Goal: Task Accomplishment & Management: Use online tool/utility

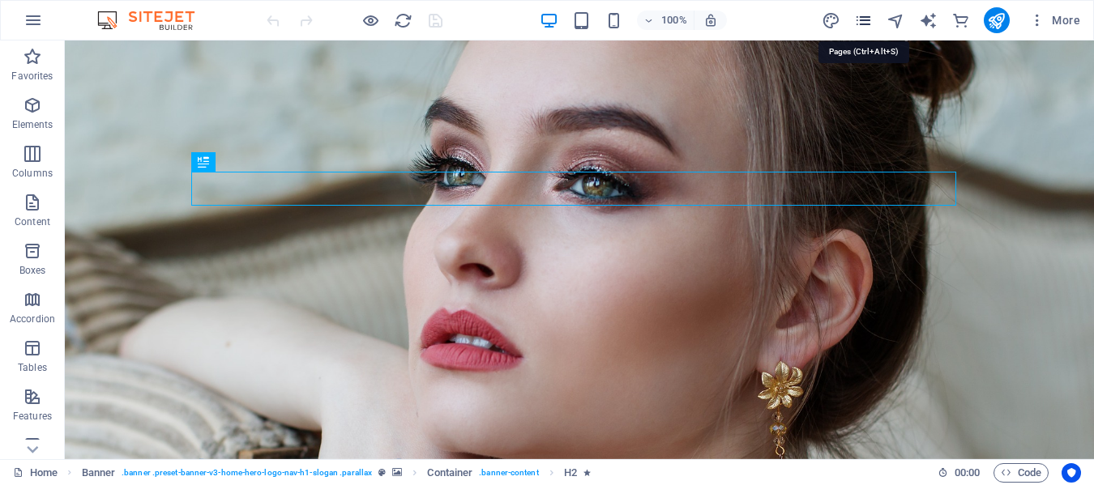
click at [867, 21] on icon "pages" at bounding box center [863, 20] width 19 height 19
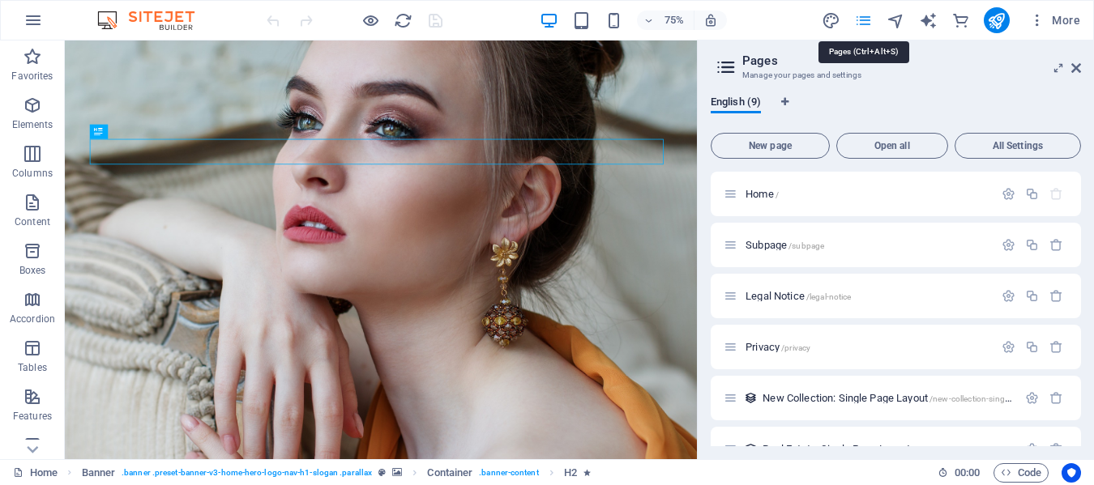
click at [867, 22] on icon "pages" at bounding box center [863, 20] width 19 height 19
click at [987, 139] on button "All Settings" at bounding box center [1018, 146] width 126 height 26
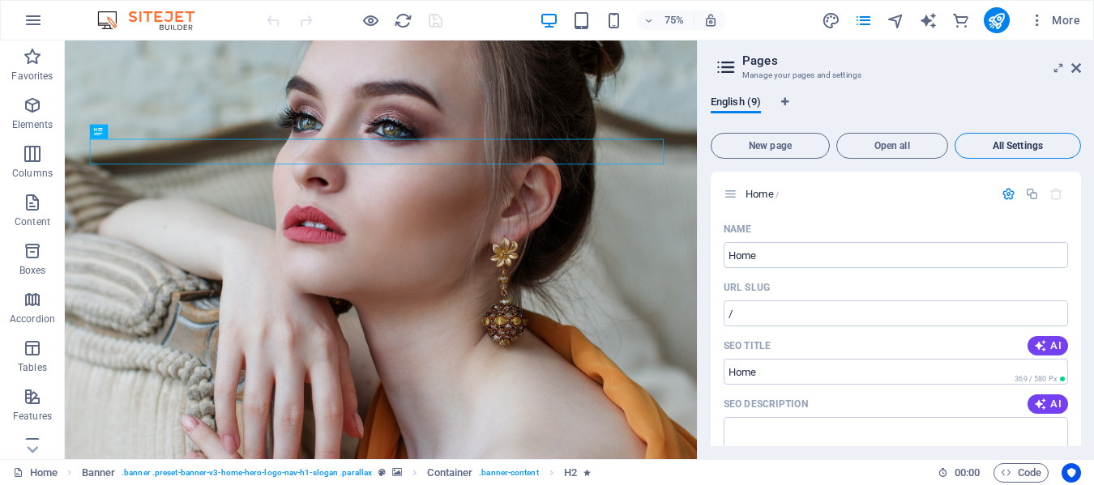
scroll to position [3243, 0]
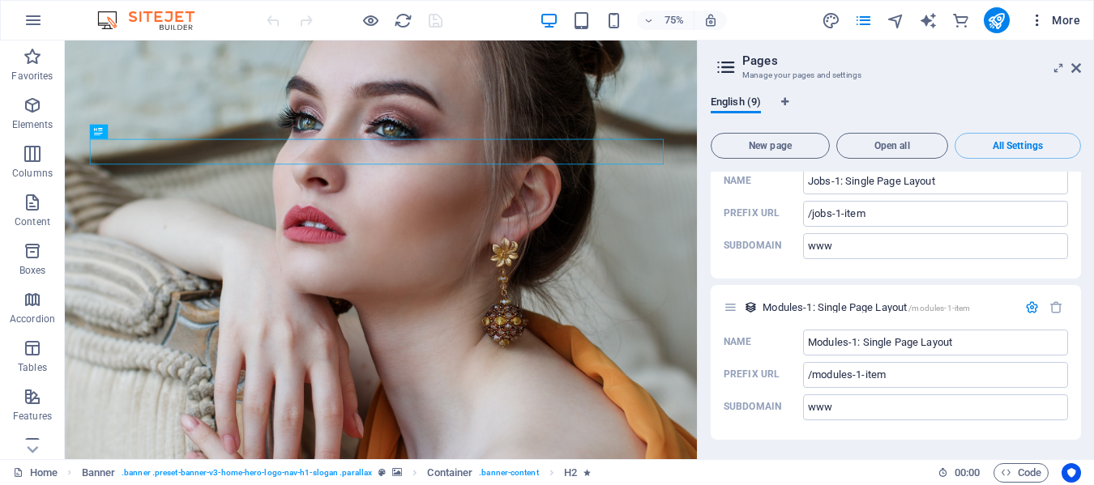
click at [1057, 15] on span "More" at bounding box center [1054, 20] width 51 height 16
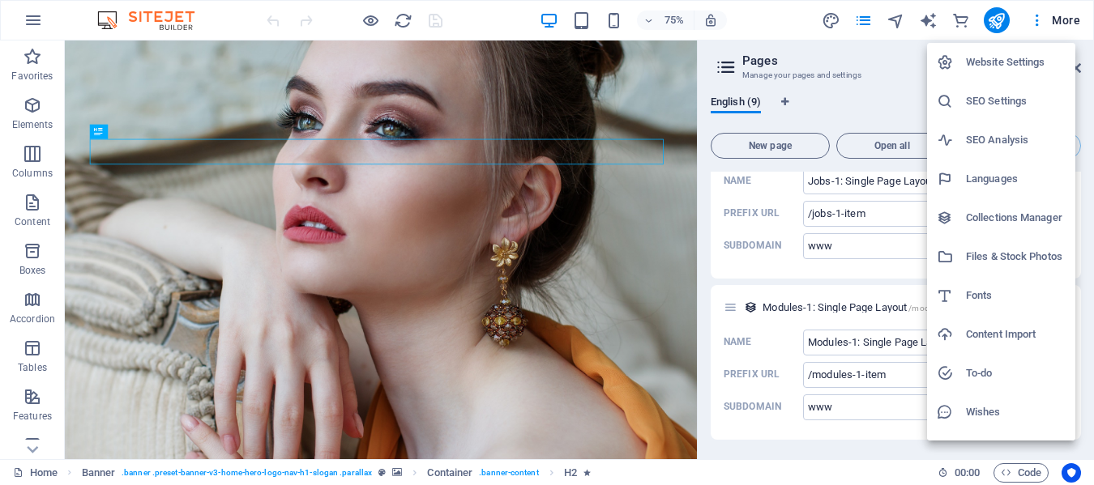
click at [1030, 91] on li "SEO Settings" at bounding box center [1001, 101] width 148 height 39
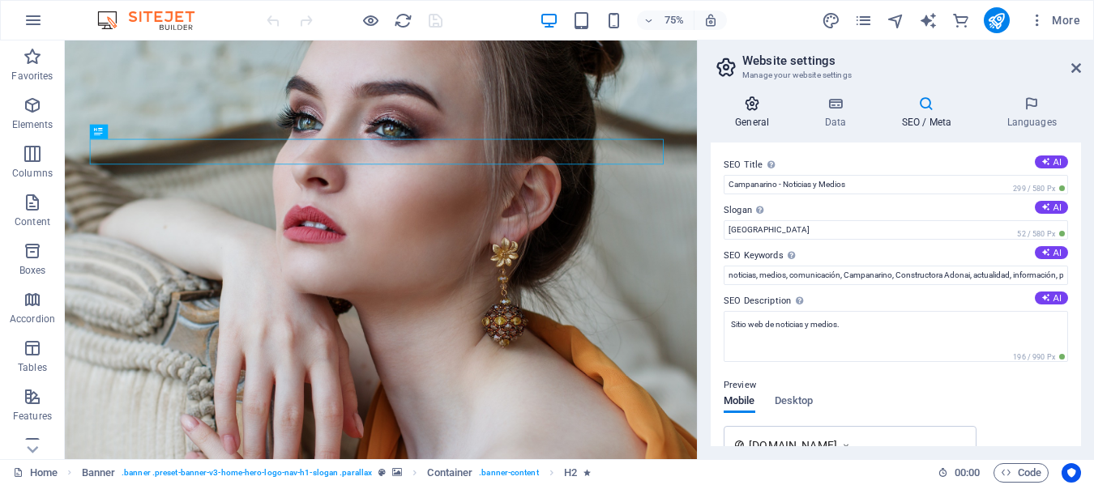
click at [760, 105] on icon at bounding box center [752, 104] width 83 height 16
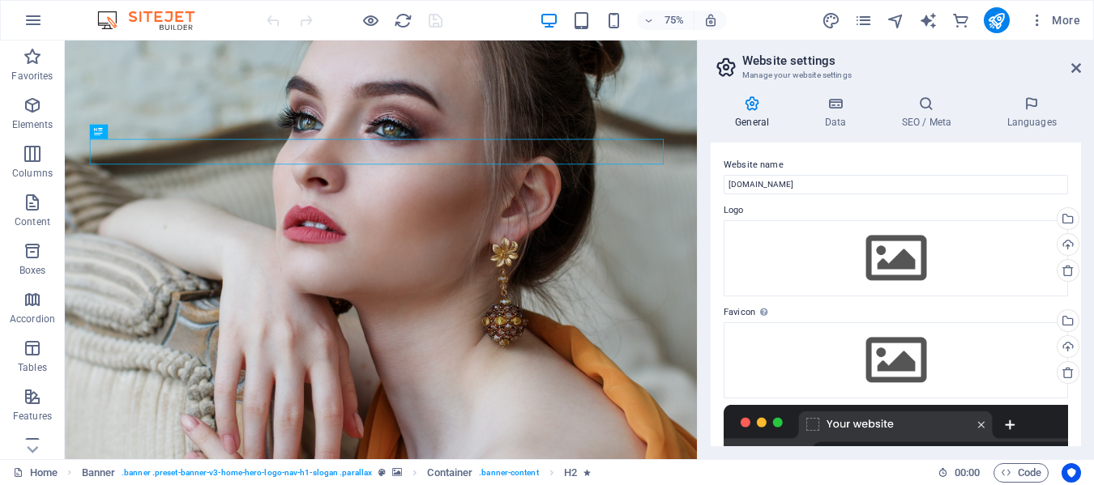
click at [757, 105] on icon at bounding box center [752, 104] width 83 height 16
drag, startPoint x: 757, startPoint y: 105, endPoint x: 840, endPoint y: 207, distance: 130.7
click at [840, 207] on div "General Data SEO / Meta Languages Website name campanarino.com Logo Drag files …" at bounding box center [896, 271] width 370 height 351
click at [38, 449] on icon at bounding box center [32, 449] width 23 height 23
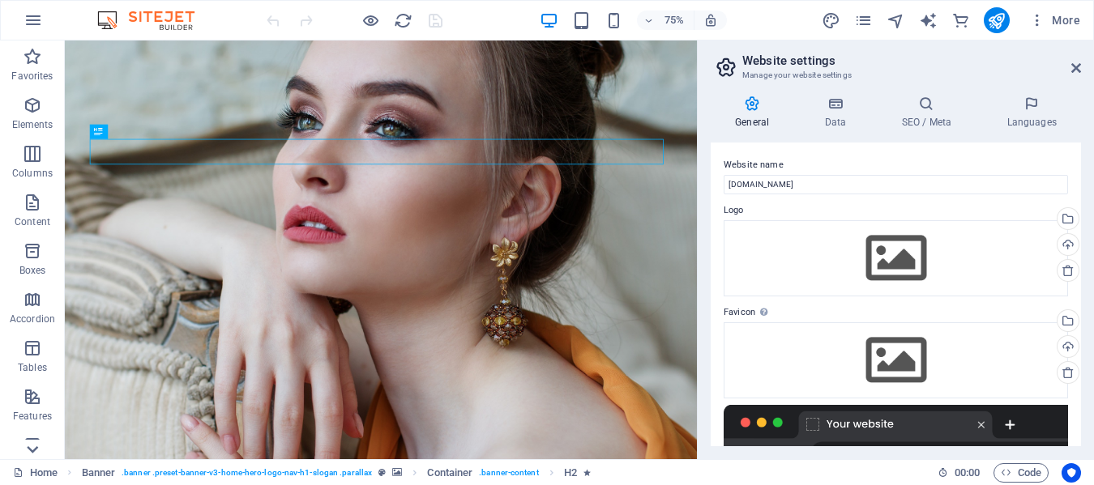
scroll to position [359, 0]
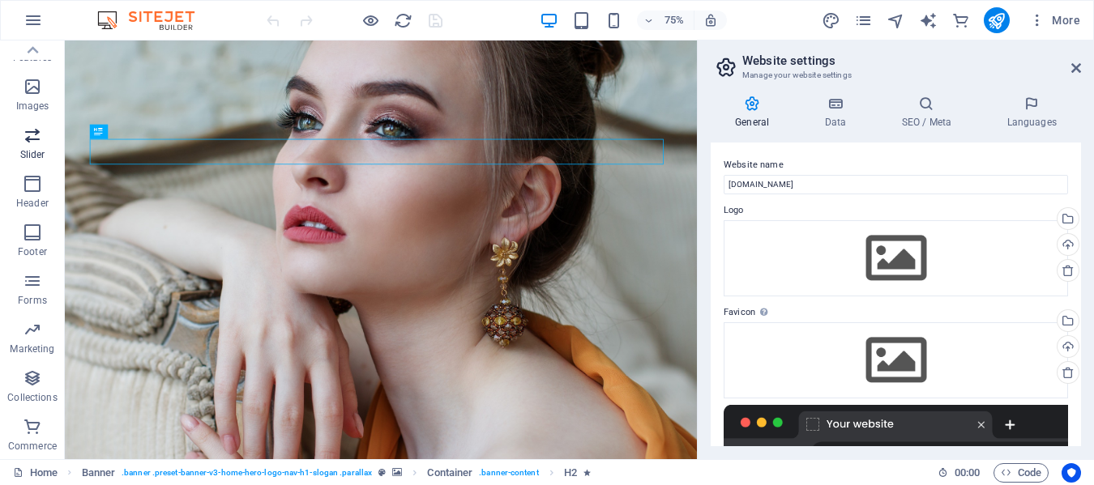
click at [34, 143] on icon "button" at bounding box center [32, 135] width 19 height 19
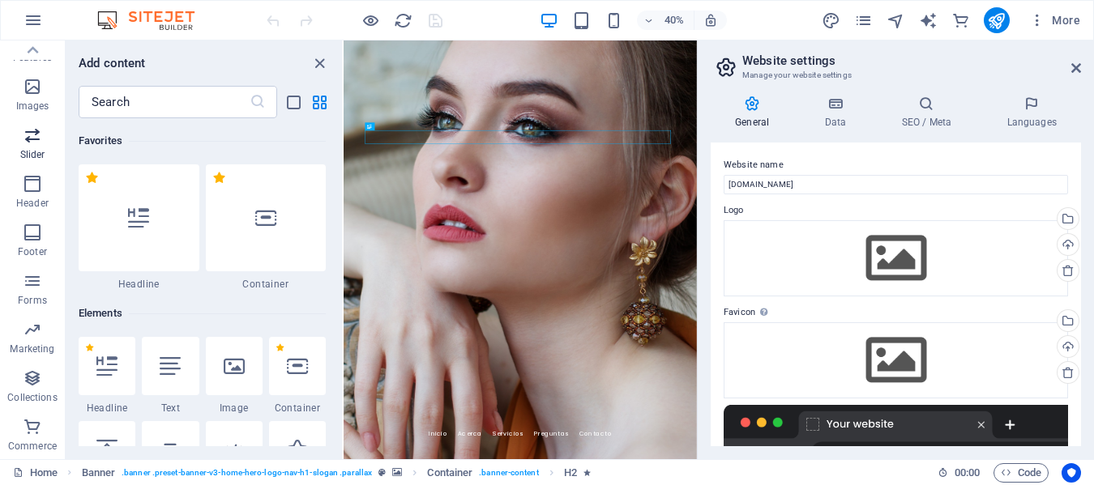
click at [34, 139] on icon "button" at bounding box center [32, 135] width 19 height 19
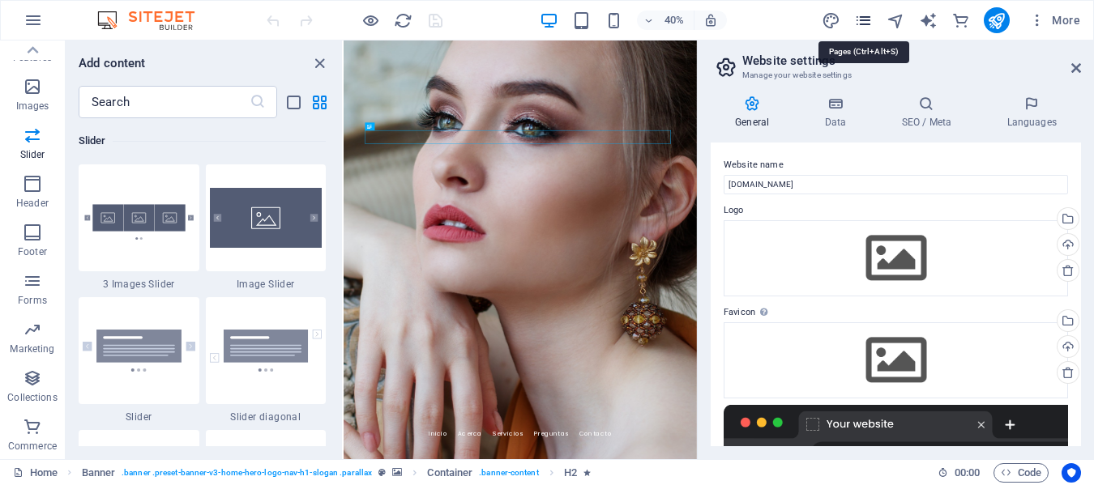
click at [863, 15] on icon "pages" at bounding box center [863, 20] width 19 height 19
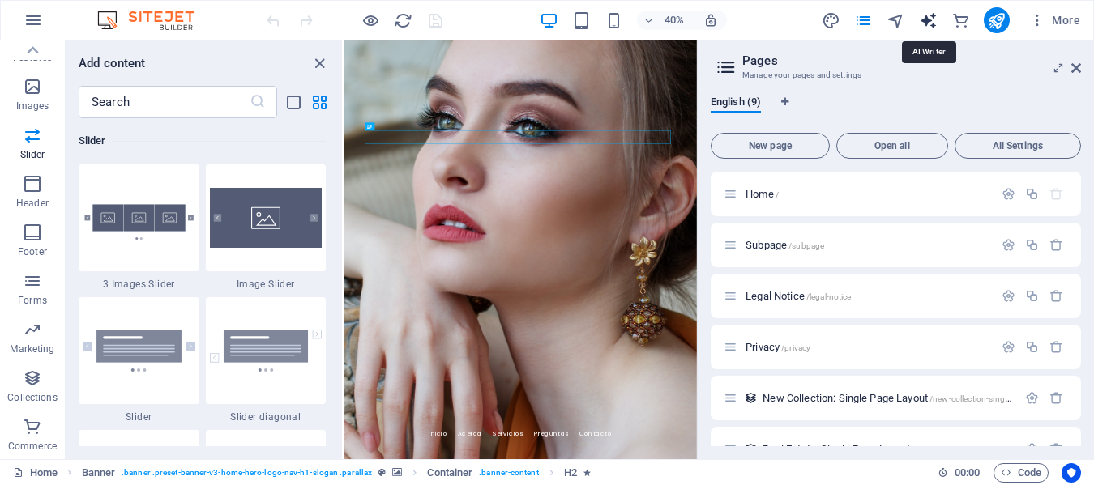
click at [931, 21] on icon "text_generator" at bounding box center [928, 20] width 19 height 19
select select "English"
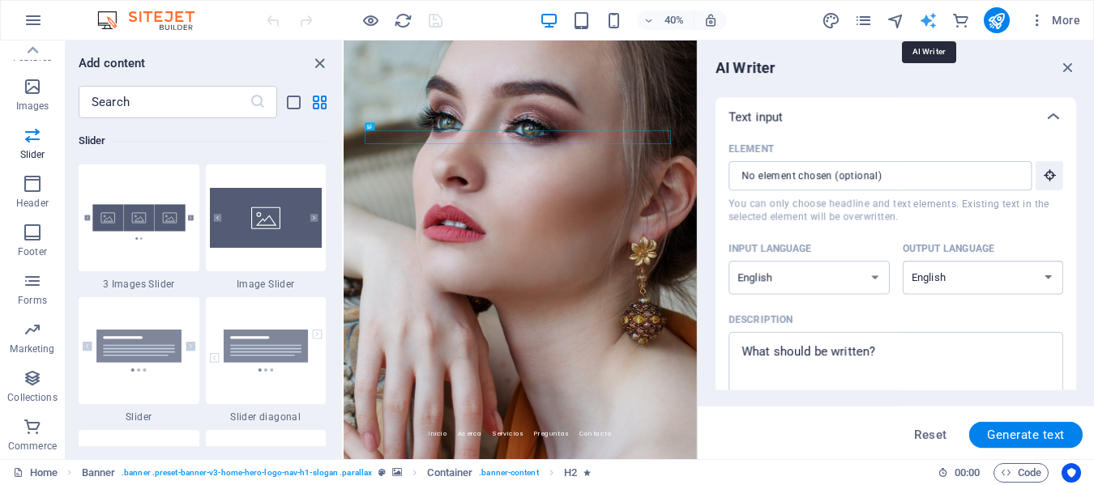
scroll to position [0, 0]
click at [875, 271] on select "Albanian Arabic Armenian Awadhi Azerbaijani Bashkir Basque Belarusian Bengali B…" at bounding box center [810, 277] width 160 height 33
select select "Spanish"
click at [730, 261] on select "Albanian Arabic Armenian Awadhi Azerbaijani Bashkir Basque Belarusian Bengali B…" at bounding box center [810, 277] width 160 height 33
click at [1001, 280] on select "Albanian Arabic Armenian Awadhi Azerbaijani Bashkir Basque Belarusian Bengali B…" at bounding box center [983, 277] width 160 height 33
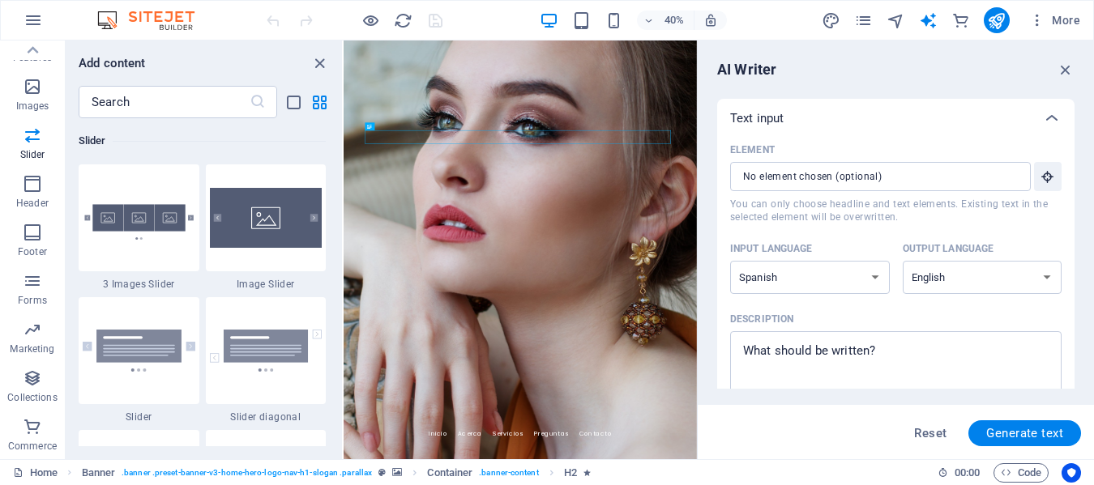
select select "Spanish"
click at [994, 301] on div "Input language Albanian Arabic Armenian Awadhi Azerbaijani Bashkir Basque Belar…" at bounding box center [895, 272] width 331 height 71
click at [904, 356] on textarea "Description x ​" at bounding box center [895, 366] width 315 height 53
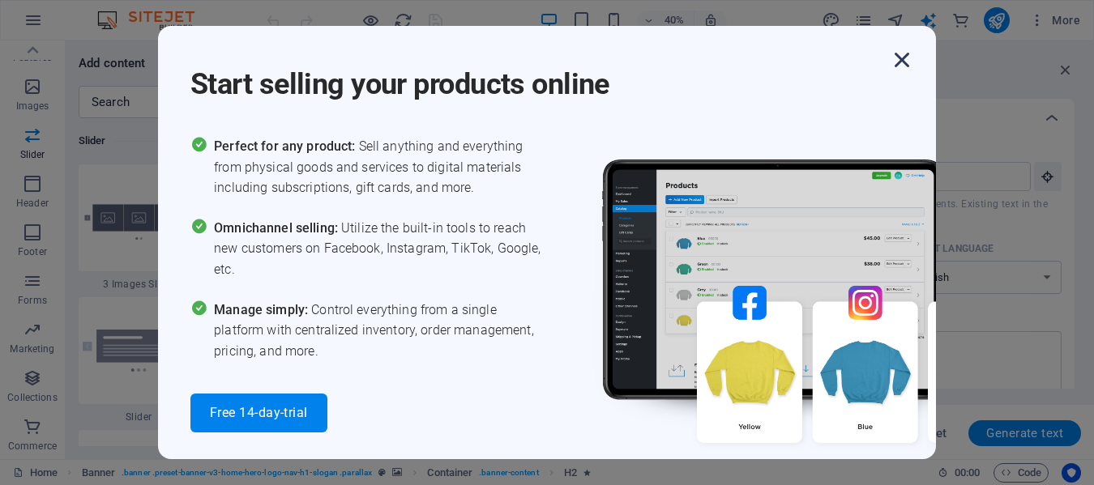
click at [898, 55] on icon "button" at bounding box center [901, 59] width 29 height 29
type textarea "x"
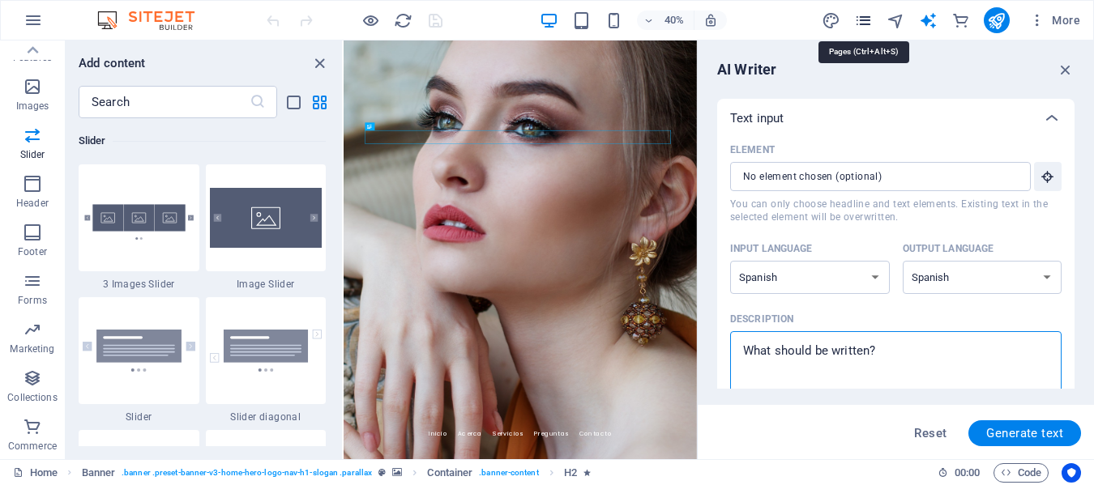
click at [865, 25] on icon "pages" at bounding box center [863, 20] width 19 height 19
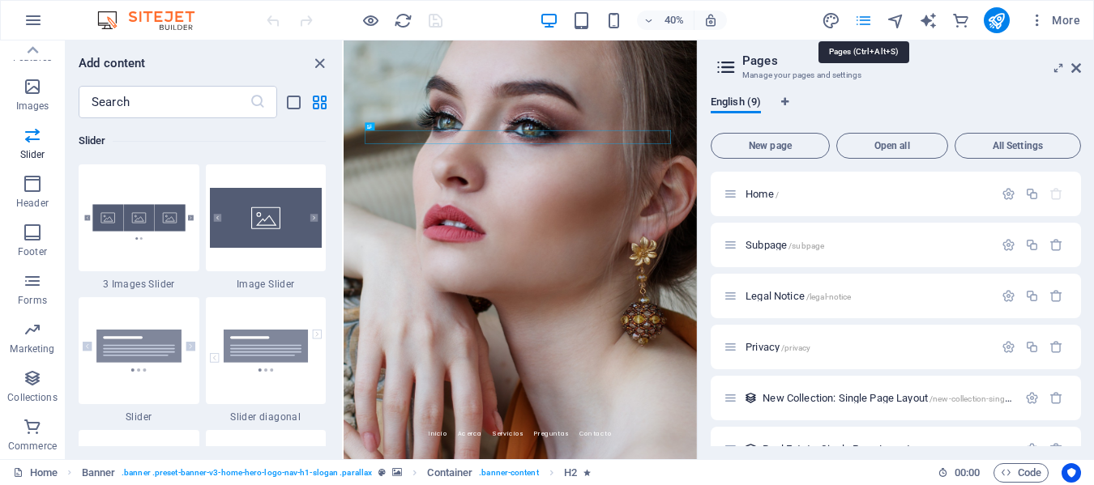
click at [865, 25] on icon "pages" at bounding box center [863, 20] width 19 height 19
click at [1060, 19] on span "More" at bounding box center [1054, 20] width 51 height 16
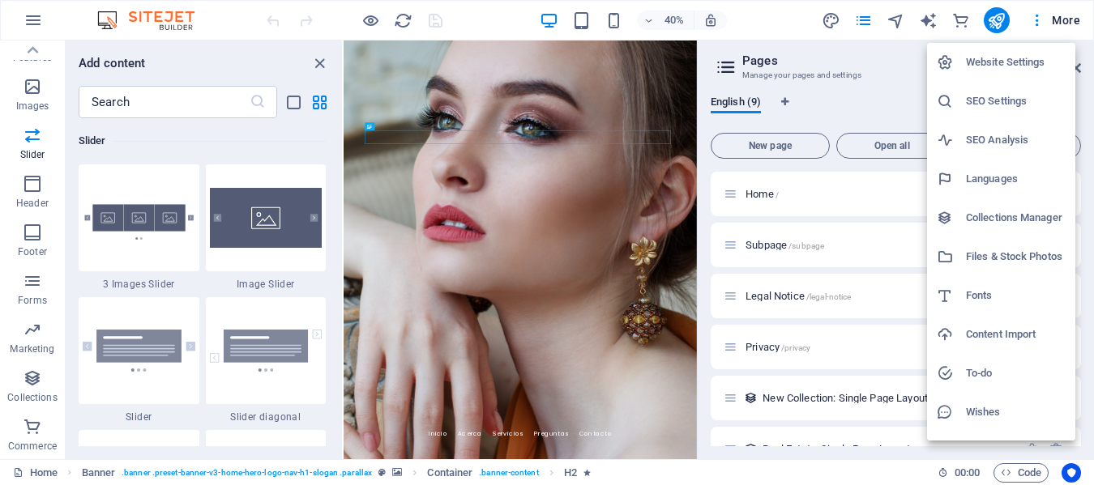
click at [1001, 20] on div at bounding box center [547, 242] width 1094 height 485
click at [1001, 20] on div "Website Settings SEO Settings SEO Analysis Languages Collections Manager Files …" at bounding box center [547, 248] width 1094 height 476
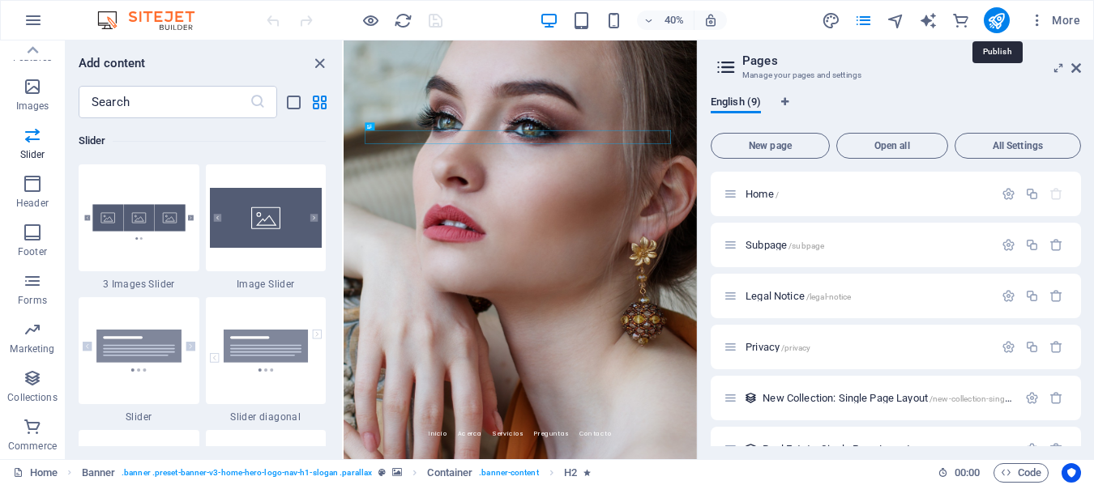
click at [1001, 20] on icon "publish" at bounding box center [996, 20] width 19 height 19
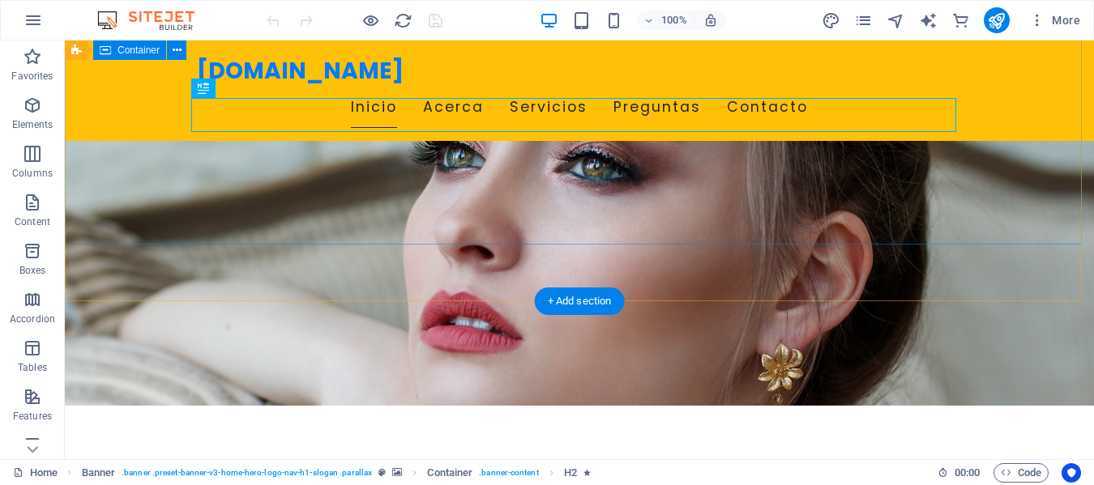
scroll to position [74, 0]
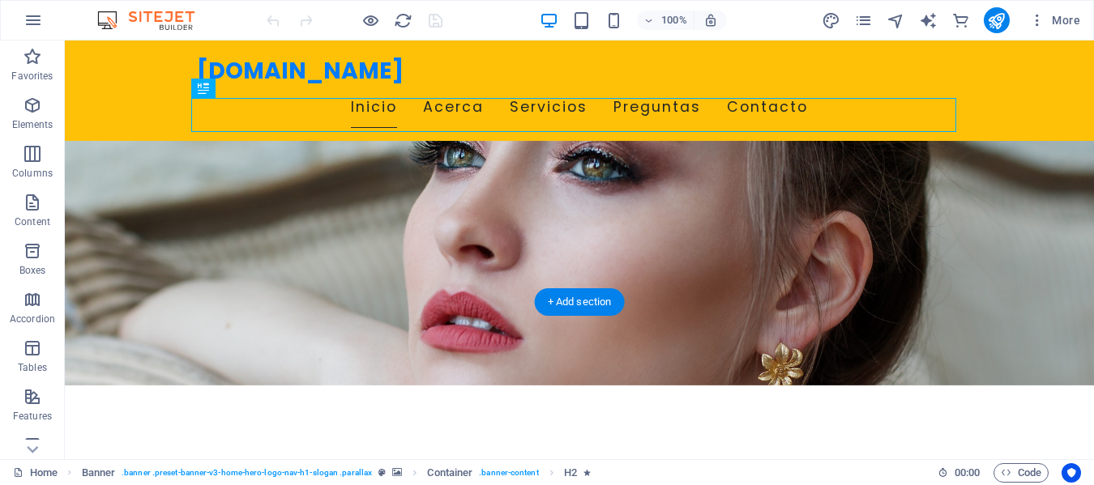
click at [609, 259] on figure at bounding box center [579, 176] width 1029 height 419
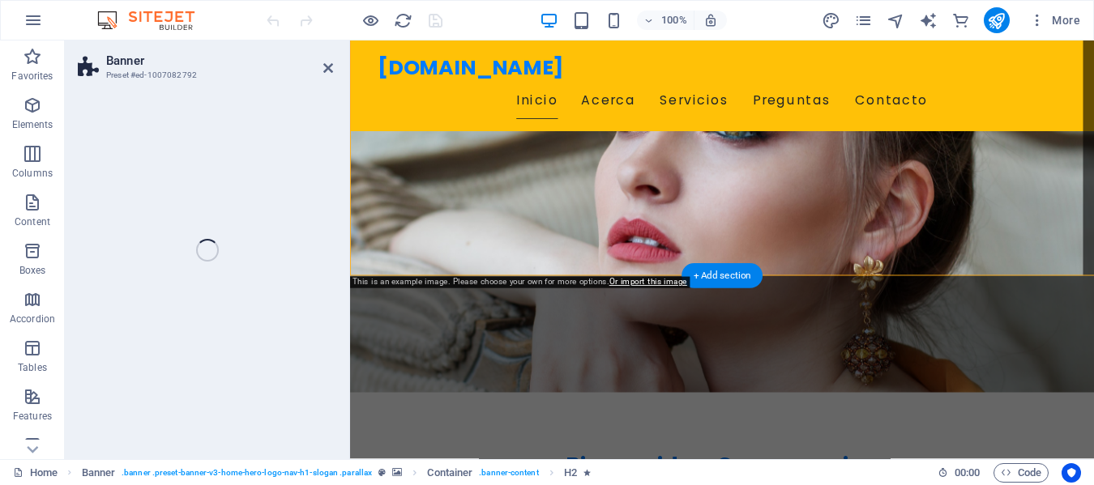
click at [638, 282] on figure at bounding box center [763, 199] width 827 height 465
select select "vh"
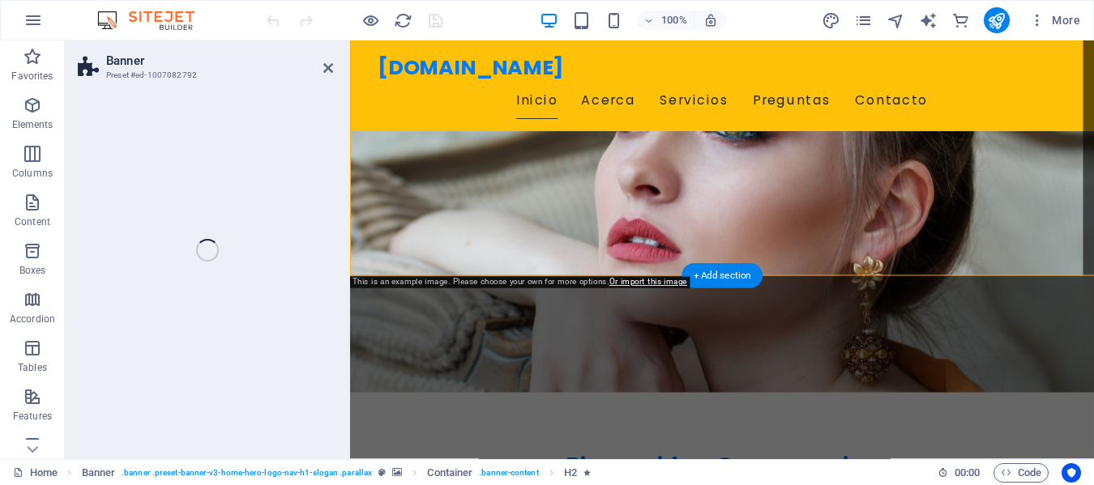
select select "header"
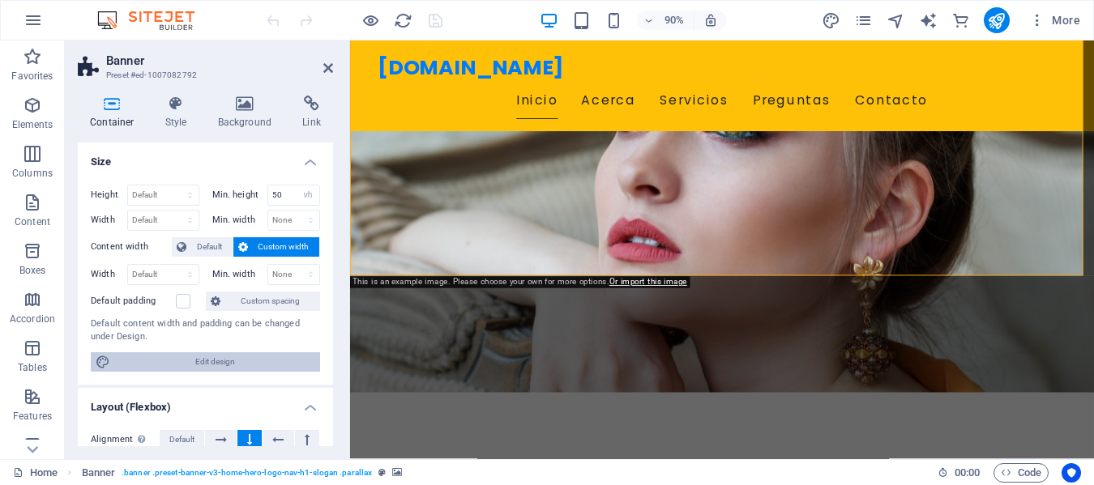
click at [254, 361] on span "Edit design" at bounding box center [215, 362] width 200 height 19
select select "px"
select select "200"
select select "px"
select select "rem"
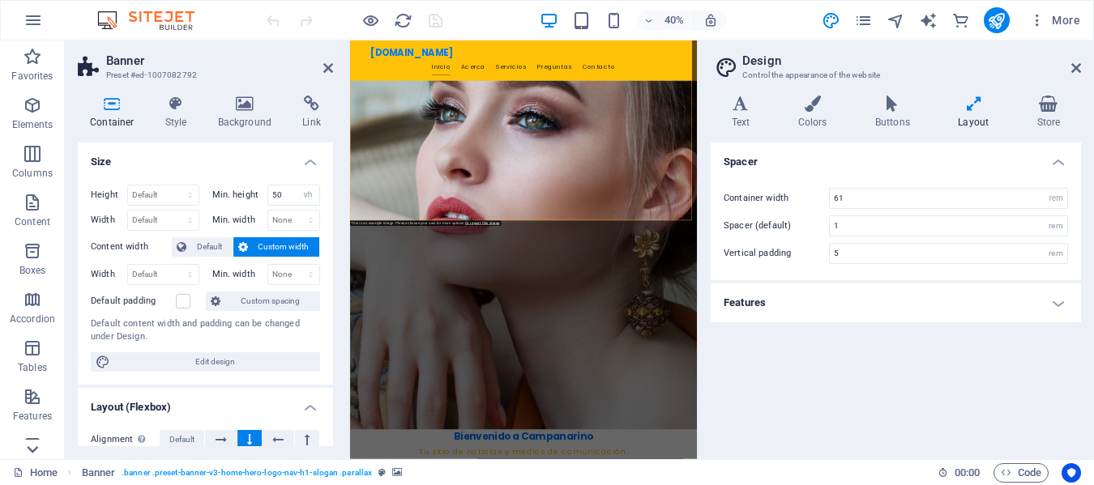
click at [32, 444] on icon at bounding box center [32, 449] width 23 height 23
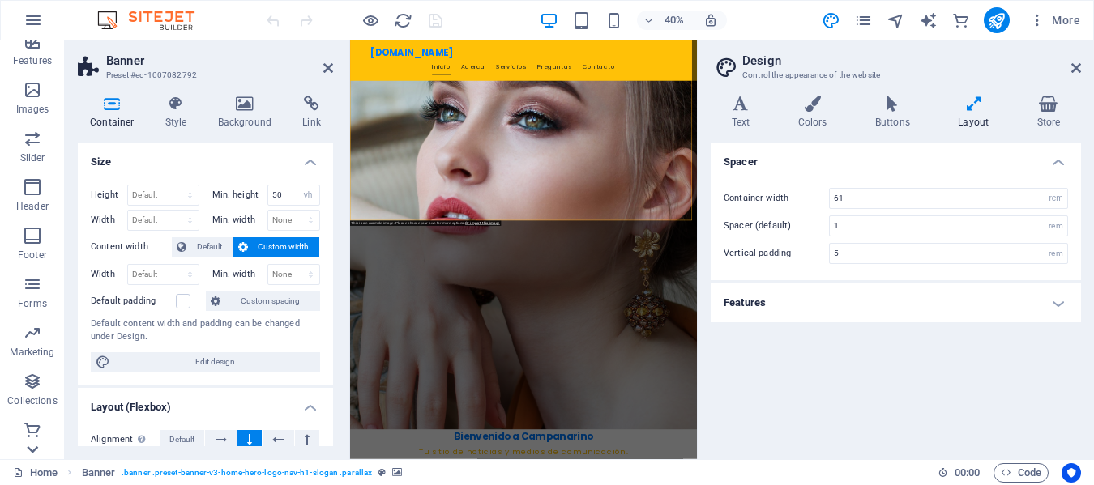
scroll to position [359, 0]
click at [32, 444] on p "Commerce" at bounding box center [32, 446] width 49 height 13
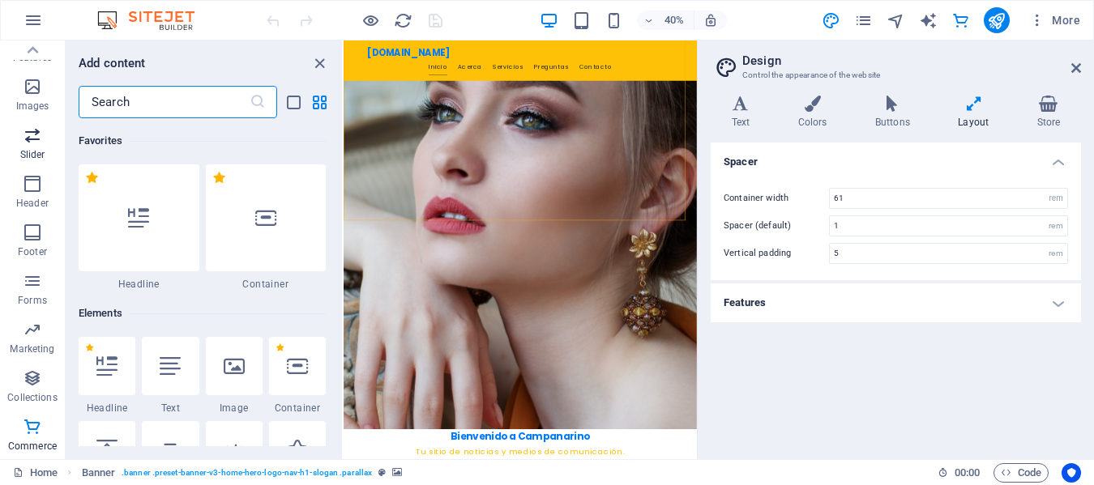
click at [32, 146] on span "Slider" at bounding box center [32, 145] width 65 height 39
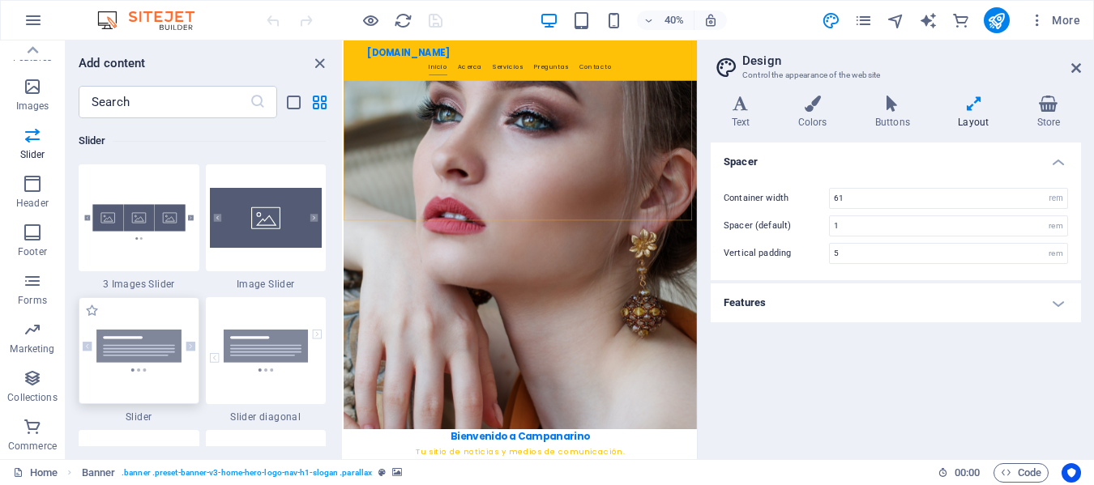
drag, startPoint x: 165, startPoint y: 346, endPoint x: 516, endPoint y: 281, distance: 357.6
click at [165, 346] on img at bounding box center [139, 351] width 113 height 42
click at [344, 346] on div "Drag here to replace the existing content. Press “Ctrl” if you want to create a…" at bounding box center [520, 250] width 353 height 419
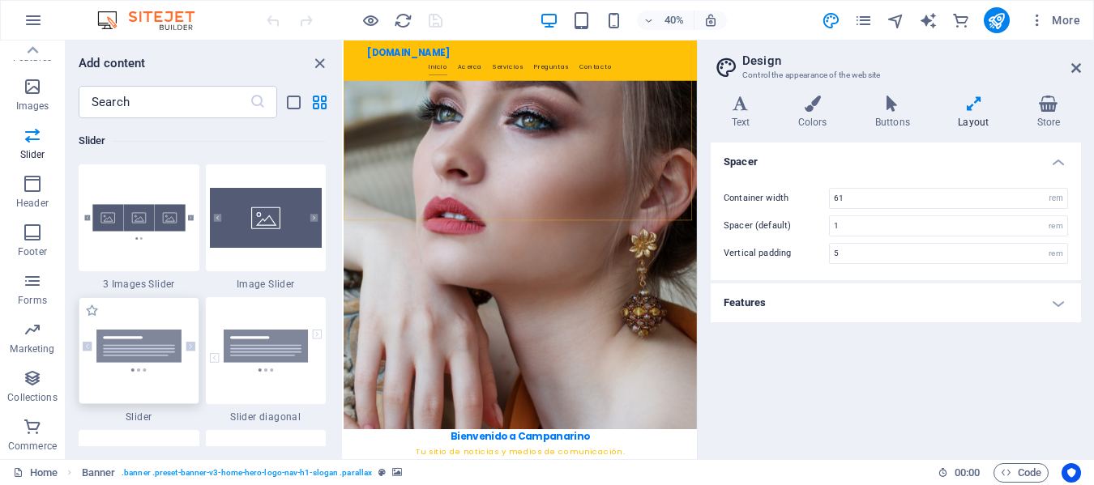
click at [344, 346] on div "Drag here to replace the existing content. Press “Ctrl” if you want to create a…" at bounding box center [520, 250] width 353 height 419
click at [344, 352] on div "Drag here to replace the existing content. Press “Ctrl” if you want to create a…" at bounding box center [520, 250] width 353 height 419
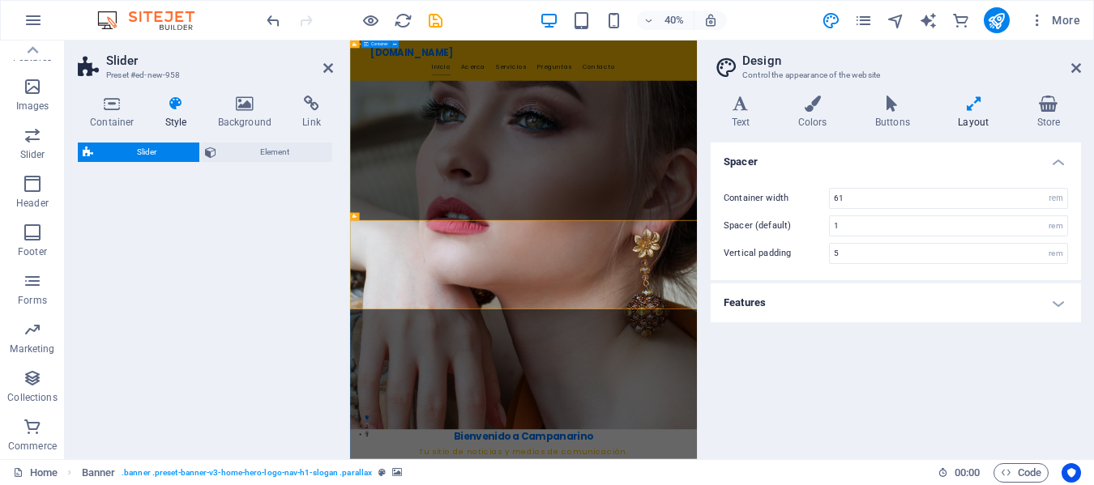
select select "rem"
select select "px"
select select "preset-slider-content-v3-default"
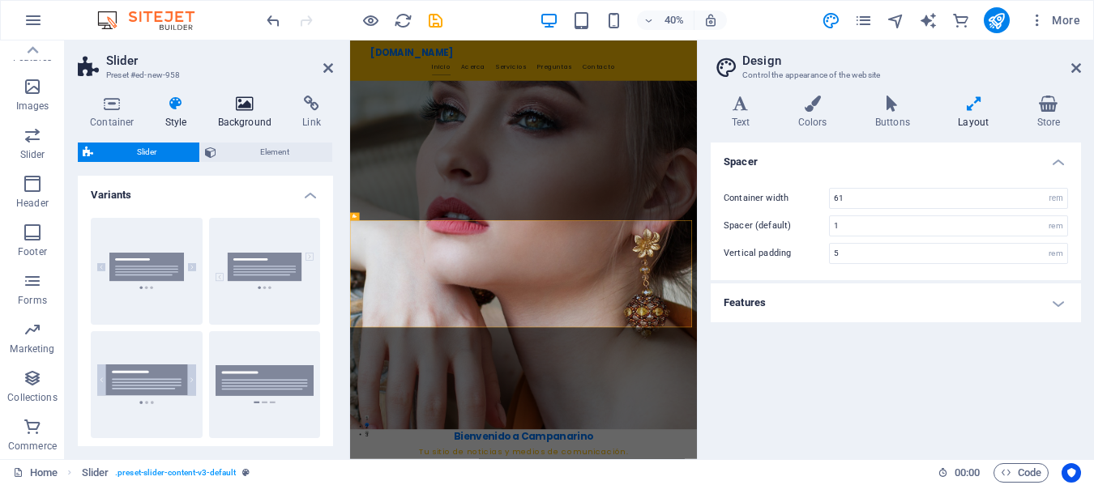
click at [238, 109] on icon at bounding box center [245, 104] width 79 height 16
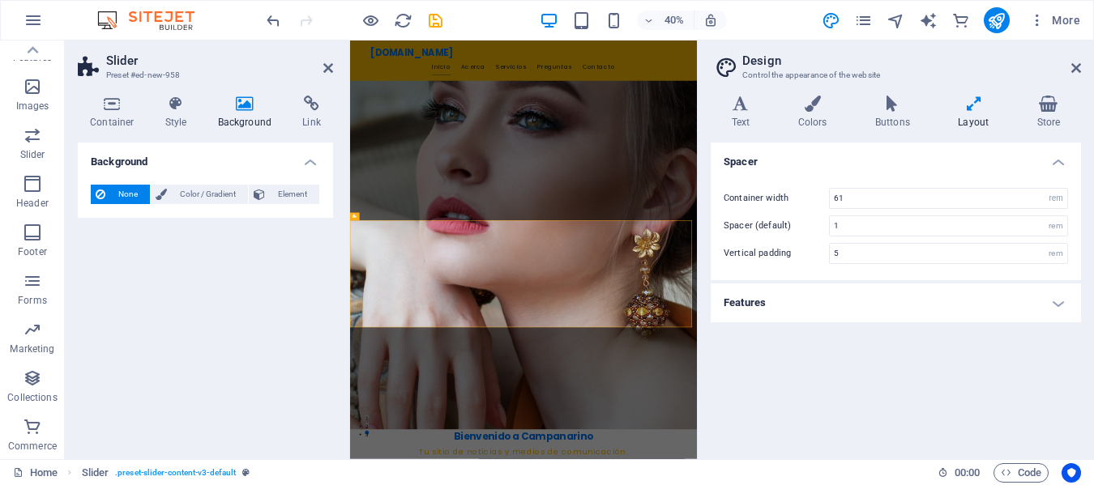
click at [238, 109] on icon at bounding box center [245, 104] width 79 height 16
click at [24, 19] on icon "button" at bounding box center [33, 20] width 19 height 19
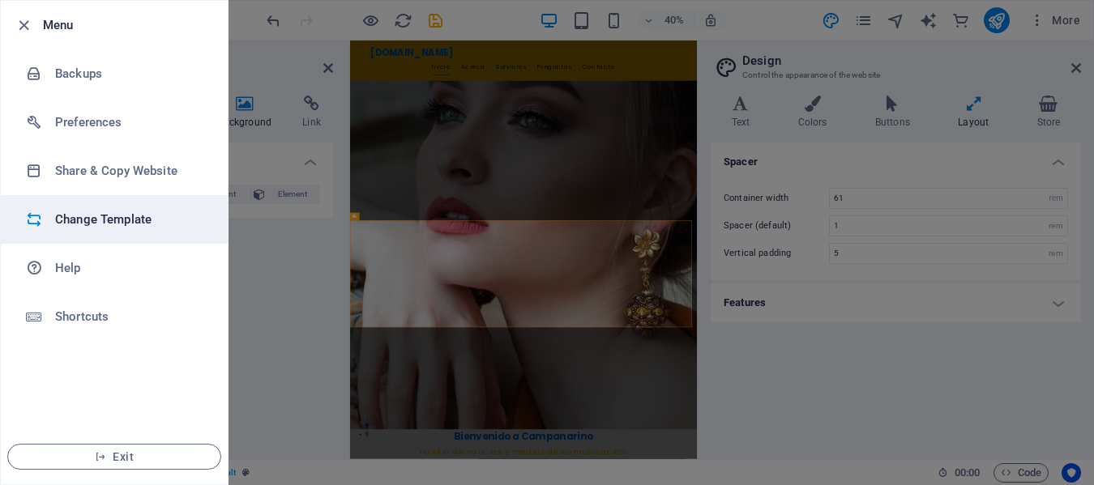
click at [123, 207] on li "Change Template" at bounding box center [114, 219] width 227 height 49
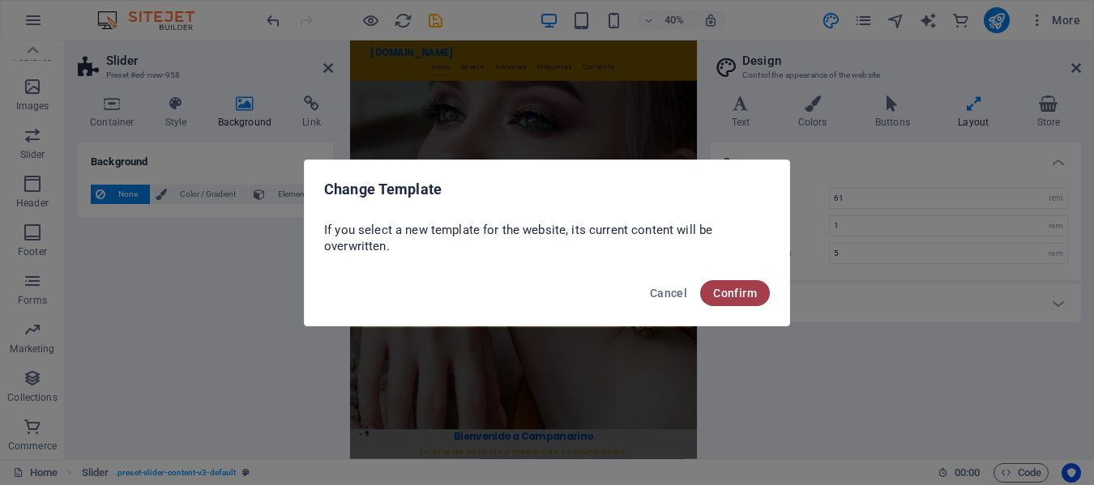
click at [726, 282] on button "Confirm" at bounding box center [735, 293] width 70 height 26
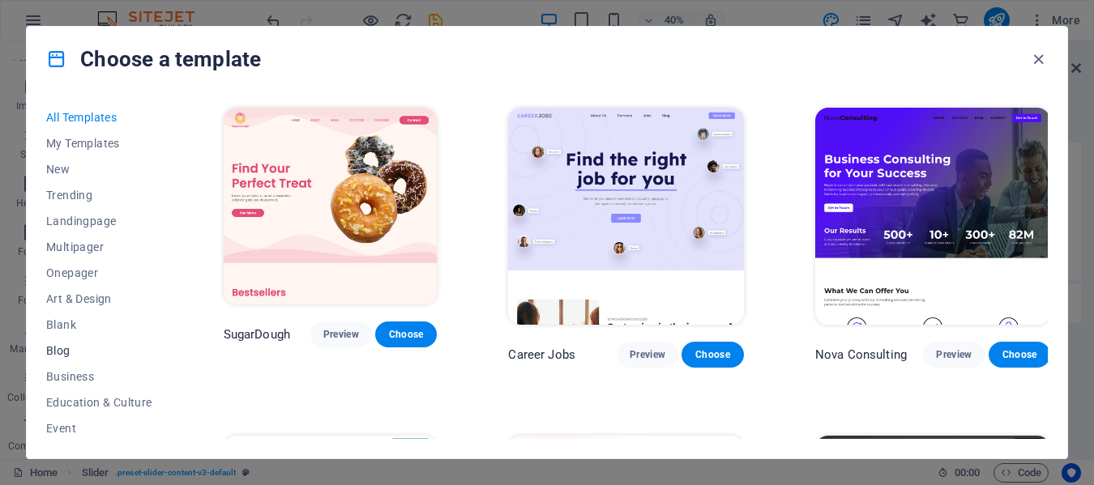
click at [105, 348] on span "Blog" at bounding box center [99, 350] width 106 height 13
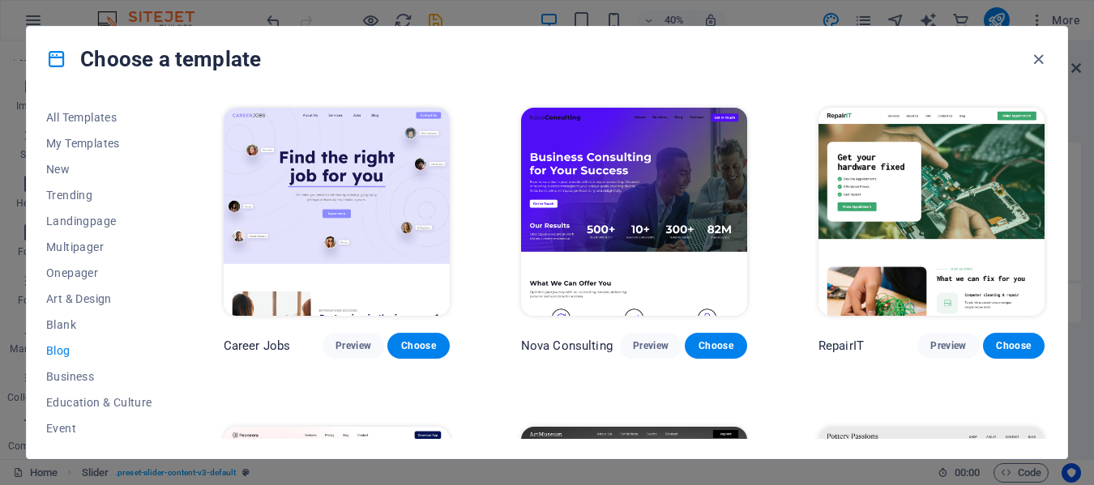
click at [105, 348] on span "Blog" at bounding box center [99, 350] width 106 height 13
click at [59, 351] on span "Blog" at bounding box center [99, 350] width 106 height 13
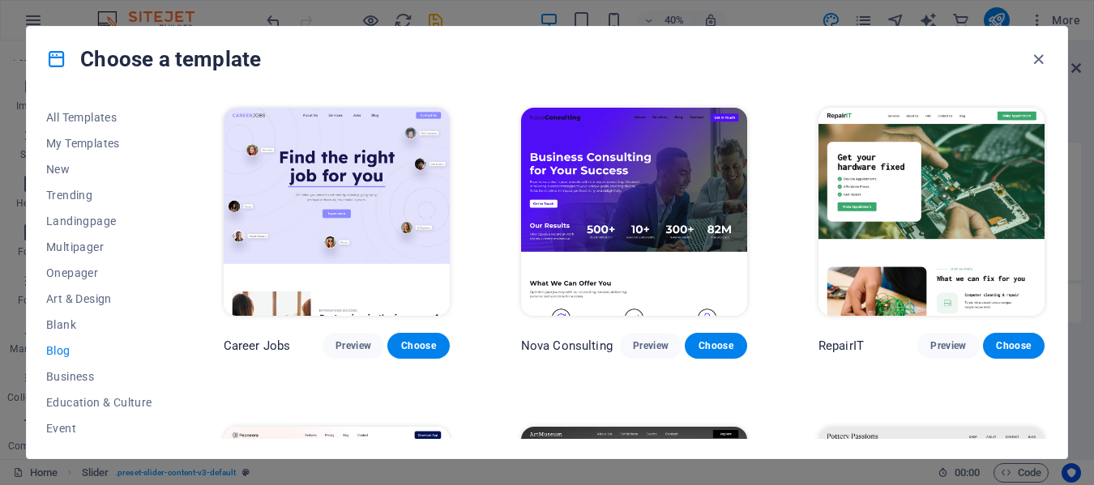
click at [59, 351] on span "Blog" at bounding box center [99, 350] width 106 height 13
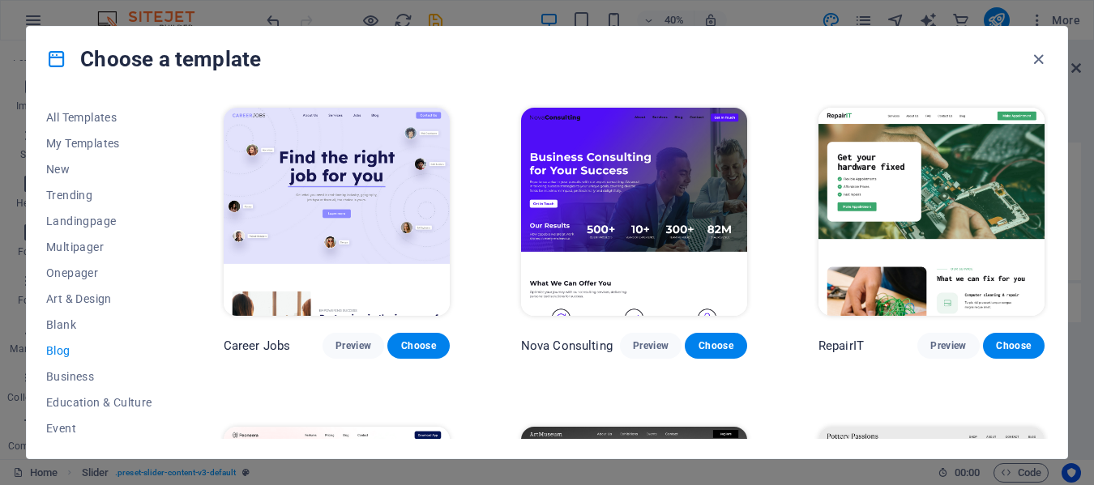
click at [59, 351] on span "Blog" at bounding box center [99, 350] width 106 height 13
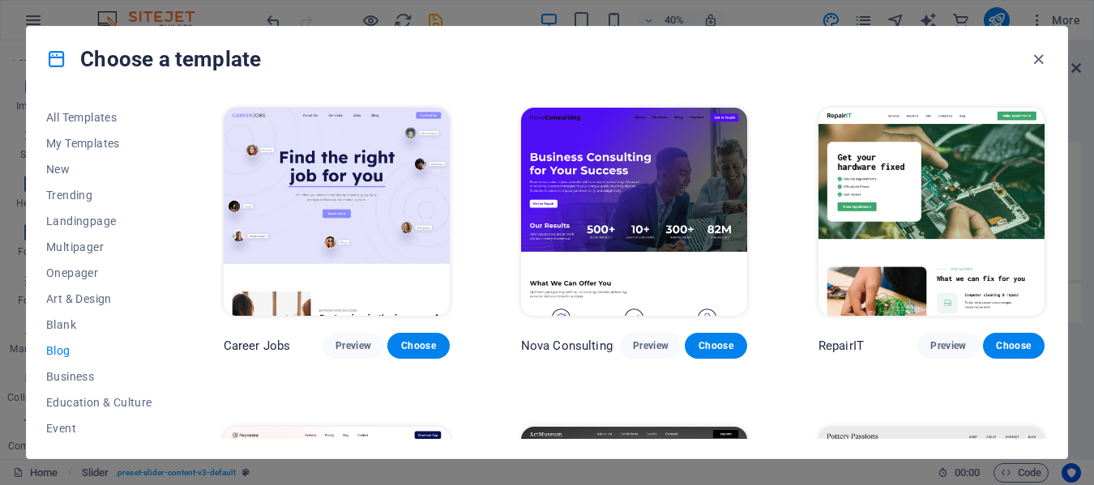
click at [1049, 141] on div "All Templates My Templates New Trending Landingpage Multipager Onepager Art & D…" at bounding box center [547, 275] width 1041 height 367
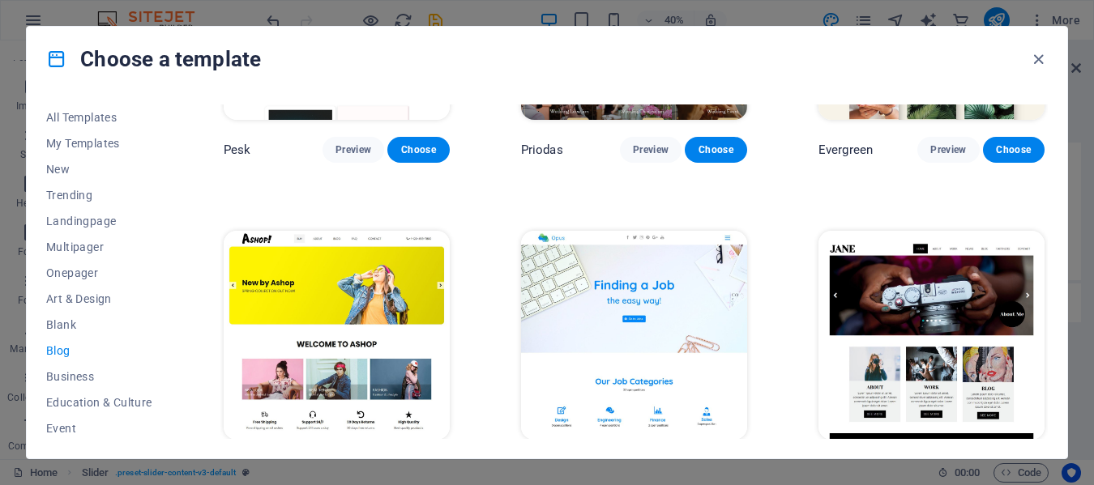
scroll to position [2465, 0]
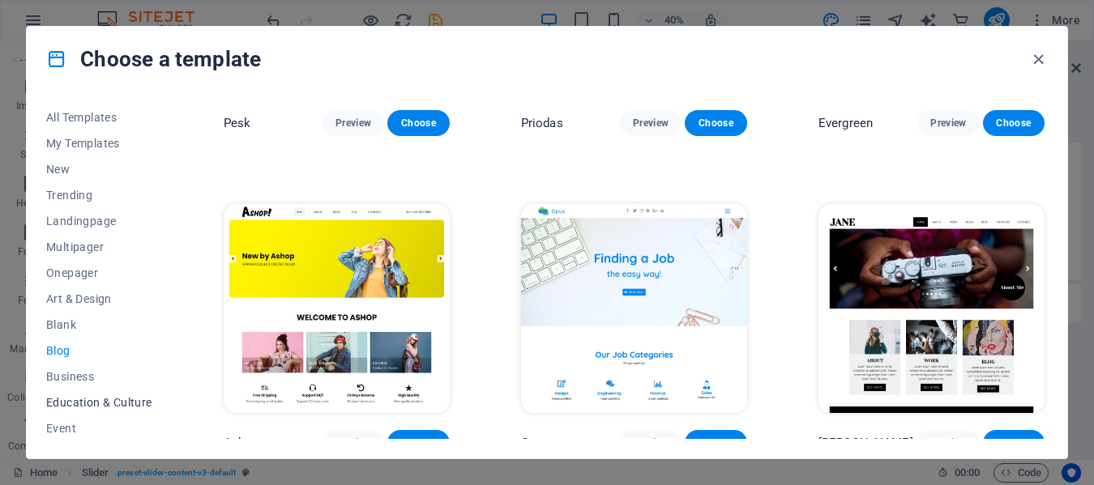
click at [120, 396] on span "Education & Culture" at bounding box center [99, 402] width 106 height 13
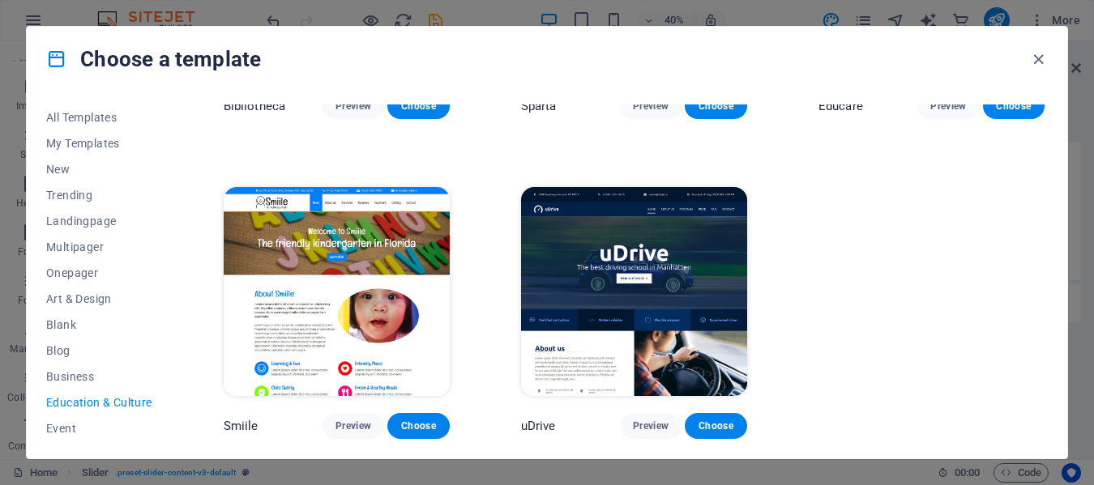
scroll to position [553, 0]
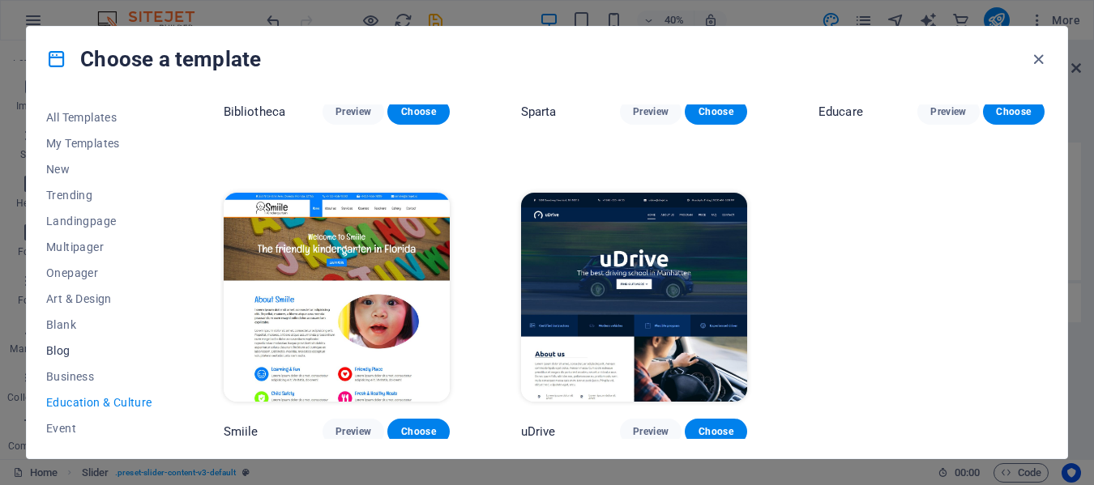
click at [64, 345] on span "Blog" at bounding box center [99, 350] width 106 height 13
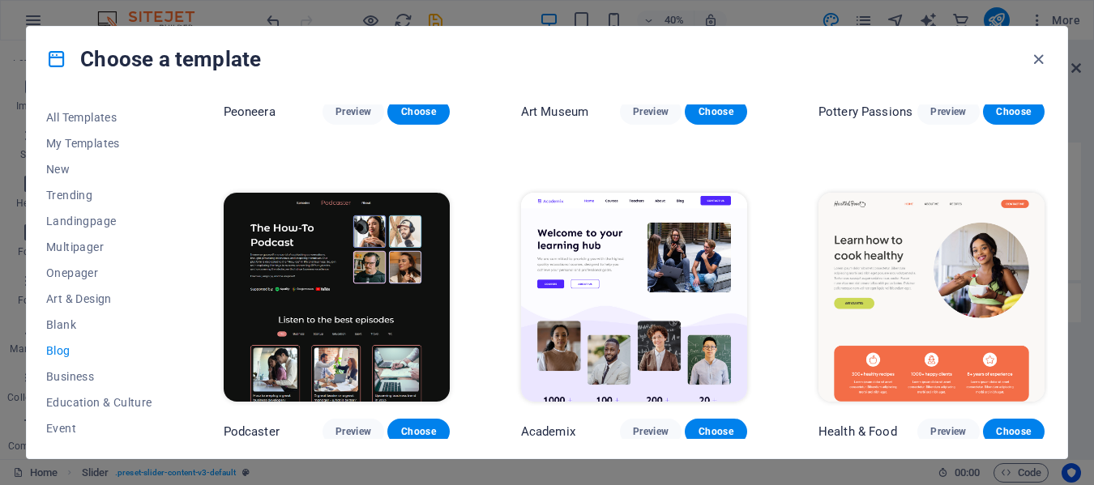
scroll to position [2465, 0]
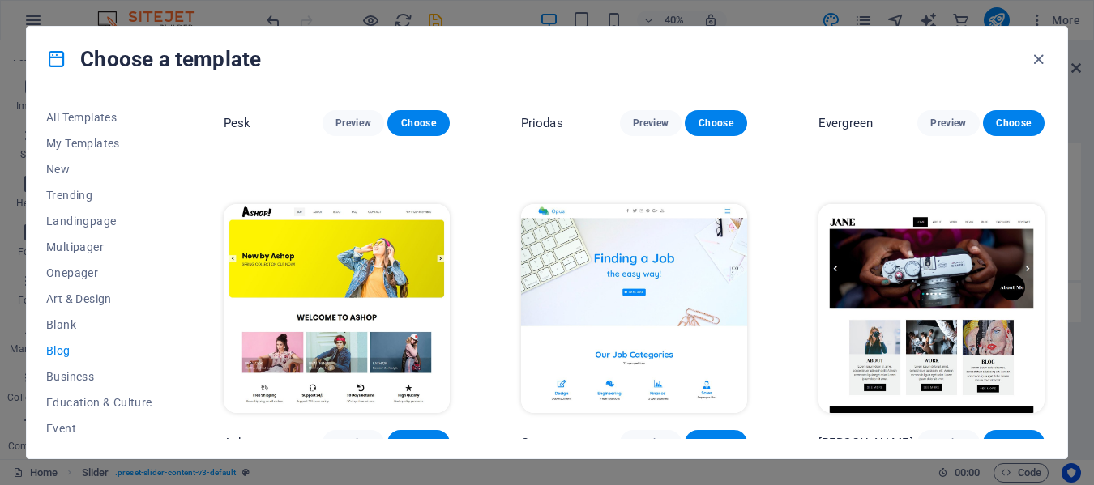
drag, startPoint x: 1052, startPoint y: 182, endPoint x: 1062, endPoint y: 216, distance: 34.6
click at [1062, 216] on div "All Templates My Templates New Trending Landingpage Multipager Onepager Art & D…" at bounding box center [547, 275] width 1041 height 367
click at [1045, 404] on div "All Templates My Templates New Trending Landingpage Multipager Onepager Art & D…" at bounding box center [547, 275] width 1041 height 367
click at [1048, 405] on div "All Templates My Templates New Trending Landingpage Multipager Onepager Art & D…" at bounding box center [547, 275] width 1041 height 367
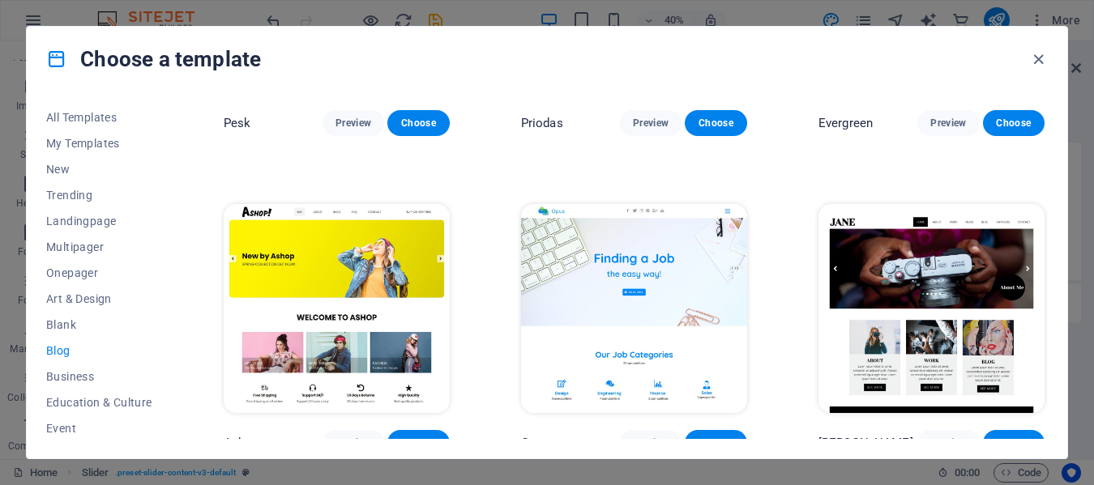
click at [1048, 405] on div "All Templates My Templates New Trending Landingpage Multipager Onepager Art & D…" at bounding box center [547, 275] width 1041 height 367
click at [1049, 180] on div "All Templates My Templates New Trending Landingpage Multipager Onepager Art & D…" at bounding box center [547, 275] width 1041 height 367
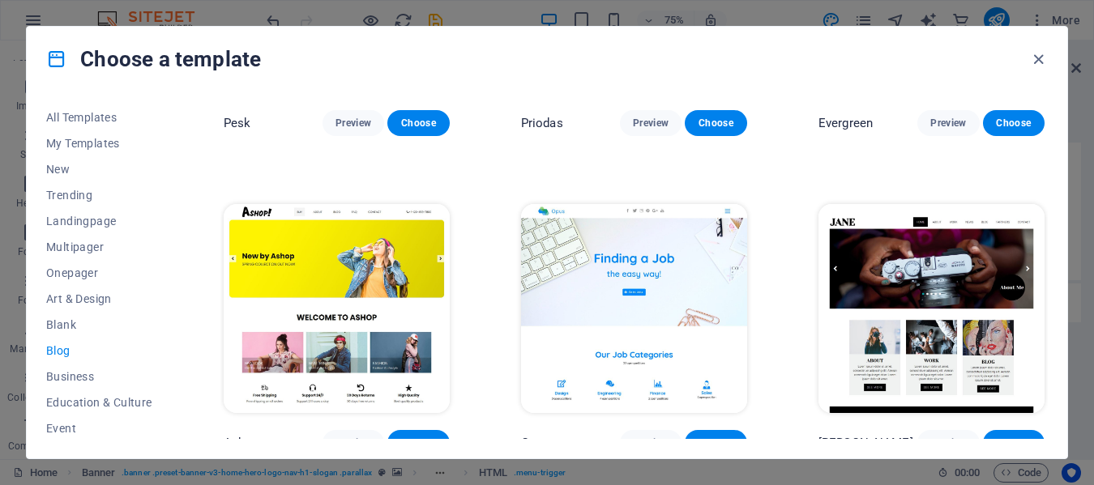
click at [1049, 180] on div "All Templates My Templates New Trending Landingpage Multipager Onepager Art & D…" at bounding box center [547, 275] width 1041 height 367
click at [1052, 186] on div "All Templates My Templates New Trending Landingpage Multipager Onepager Art & D…" at bounding box center [547, 275] width 1041 height 367
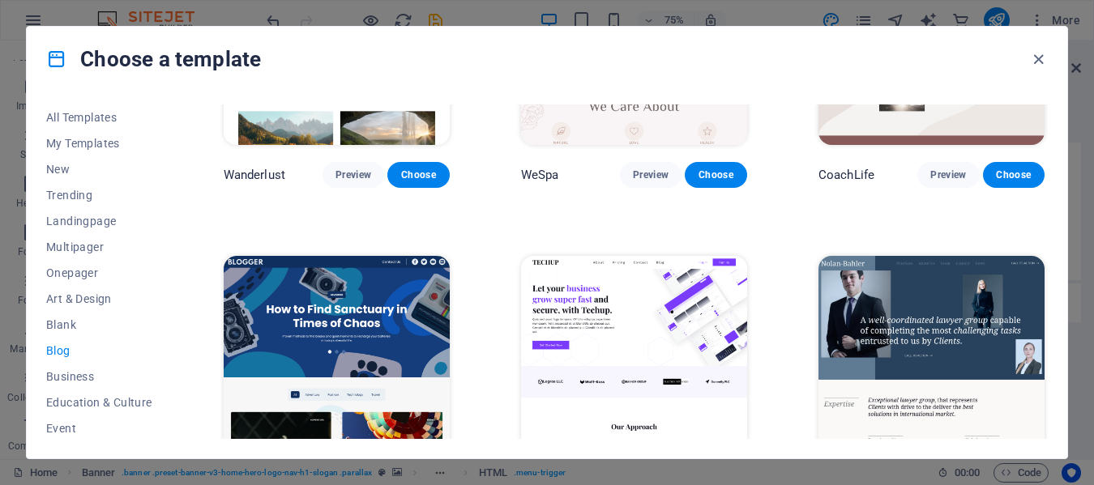
scroll to position [1463, 0]
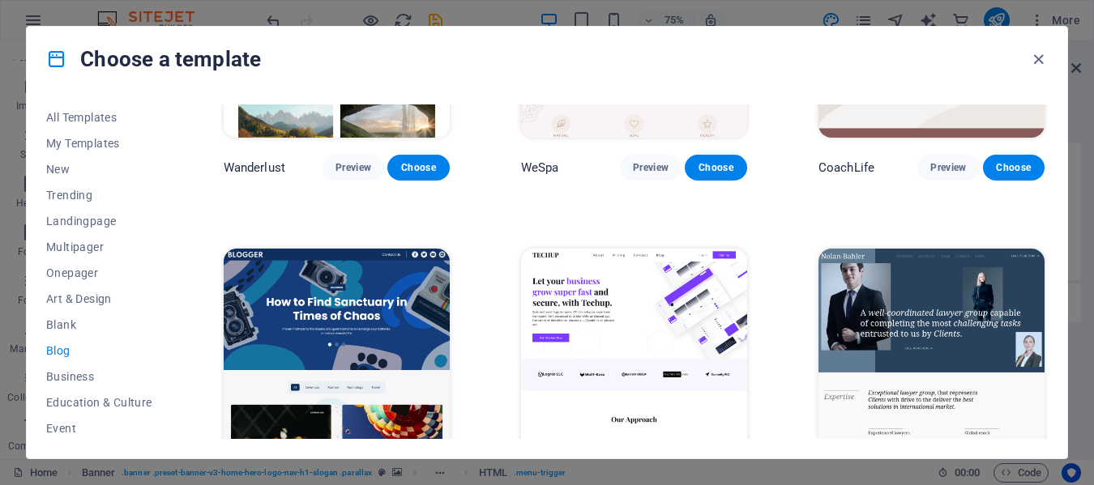
click at [367, 324] on img at bounding box center [337, 353] width 226 height 208
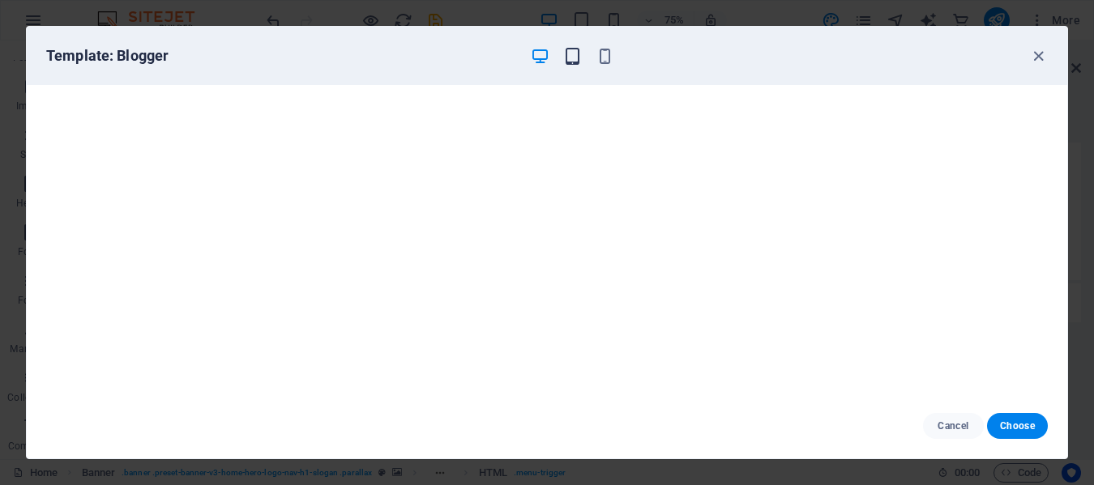
click at [576, 58] on icon "button" at bounding box center [572, 56] width 19 height 19
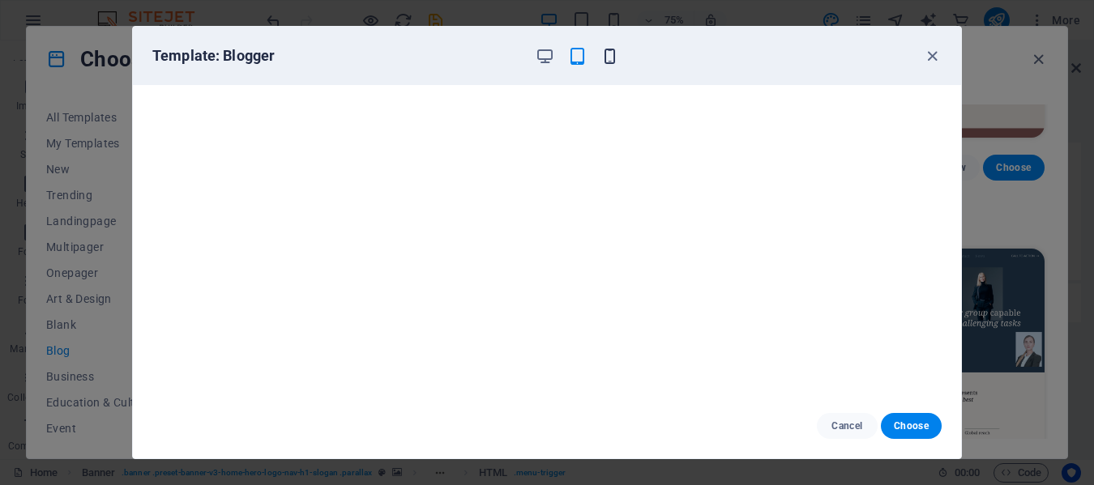
click at [606, 58] on icon "button" at bounding box center [609, 56] width 19 height 19
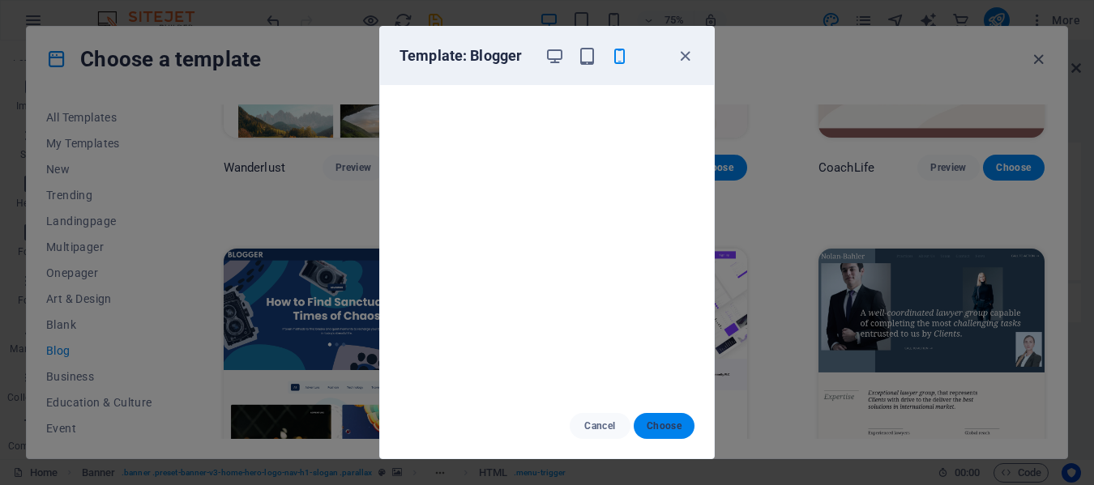
click at [660, 422] on span "Choose" at bounding box center [664, 426] width 35 height 13
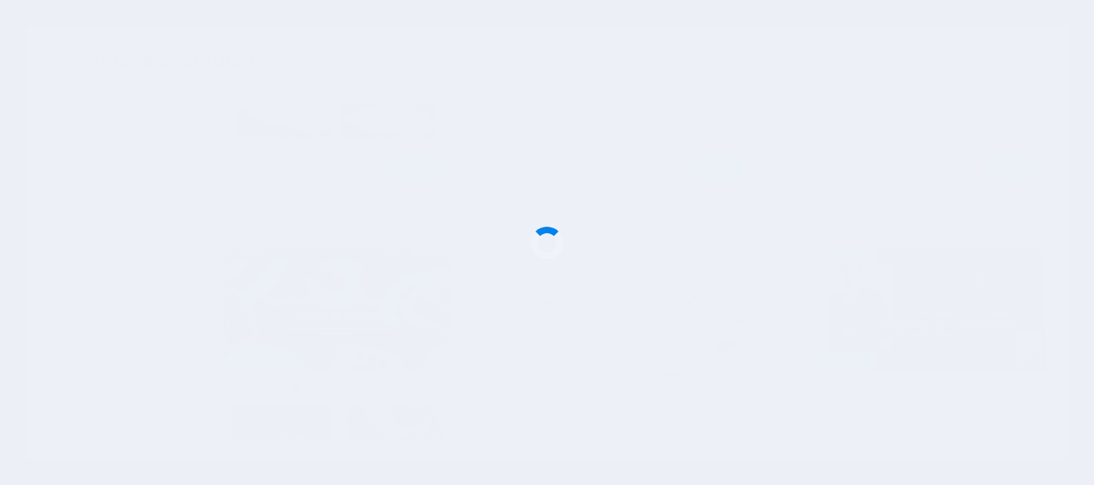
checkbox input "false"
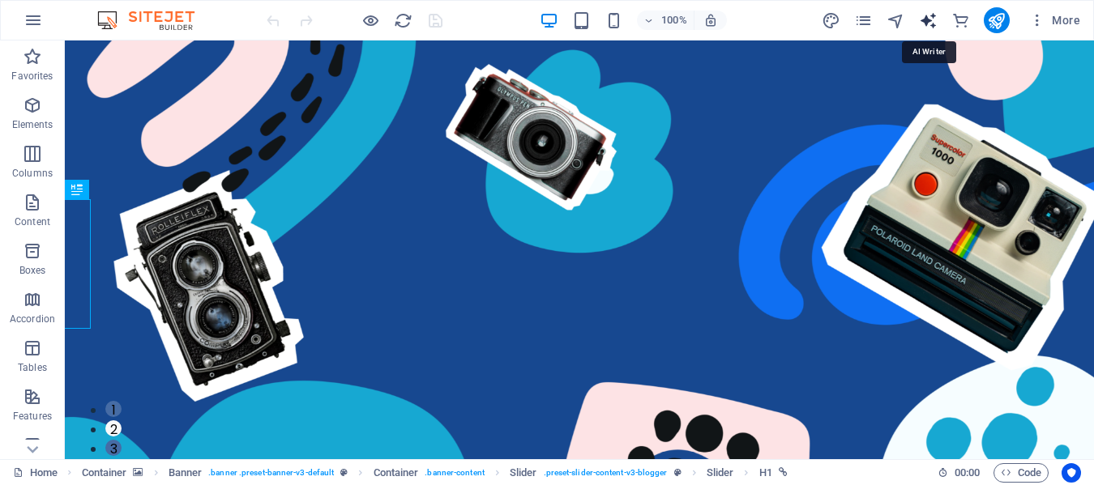
click at [930, 24] on icon "text_generator" at bounding box center [928, 20] width 19 height 19
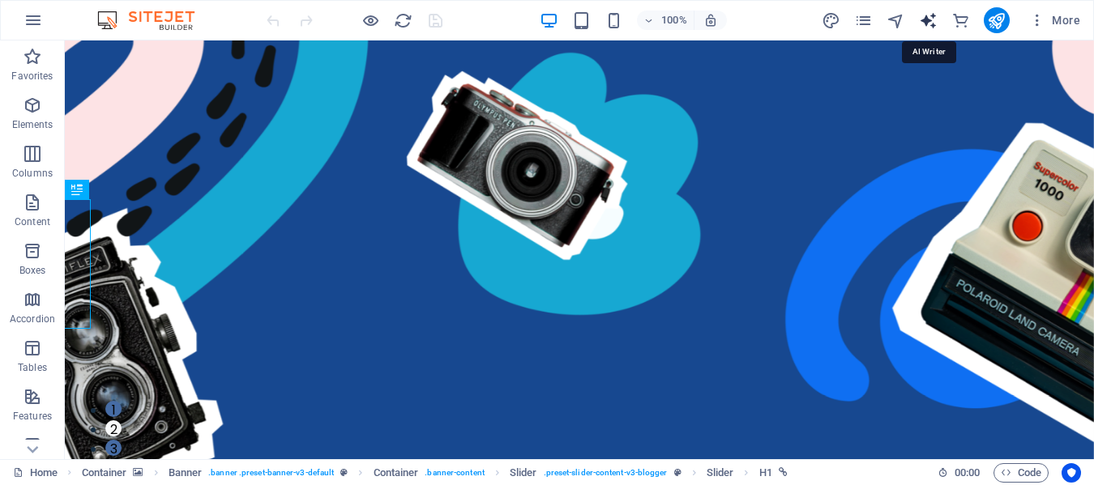
select select "English"
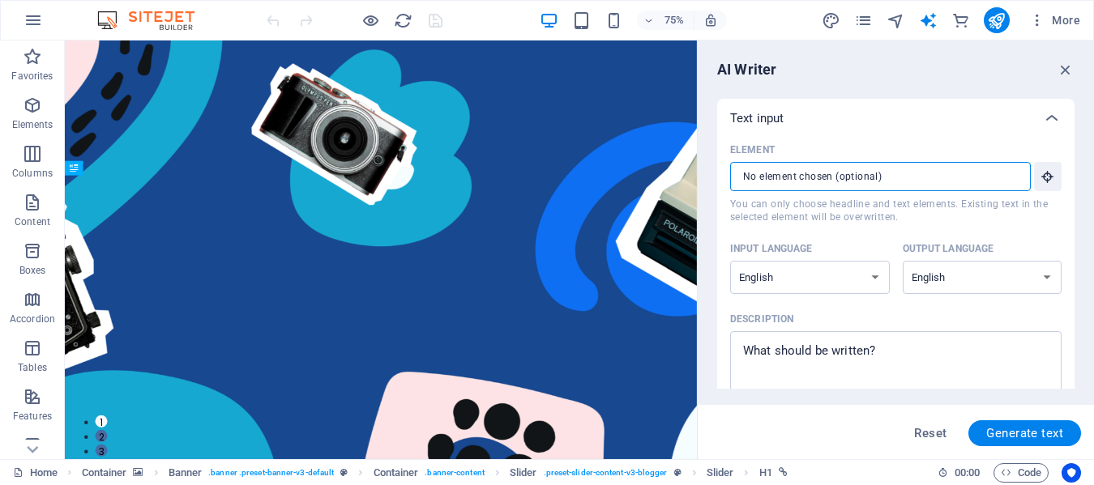
click at [954, 182] on input "Element ​ You can only choose headline and text elements. Existing text in the …" at bounding box center [874, 176] width 289 height 29
click at [869, 280] on select "Albanian Arabic Armenian Awadhi Azerbaijani Bashkir Basque Belarusian Bengali B…" at bounding box center [810, 277] width 160 height 33
click at [730, 261] on select "Albanian Arabic Armenian Awadhi Azerbaijani Bashkir Basque Belarusian Bengali B…" at bounding box center [810, 277] width 160 height 33
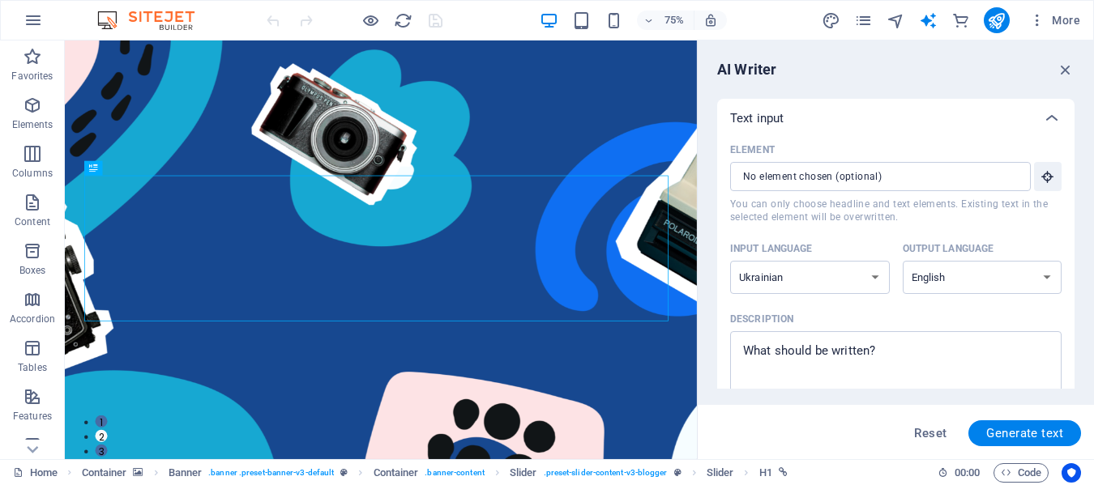
select select "Spanish"
click at [969, 277] on select "Albanian Arabic Armenian Awadhi Azerbaijani Bashkir Basque Belarusian Bengali B…" at bounding box center [983, 277] width 160 height 33
select select "Spanish"
click at [912, 340] on textarea "Description x ​" at bounding box center [895, 366] width 315 height 53
click at [872, 314] on div "Description" at bounding box center [892, 319] width 325 height 24
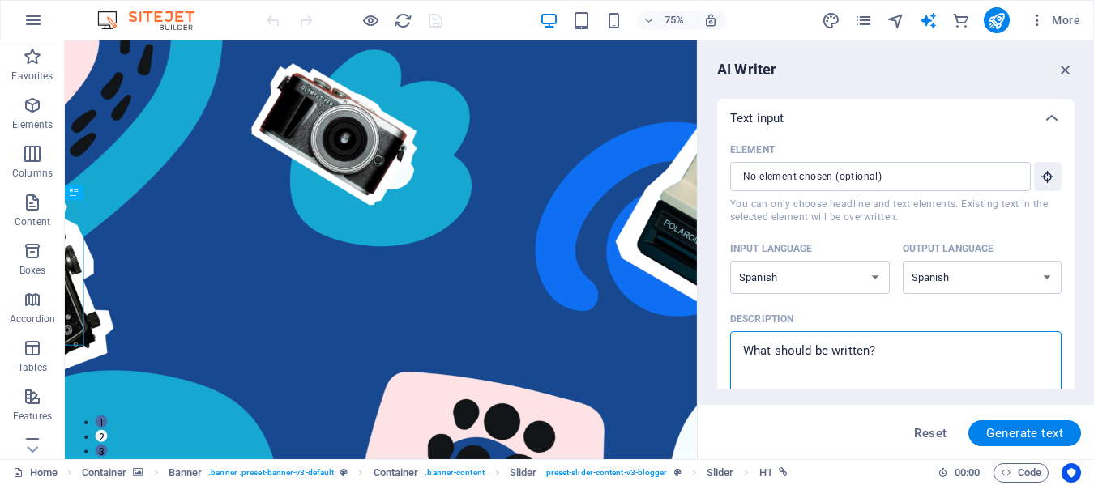
click at [872, 340] on textarea "Description x ​" at bounding box center [895, 366] width 315 height 53
type textarea "x"
click at [765, 344] on textarea "Description x ​" at bounding box center [895, 366] width 315 height 53
paste textarea "Pagina Oficial de facebook de "Campanarion.com" y "ConstructoraAdonai.cl""
type textarea "Pagina Oficial de facebook de "Campanarion.com" y "ConstructoraAdonai.cl""
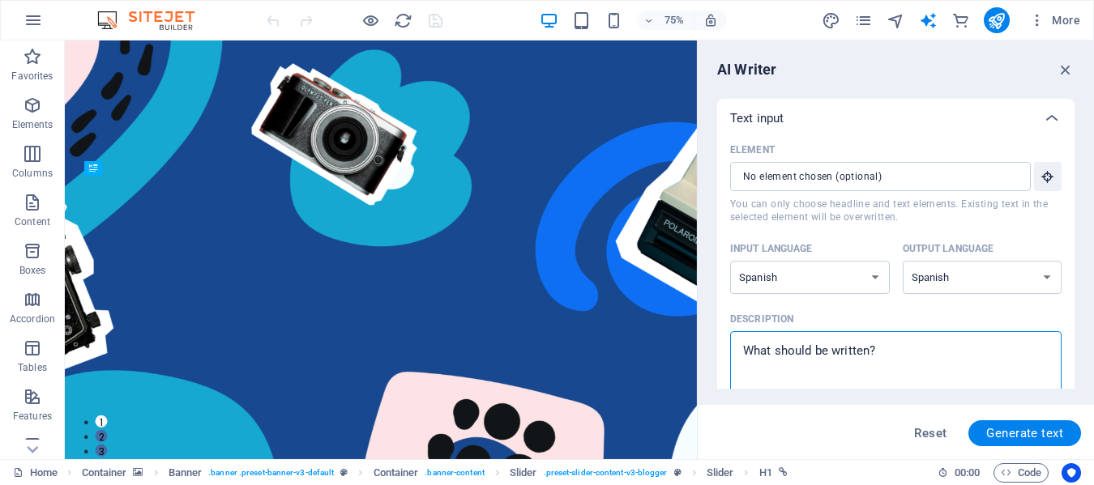
type textarea "x"
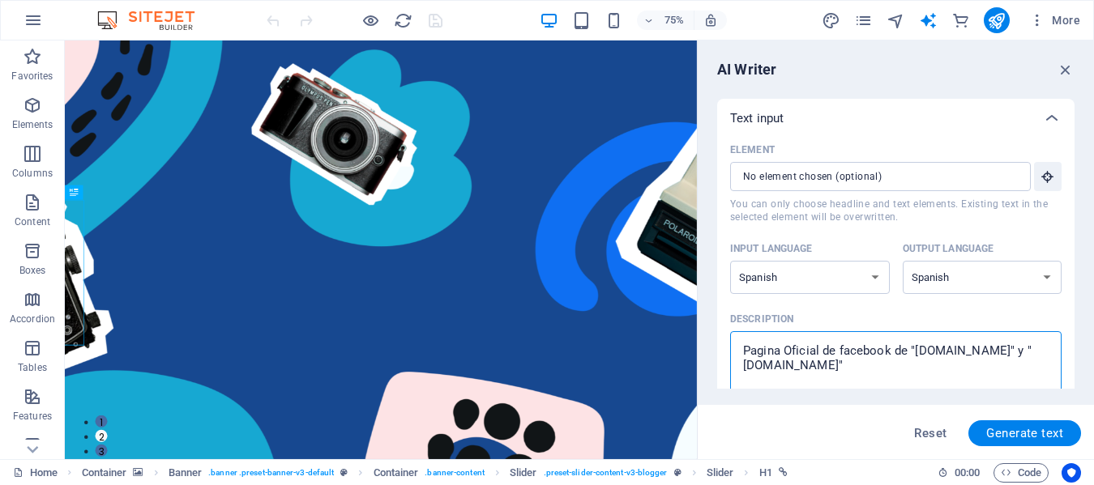
type textarea "Pagina Oficial de facebook de "Campanarion.com" y "ConstructoraAdonai.cl""
type textarea "x"
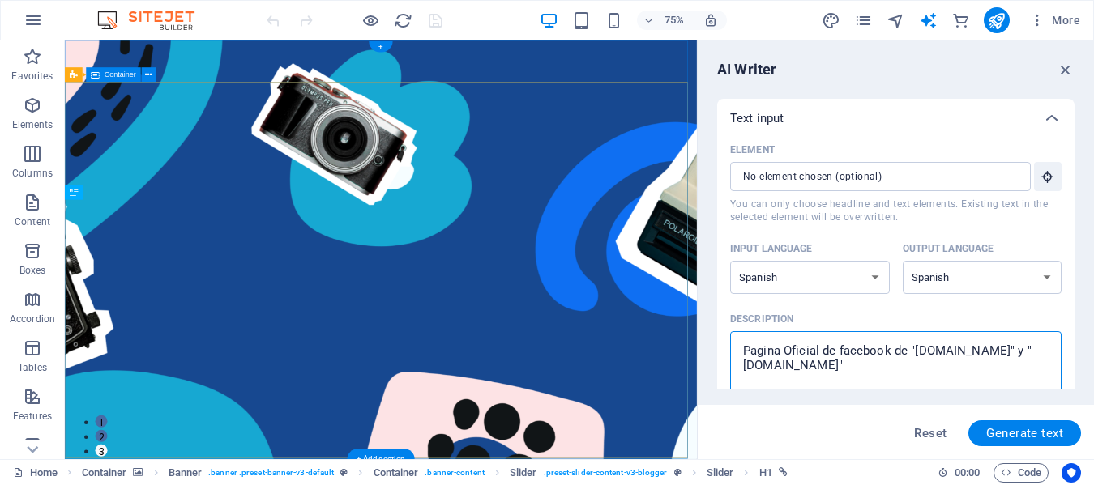
type textarea "Pagina Oficial de facebook de "Campanarion.com" y "ConstructoraAdonai.cl""
type textarea "x"
paste textarea "Pagina Oficial de facebook de "Campanarion.com" y "ConstructoraAdonai.cl" Sitio…"
type textarea "Pagina Oficial de facebook de "Campanarion.com" y "ConstructoraAdonai.cl" Pagin…"
type textarea "x"
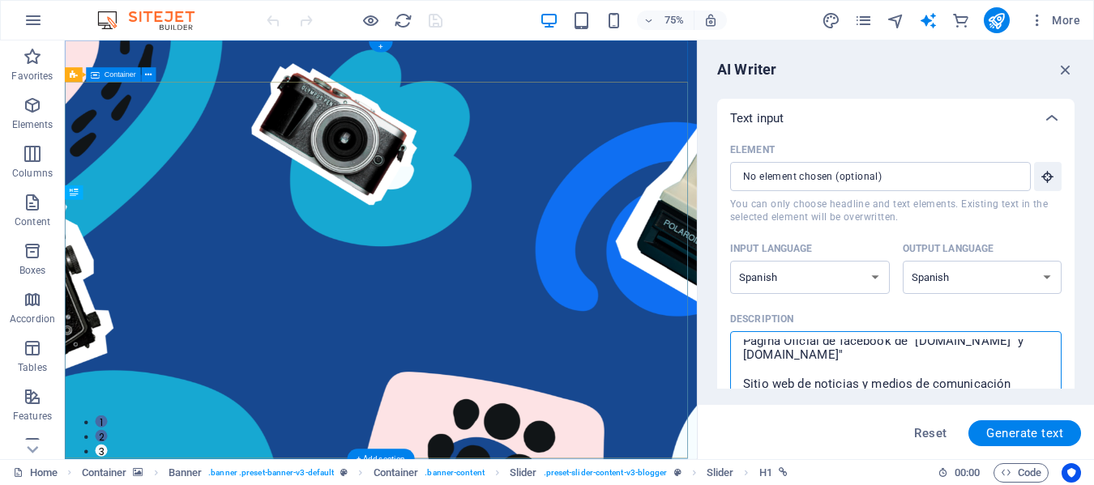
scroll to position [3, 0]
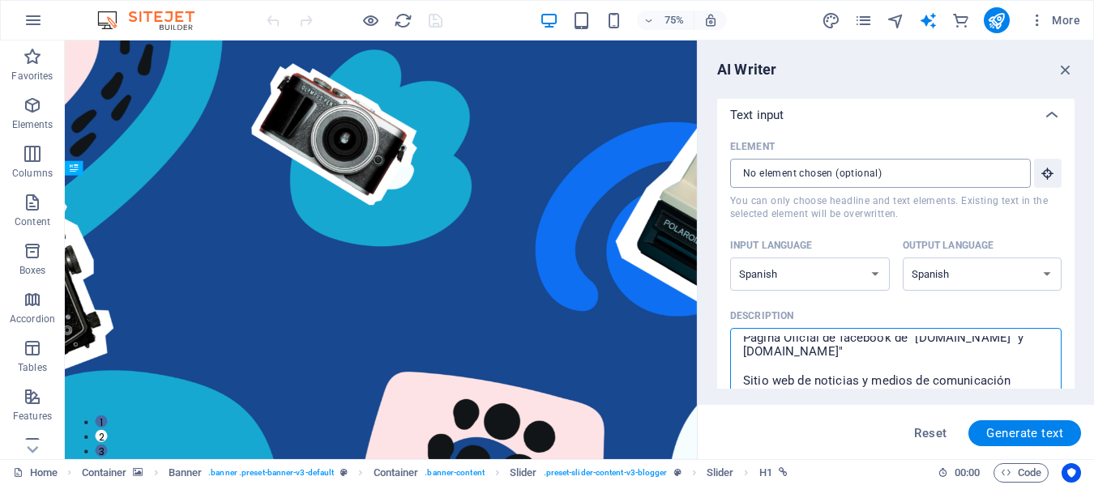
type textarea "Pagina Oficial de facebook de "Campanarion.com" y "ConstructoraAdonai.cl" Pagin…"
click at [784, 184] on input "Element ​ You can only choose headline and text elements. Existing text in the …" at bounding box center [874, 173] width 289 height 29
type textarea "x"
click at [755, 170] on input "Element ​ You can only choose headline and text elements. Existing text in the …" at bounding box center [874, 173] width 289 height 29
paste input "text"
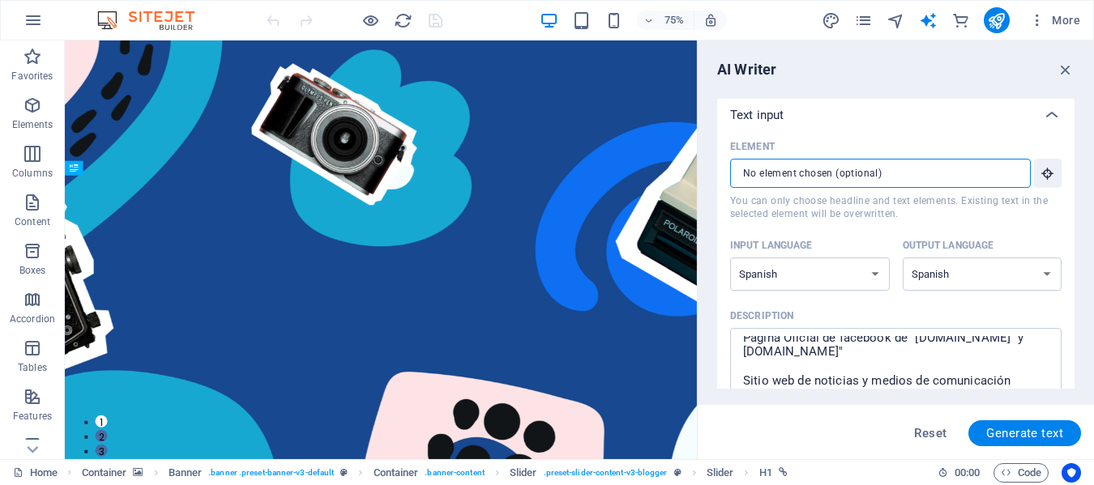
paste input "text"
click at [999, 423] on button "Generate text" at bounding box center [1024, 434] width 113 height 26
type textarea "x"
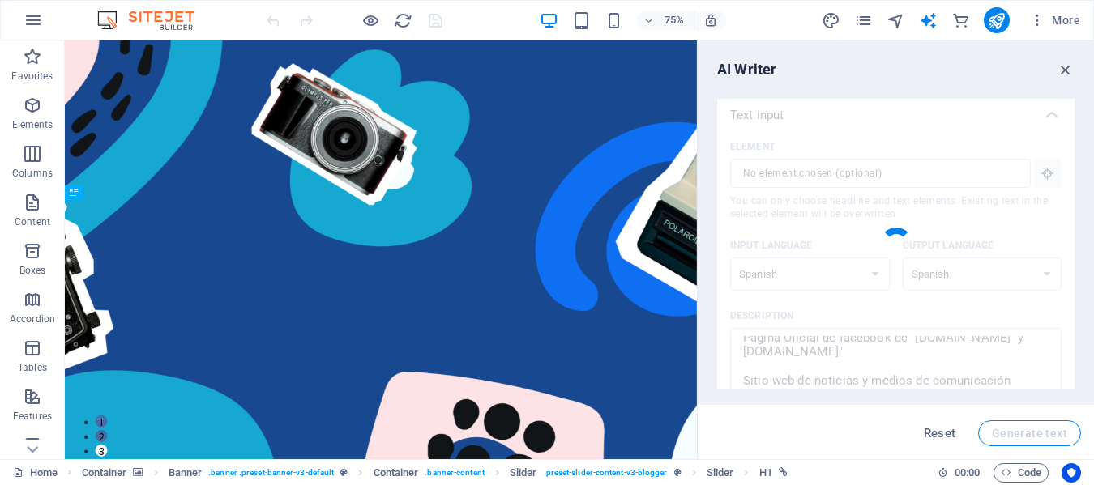
type textarea "x"
type textarea "Visita nuestras páginas oficiales en Facebook para estar al tanto de las última…"
type textarea "x"
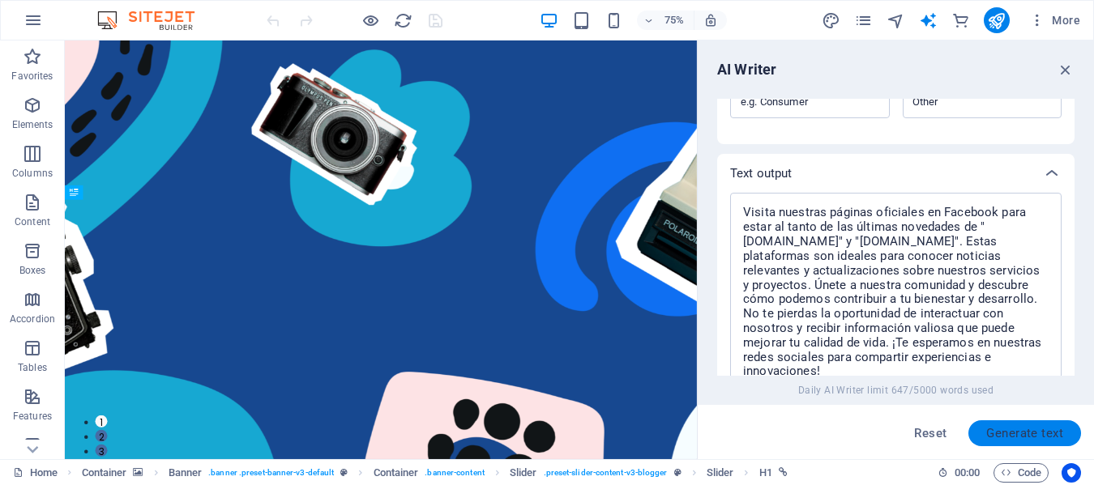
scroll to position [722, 0]
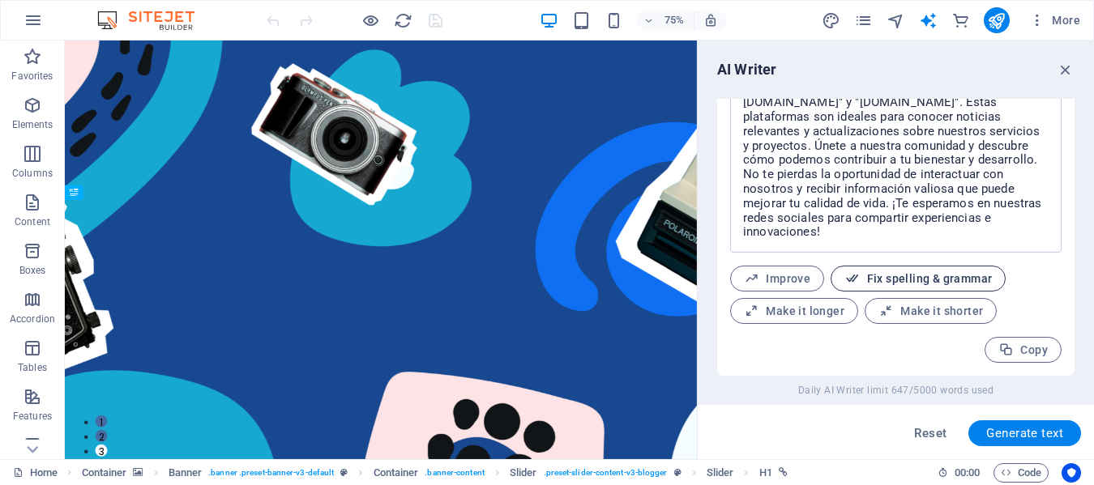
click at [889, 267] on button "Fix spelling & grammar" at bounding box center [918, 279] width 175 height 26
type textarea "x"
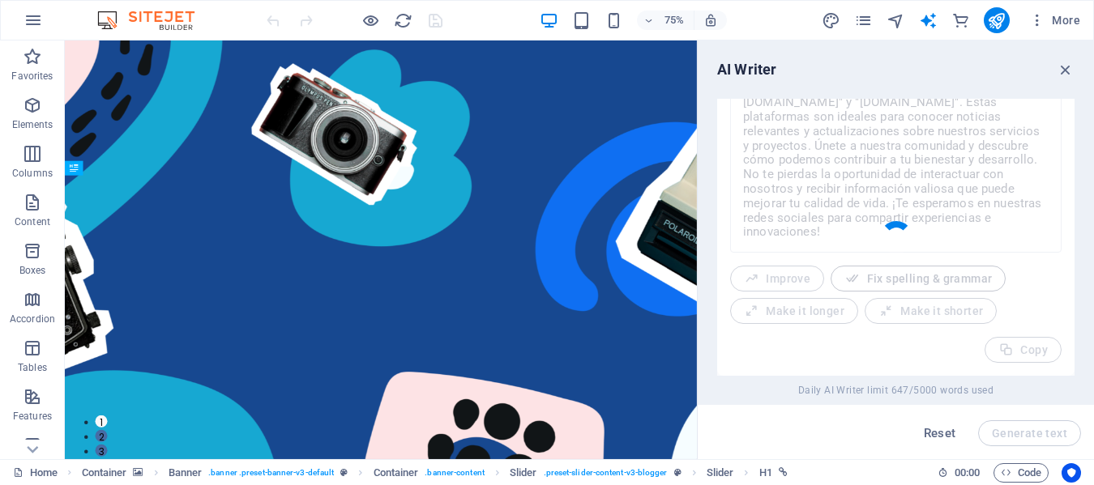
type textarea "x"
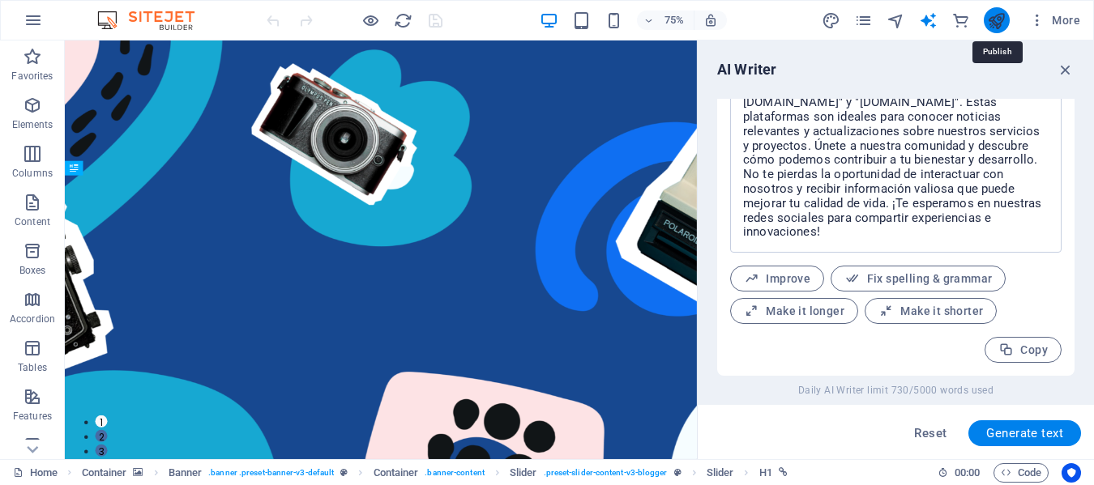
click at [1002, 19] on icon "publish" at bounding box center [996, 20] width 19 height 19
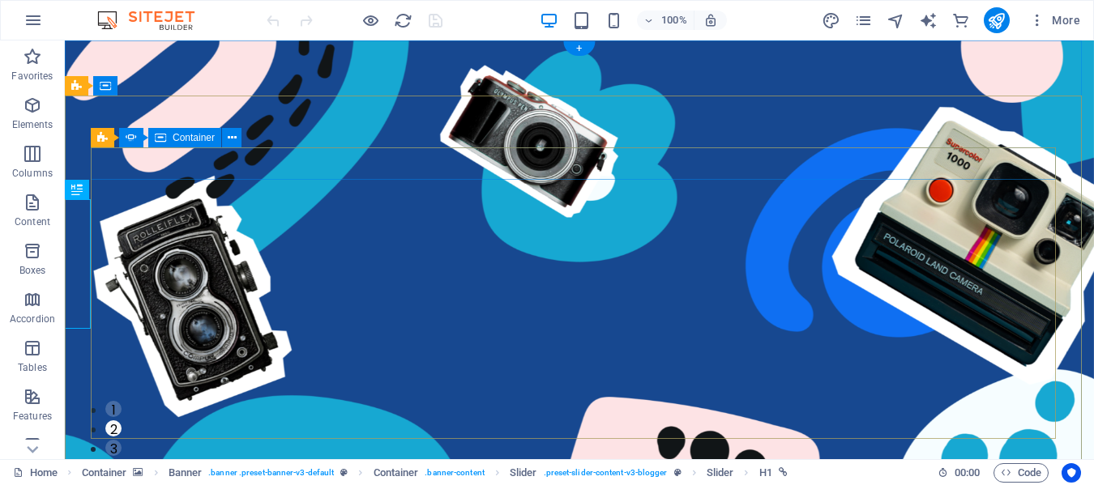
drag, startPoint x: 672, startPoint y: 168, endPoint x: 596, endPoint y: 182, distance: 77.6
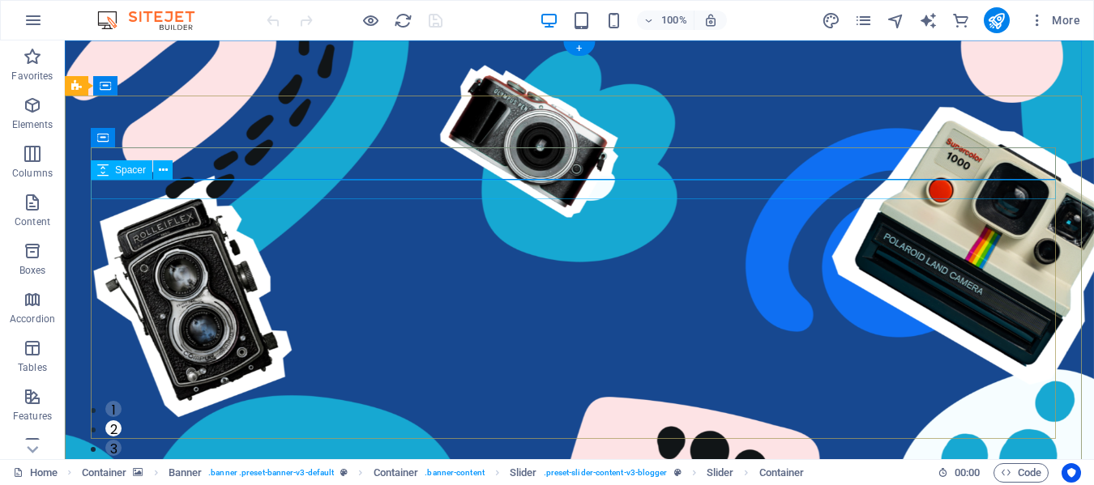
drag, startPoint x: 489, startPoint y: 182, endPoint x: 460, endPoint y: 182, distance: 29.2
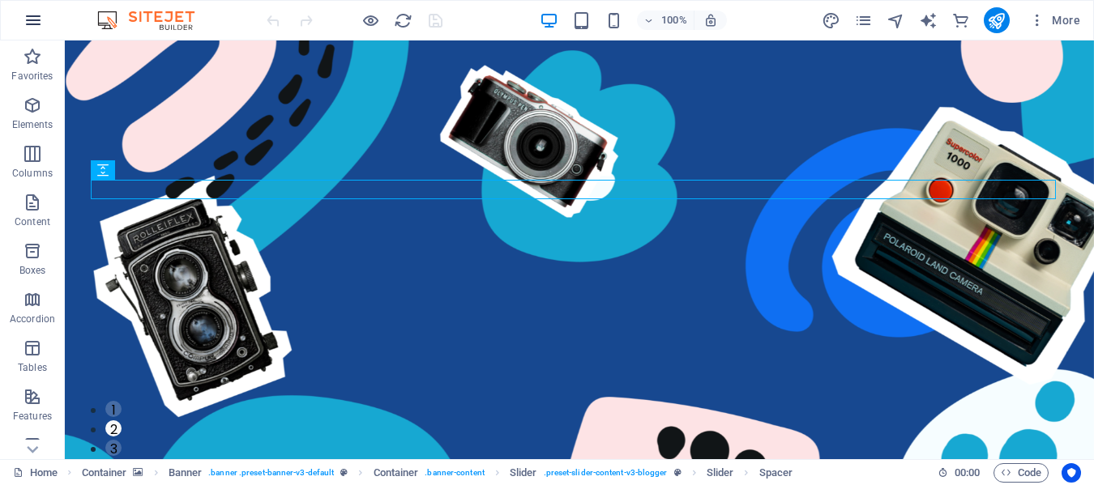
click at [32, 21] on icon "button" at bounding box center [33, 20] width 19 height 19
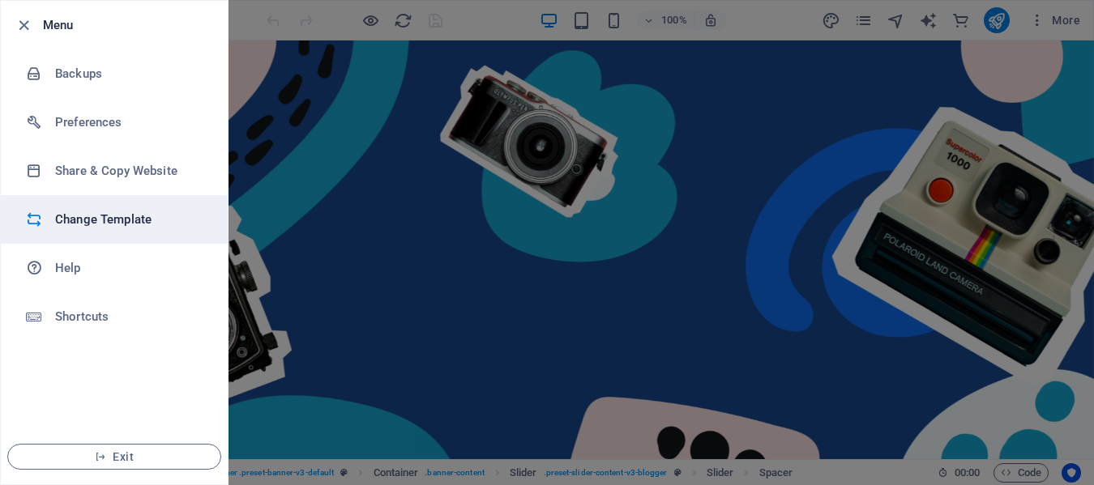
click at [96, 212] on h6 "Change Template" at bounding box center [130, 219] width 150 height 19
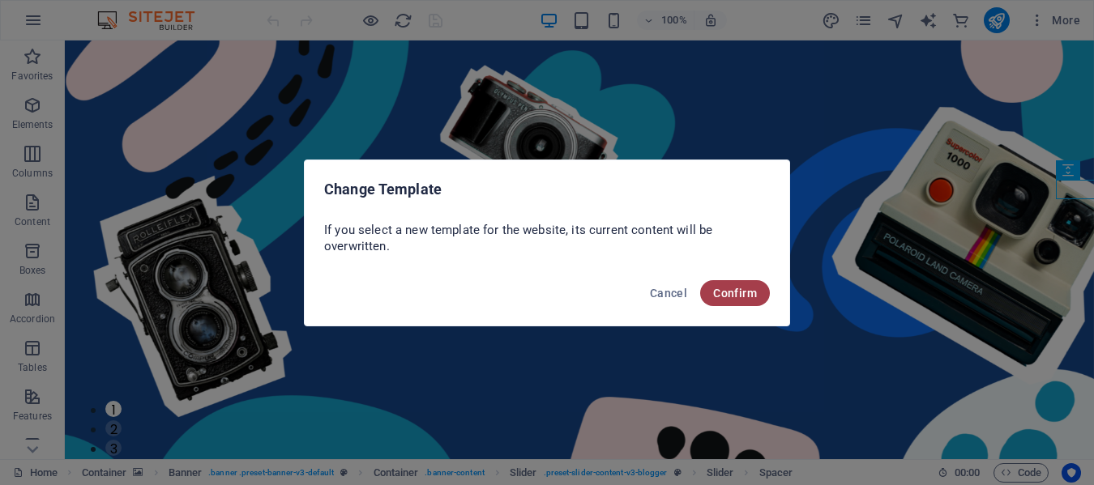
click at [731, 287] on span "Confirm" at bounding box center [735, 293] width 44 height 13
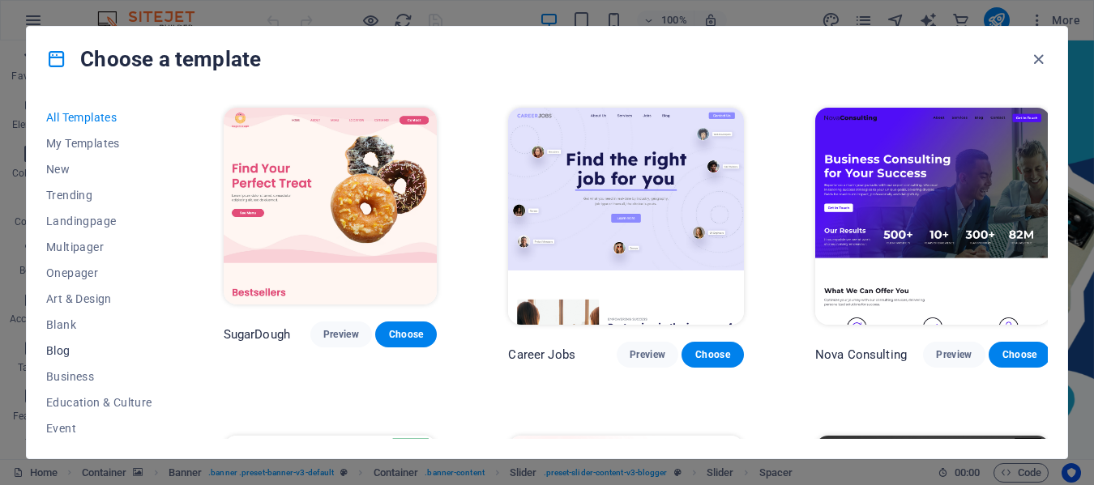
click at [73, 344] on span "Blog" at bounding box center [99, 350] width 106 height 13
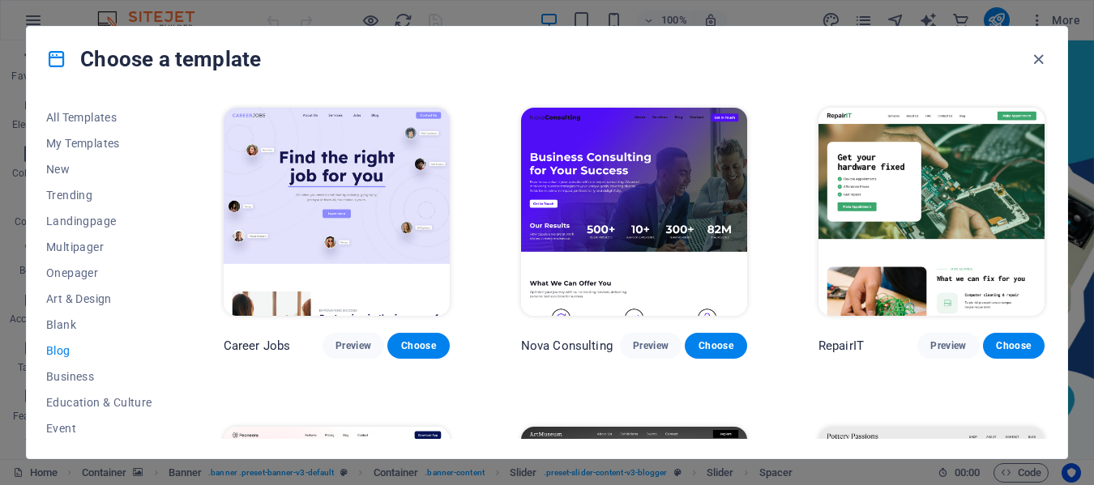
drag, startPoint x: 1049, startPoint y: 133, endPoint x: 1051, endPoint y: 144, distance: 11.6
click at [1051, 144] on div "All Templates My Templates New Trending Landingpage Multipager Onepager Art & D…" at bounding box center [547, 275] width 1041 height 367
click at [119, 407] on span "Education & Culture" at bounding box center [99, 402] width 106 height 13
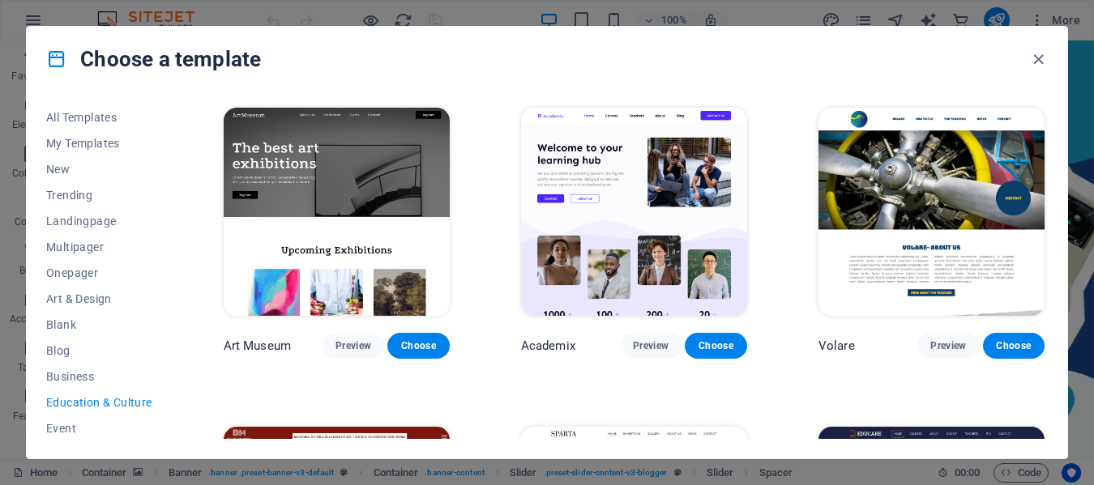
click at [119, 407] on span "Education & Culture" at bounding box center [99, 402] width 106 height 13
click at [118, 403] on span "Education & Culture" at bounding box center [99, 402] width 106 height 13
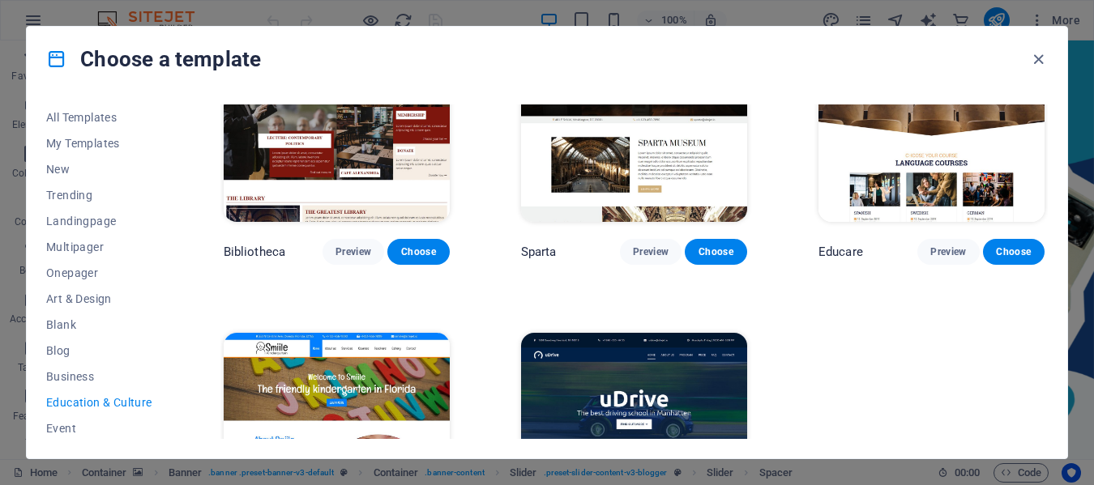
scroll to position [414, 0]
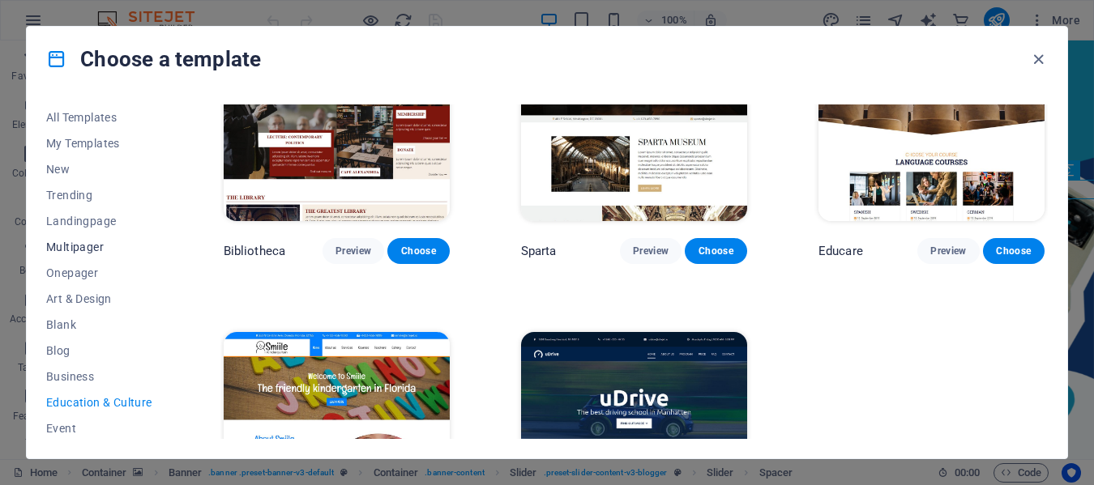
click at [101, 250] on span "Multipager" at bounding box center [99, 247] width 106 height 13
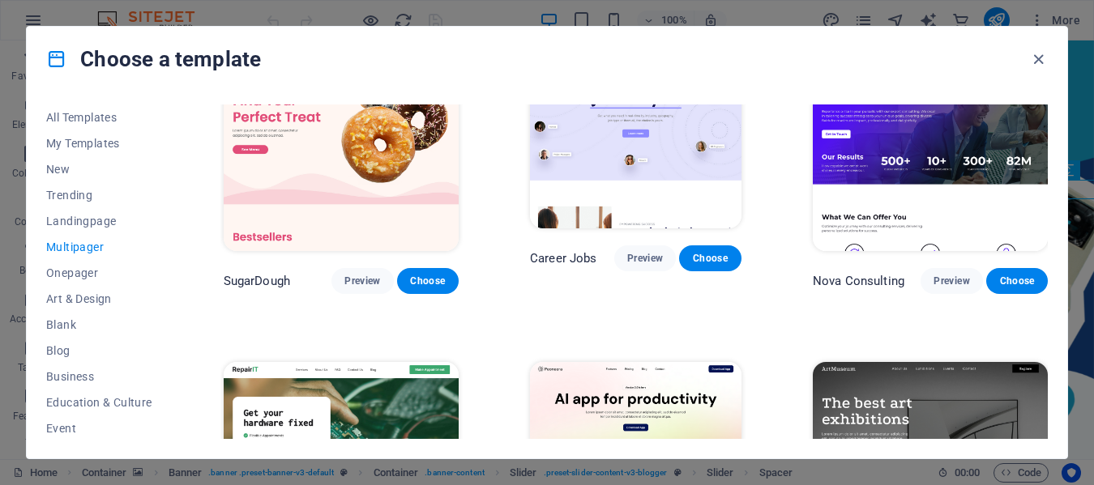
scroll to position [0, 0]
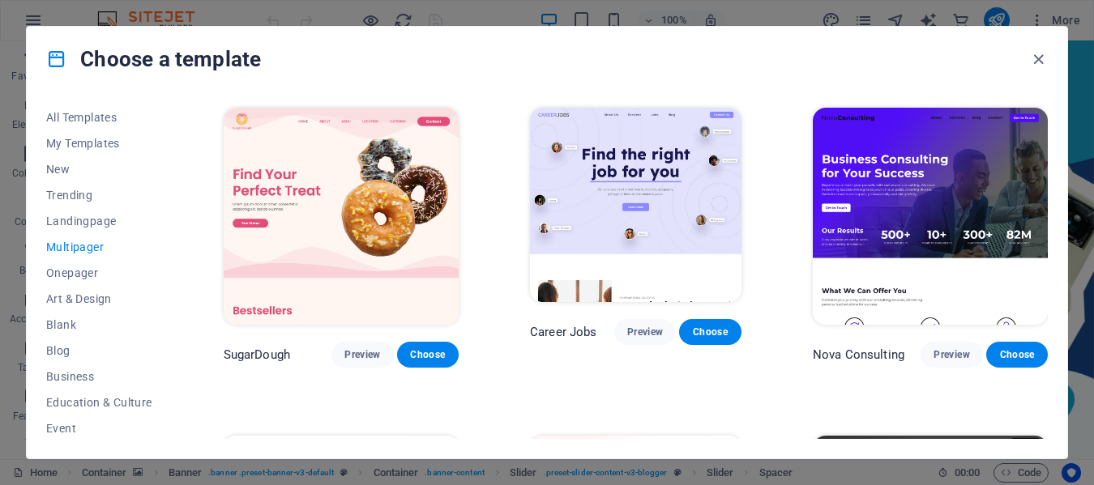
drag, startPoint x: 1049, startPoint y: 109, endPoint x: 1056, endPoint y: 142, distance: 33.2
click at [1056, 142] on div "All Templates My Templates New Trending Landingpage Multipager Onepager Art & D…" at bounding box center [547, 275] width 1041 height 367
drag, startPoint x: 1048, startPoint y: 113, endPoint x: 1048, endPoint y: 123, distance: 9.7
click at [1048, 123] on div "All Templates My Templates New Trending Landingpage Multipager Onepager Art & D…" at bounding box center [547, 275] width 1041 height 367
click at [1045, 122] on div "SugarDough Preview Choose Career Jobs Preview Choose Nova Consulting Preview Ch…" at bounding box center [633, 272] width 827 height 335
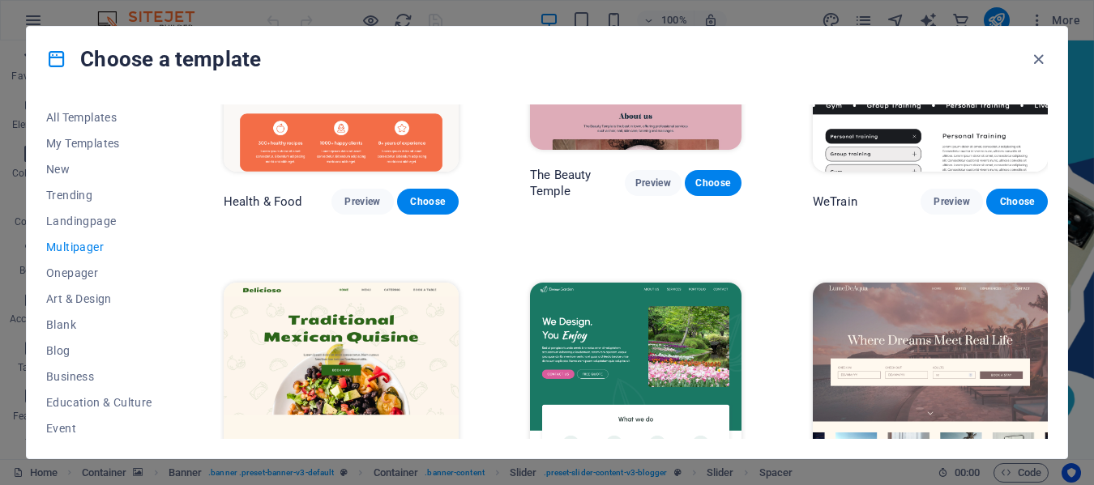
scroll to position [1757, 0]
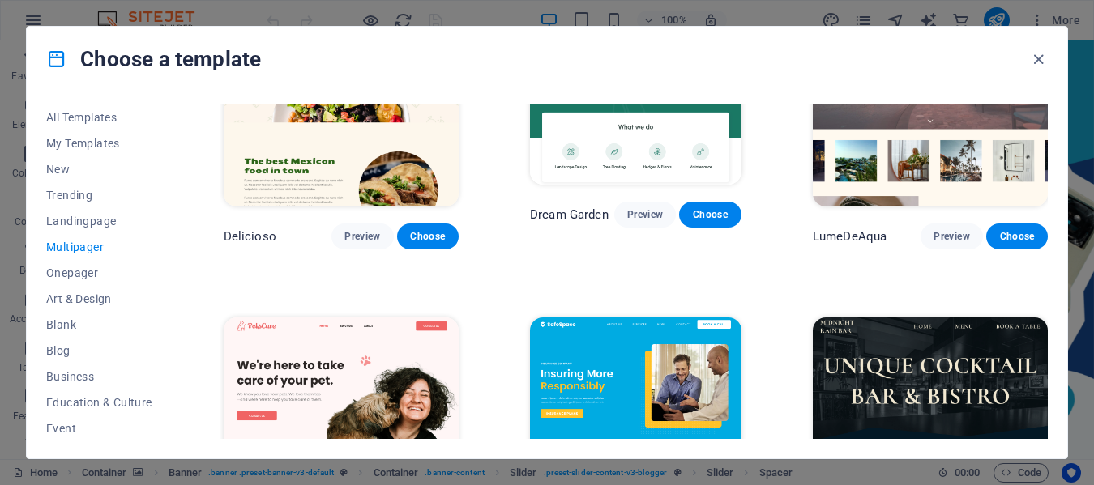
click at [1049, 224] on div "All Templates My Templates New Trending Landingpage Multipager Onepager Art & D…" at bounding box center [547, 275] width 1041 height 367
click at [1048, 213] on div "All Templates My Templates New Trending Landingpage Multipager Onepager Art & D…" at bounding box center [547, 275] width 1041 height 367
click at [1049, 210] on div "All Templates My Templates New Trending Landingpage Multipager Onepager Art & D…" at bounding box center [547, 275] width 1041 height 367
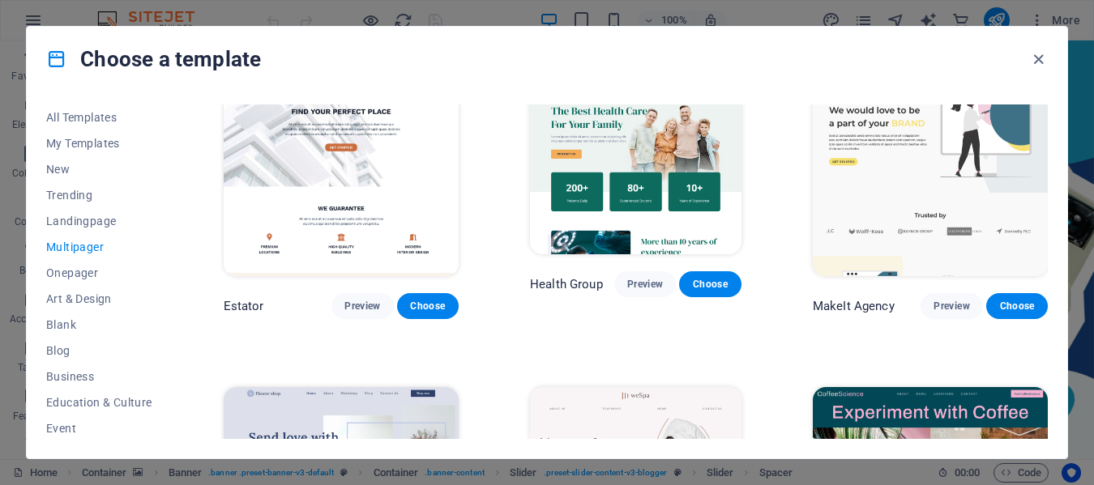
scroll to position [2635, 0]
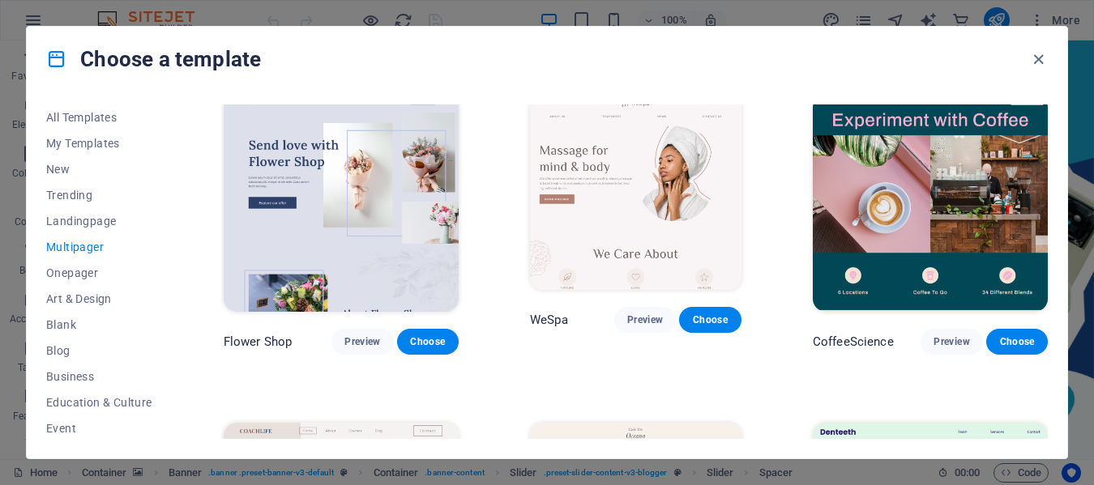
click at [1048, 241] on div "All Templates My Templates New Trending Landingpage Multipager Onepager Art & D…" at bounding box center [547, 275] width 1041 height 367
click at [1043, 243] on div "CoffeeScience Preview Choose" at bounding box center [930, 223] width 241 height 263
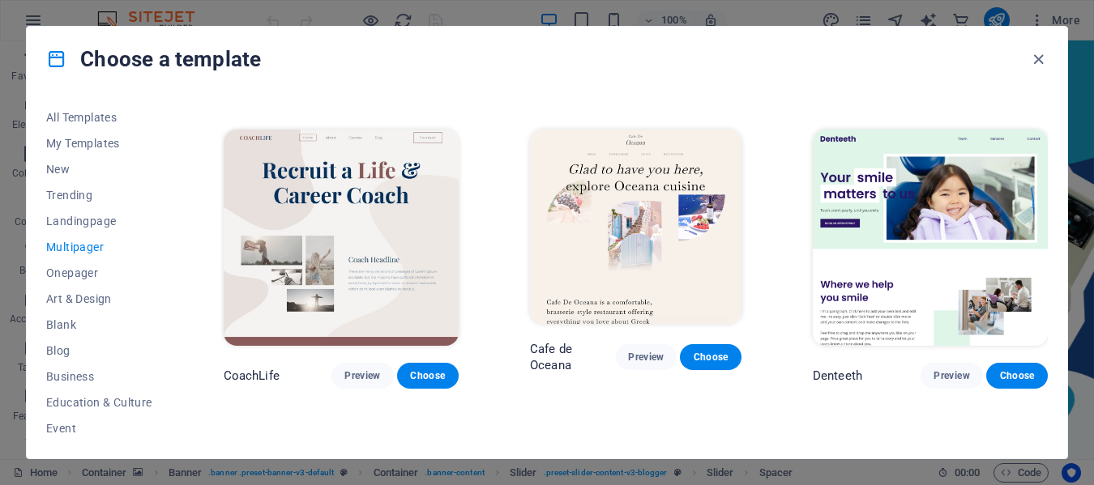
click at [1049, 247] on div "All Templates My Templates New Trending Landingpage Multipager Onepager Art & D…" at bounding box center [547, 275] width 1041 height 367
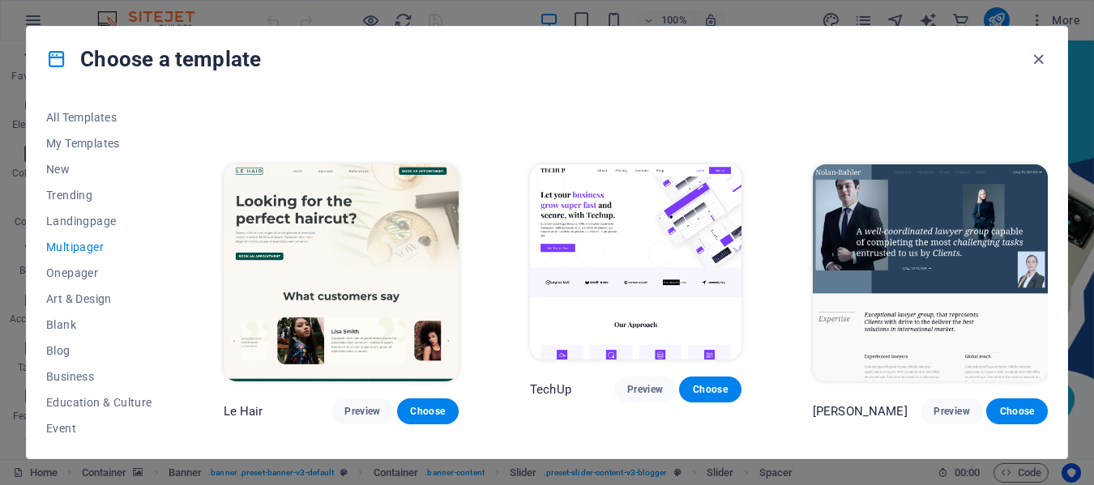
click at [1049, 271] on div "All Templates My Templates New Trending Landingpage Multipager Onepager Art & D…" at bounding box center [547, 275] width 1041 height 367
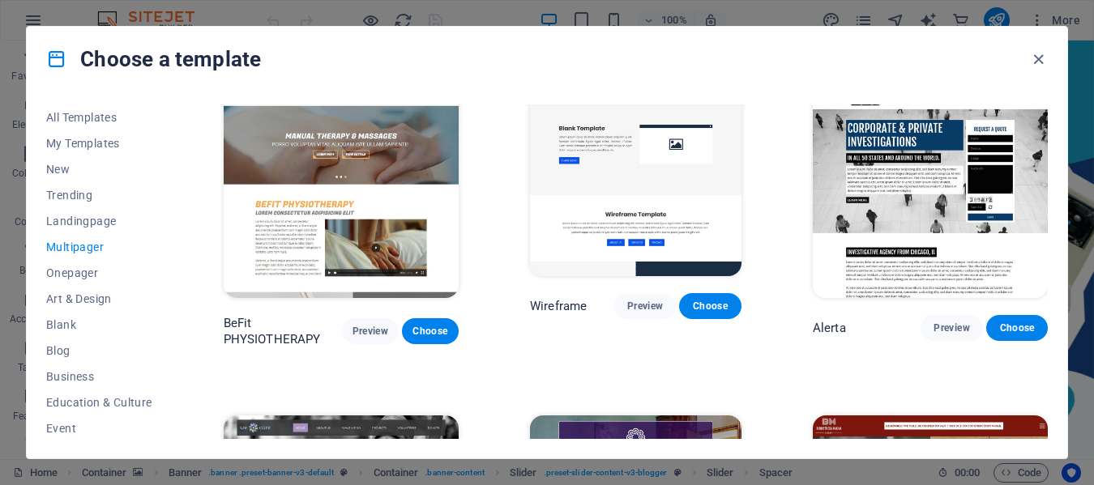
scroll to position [5564, 0]
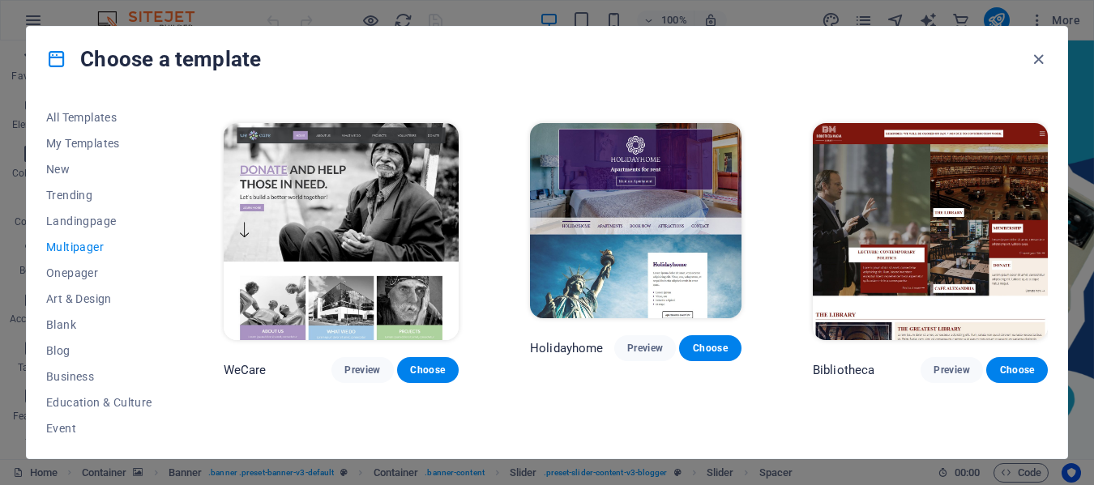
click at [1048, 374] on div "All Templates My Templates New Trending Landingpage Multipager Onepager Art & D…" at bounding box center [547, 275] width 1041 height 367
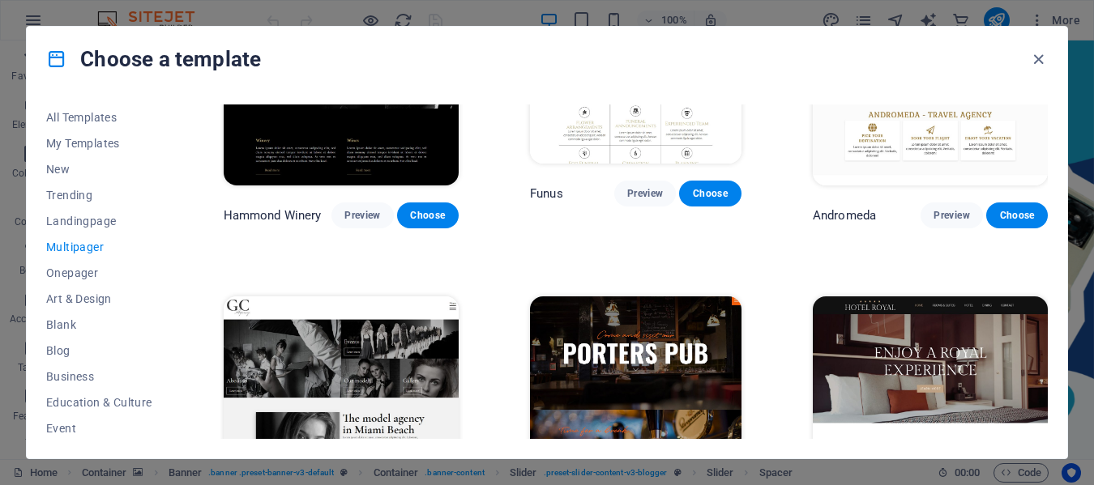
scroll to position [6443, 0]
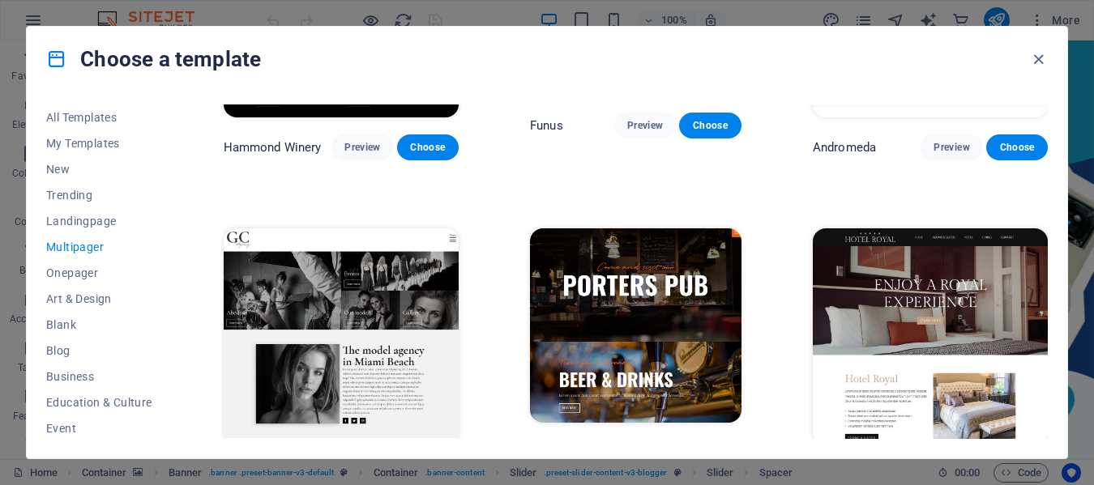
click at [1048, 398] on div "All Templates My Templates New Trending Landingpage Multipager Onepager Art & D…" at bounding box center [547, 275] width 1041 height 367
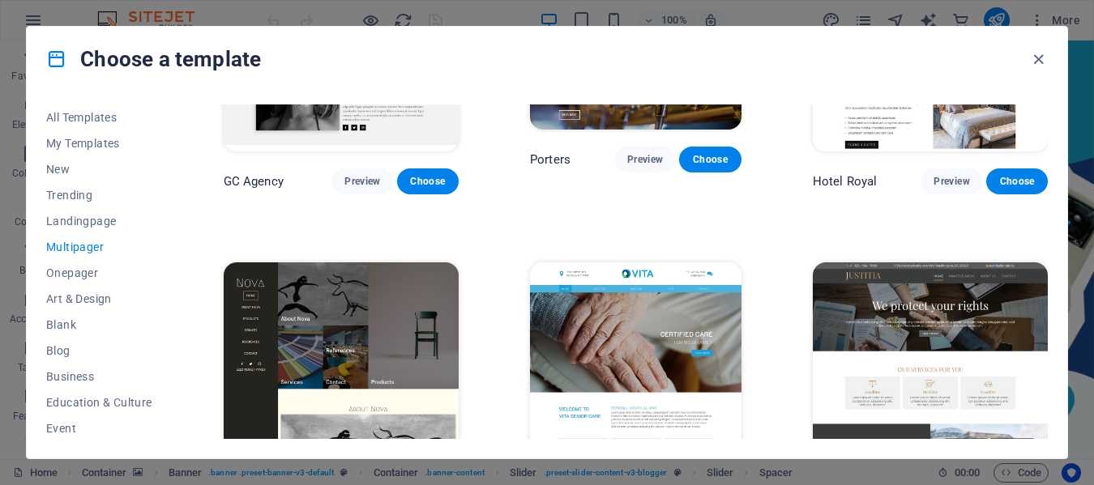
scroll to position [7028, 0]
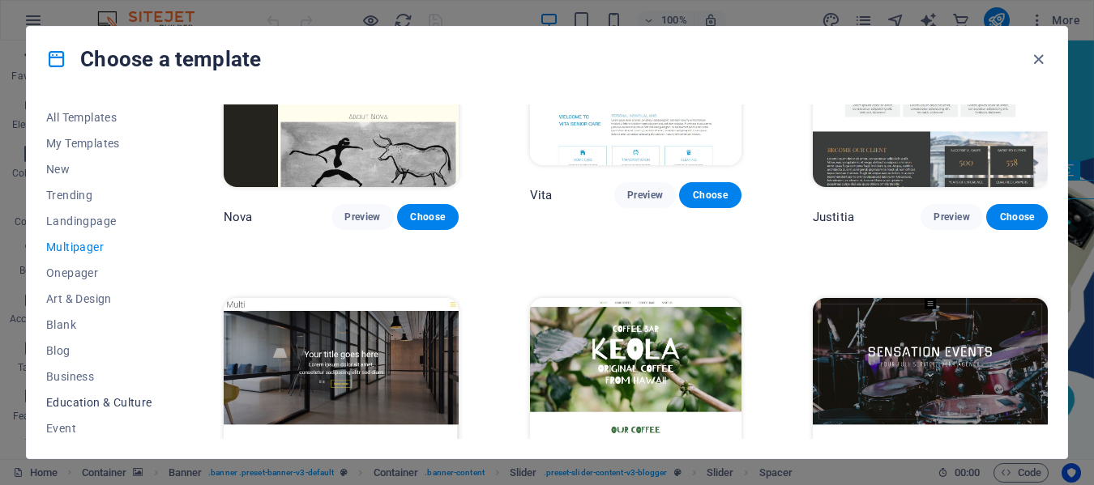
click at [121, 399] on span "Education & Culture" at bounding box center [99, 402] width 106 height 13
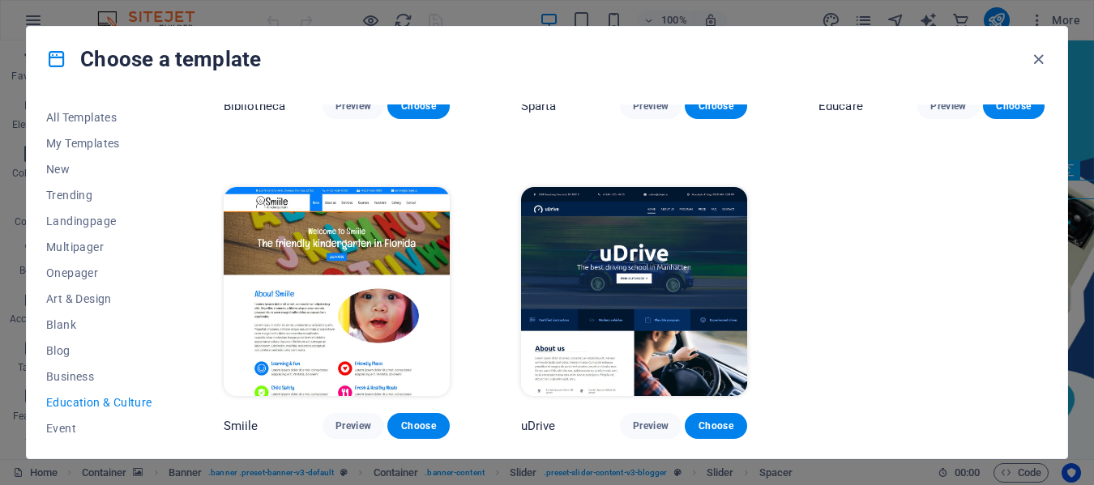
scroll to position [553, 0]
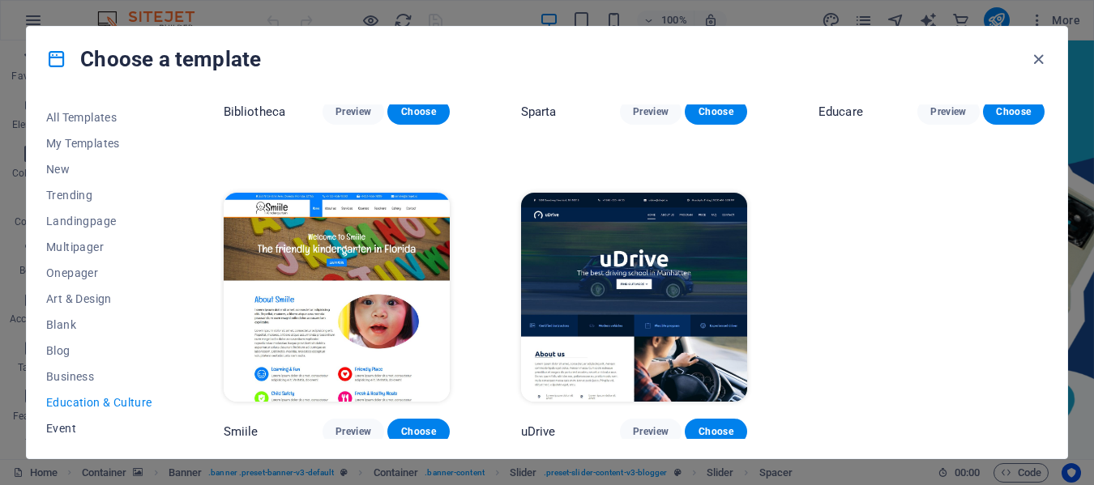
click at [68, 425] on span "Event" at bounding box center [99, 428] width 106 height 13
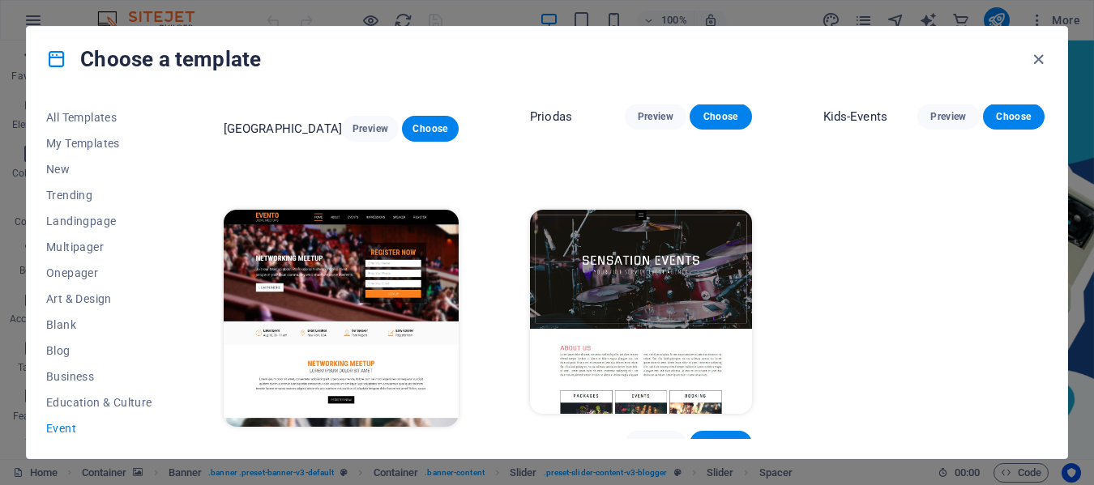
scroll to position [0, 0]
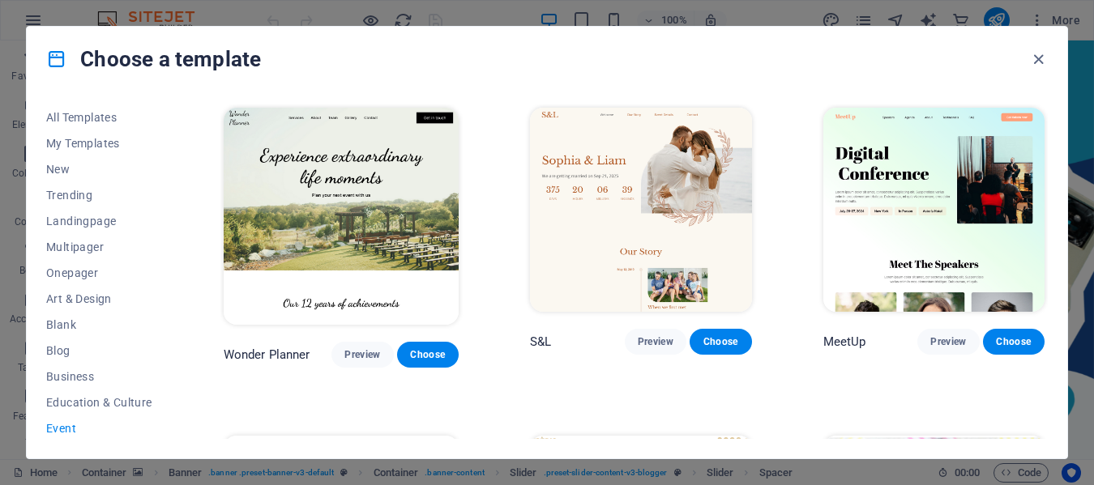
click at [1049, 270] on div "All Templates My Templates New Trending Landingpage Multipager Onepager Art & D…" at bounding box center [547, 275] width 1041 height 367
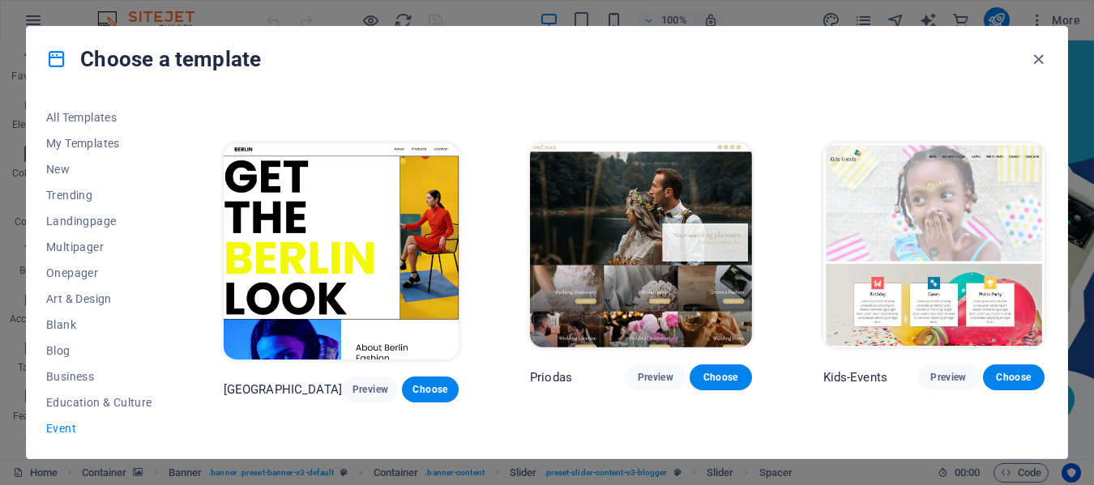
scroll to position [553, 0]
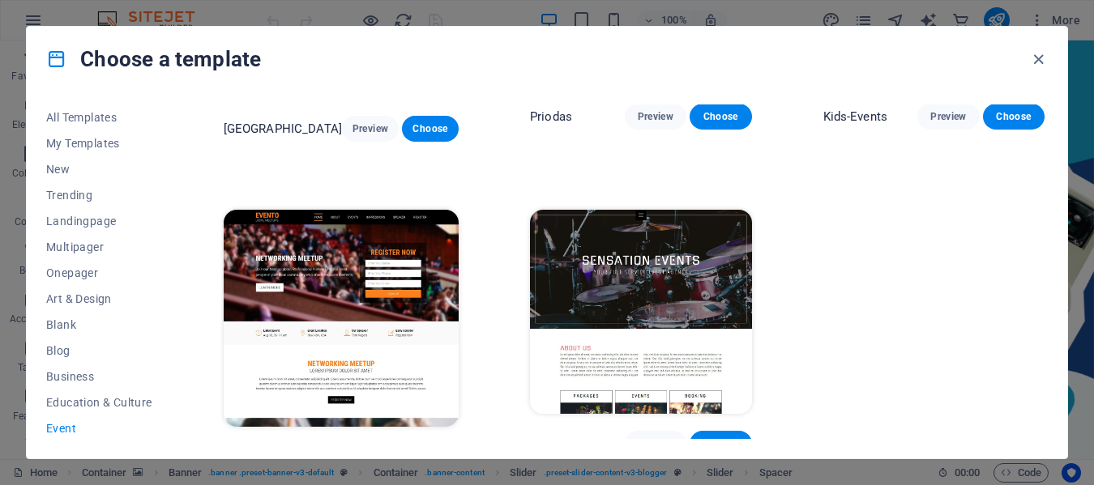
click at [359, 444] on button "Preview" at bounding box center [362, 457] width 62 height 26
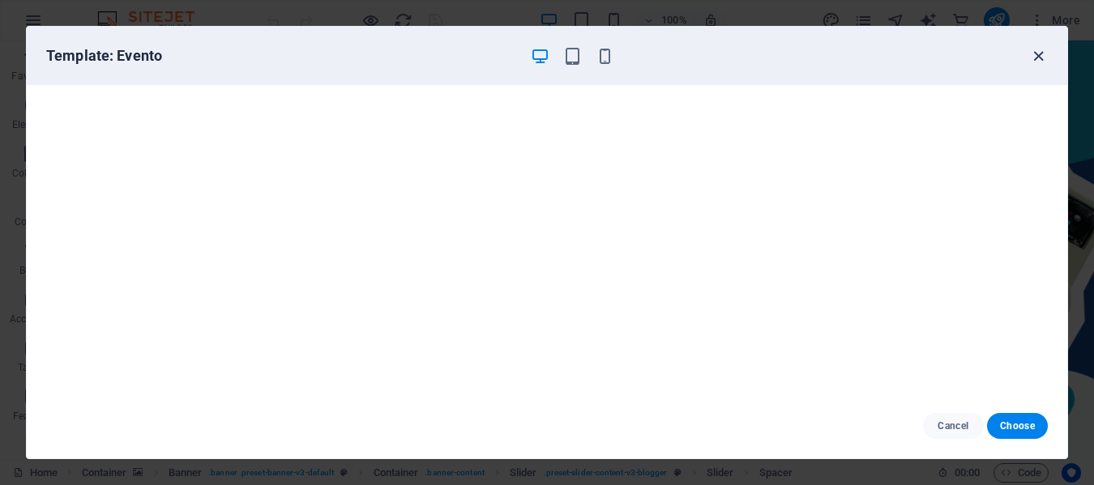
click at [1031, 53] on icon "button" at bounding box center [1038, 56] width 19 height 19
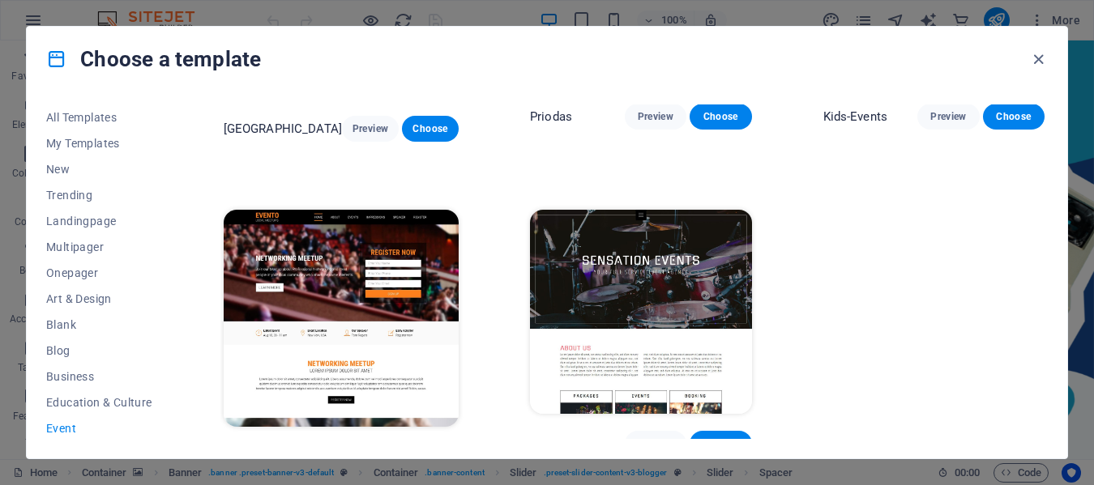
click at [419, 451] on span "Choose" at bounding box center [428, 457] width 36 height 13
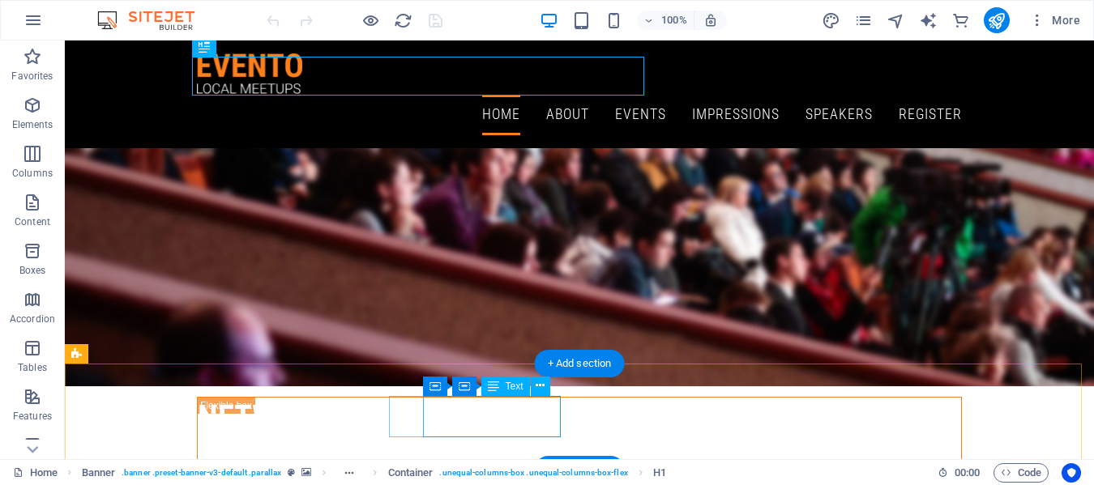
scroll to position [165, 0]
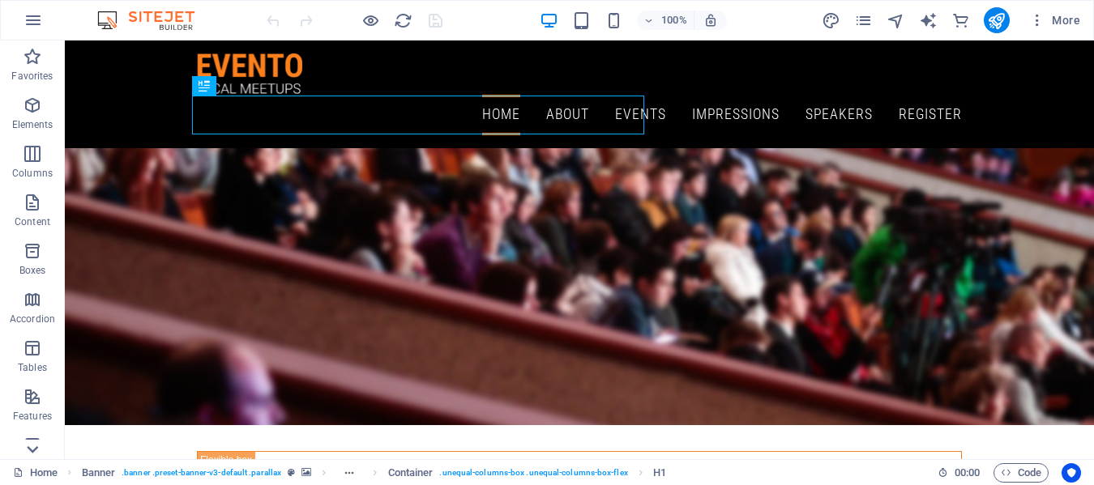
click at [30, 448] on icon at bounding box center [32, 449] width 23 height 23
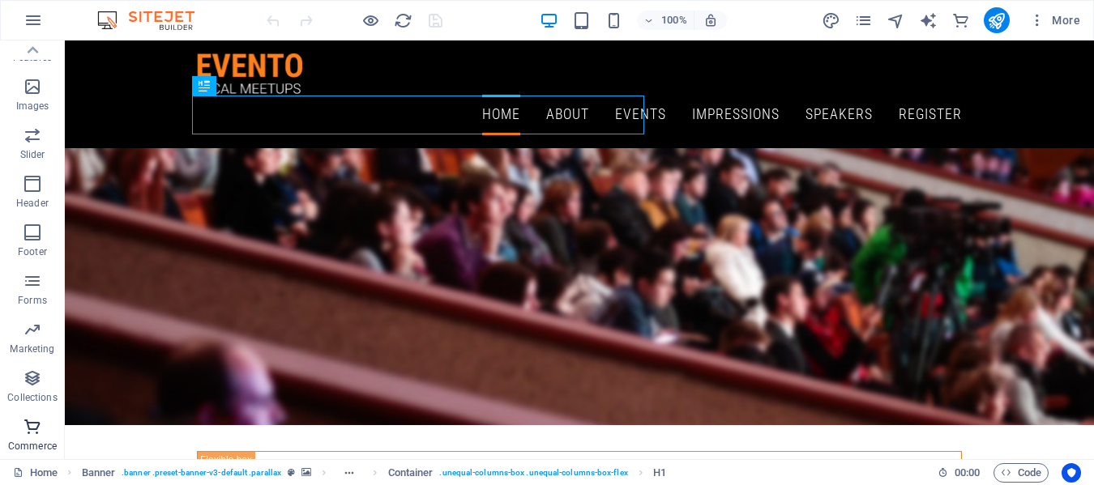
click at [31, 448] on p "Commerce" at bounding box center [32, 446] width 49 height 13
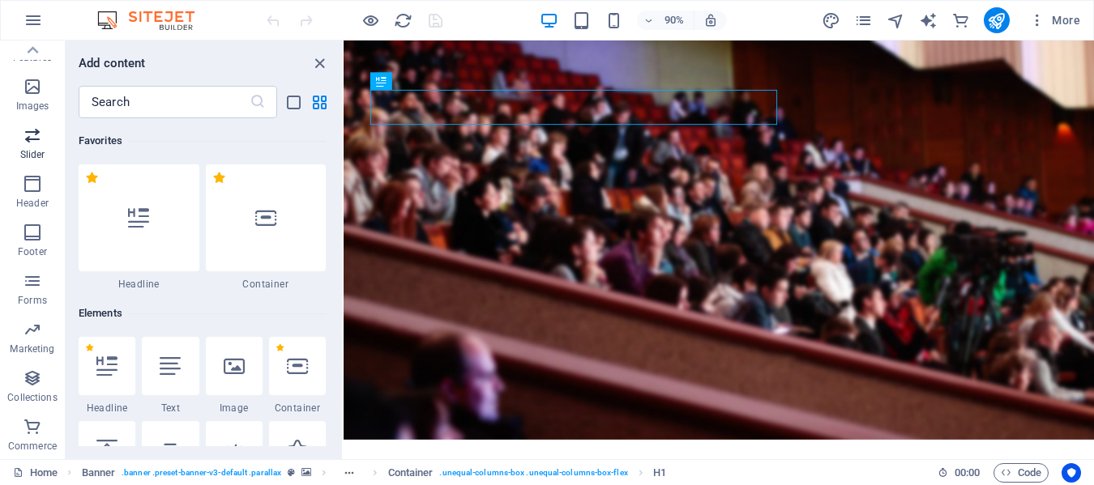
click at [32, 135] on icon "button" at bounding box center [32, 135] width 19 height 19
click at [32, 136] on icon "button" at bounding box center [32, 135] width 19 height 19
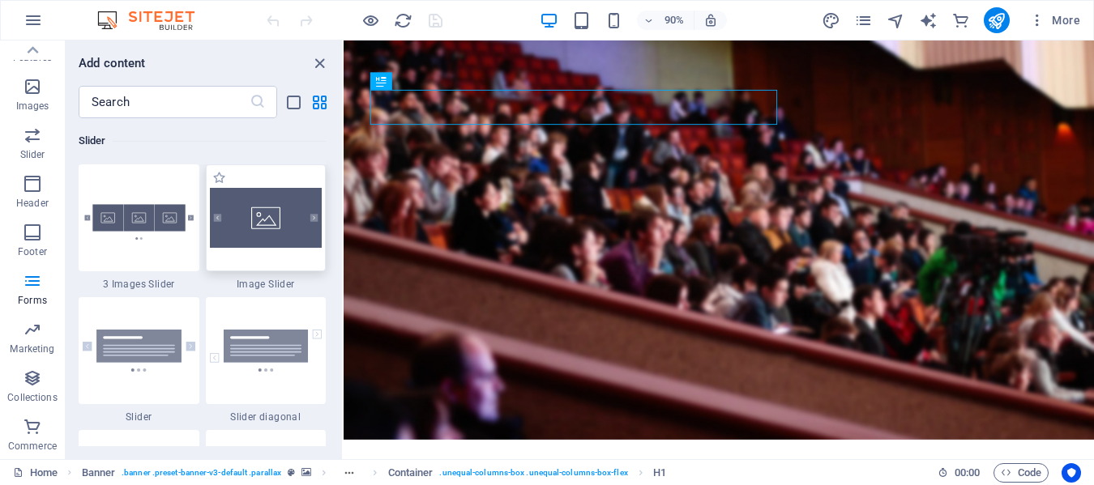
click at [276, 210] on img at bounding box center [266, 218] width 113 height 60
click at [344, 210] on div "Drag here to replace the existing content. Press “Ctrl” if you want to create a…" at bounding box center [719, 250] width 750 height 419
click at [344, 223] on div "Drag here to replace the existing content. Press “Ctrl” if you want to create a…" at bounding box center [719, 250] width 750 height 419
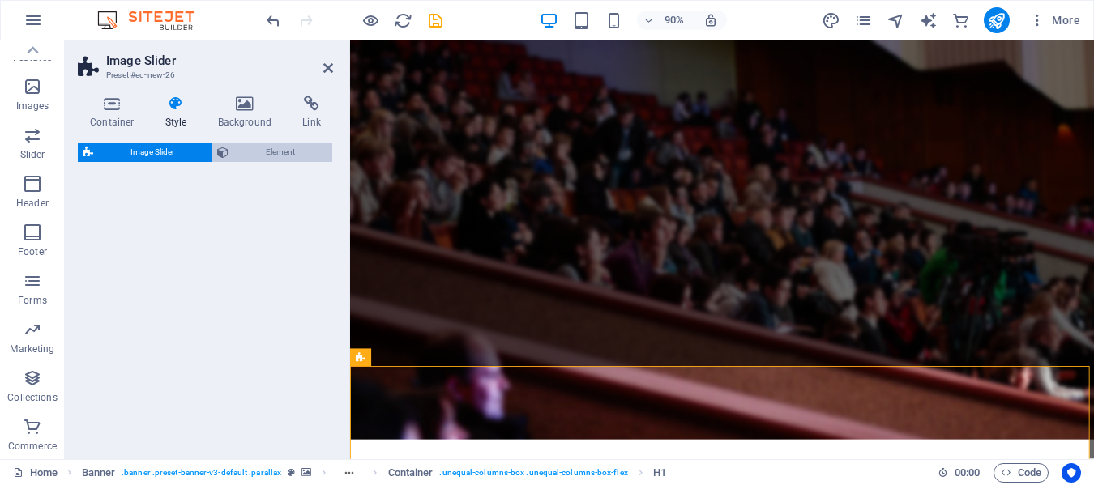
select select "rem"
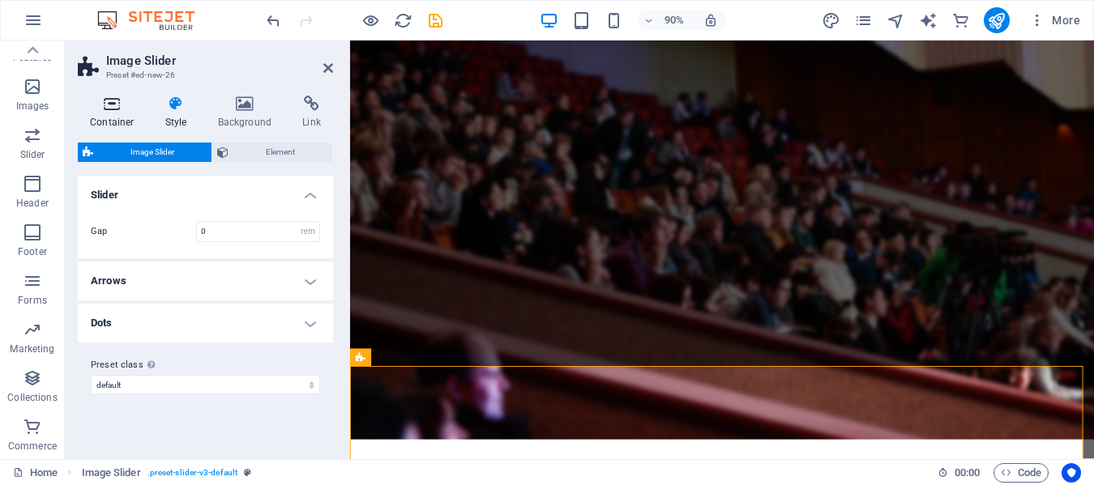
click at [113, 105] on icon at bounding box center [112, 104] width 69 height 16
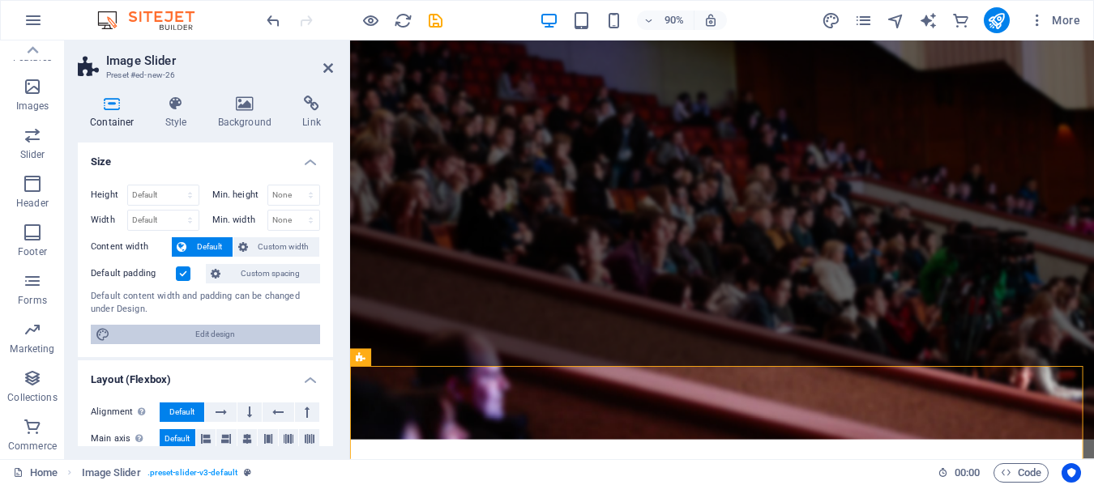
click at [224, 328] on span "Edit design" at bounding box center [215, 334] width 200 height 19
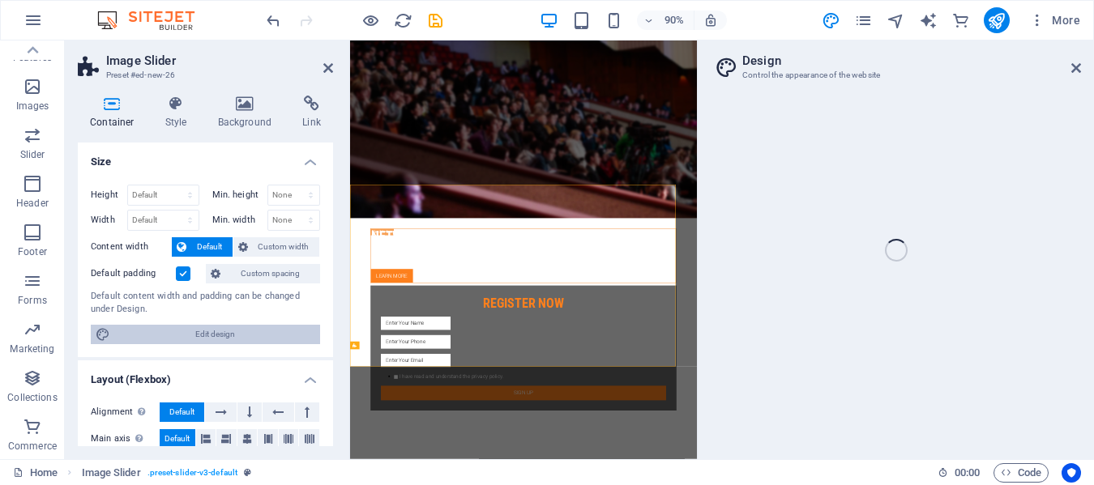
select select "px"
select select "300"
select select "px"
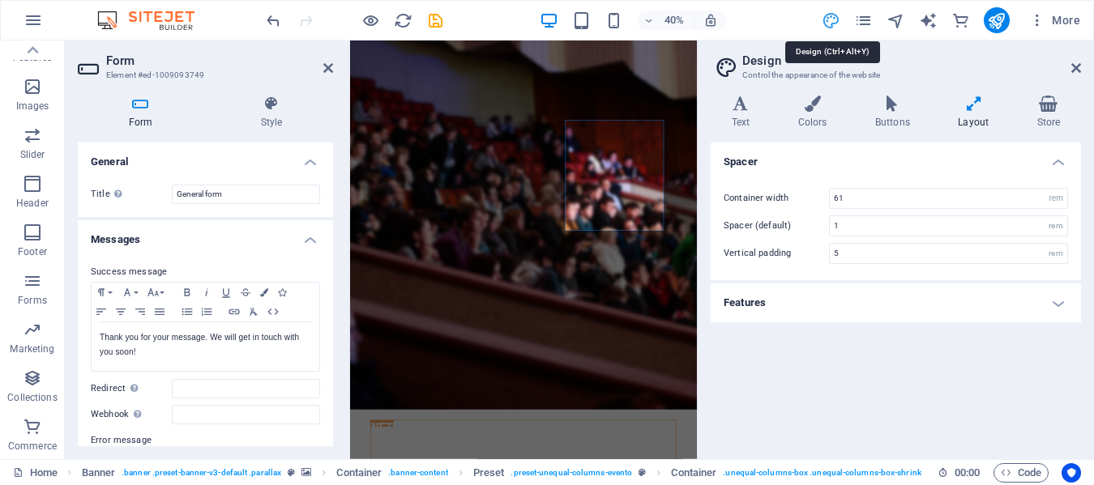
click at [827, 18] on icon "design" at bounding box center [831, 20] width 19 height 19
click at [1067, 25] on span "More" at bounding box center [1054, 20] width 51 height 16
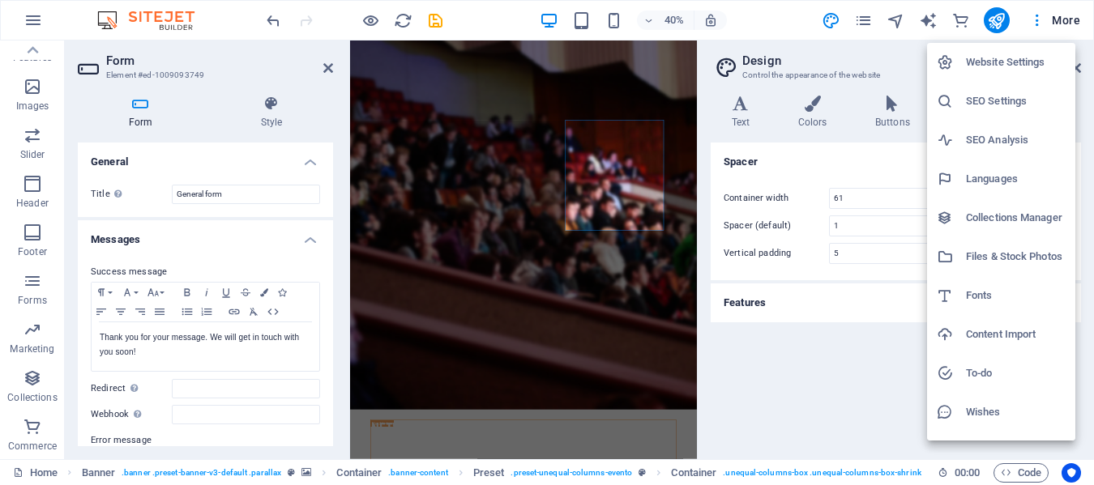
click at [1035, 59] on h6 "Website Settings" at bounding box center [1016, 62] width 100 height 19
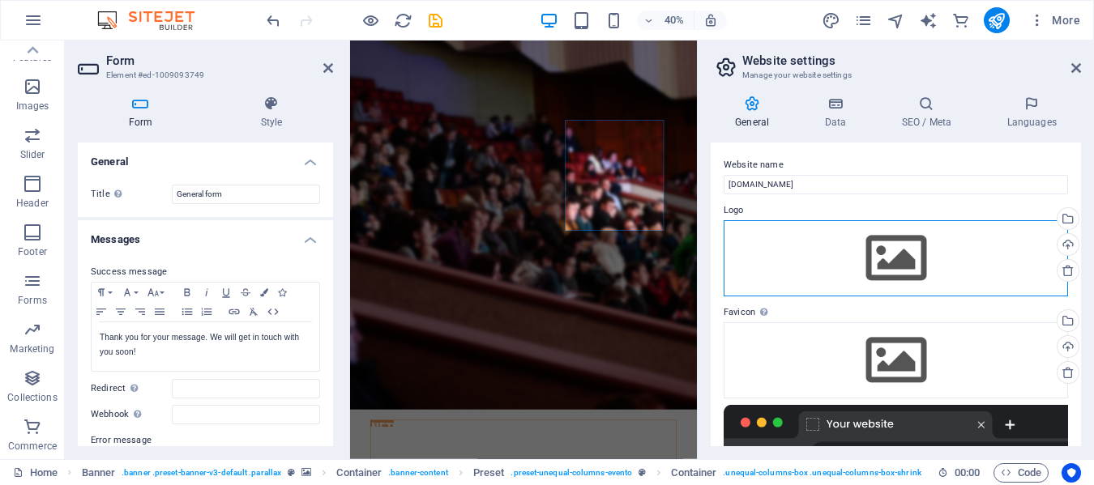
click at [908, 246] on div "Drag files here, click to choose files or select files from Files or our free s…" at bounding box center [896, 258] width 344 height 76
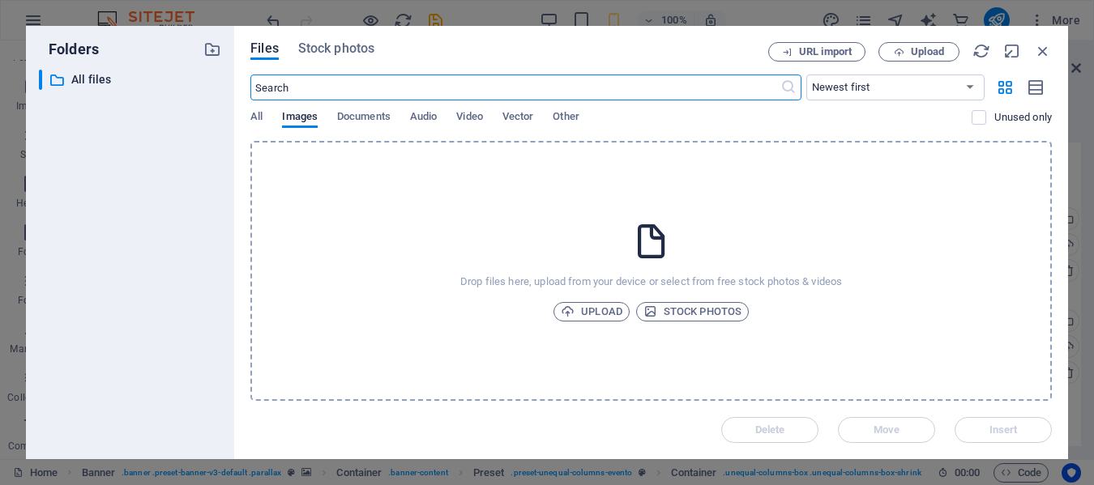
scroll to position [639, 0]
click at [597, 305] on span "Upload" at bounding box center [592, 311] width 62 height 19
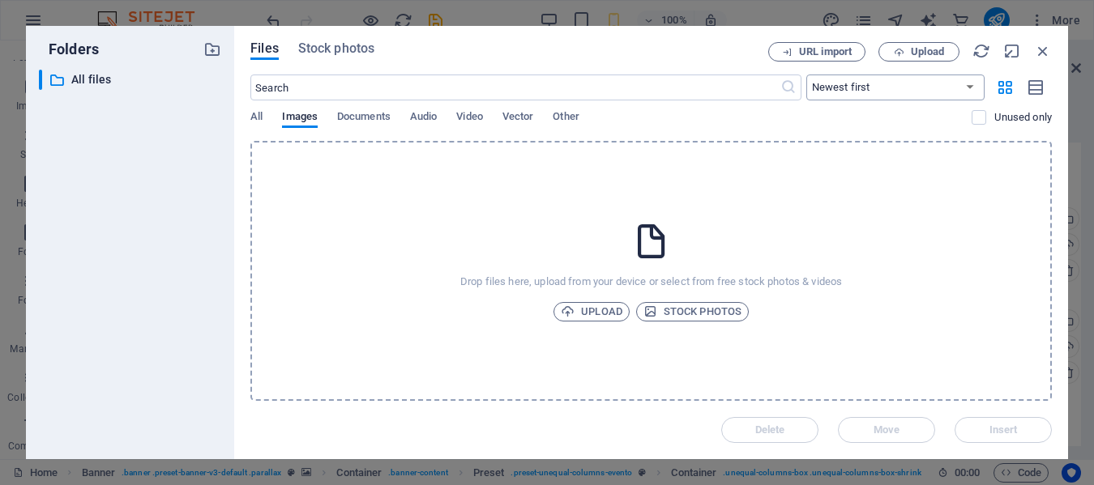
click at [855, 90] on select "Newest first Oldest first Name (A-Z) Name (Z-A) Size (0-9) Size (9-0) Resolutio…" at bounding box center [895, 88] width 178 height 26
click at [806, 75] on select "Newest first Oldest first Name (A-Z) Name (Z-A) Size (0-9) Size (9-0) Resolutio…" at bounding box center [895, 88] width 178 height 26
click at [817, 58] on button "URL import" at bounding box center [816, 51] width 97 height 19
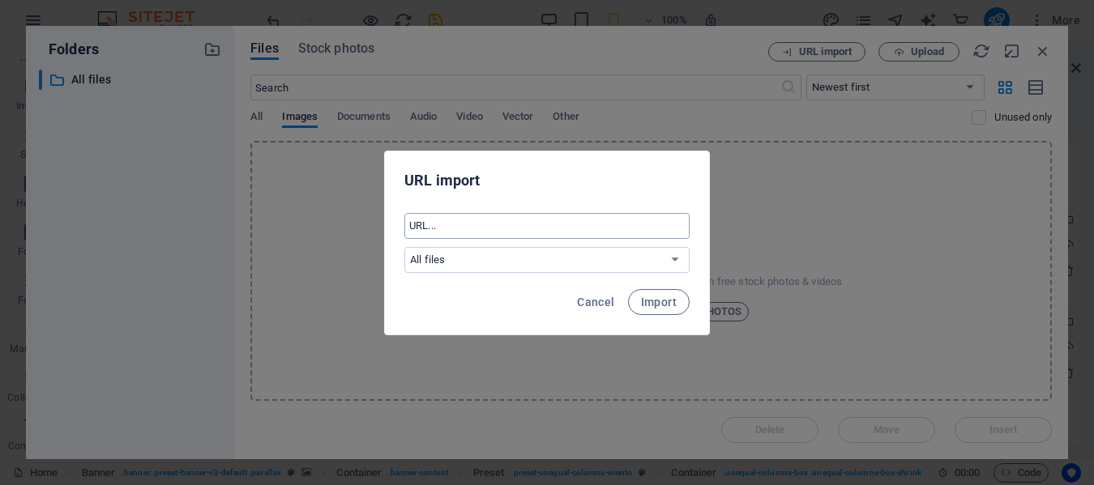
click at [458, 221] on input "text" at bounding box center [546, 226] width 285 height 26
paste input "https://web.facebook.com/profile.php?id=61556865623617"
type input "https://web.facebook.com/profile.php?id=61556865623617"
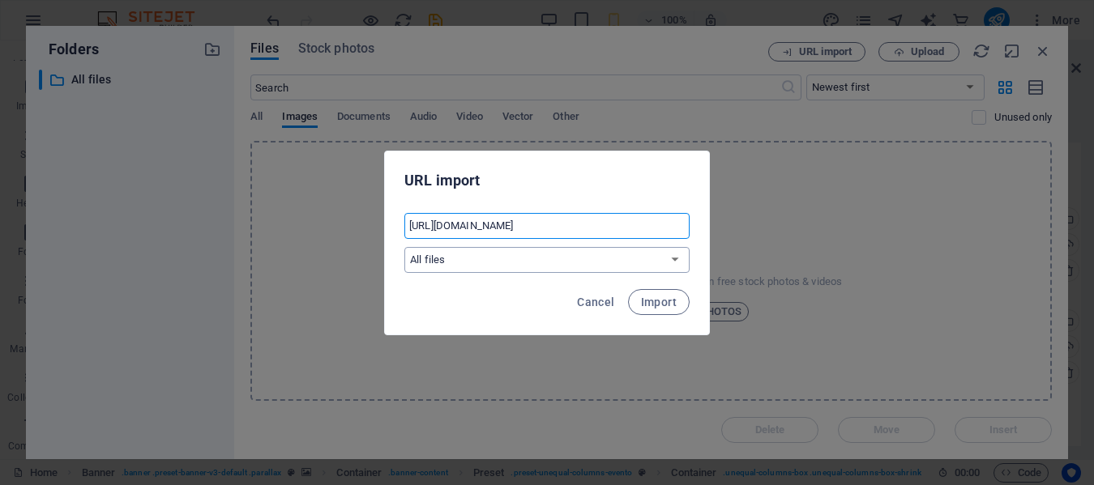
click at [472, 254] on select "All files" at bounding box center [546, 260] width 285 height 26
click at [472, 271] on select "All files" at bounding box center [546, 260] width 285 height 26
click at [656, 300] on span "Import" at bounding box center [659, 302] width 36 height 13
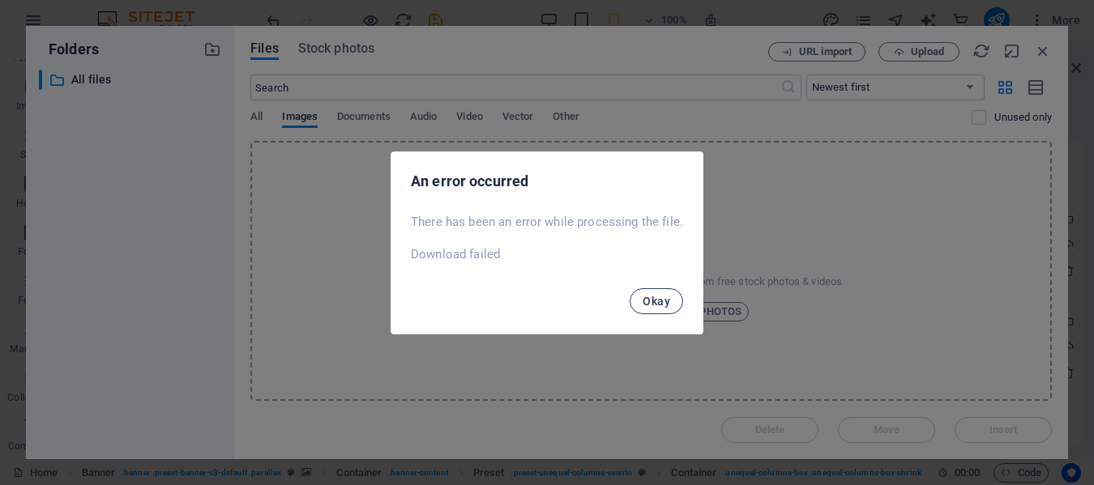
click at [656, 301] on span "Okay" at bounding box center [657, 301] width 28 height 13
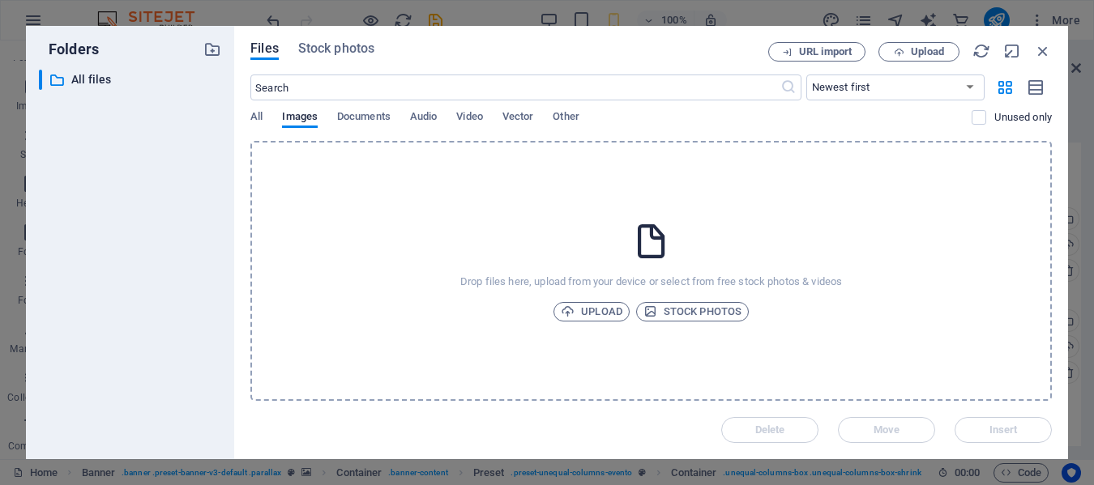
click at [656, 301] on div "Drop files here, upload from your device or select from free stock photos & vid…" at bounding box center [650, 271] width 801 height 260
click at [590, 306] on span "Upload" at bounding box center [592, 311] width 62 height 19
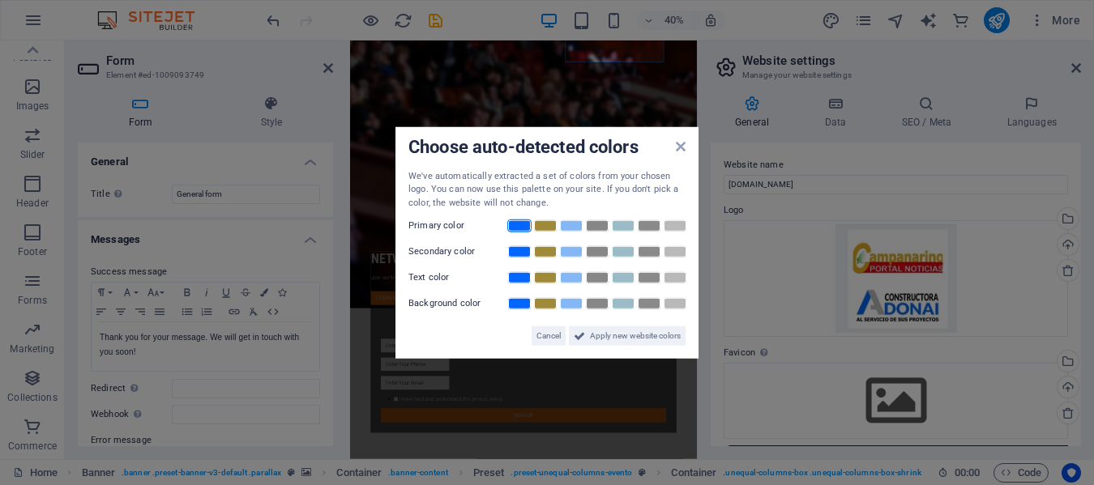
click at [517, 229] on link at bounding box center [519, 226] width 24 height 13
click at [623, 337] on span "Apply new website colors" at bounding box center [635, 336] width 91 height 19
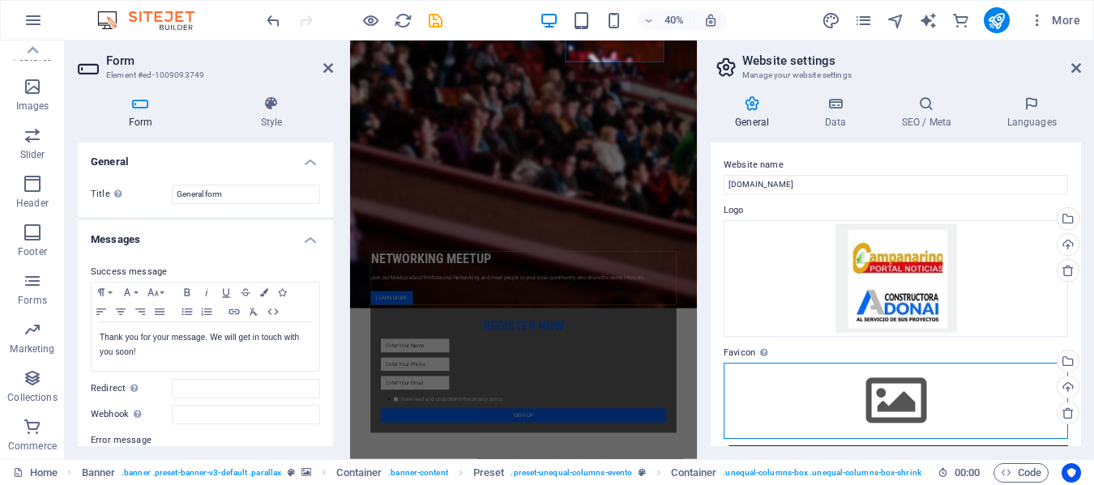
click at [903, 386] on div "Drag files here, click to choose files or select files from Files or our free s…" at bounding box center [896, 401] width 344 height 76
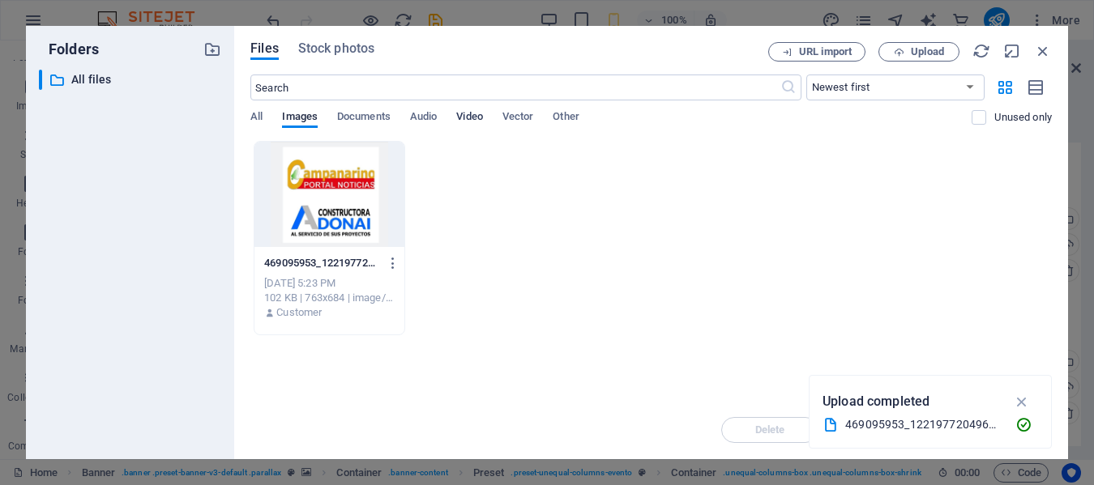
click at [469, 122] on span "Video" at bounding box center [469, 118] width 26 height 23
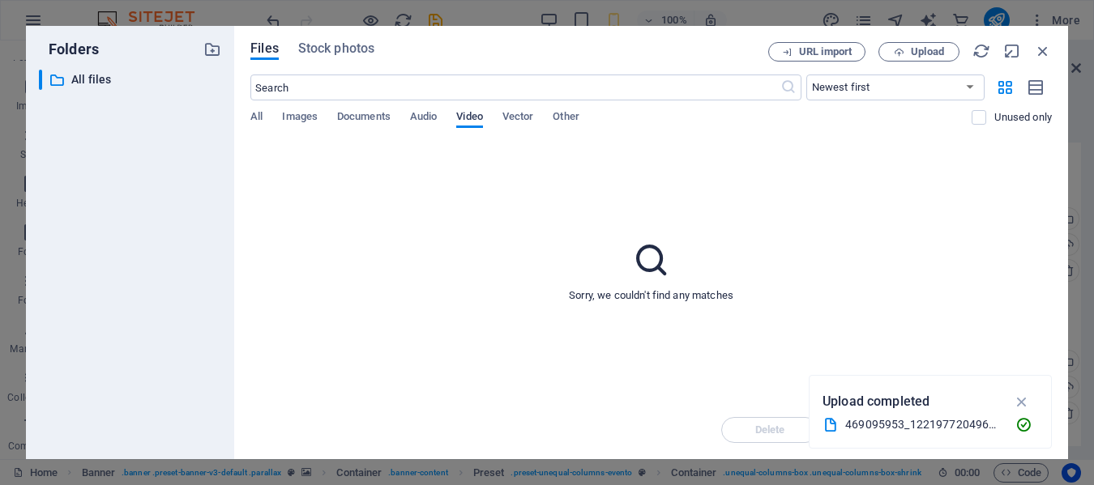
click at [469, 122] on span "Video" at bounding box center [469, 118] width 26 height 23
click at [810, 49] on span "URL import" at bounding box center [825, 52] width 53 height 10
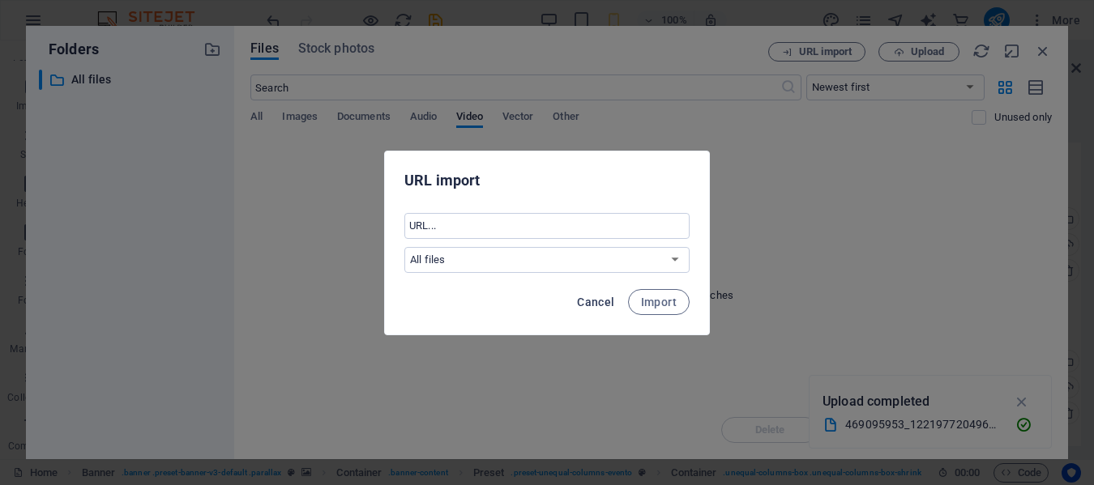
click at [600, 303] on span "Cancel" at bounding box center [595, 302] width 37 height 13
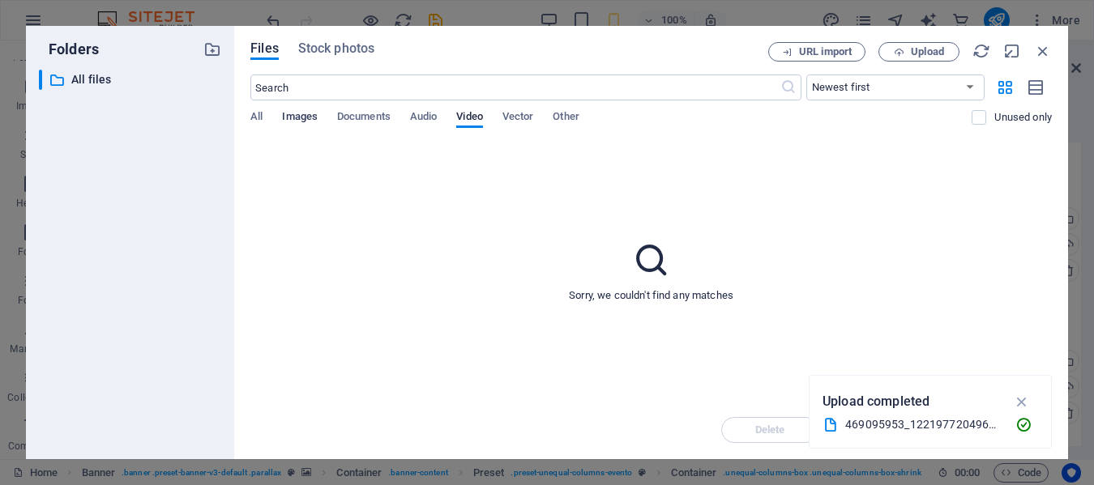
click at [301, 116] on span "Images" at bounding box center [300, 118] width 36 height 23
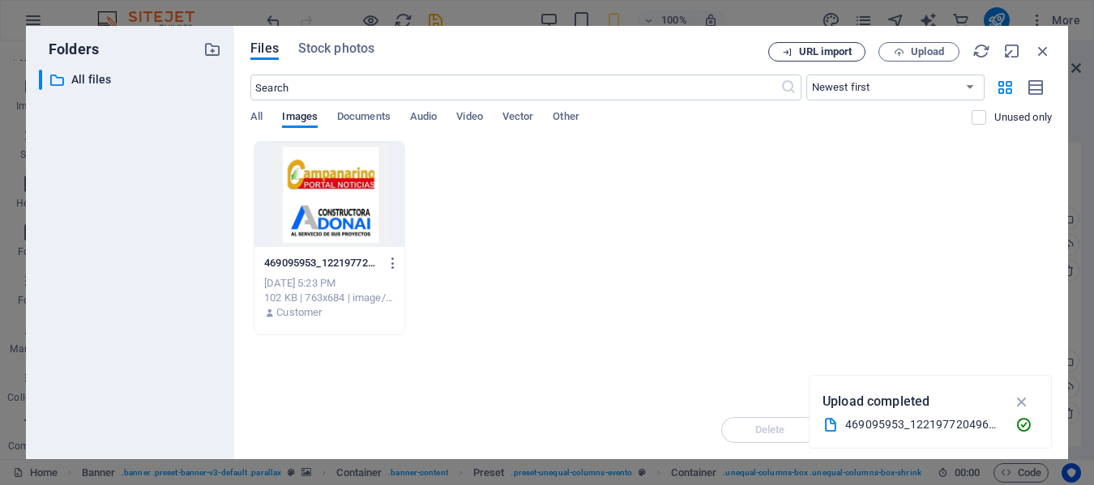
click at [821, 57] on span "URL import" at bounding box center [825, 52] width 53 height 10
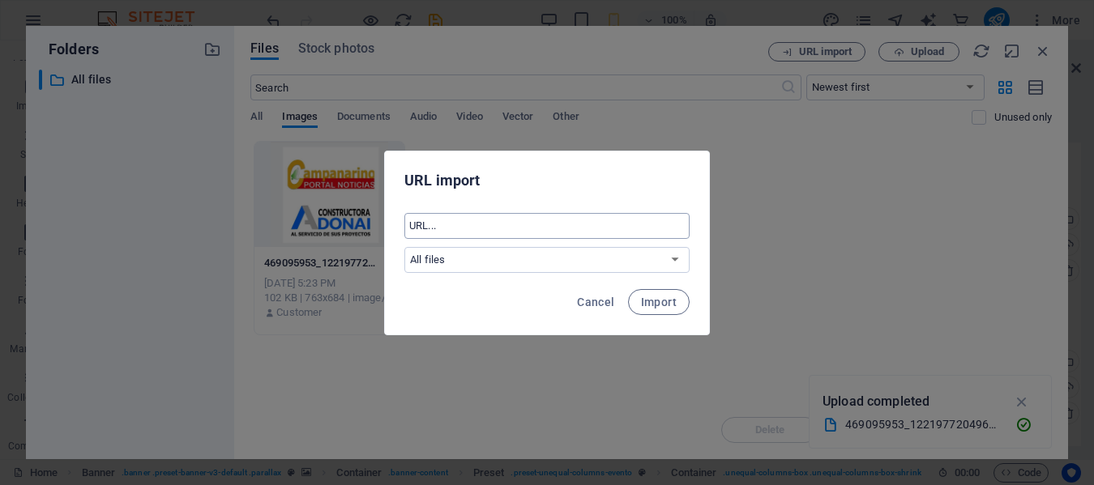
click at [431, 229] on input "text" at bounding box center [546, 226] width 285 height 26
paste input "https://web.facebook.com/profile.php?id=61556865623617&sk=photos"
type input "https://web.facebook.com/profile.php?id=61556865623617&sk=photos"
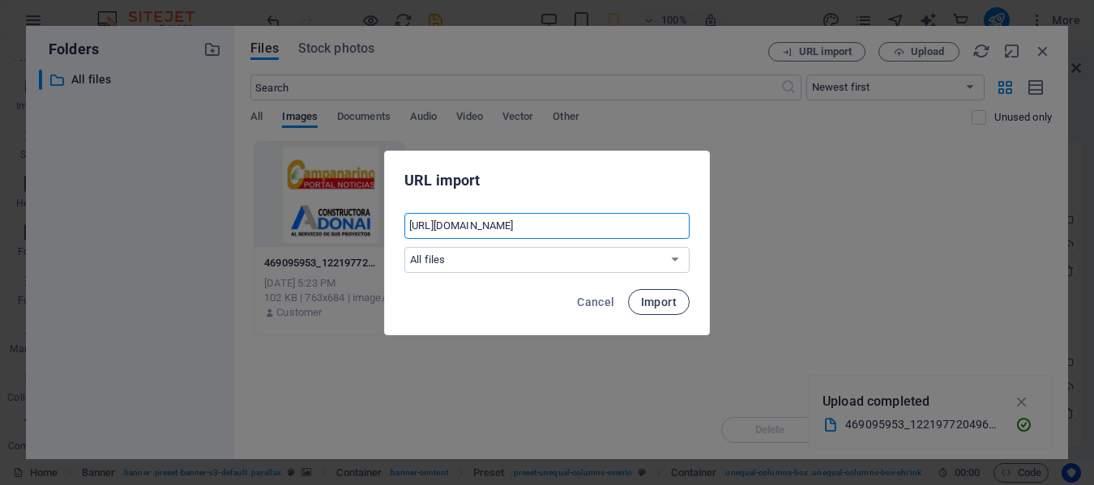
click at [662, 297] on span "Import" at bounding box center [659, 302] width 36 height 13
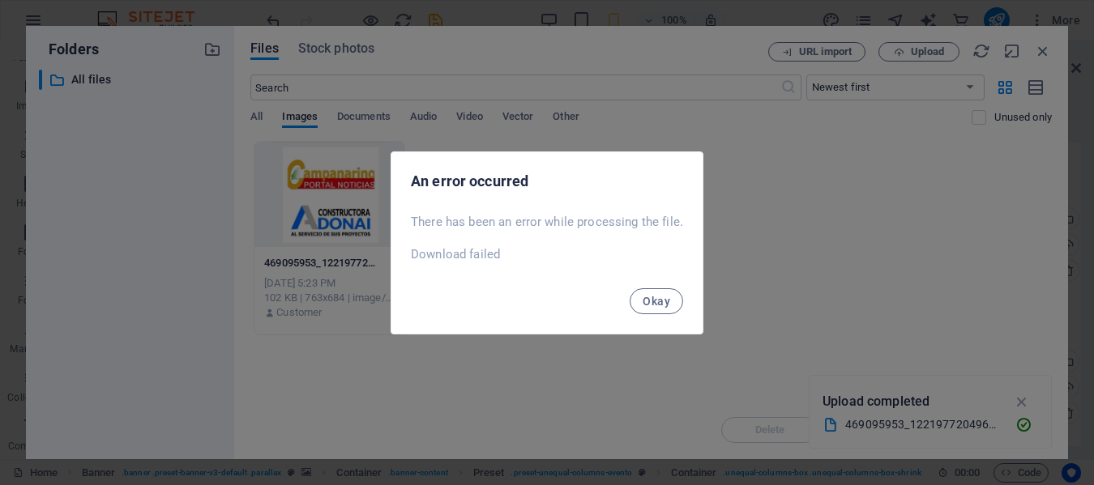
click at [662, 297] on span "Okay" at bounding box center [657, 301] width 28 height 13
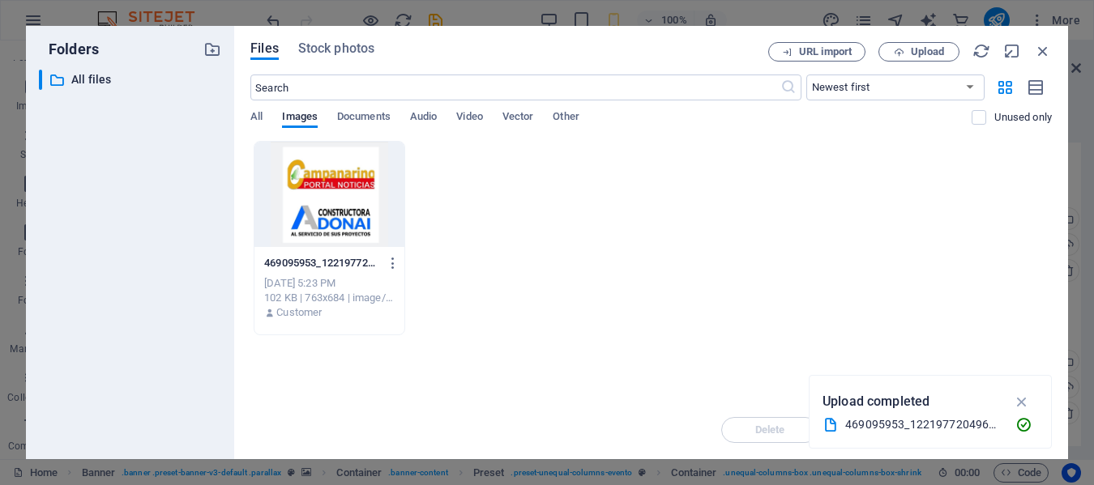
click at [662, 297] on div "469095953_122197720496228854_8215922076938514252_n-oHZMba2YFzEARVPoce5cyQ.jpg 4…" at bounding box center [650, 238] width 801 height 194
click at [1040, 51] on icon "button" at bounding box center [1043, 51] width 18 height 18
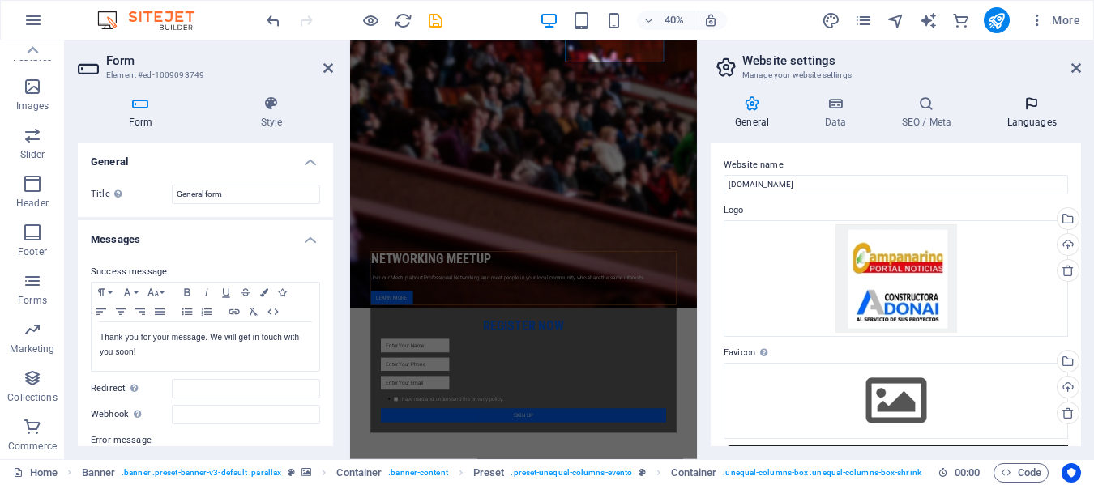
click at [1033, 106] on icon at bounding box center [1031, 104] width 99 height 16
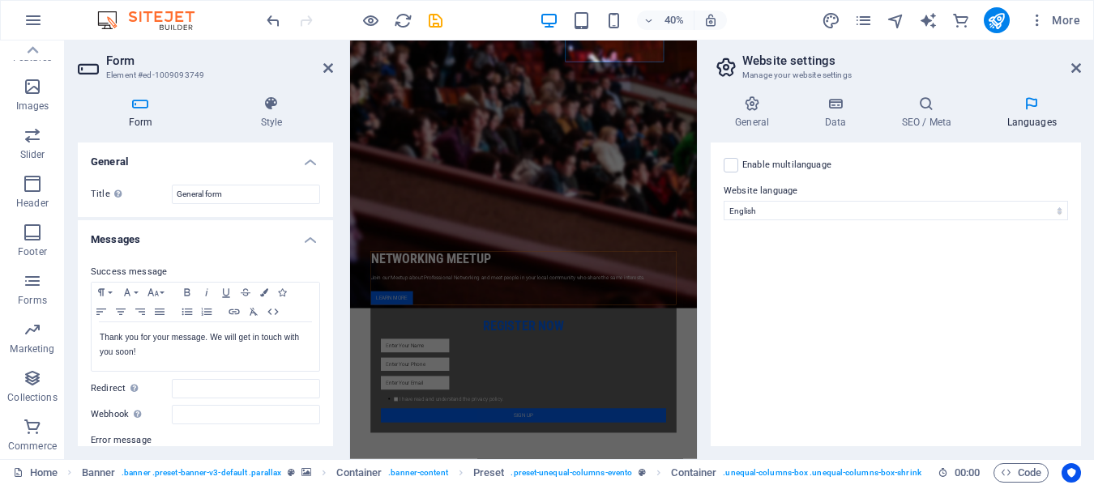
click at [1033, 106] on icon at bounding box center [1031, 104] width 99 height 16
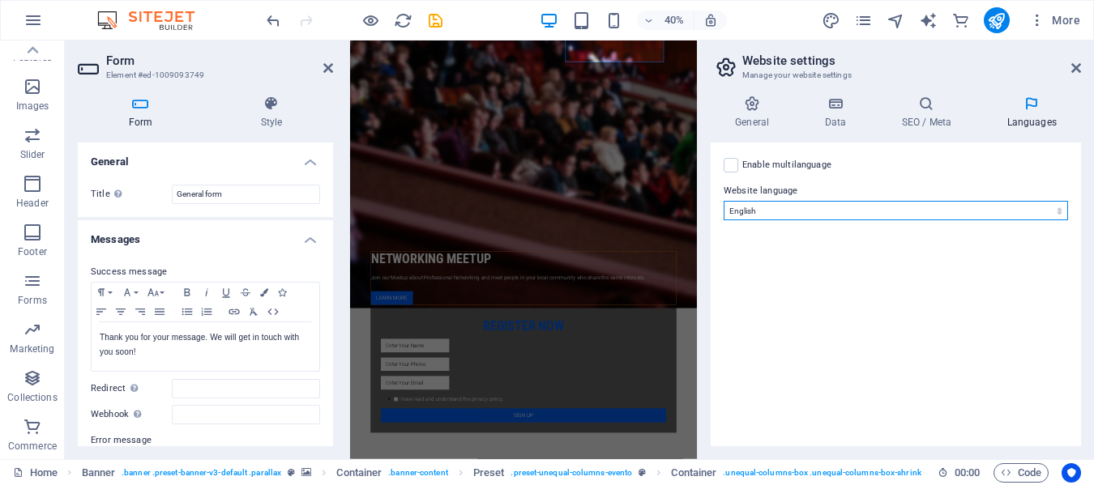
click at [867, 209] on select "Abkhazian Afar Afrikaans Akan Albanian Amharic Arabic Aragonese Armenian Assame…" at bounding box center [896, 210] width 344 height 19
select select "148"
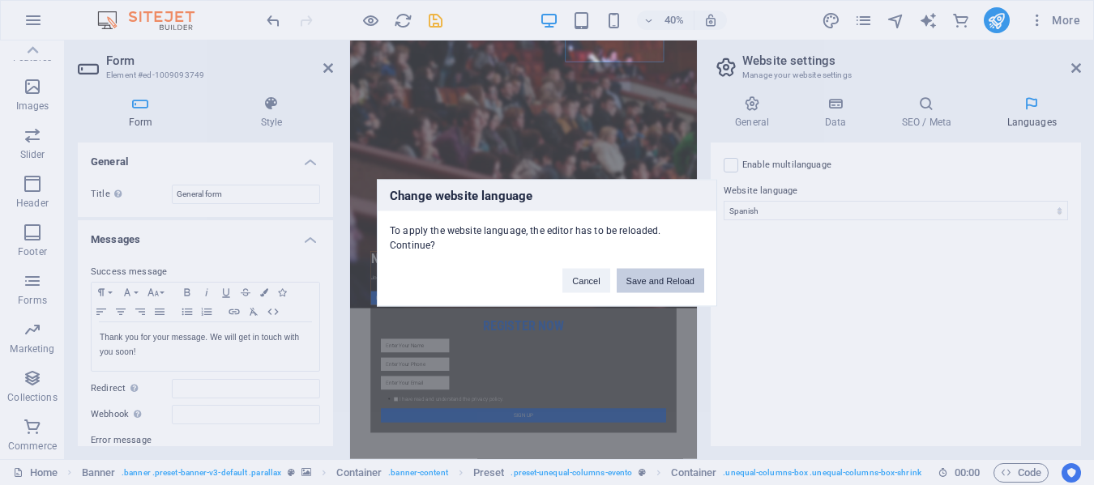
click at [688, 279] on button "Save and Reload" at bounding box center [661, 280] width 88 height 24
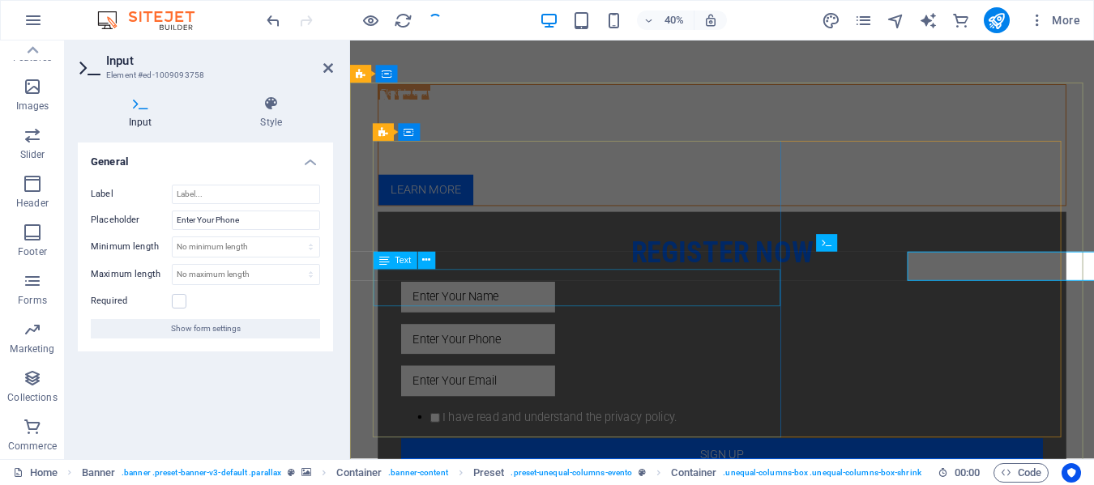
checkbox input "false"
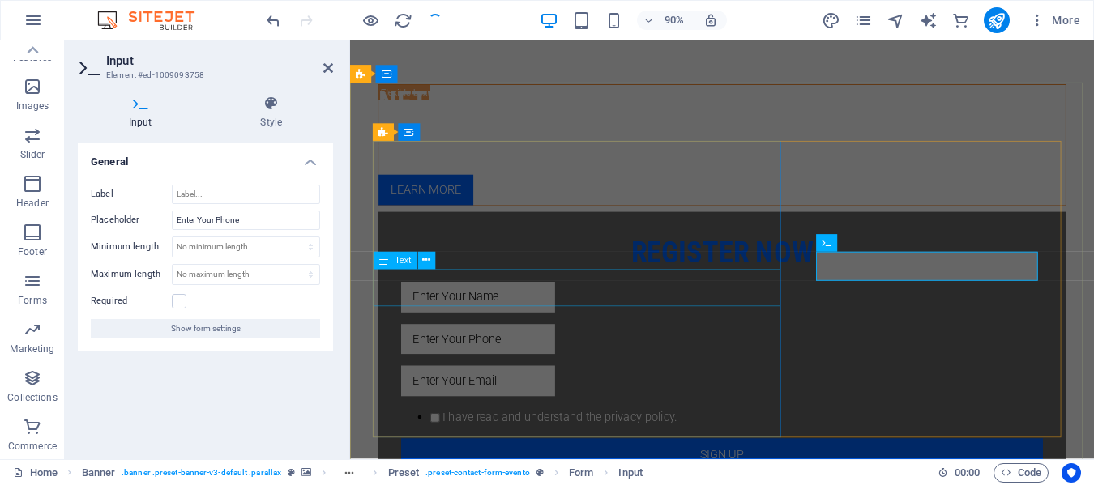
scroll to position [74, 0]
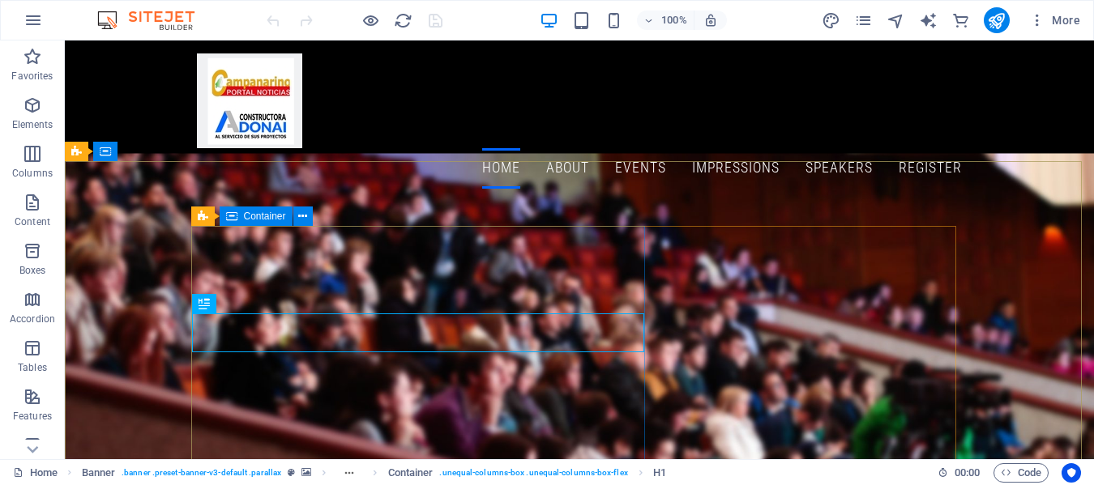
click at [259, 224] on div "Container" at bounding box center [256, 216] width 73 height 19
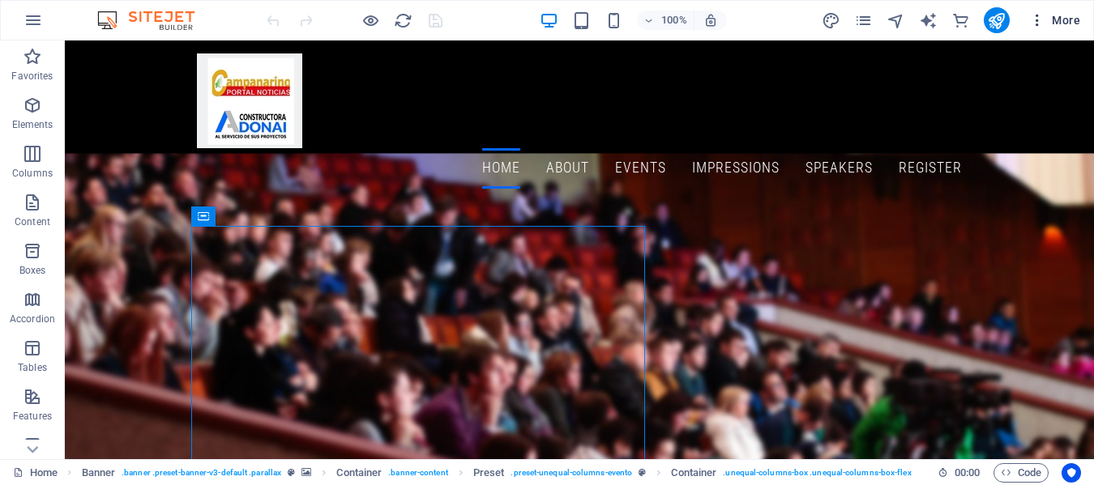
click at [1040, 22] on icon "button" at bounding box center [1037, 20] width 16 height 16
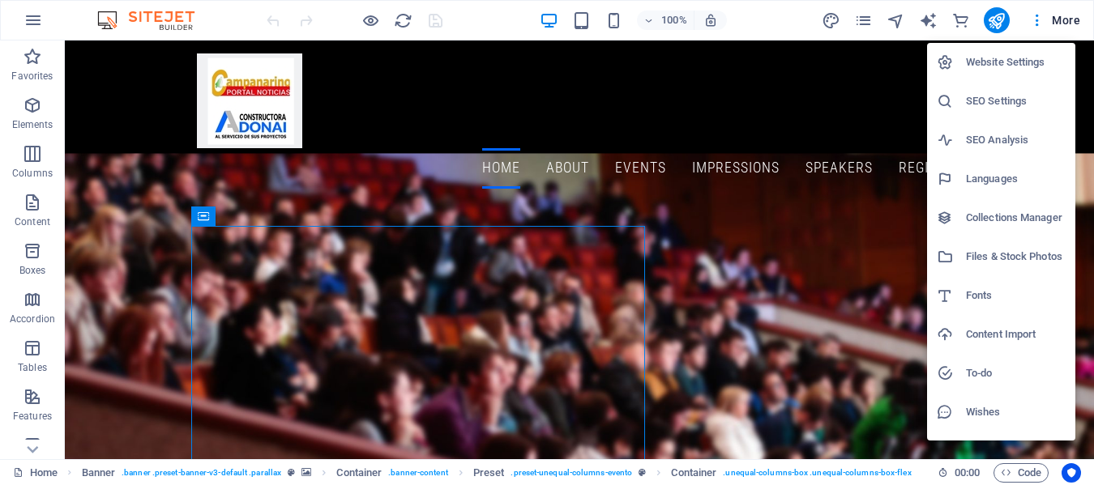
click at [1001, 71] on h6 "Website Settings" at bounding box center [1016, 62] width 100 height 19
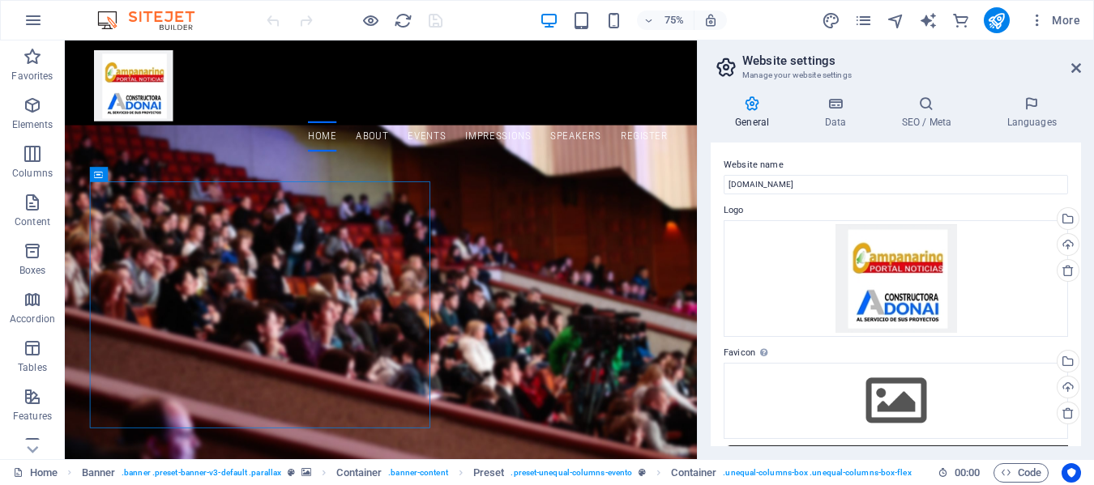
drag, startPoint x: 1081, startPoint y: 194, endPoint x: 1081, endPoint y: 219, distance: 25.1
click at [1081, 219] on div "General Data SEO / Meta Languages Website name [DOMAIN_NAME] Logo Drag files he…" at bounding box center [896, 271] width 396 height 377
drag, startPoint x: 1077, startPoint y: 213, endPoint x: 1077, endPoint y: 228, distance: 14.6
click at [1077, 228] on div "Website name [DOMAIN_NAME] Logo Drag files here, click to choose files or selec…" at bounding box center [896, 295] width 370 height 304
drag, startPoint x: 1077, startPoint y: 228, endPoint x: 1079, endPoint y: 240, distance: 12.3
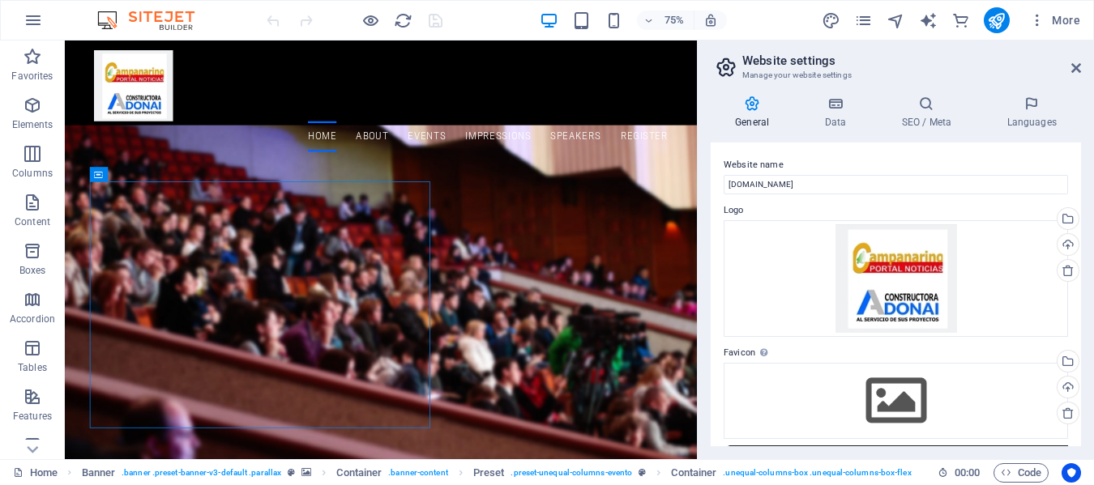
click at [1079, 235] on div "Website name [DOMAIN_NAME] Logo Drag files here, click to choose files or selec…" at bounding box center [896, 295] width 370 height 304
click at [1083, 318] on div "General Data SEO / Meta Languages Website name [DOMAIN_NAME] Logo Drag files he…" at bounding box center [896, 271] width 396 height 377
click at [1083, 321] on div "General Data SEO / Meta Languages Website name [DOMAIN_NAME] Logo Drag files he…" at bounding box center [896, 271] width 396 height 377
drag, startPoint x: 1082, startPoint y: 288, endPoint x: 1082, endPoint y: 299, distance: 11.3
click at [1082, 299] on div "General Data SEO / Meta Languages Website name [DOMAIN_NAME] Logo Drag files he…" at bounding box center [896, 271] width 396 height 377
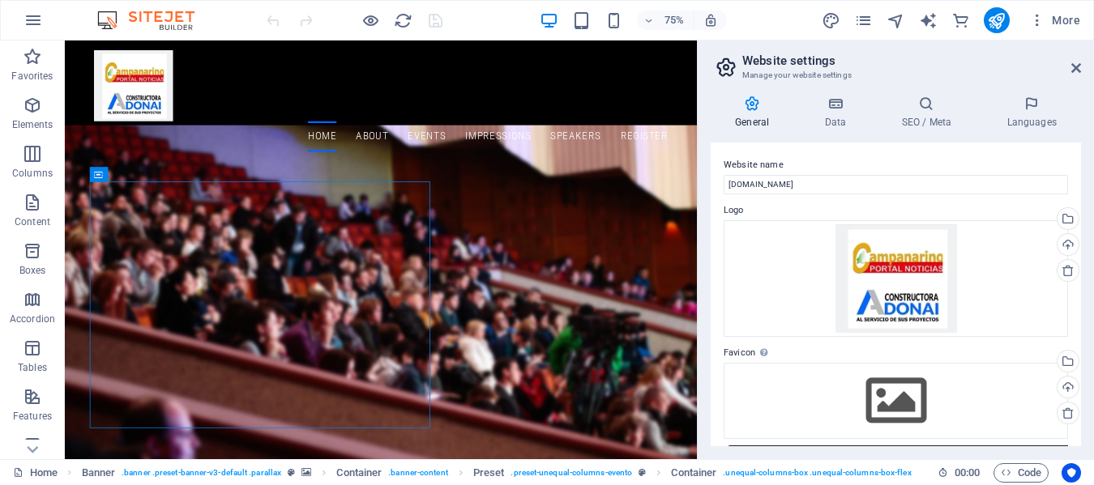
click at [1082, 292] on div "General Data SEO / Meta Languages Website name [DOMAIN_NAME] Logo Drag files he…" at bounding box center [896, 271] width 396 height 377
click at [1079, 284] on div "Website name [DOMAIN_NAME] Logo Drag files here, click to choose files or selec…" at bounding box center [896, 295] width 370 height 304
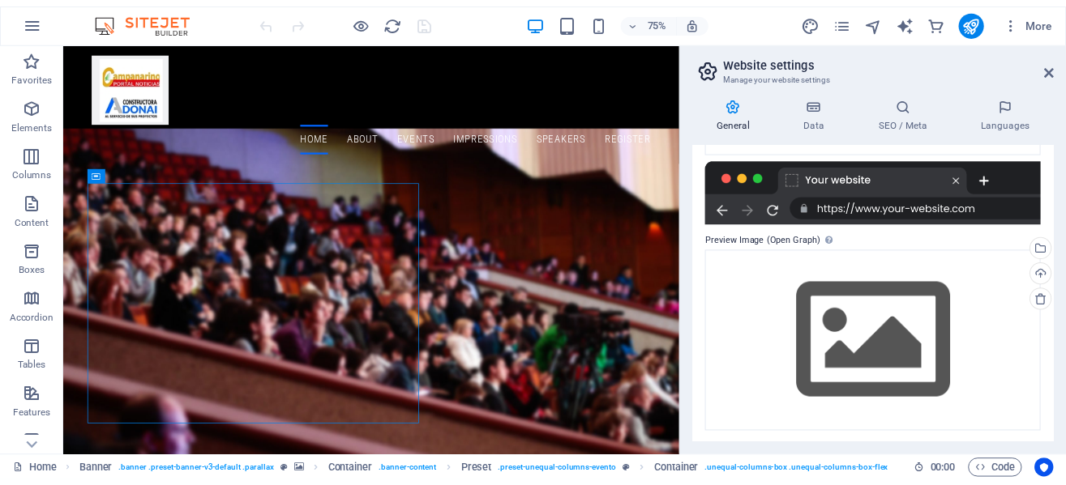
scroll to position [288, 0]
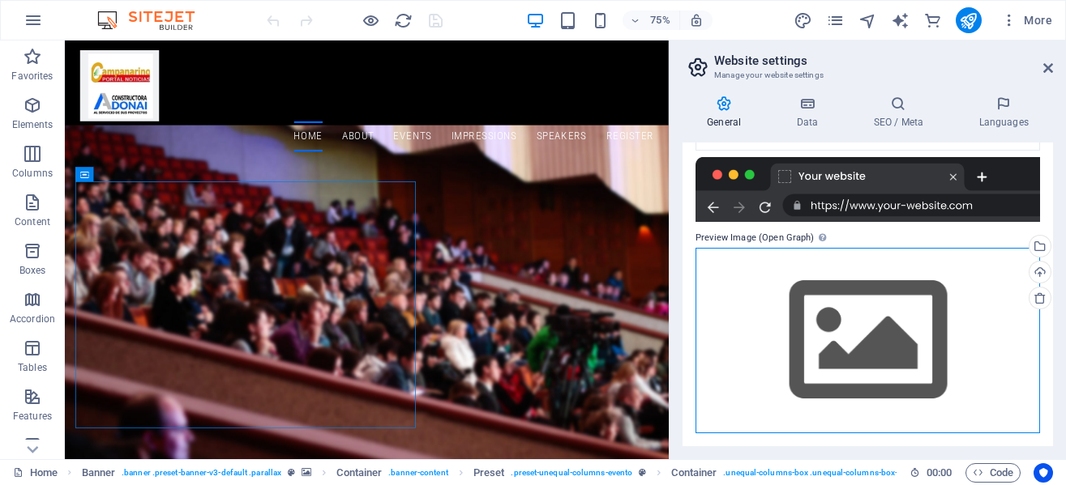
click at [980, 423] on div "Drag files here, click to choose files or select files from Files or our free s…" at bounding box center [867, 341] width 344 height 186
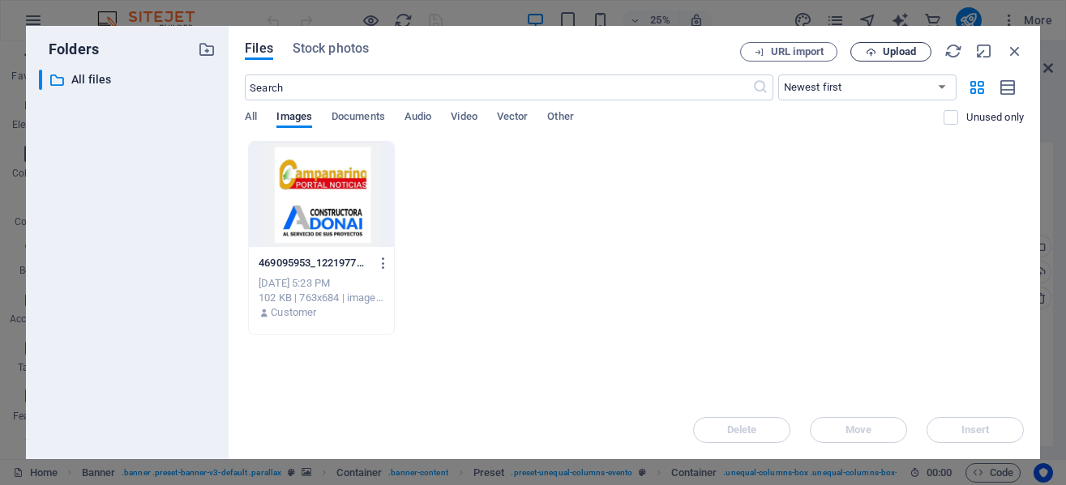
click at [889, 50] on span "Upload" at bounding box center [899, 52] width 33 height 10
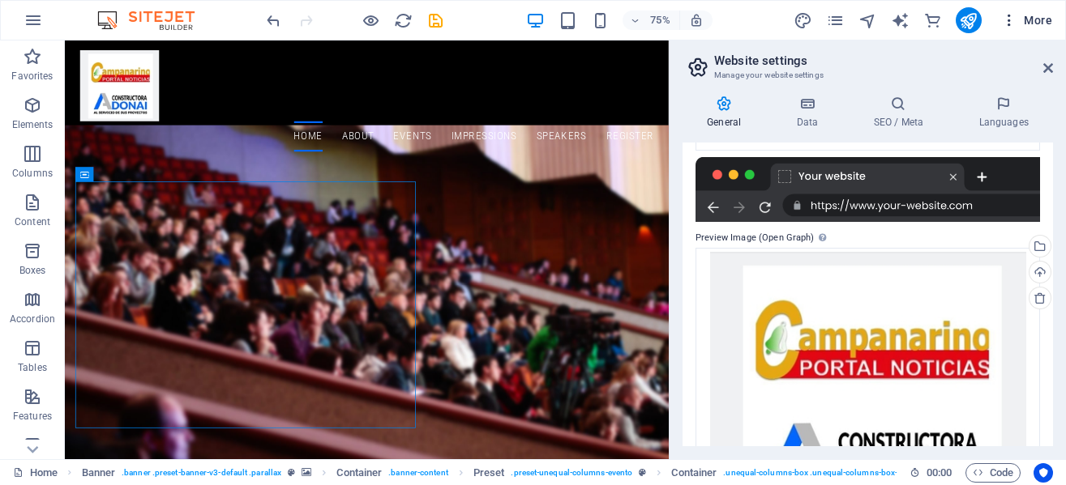
click at [1036, 17] on span "More" at bounding box center [1026, 20] width 51 height 16
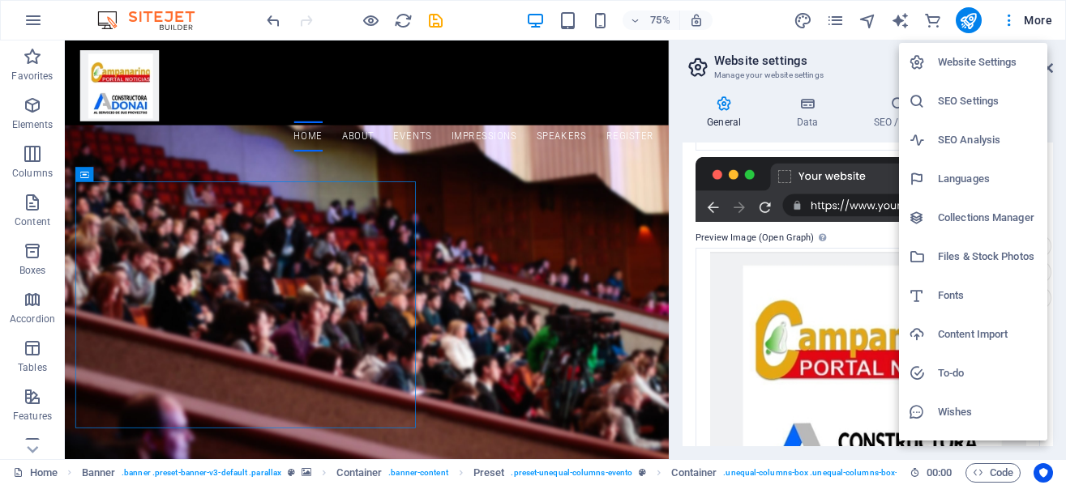
click at [968, 15] on div at bounding box center [533, 242] width 1066 height 485
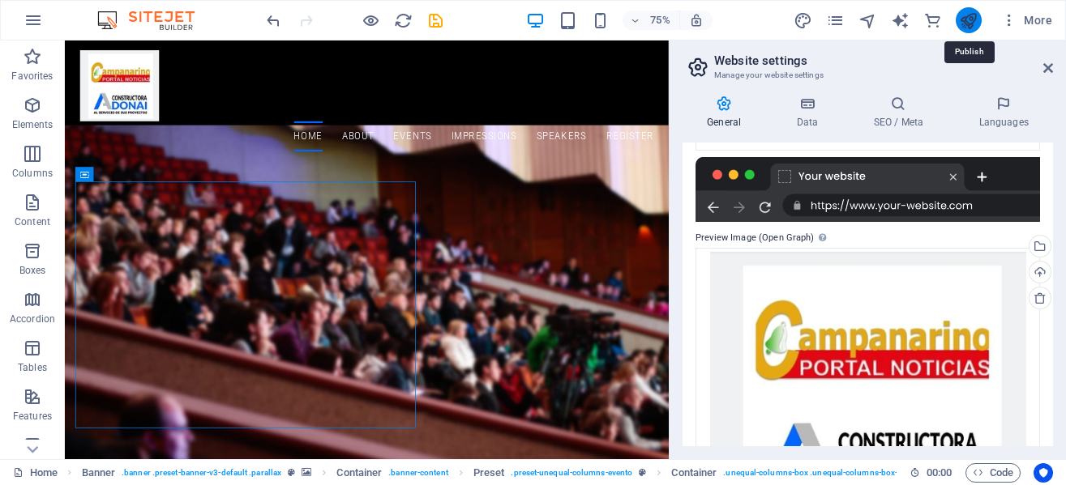
click at [967, 15] on icon "publish" at bounding box center [968, 20] width 19 height 19
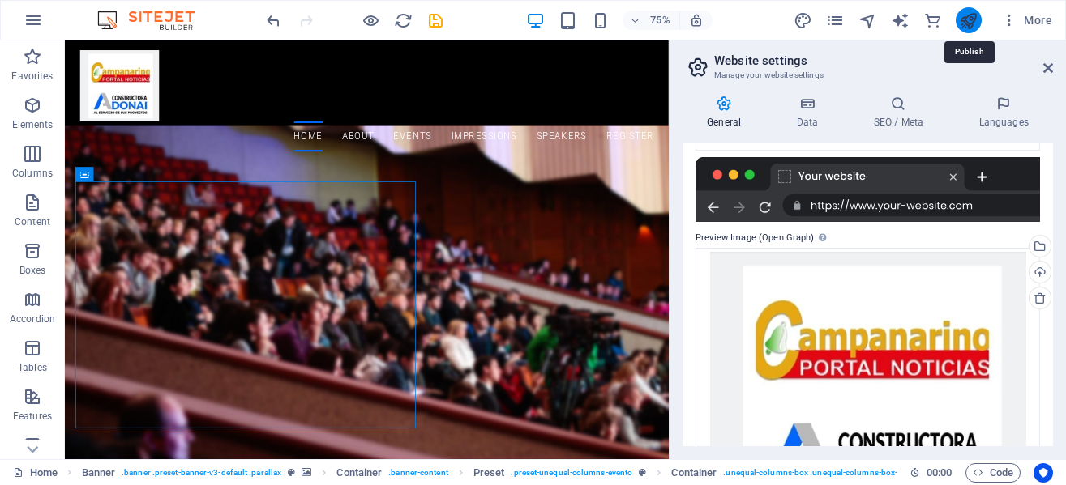
click at [967, 15] on icon "publish" at bounding box center [968, 20] width 19 height 19
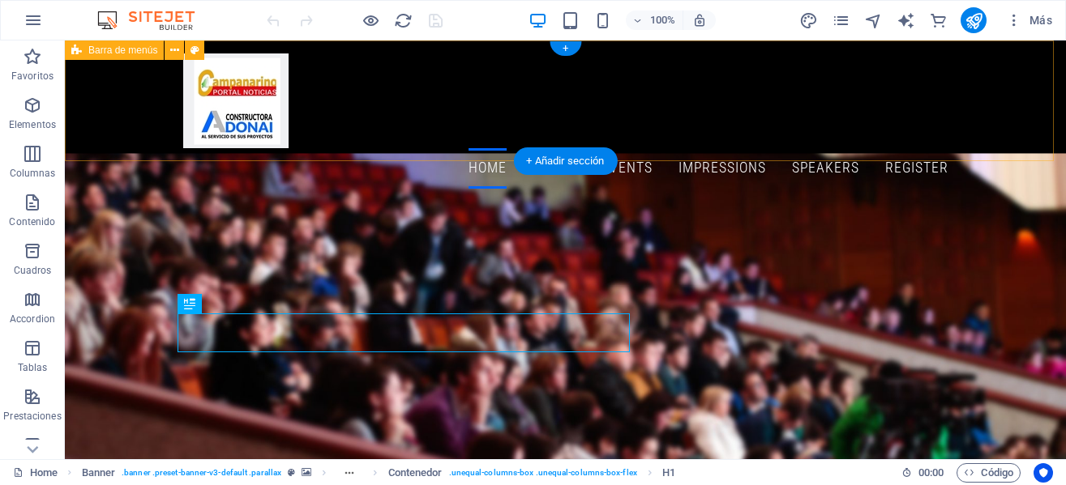
drag, startPoint x: 968, startPoint y: 108, endPoint x: 990, endPoint y: 82, distance: 33.9
click at [988, 85] on div "Home About Events Impressions Speakers Register Menu" at bounding box center [565, 121] width 1001 height 161
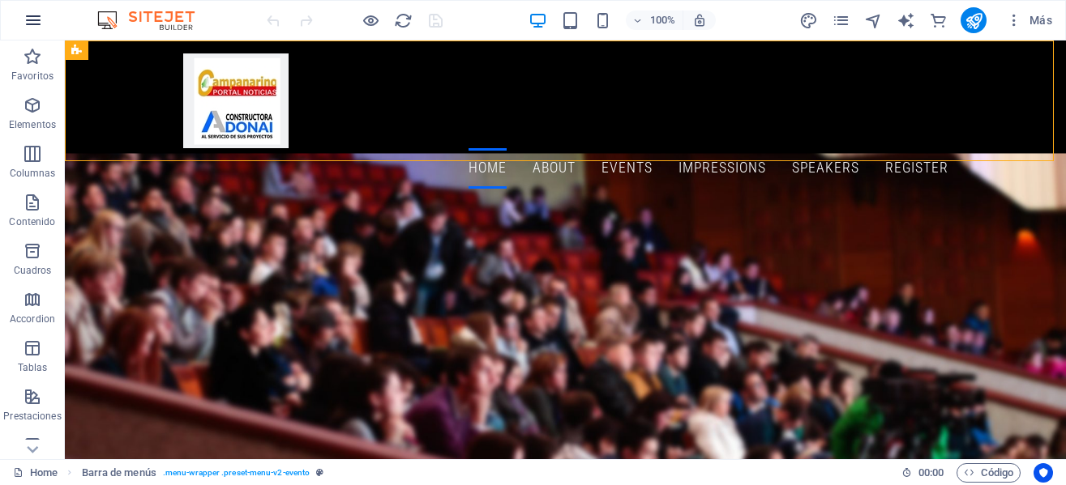
click at [28, 22] on icon "button" at bounding box center [33, 20] width 19 height 19
click at [30, 16] on icon "button" at bounding box center [33, 20] width 19 height 19
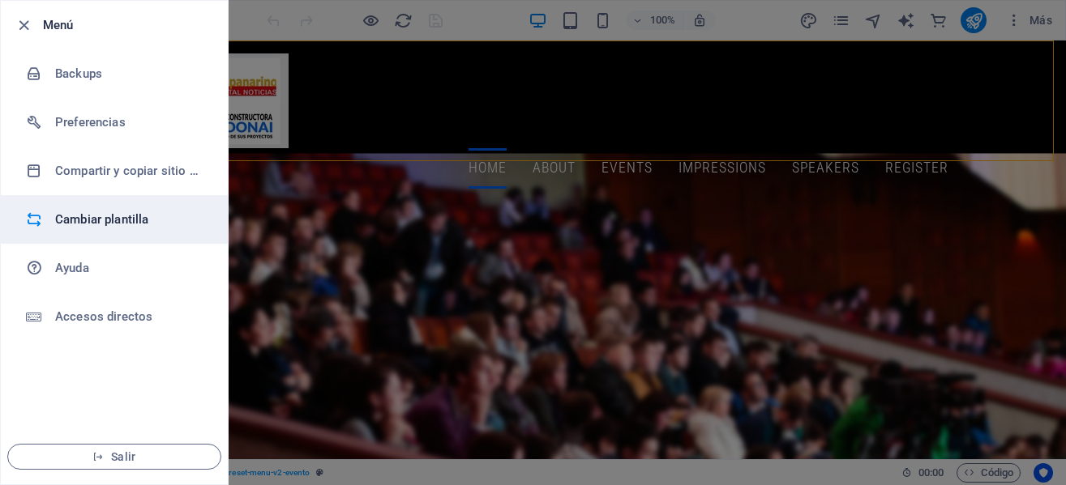
click at [105, 213] on h6 "Cambiar plantilla" at bounding box center [130, 219] width 150 height 19
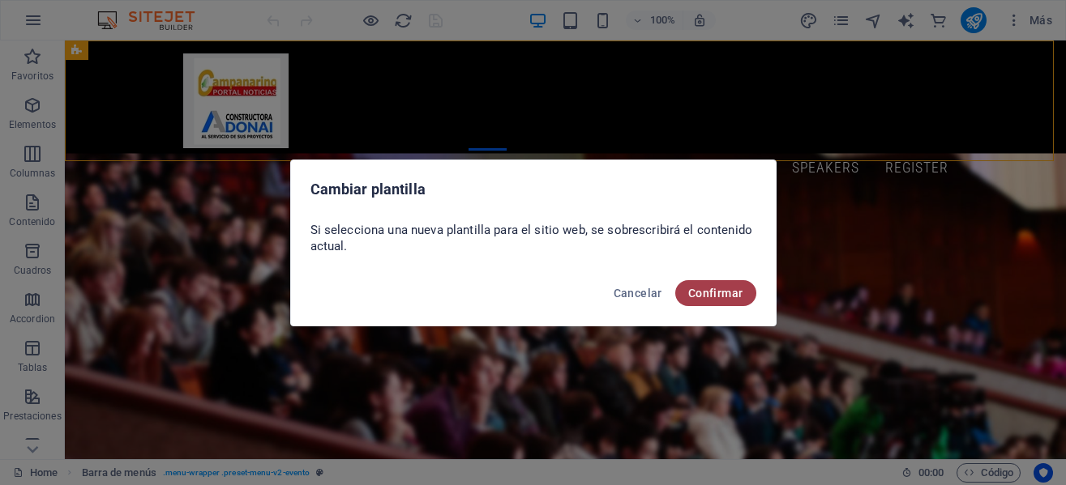
click at [719, 288] on span "Confirmar" at bounding box center [715, 293] width 55 height 13
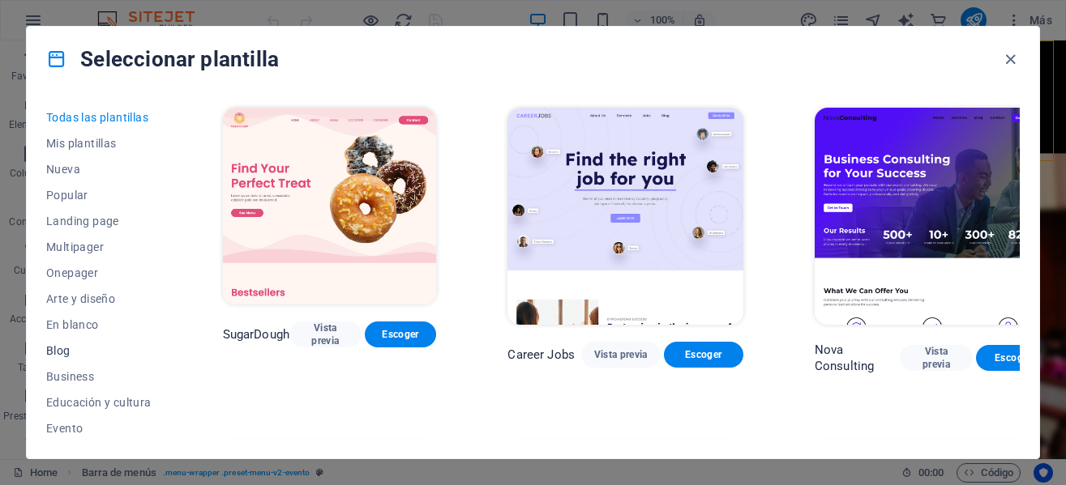
click at [67, 342] on button "Blog" at bounding box center [98, 351] width 105 height 26
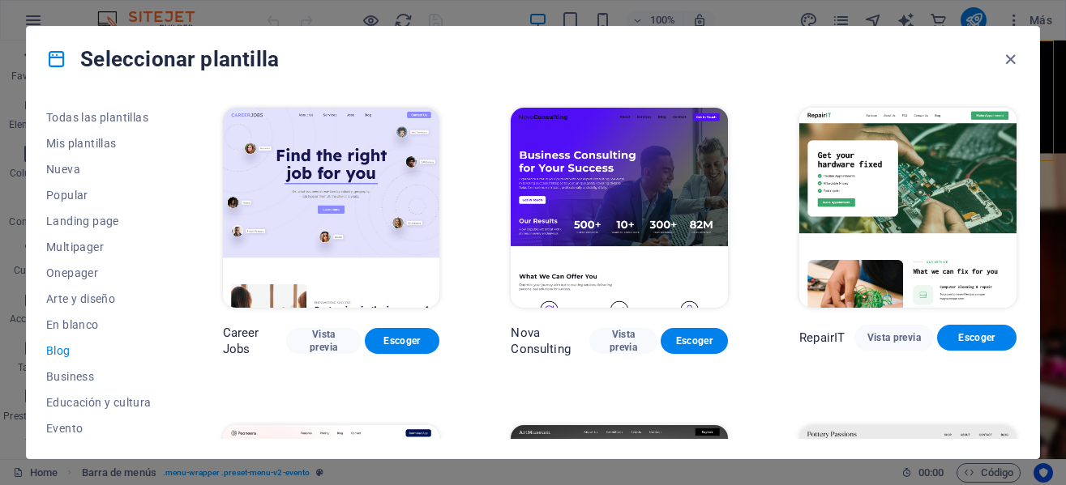
click at [1020, 186] on div "Todas las plantillas Mis plantillas Nueva Popular Landing page Multipager Onepa…" at bounding box center [533, 275] width 1012 height 367
click at [1026, 186] on div "Todas las plantillas Mis plantillas Nueva Popular Landing page Multipager Onepa…" at bounding box center [533, 275] width 1012 height 367
click at [1019, 186] on div "Todas las plantillas Mis plantillas Nueva Popular Landing page Multipager Onepa…" at bounding box center [533, 275] width 1012 height 367
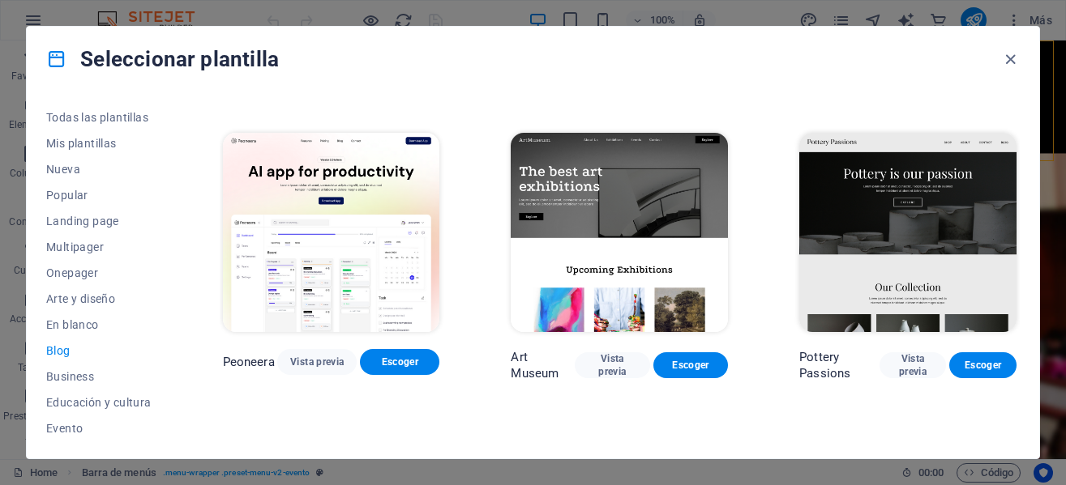
scroll to position [586, 0]
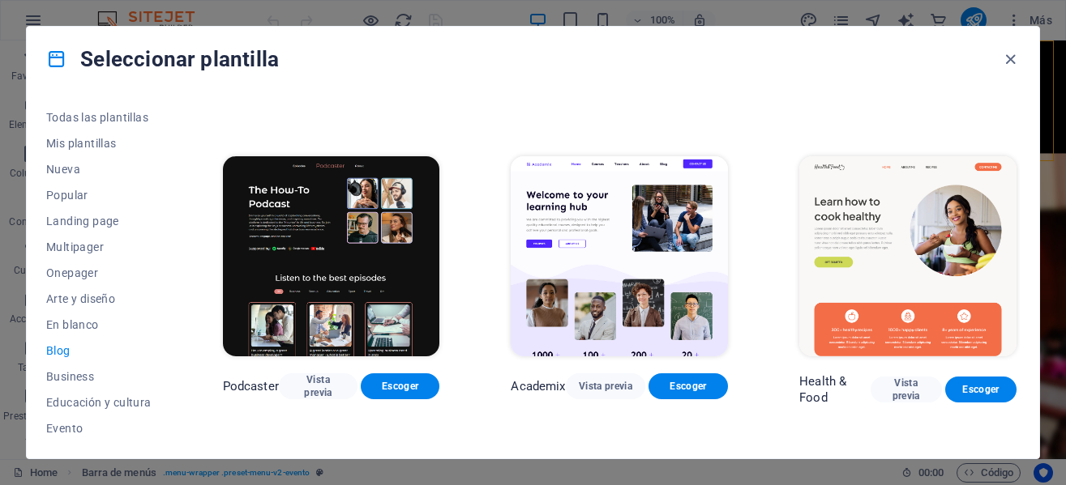
click at [1024, 229] on div "Todas las plantillas Mis plantillas Nueva Popular Landing page Multipager Onepa…" at bounding box center [533, 275] width 1012 height 367
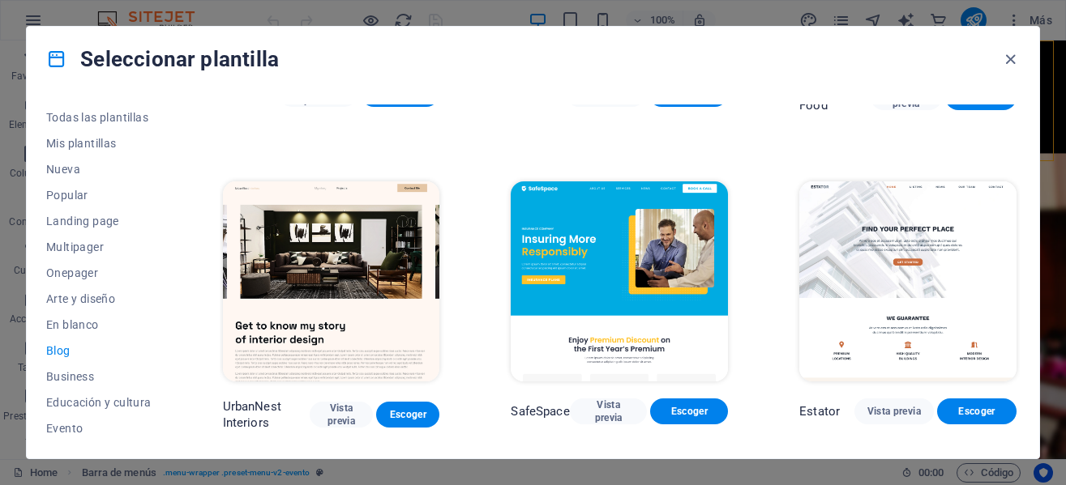
scroll to position [1172, 0]
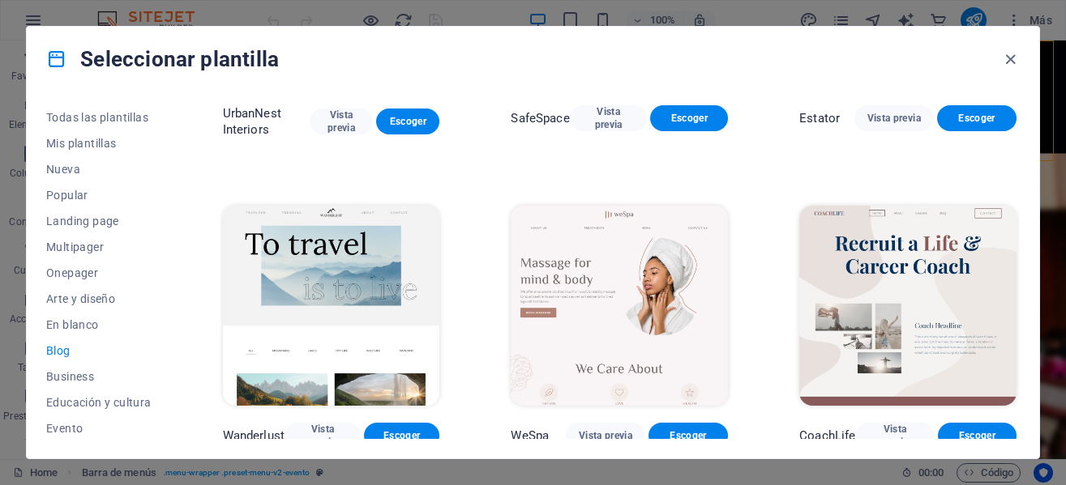
click at [1019, 297] on div "Todas las plantillas Mis plantillas Nueva Popular Landing page Multipager Onepa…" at bounding box center [533, 275] width 1012 height 367
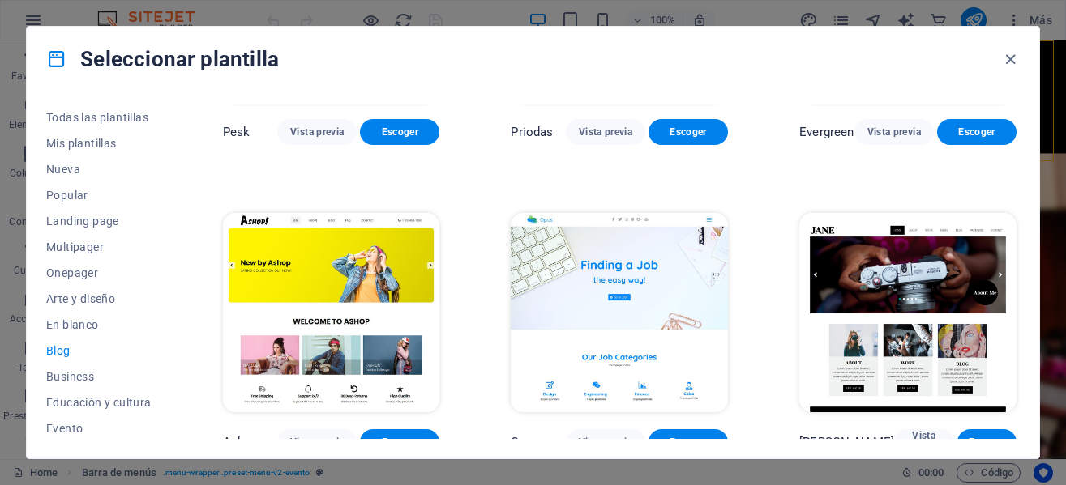
scroll to position [2415, 0]
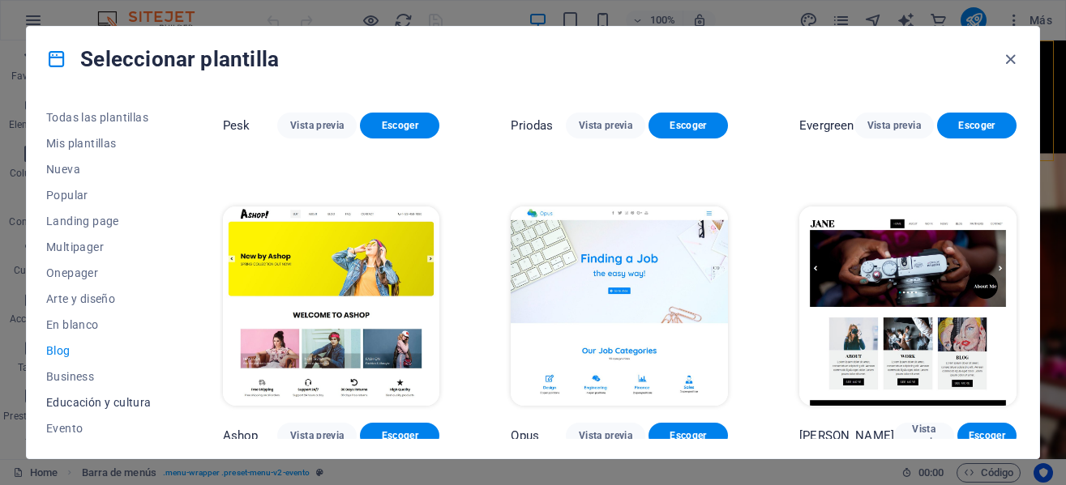
click at [131, 393] on button "Educación y cultura" at bounding box center [98, 403] width 105 height 26
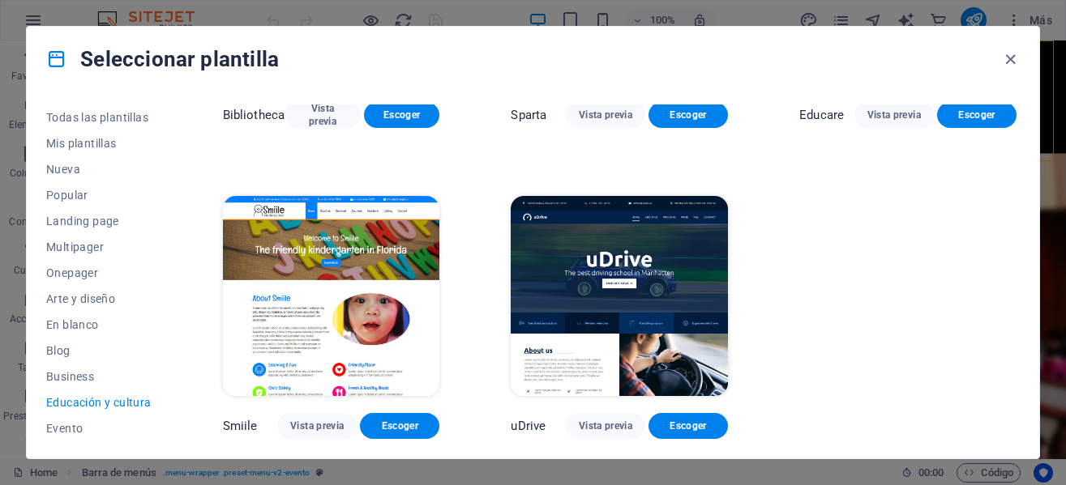
scroll to position [534, 0]
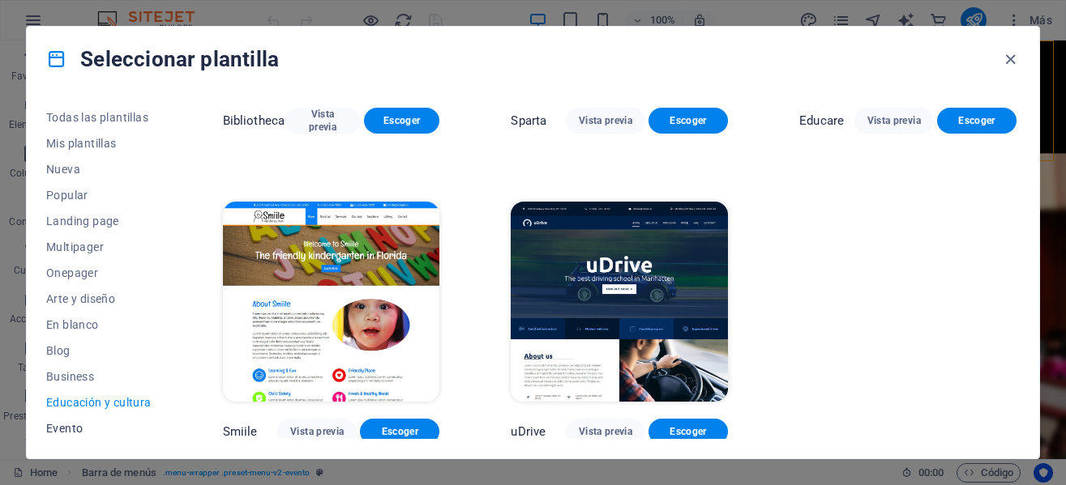
click at [72, 425] on span "Evento" at bounding box center [98, 428] width 105 height 13
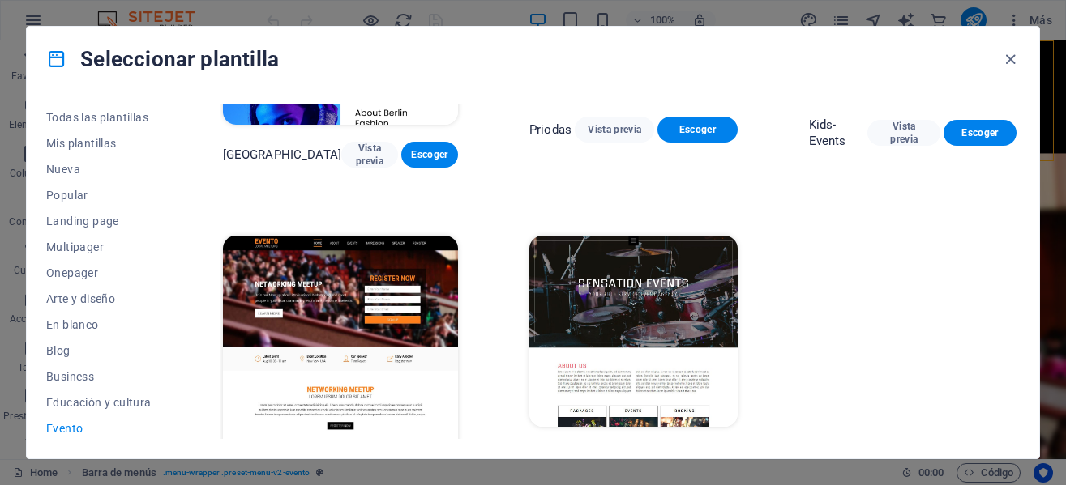
scroll to position [0, 0]
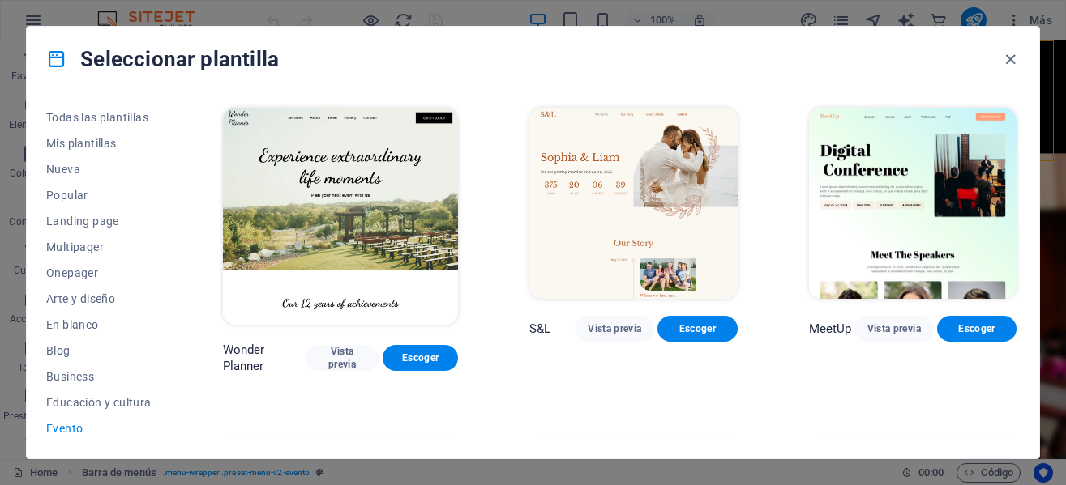
click at [88, 427] on span "Evento" at bounding box center [98, 428] width 105 height 13
click at [884, 332] on span "Vista previa" at bounding box center [893, 329] width 53 height 13
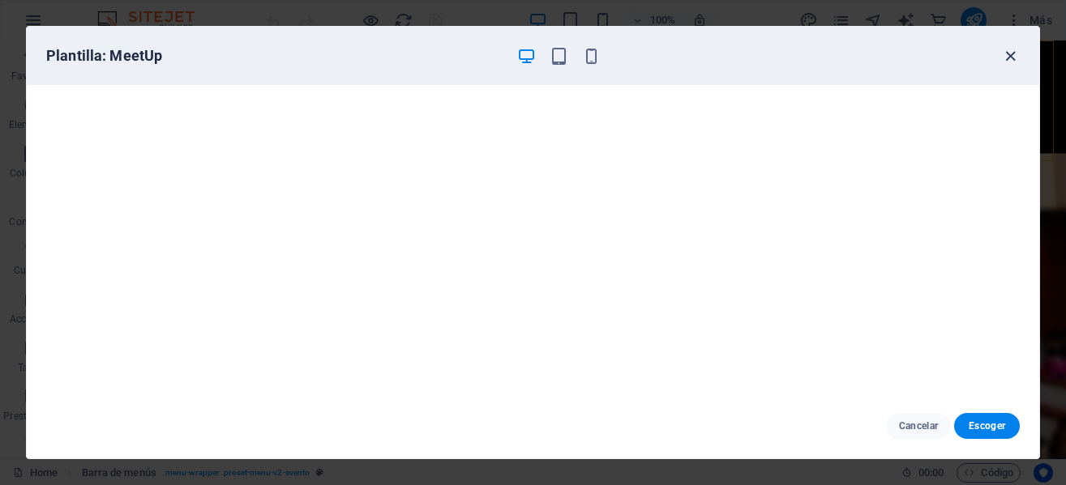
click at [1011, 54] on icon "button" at bounding box center [1010, 56] width 19 height 19
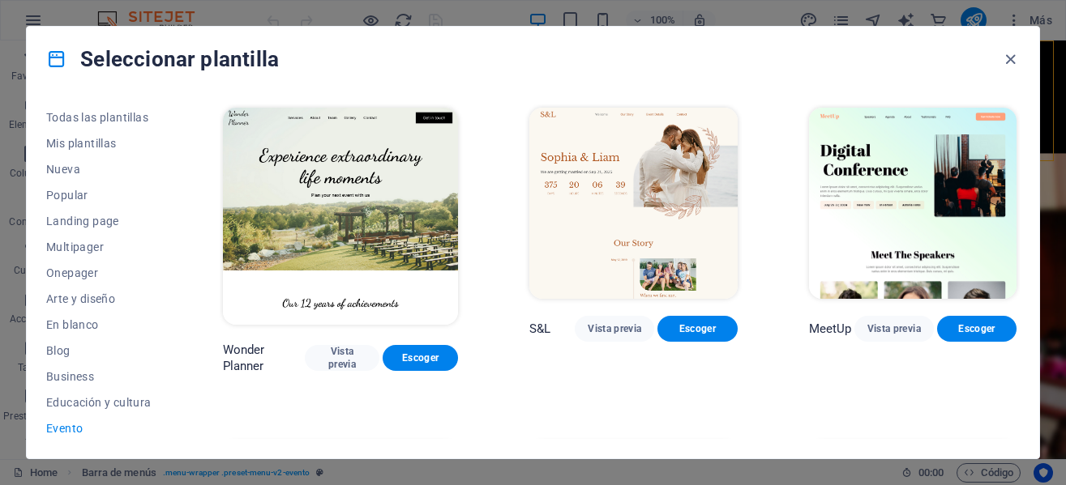
click at [1011, 54] on icon "button" at bounding box center [1010, 56] width 19 height 19
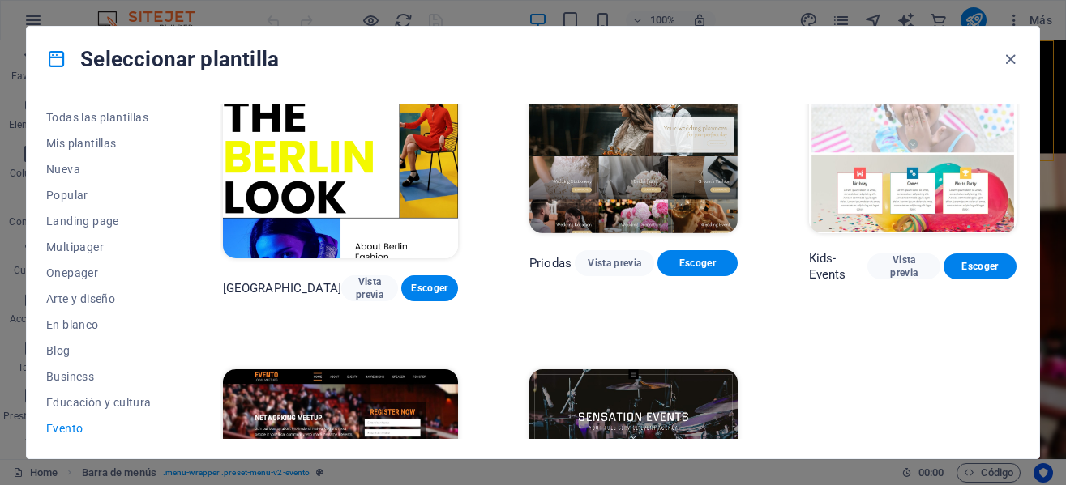
scroll to position [409, 0]
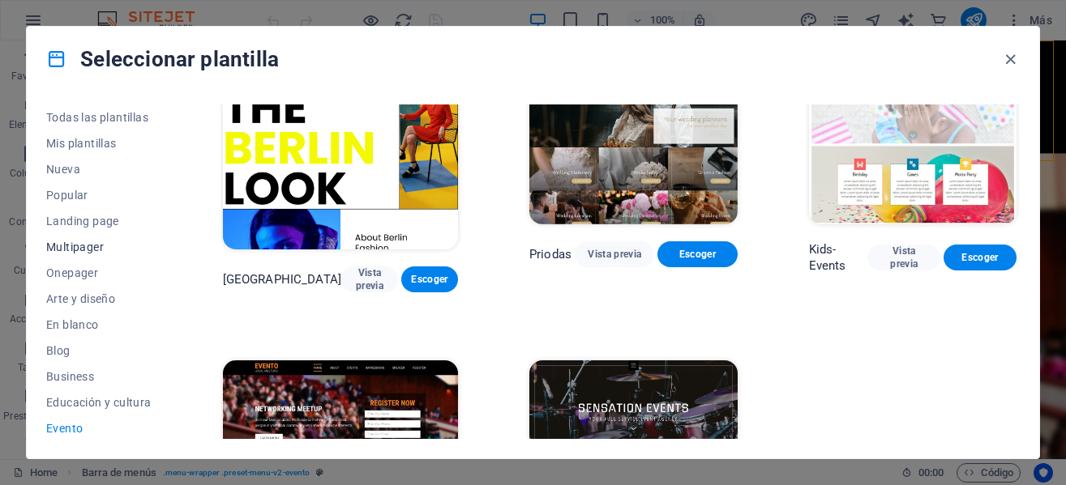
click at [96, 246] on span "Multipager" at bounding box center [98, 247] width 105 height 13
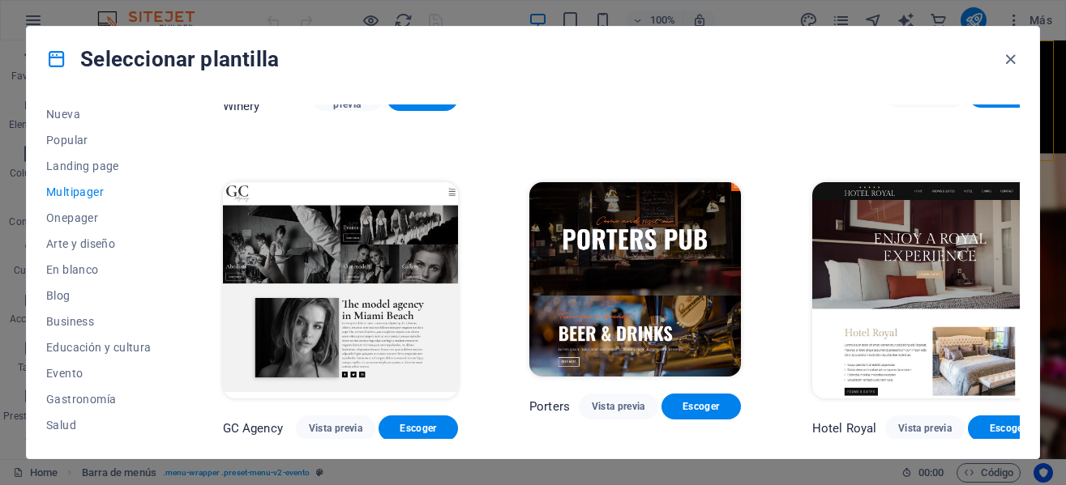
scroll to position [6482, 0]
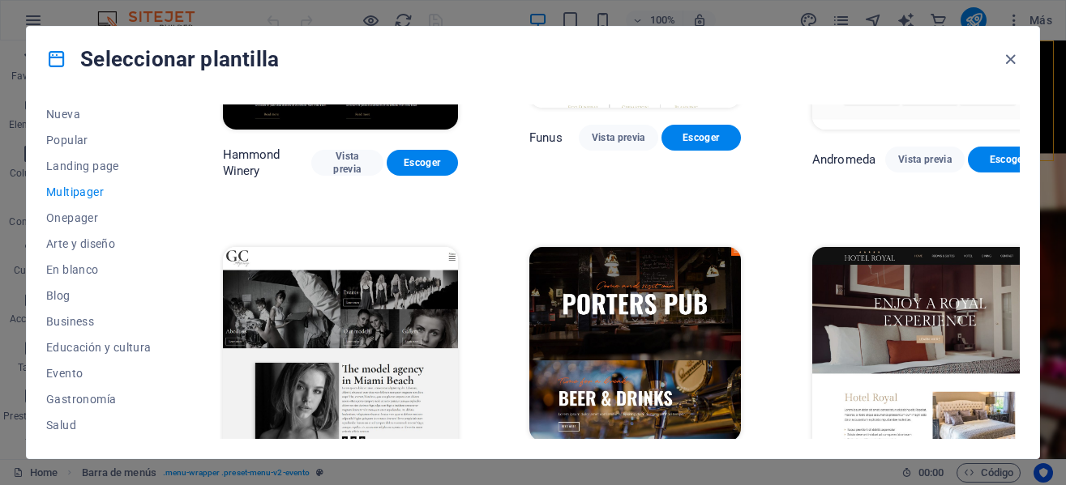
click at [1015, 86] on div "Seleccionar plantilla" at bounding box center [533, 59] width 1012 height 65
click at [1015, 96] on div "Todas las plantillas Mis plantillas Nueva Popular Landing page Multipager Onepa…" at bounding box center [533, 275] width 1012 height 367
drag, startPoint x: 1015, startPoint y: 96, endPoint x: 1015, endPoint y: 111, distance: 14.6
click at [1015, 111] on div "Todas las plantillas Mis plantillas Nueva Popular Landing page Multipager Onepa…" at bounding box center [533, 275] width 1012 height 367
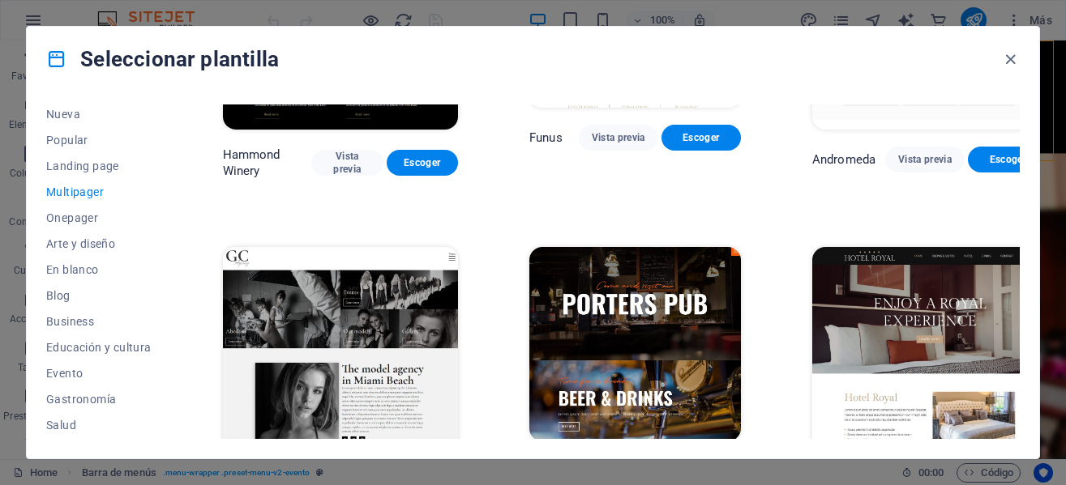
click at [1015, 244] on div "Hotel Royal Vista previa Escoger" at bounding box center [929, 375] width 241 height 263
drag, startPoint x: 1015, startPoint y: 117, endPoint x: 1014, endPoint y: 109, distance: 8.1
click at [1014, 244] on div "Hotel Royal Vista previa Escoger" at bounding box center [929, 375] width 241 height 263
drag, startPoint x: 1014, startPoint y: 114, endPoint x: 1012, endPoint y: 105, distance: 9.1
click at [1012, 244] on div "Hotel Royal Vista previa Escoger" at bounding box center [929, 375] width 241 height 263
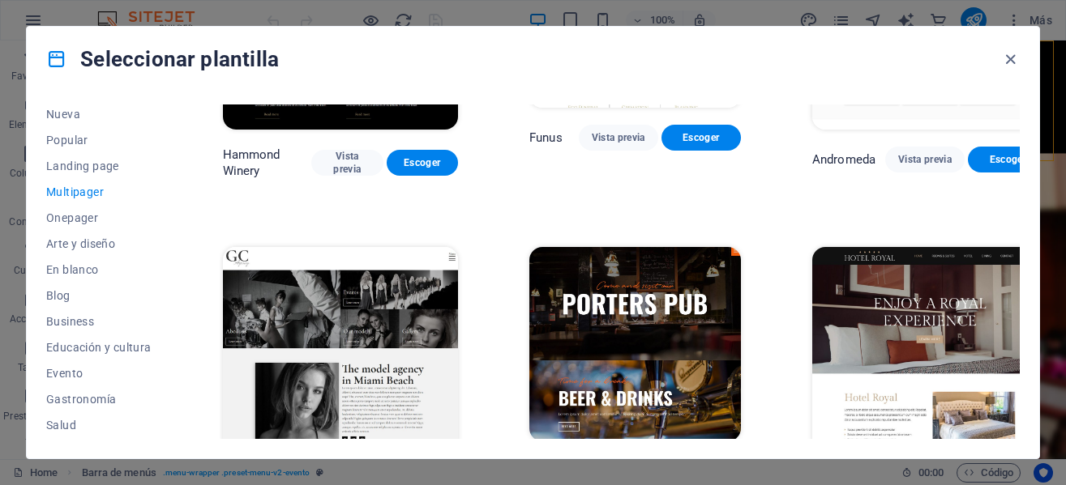
click at [1015, 100] on div "Todas las plantillas Mis plantillas Nueva Popular Landing page Multipager Onepa…" at bounding box center [533, 275] width 1012 height 367
click at [1013, 244] on div "Hotel Royal Vista previa Escoger" at bounding box center [929, 375] width 241 height 263
click at [1013, 96] on div "Todas las plantillas Mis plantillas Nueva Popular Landing page Multipager Onepa…" at bounding box center [533, 275] width 1012 height 367
click at [1014, 96] on div "Todas las plantillas Mis plantillas Nueva Popular Landing page Multipager Onepa…" at bounding box center [533, 275] width 1012 height 367
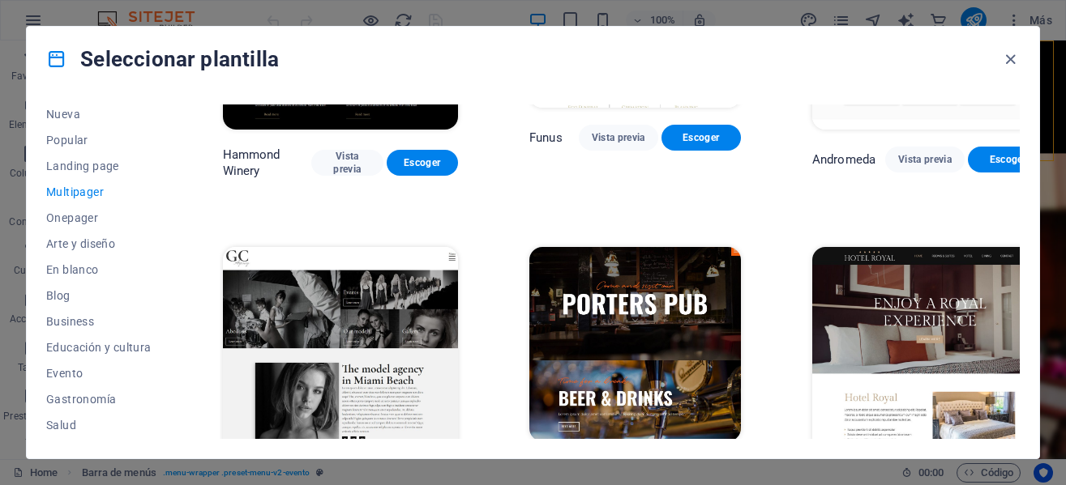
click at [1014, 96] on div "Todas las plantillas Mis plantillas Nueva Popular Landing page Multipager Onepa…" at bounding box center [533, 275] width 1012 height 367
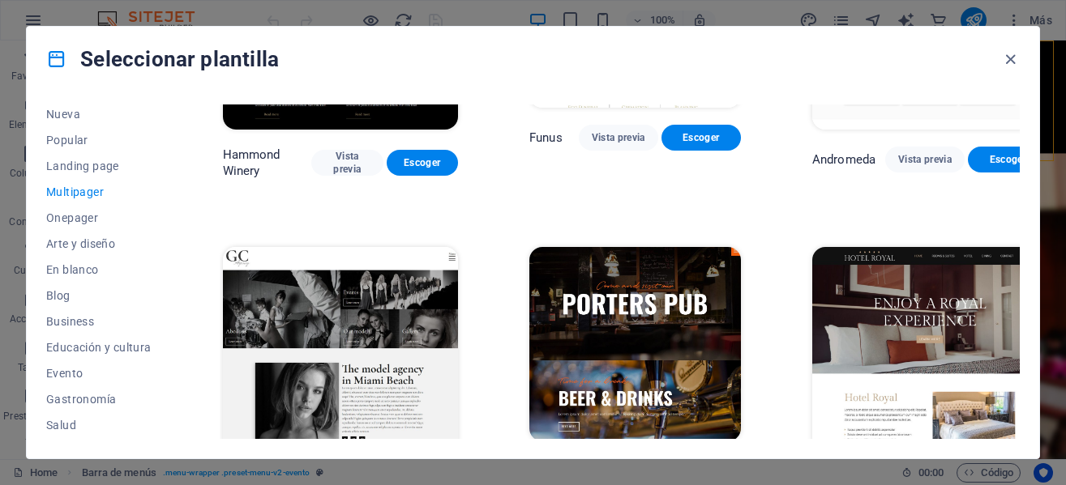
click at [1018, 395] on div "Todas las plantillas Mis plantillas Nueva Popular Landing page Multipager Onepa…" at bounding box center [533, 275] width 1012 height 367
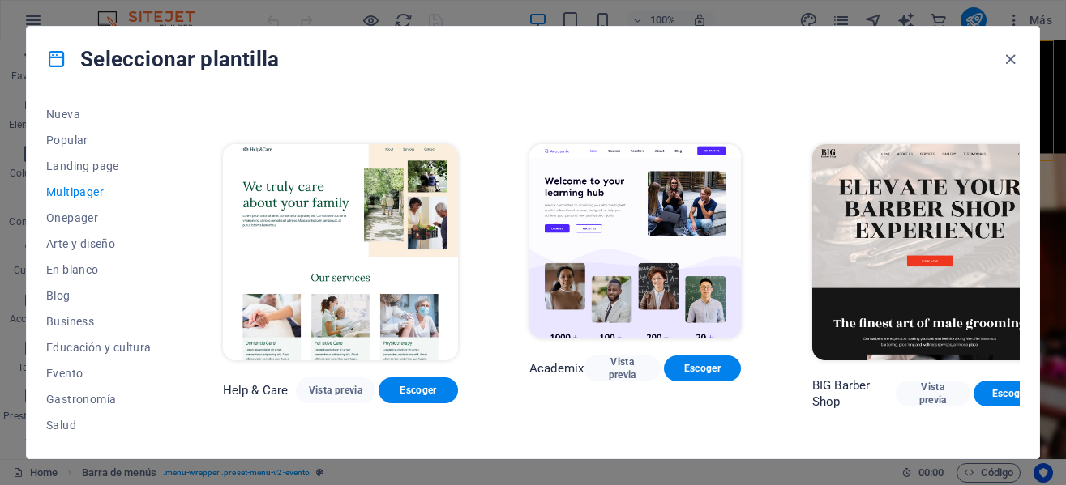
scroll to position [942, 0]
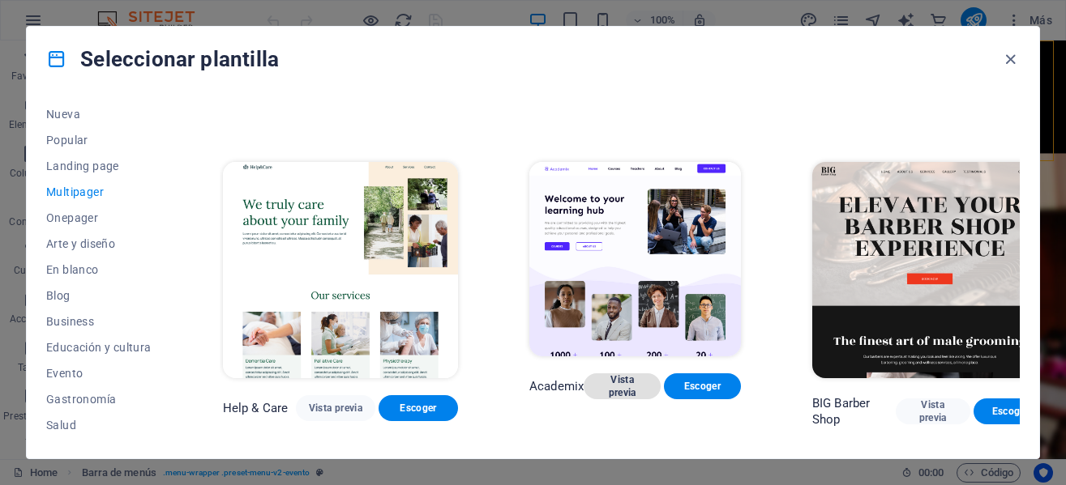
click at [615, 374] on span "Vista previa" at bounding box center [621, 387] width 51 height 26
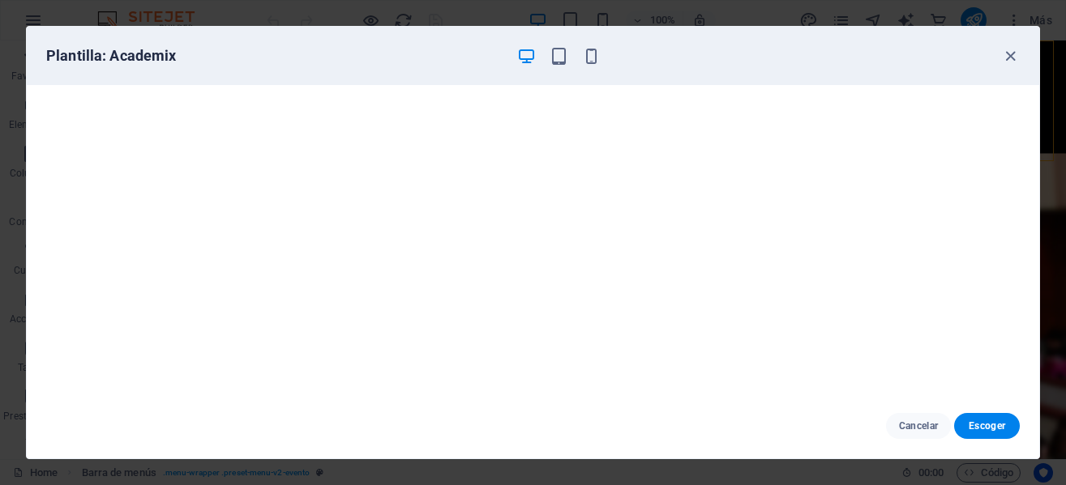
click at [1006, 70] on div "Plantilla: Academix" at bounding box center [533, 56] width 1012 height 58
click at [1011, 61] on icon "button" at bounding box center [1010, 56] width 19 height 19
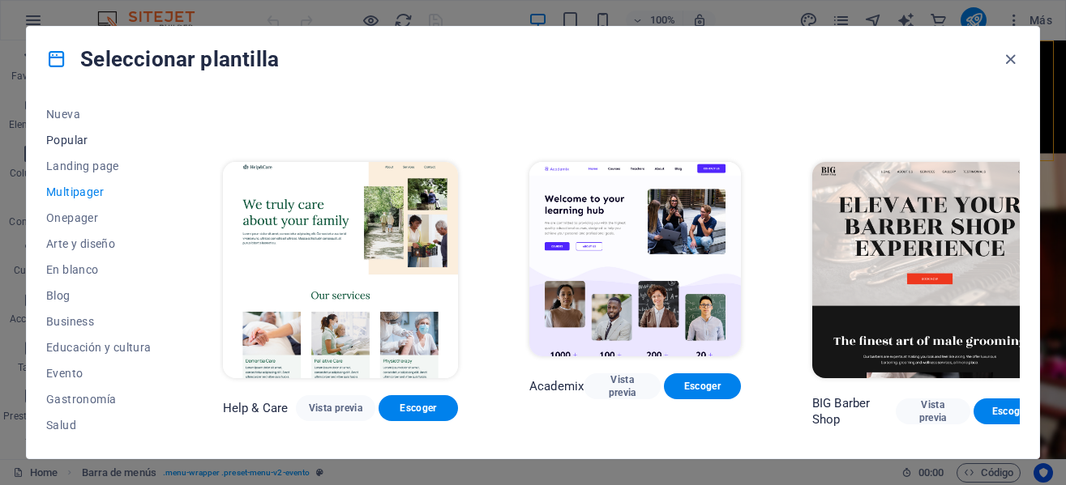
click at [87, 147] on button "Popular" at bounding box center [98, 140] width 105 height 26
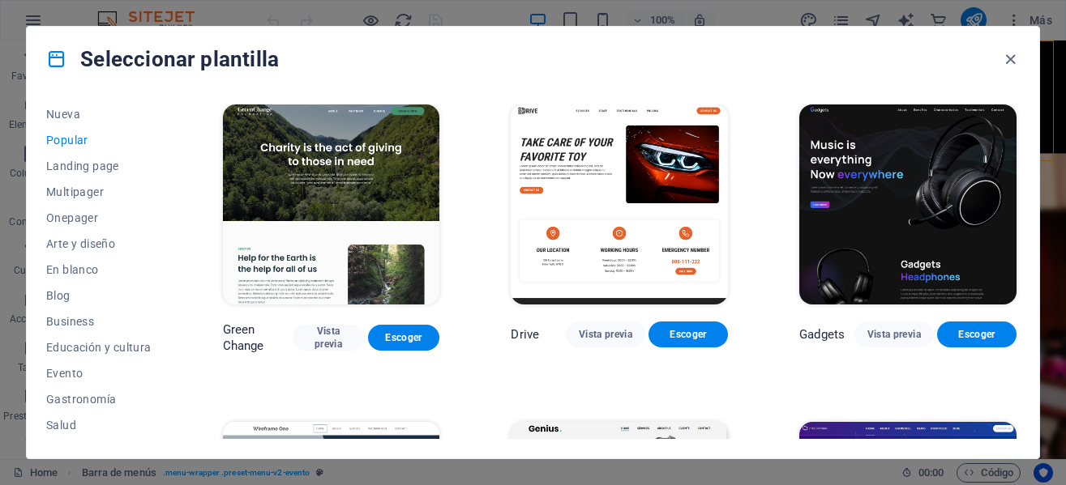
scroll to position [621, 0]
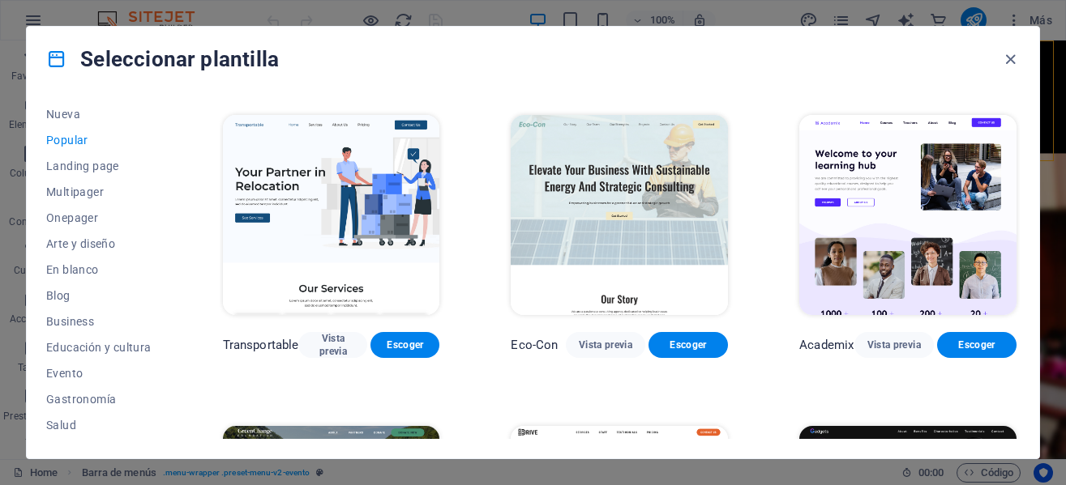
click at [70, 135] on span "Popular" at bounding box center [98, 140] width 105 height 13
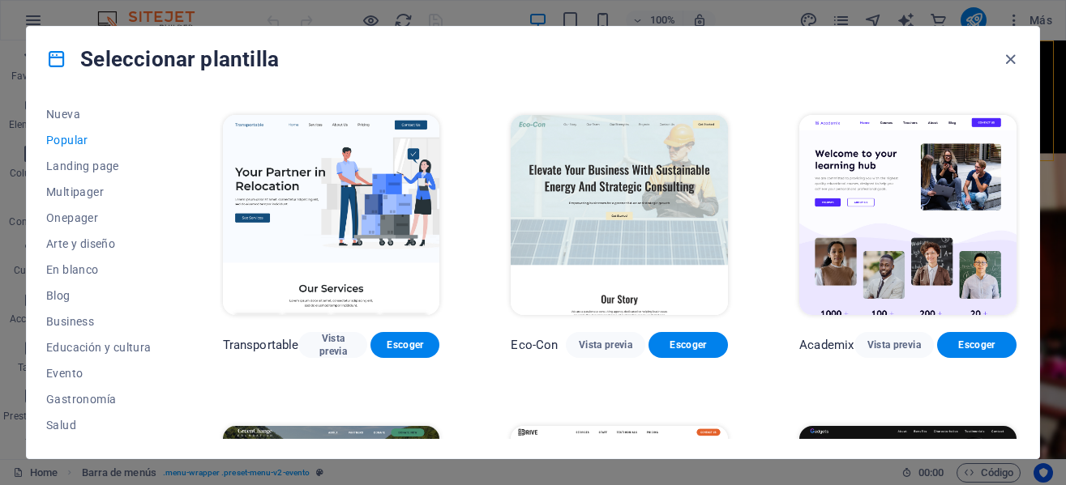
click at [70, 135] on span "Popular" at bounding box center [98, 140] width 105 height 13
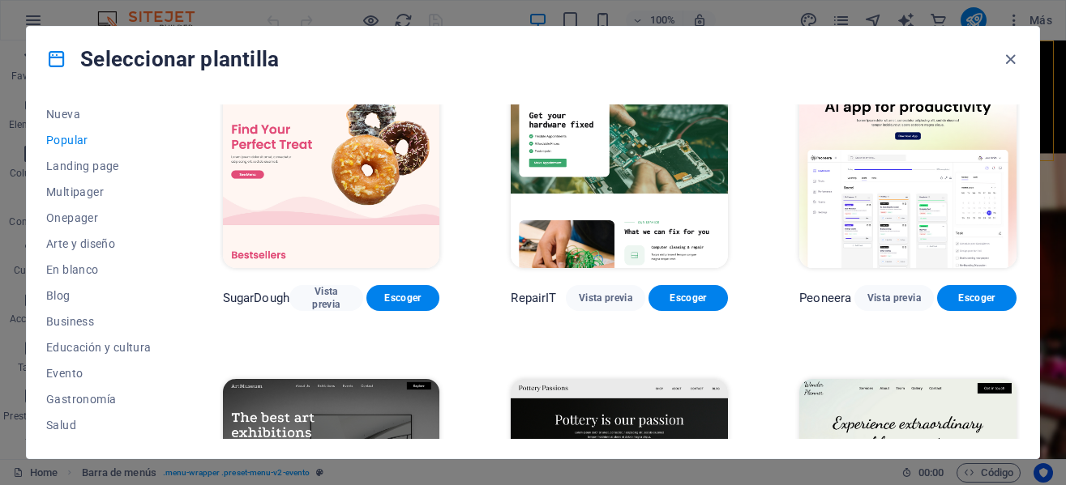
scroll to position [0, 0]
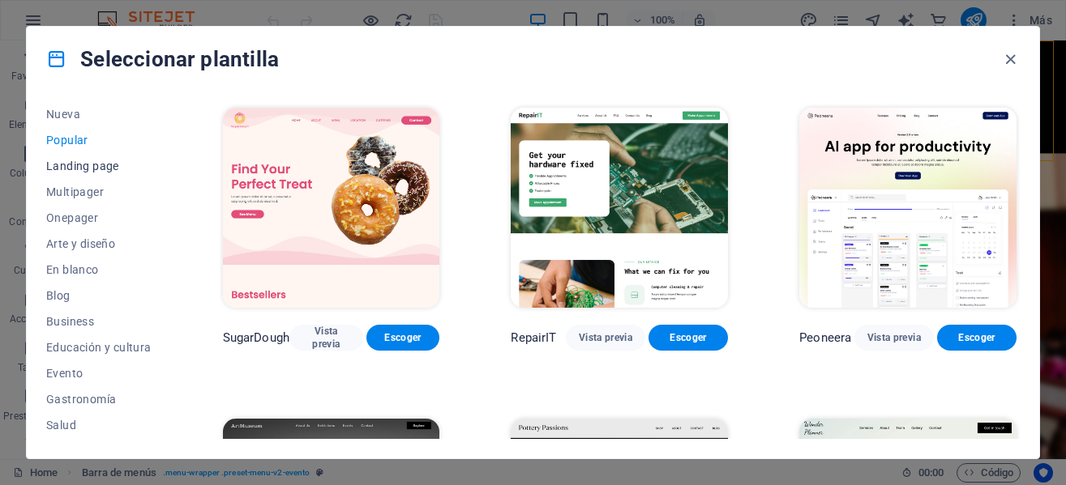
click at [97, 168] on span "Landing page" at bounding box center [98, 166] width 105 height 13
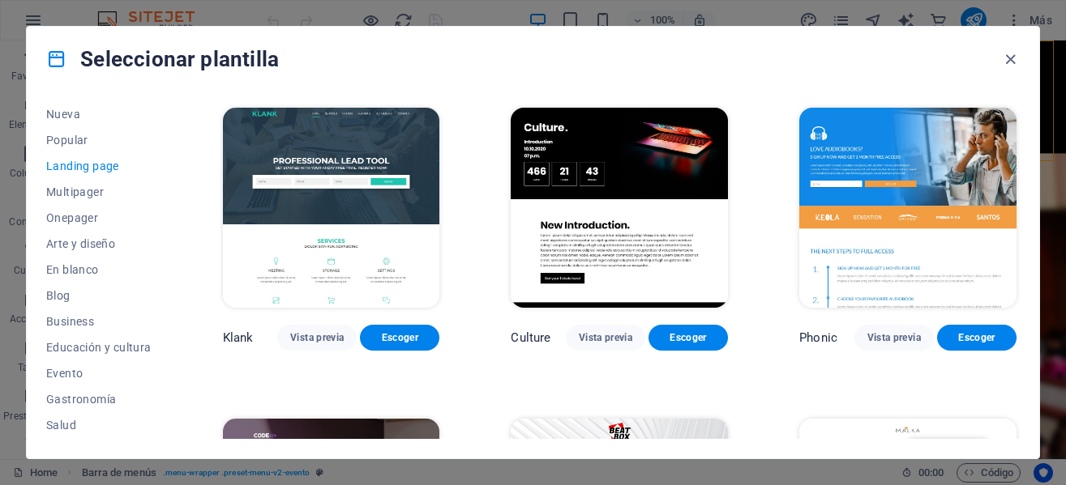
click at [1026, 370] on div "Todas las plantillas Mis plantillas Nueva Popular Landing page Multipager Onepa…" at bounding box center [533, 275] width 1012 height 367
drag, startPoint x: 1026, startPoint y: 369, endPoint x: 1024, endPoint y: 353, distance: 15.6
click at [1024, 353] on div "Todas las plantillas Mis plantillas Nueva Popular Landing page Multipager Onepa…" at bounding box center [533, 275] width 1012 height 367
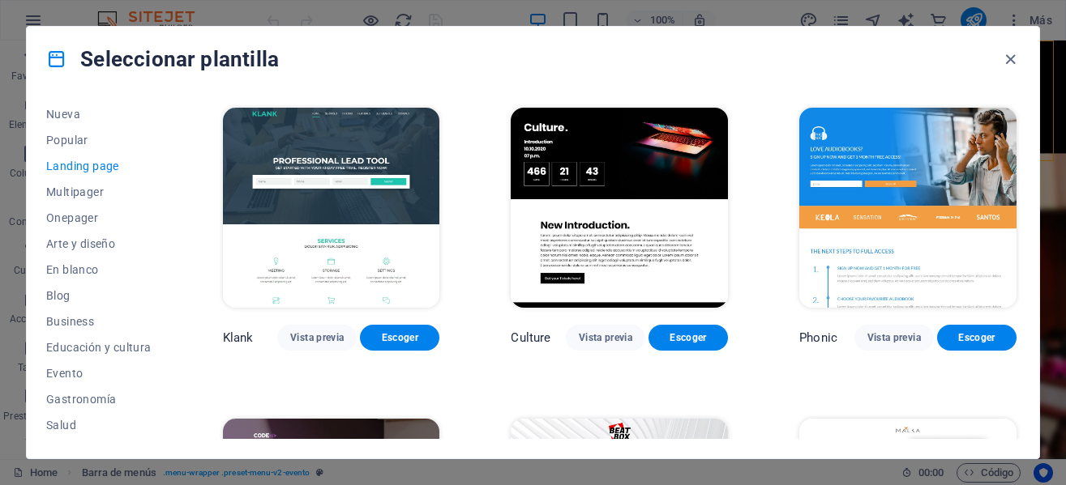
click at [1024, 353] on div "Todas las plantillas Mis plantillas Nueva Popular Landing page Multipager Onepa…" at bounding box center [533, 275] width 1012 height 367
drag, startPoint x: 1028, startPoint y: 355, endPoint x: 1023, endPoint y: 344, distance: 12.3
click at [1023, 344] on div "Todas las plantillas Mis plantillas Nueva Popular Landing page Multipager Onepa…" at bounding box center [533, 275] width 1012 height 367
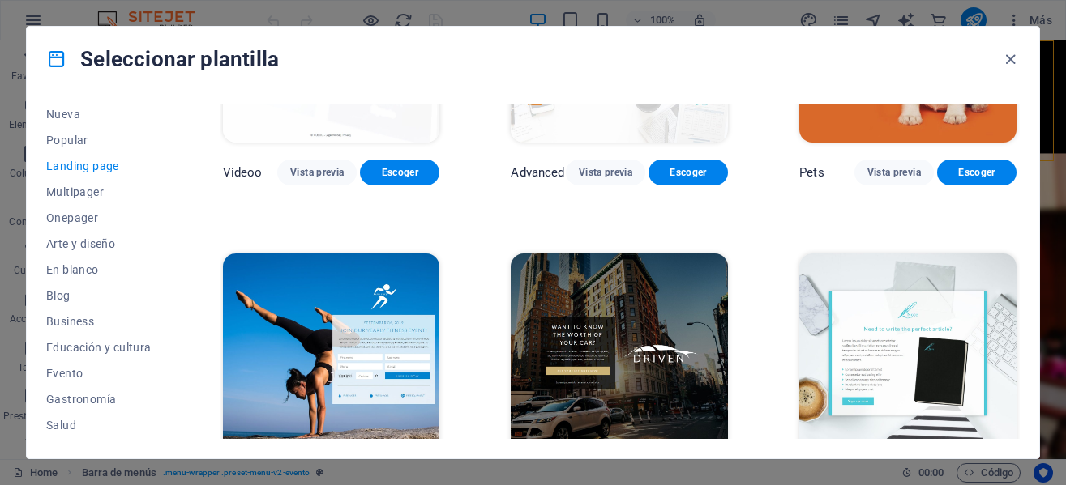
scroll to position [820, 0]
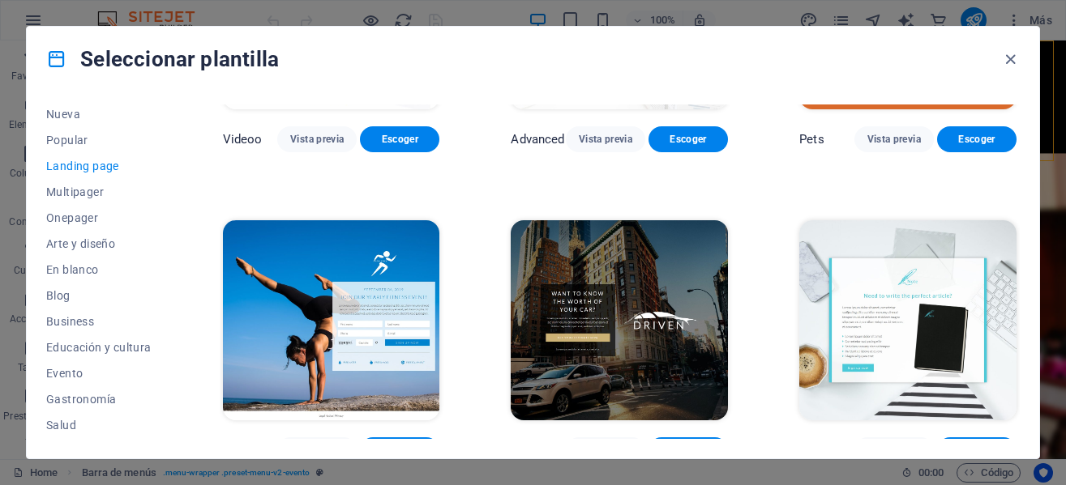
click at [169, 351] on div "Todas las plantillas Mis plantillas Nueva Popular Landing page Multipager Onepa…" at bounding box center [108, 272] width 125 height 335
click at [176, 351] on div "Todas las plantillas Mis plantillas Nueva Popular Landing page Multipager Onepa…" at bounding box center [533, 275] width 1012 height 367
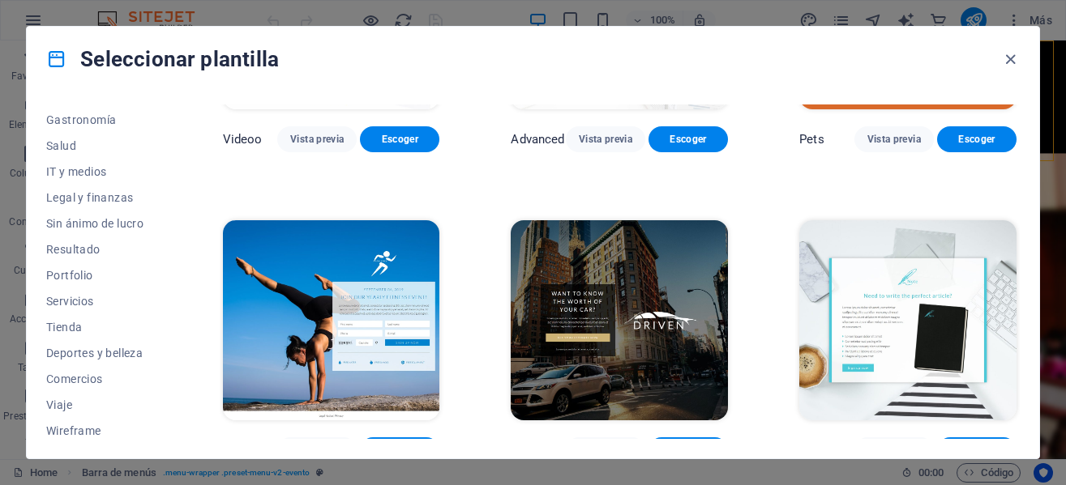
scroll to position [331, 0]
click at [86, 172] on span "IT y medios" at bounding box center [98, 175] width 105 height 13
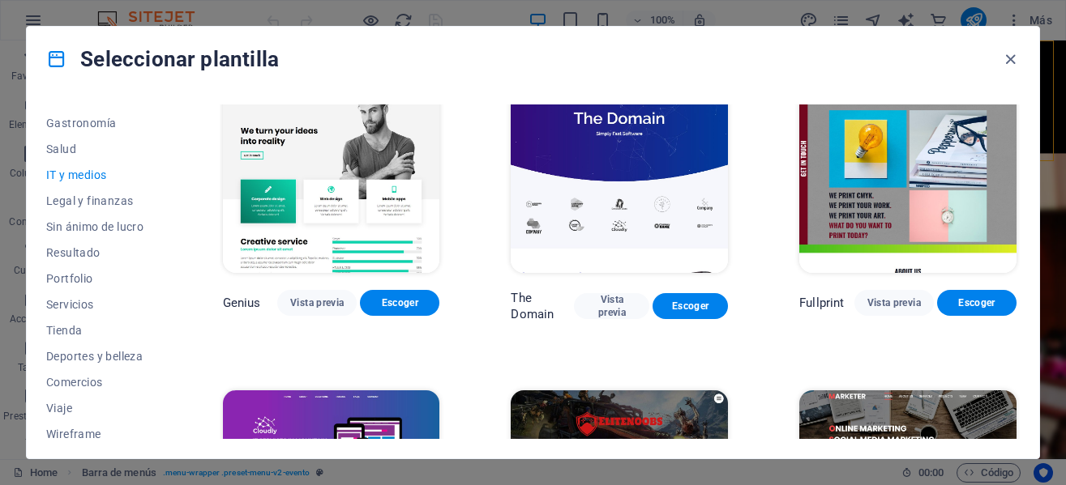
scroll to position [820, 0]
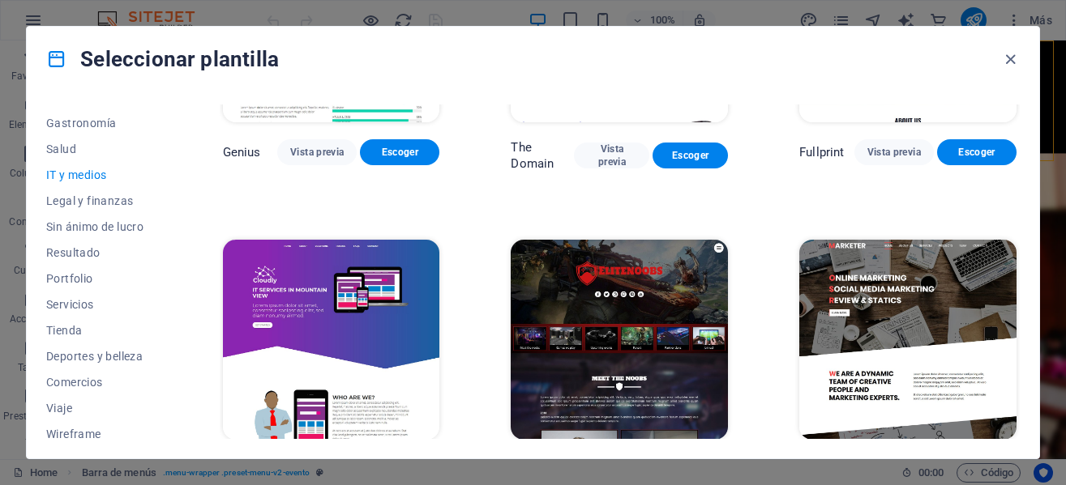
click at [1021, 280] on div "Todas las plantillas Mis plantillas Nueva Popular Landing page Multipager Onepa…" at bounding box center [533, 275] width 1012 height 367
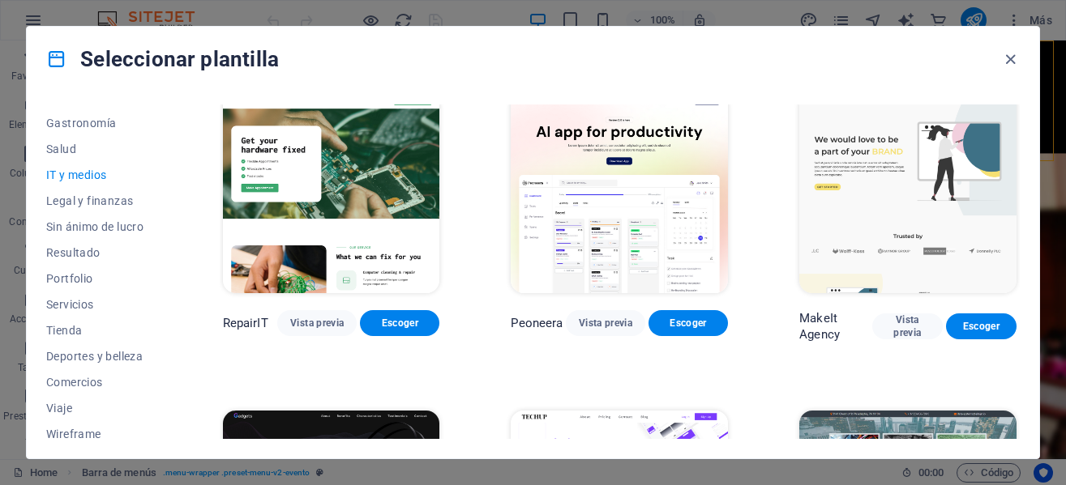
scroll to position [0, 0]
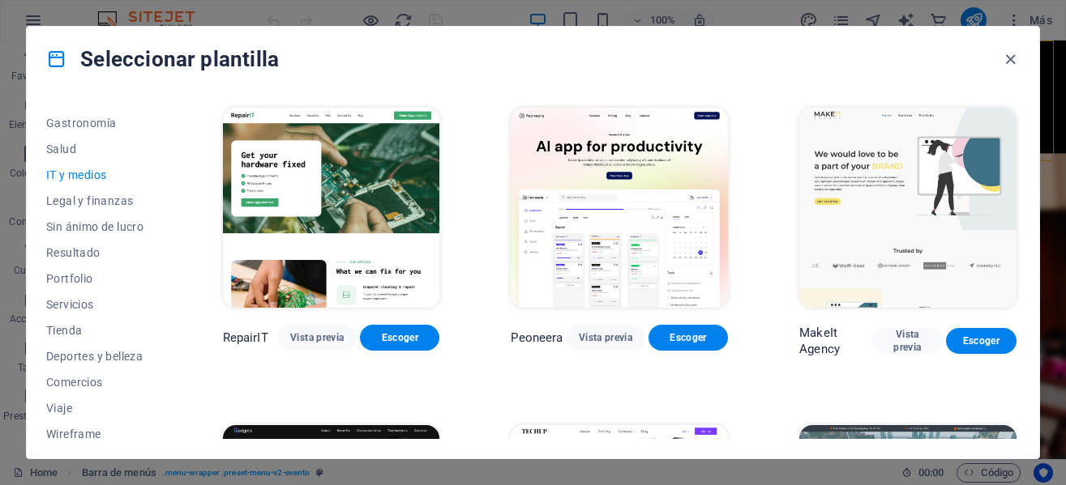
click at [999, 97] on div "Todas las plantillas Mis plantillas Nueva Popular Landing page Multipager Onepa…" at bounding box center [533, 275] width 1012 height 367
click at [133, 225] on span "Sin ánimo de lucro" at bounding box center [98, 226] width 105 height 13
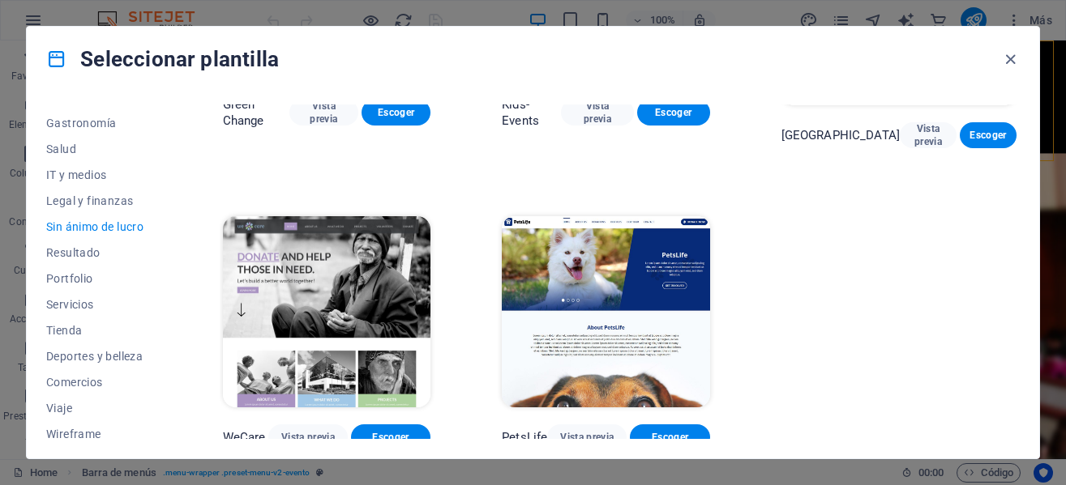
scroll to position [225, 0]
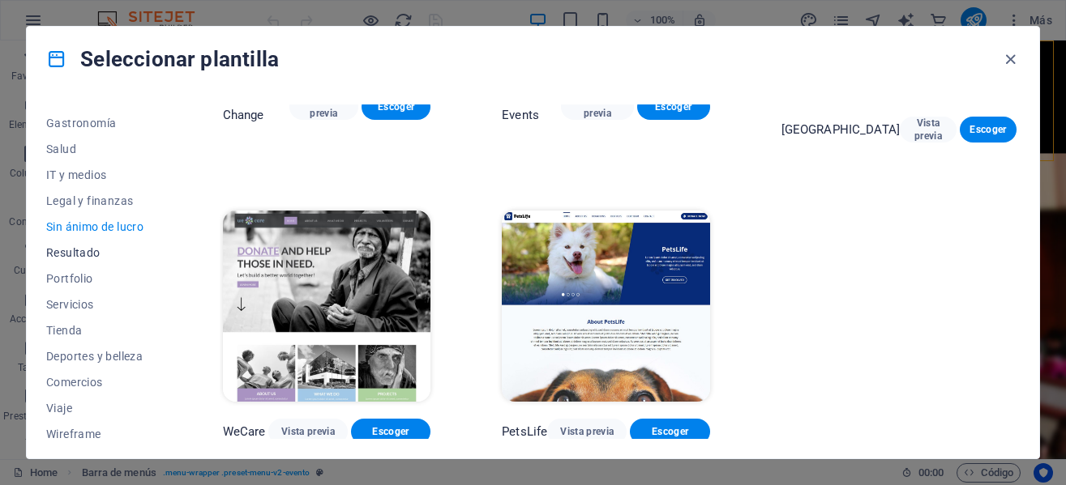
click at [98, 249] on span "Resultado" at bounding box center [98, 252] width 105 height 13
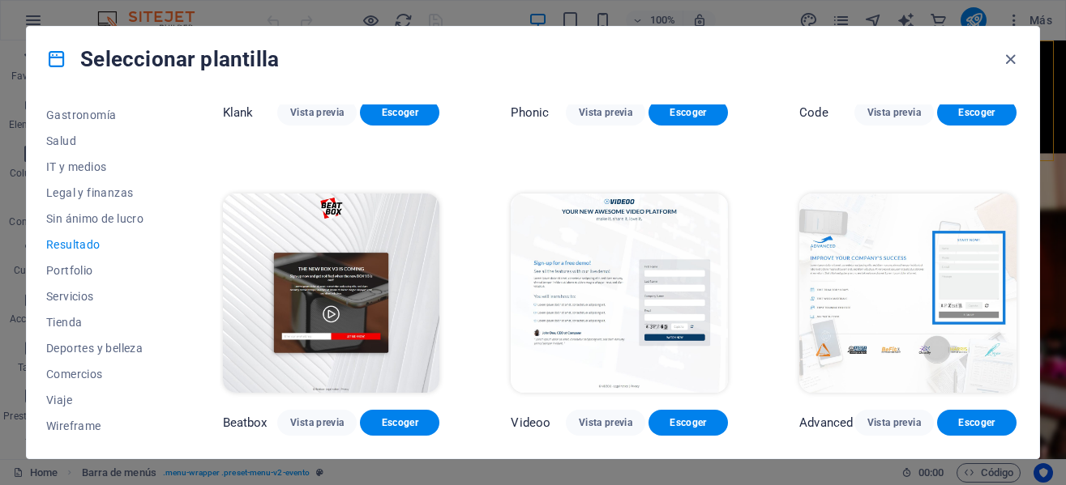
scroll to position [47, 0]
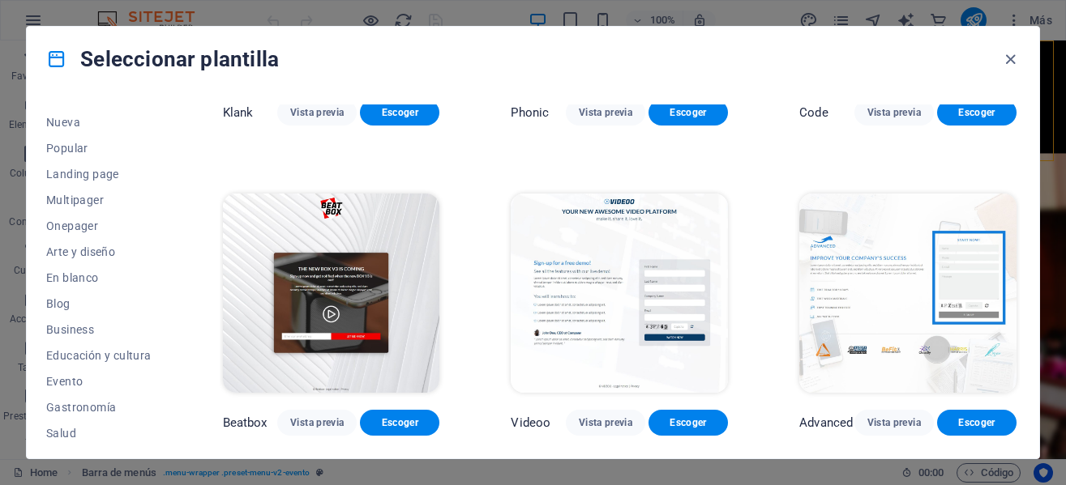
click at [169, 115] on div "Todas las plantillas Mis plantillas Nueva Popular Landing page Multipager Onepa…" at bounding box center [108, 272] width 125 height 335
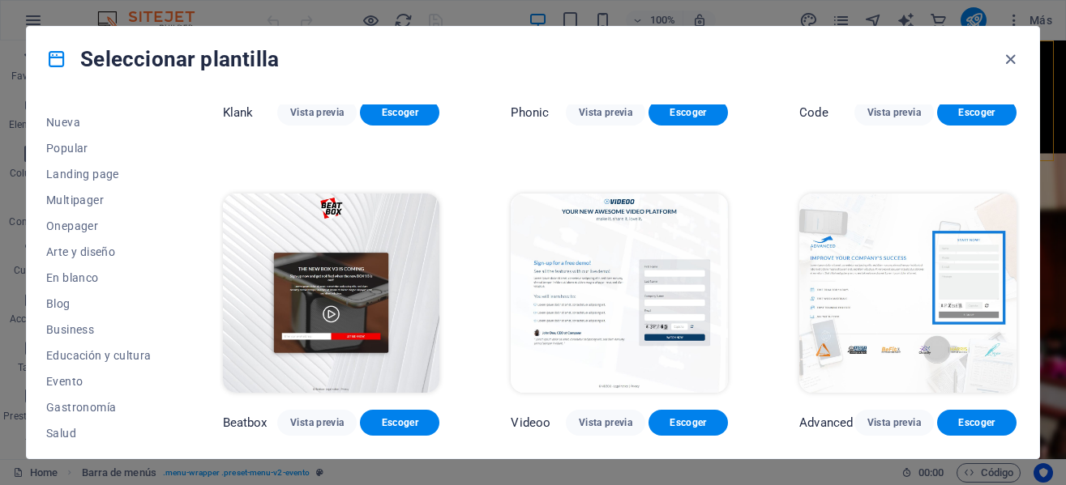
click at [169, 115] on div "Todas las plantillas Mis plantillas Nueva Popular Landing page Multipager Onepa…" at bounding box center [108, 272] width 125 height 335
click at [169, 114] on div "Todas las plantillas Mis plantillas Nueva Popular Landing page Multipager Onepa…" at bounding box center [108, 272] width 125 height 335
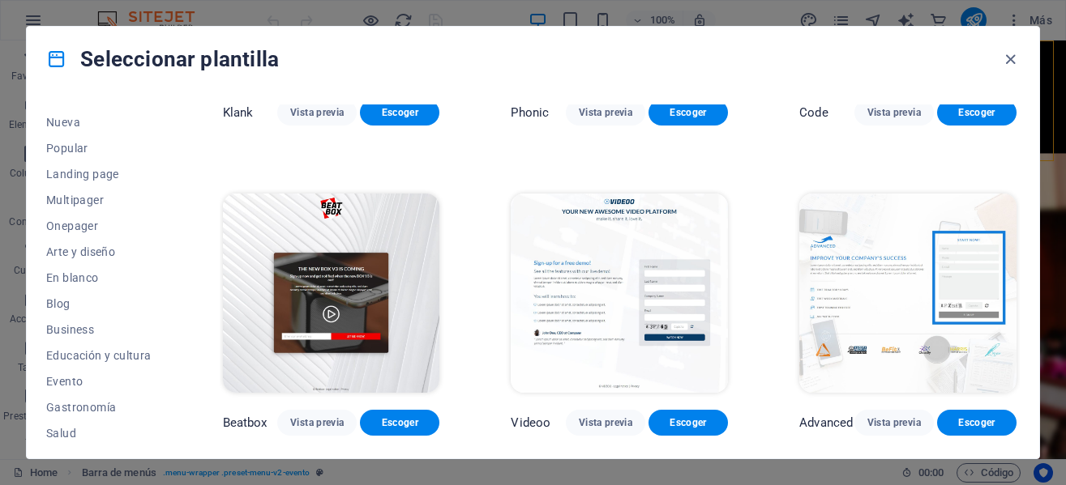
click at [169, 114] on div "Todas las plantillas Mis plantillas Nueva Popular Landing page Multipager Onepa…" at bounding box center [108, 272] width 125 height 335
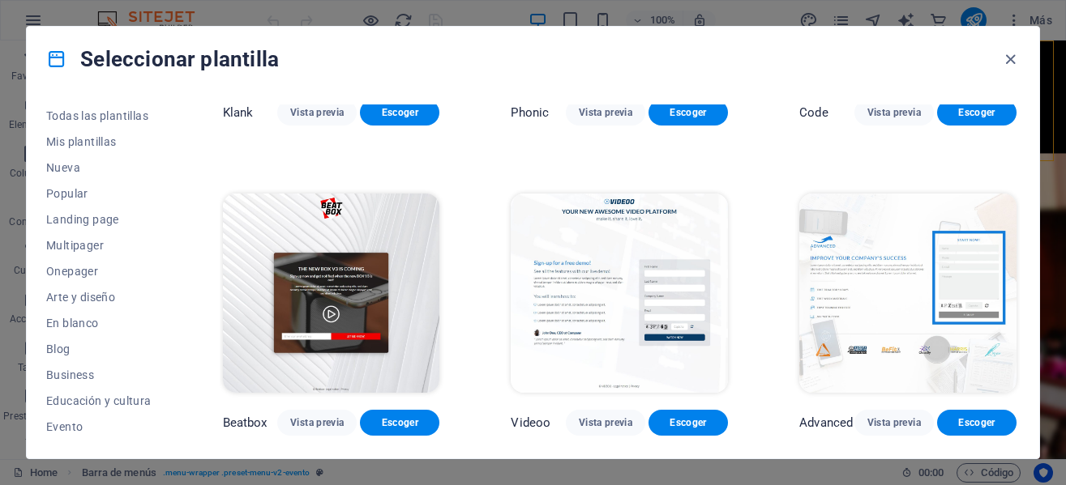
scroll to position [0, 0]
click at [112, 144] on span "Mis plantillas" at bounding box center [98, 143] width 105 height 13
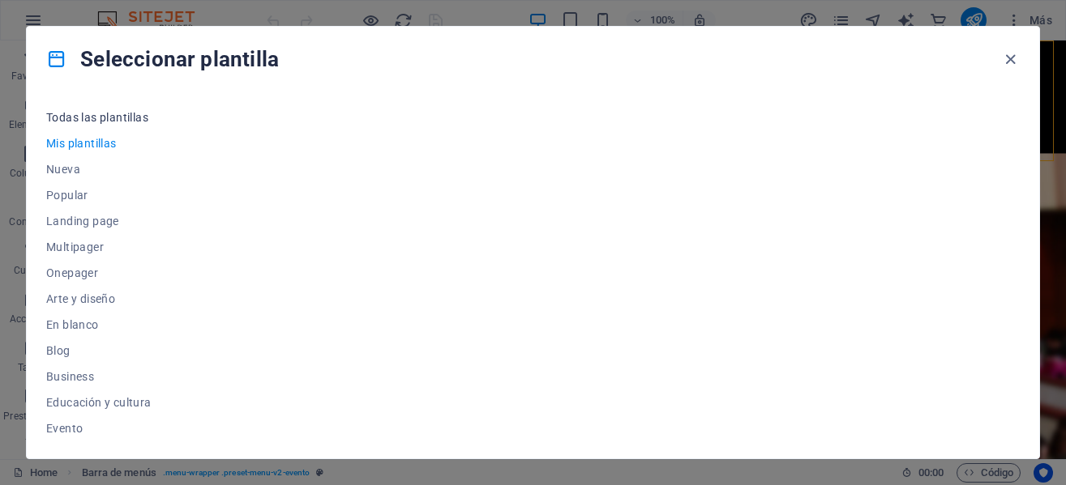
click at [127, 111] on span "Todas las plantillas" at bounding box center [98, 117] width 105 height 13
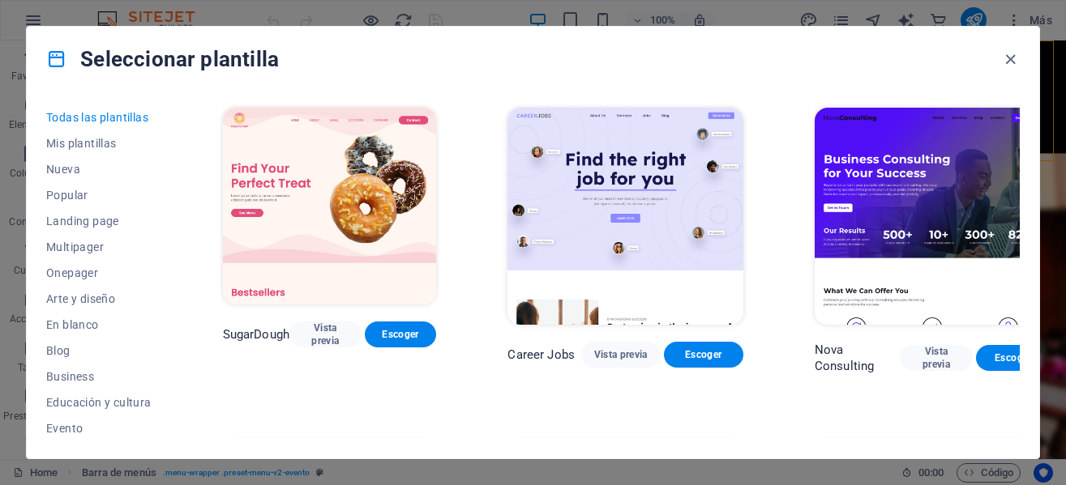
click at [127, 111] on span "Todas las plantillas" at bounding box center [98, 117] width 105 height 13
click at [95, 143] on span "Mis plantillas" at bounding box center [98, 143] width 105 height 13
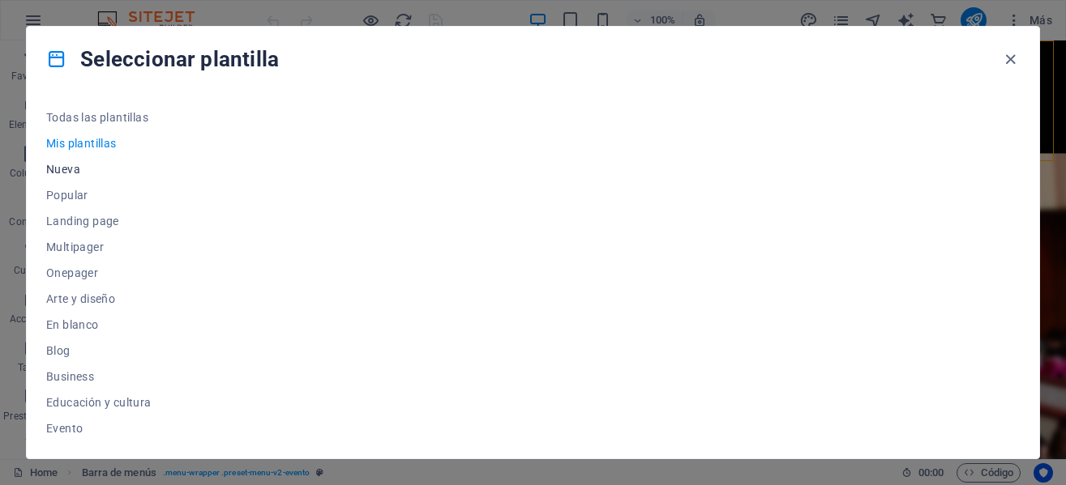
click at [71, 170] on span "Nueva" at bounding box center [98, 169] width 105 height 13
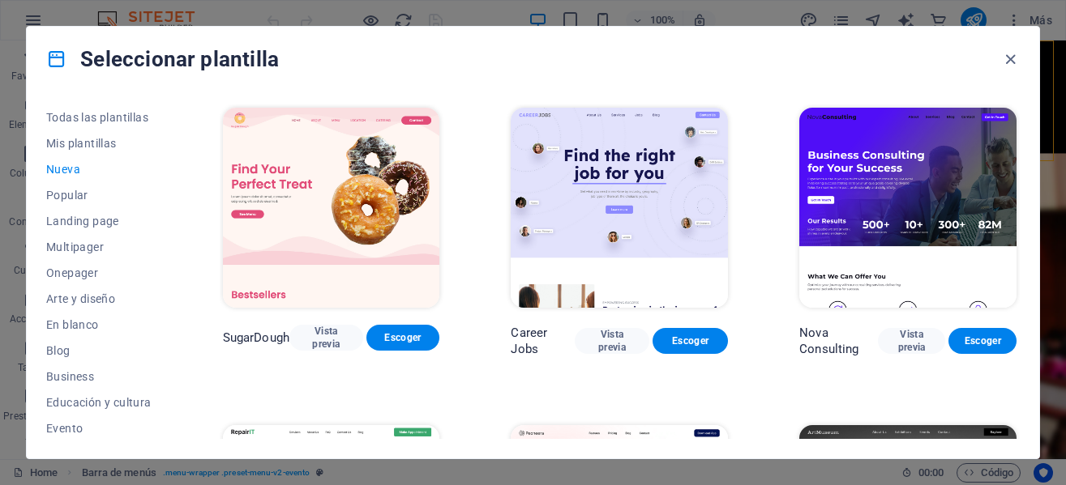
click at [1019, 207] on div "Todas las plantillas Mis plantillas Nueva Popular Landing page Multipager Onepa…" at bounding box center [533, 275] width 1012 height 367
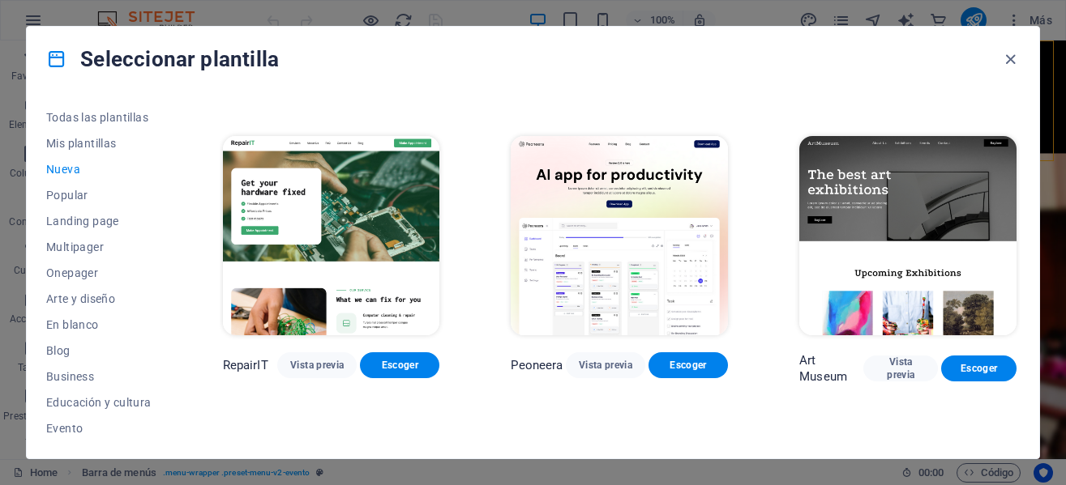
scroll to position [293, 0]
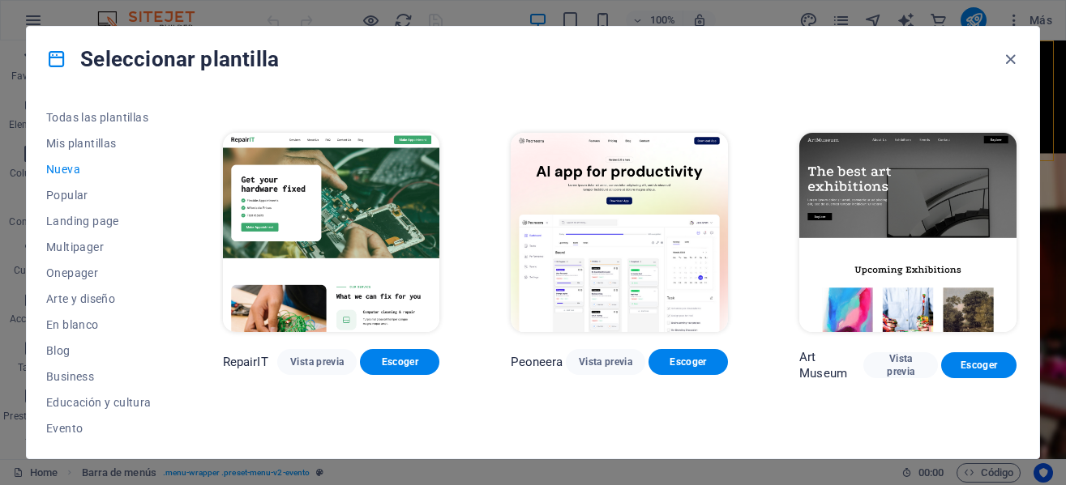
click at [1023, 247] on div "Todas las plantillas Mis plantillas Nueva Popular Landing page Multipager Onepa…" at bounding box center [533, 275] width 1012 height 367
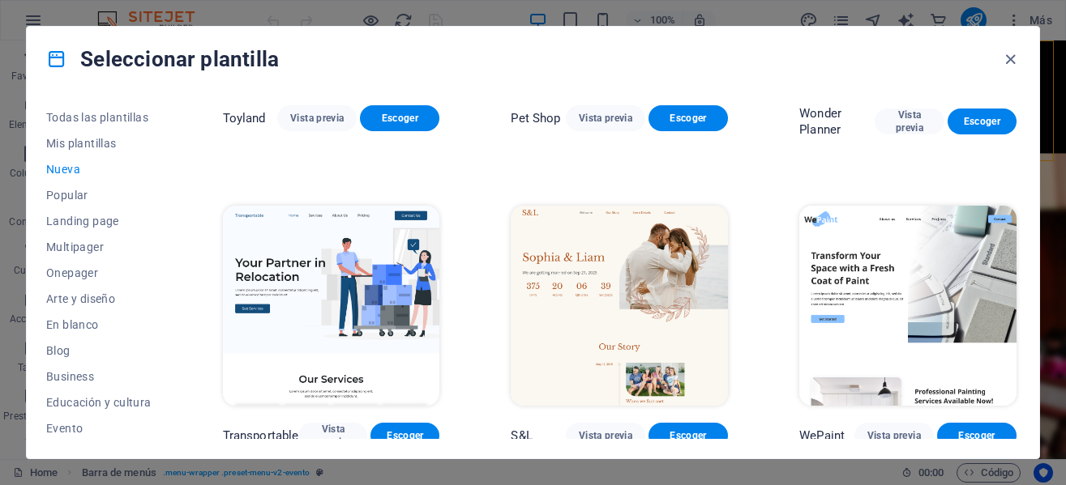
scroll to position [1464, 0]
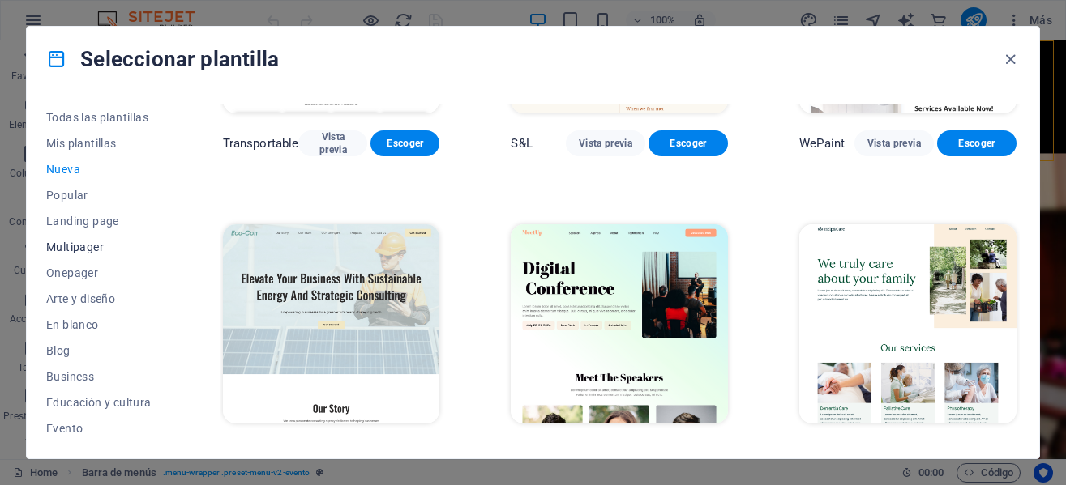
click at [90, 245] on span "Multipager" at bounding box center [98, 247] width 105 height 13
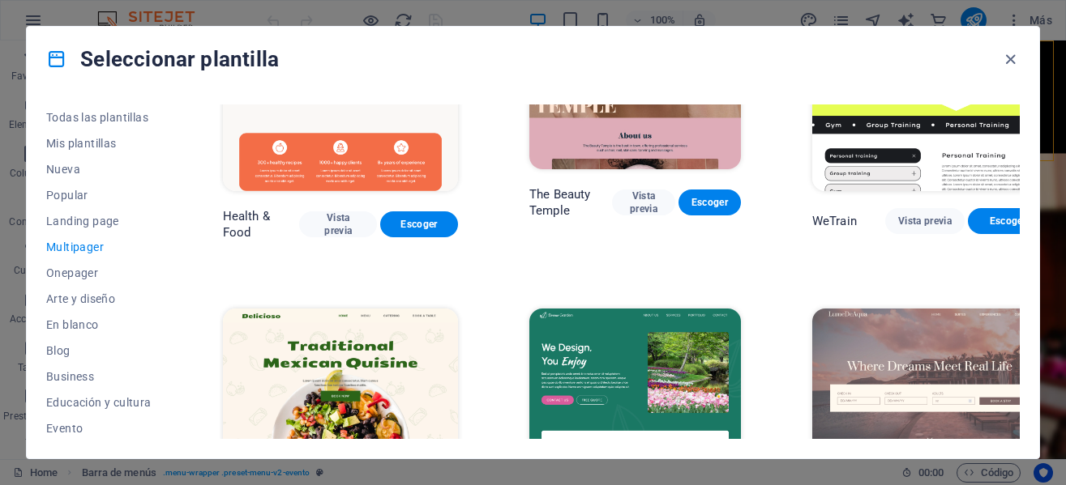
scroll to position [840, 0]
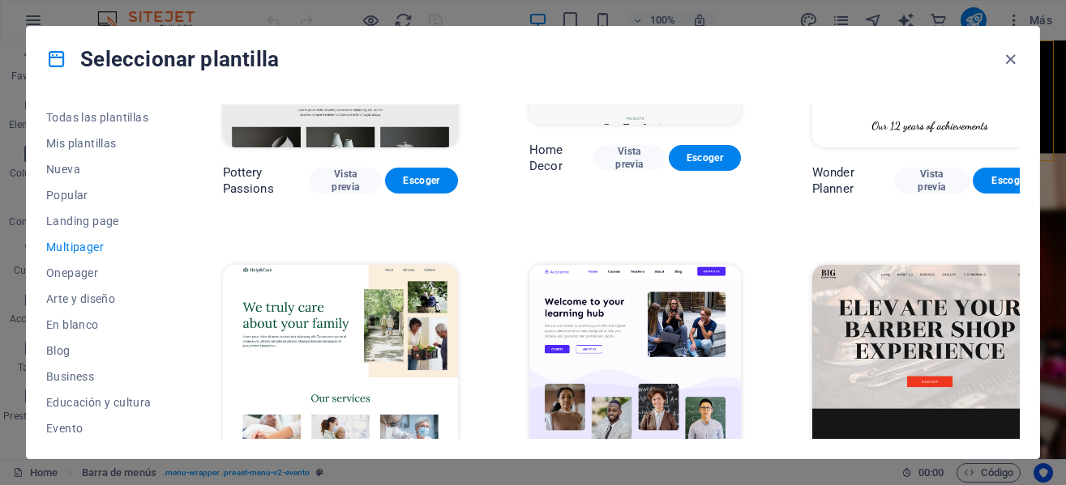
click at [1023, 175] on div "Todas las plantillas Mis plantillas Nueva Popular Landing page Multipager Onepa…" at bounding box center [533, 275] width 1012 height 367
click at [1019, 175] on div "Todas las plantillas Mis plantillas Nueva Popular Landing page Multipager Onepa…" at bounding box center [533, 275] width 1012 height 367
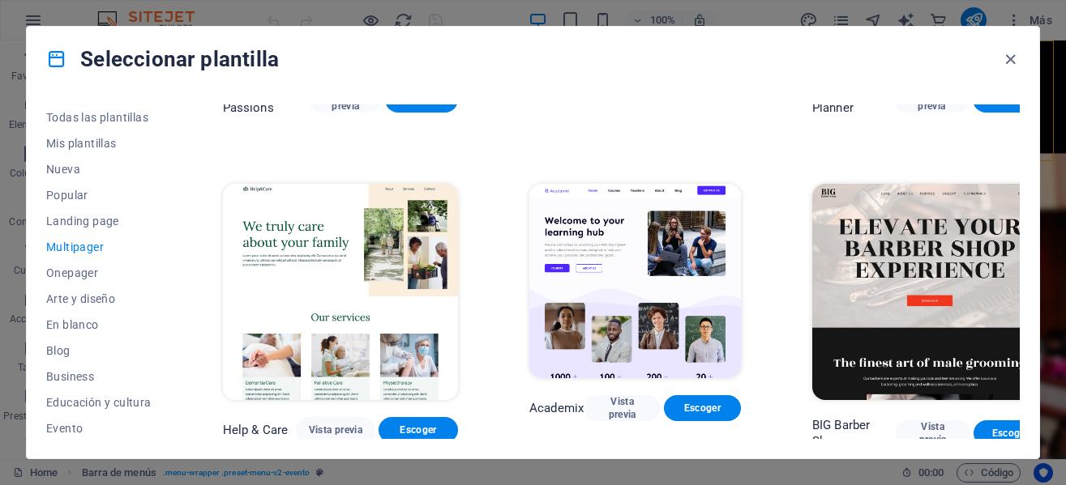
scroll to position [921, 0]
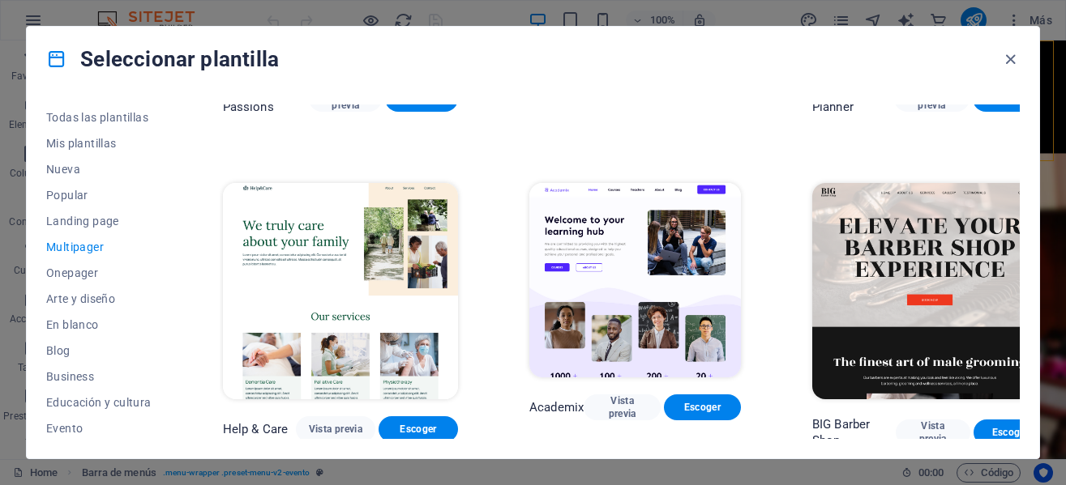
drag, startPoint x: 1014, startPoint y: 148, endPoint x: 1017, endPoint y: 159, distance: 11.0
click at [1017, 159] on div "SugarDough Vista previa Escoger Career Jobs Vista previa Escoger Nova Consultin…" at bounding box center [620, 272] width 800 height 335
click at [1019, 174] on div "Todas las plantillas Mis plantillas Nueva Popular Landing page Multipager Onepa…" at bounding box center [533, 275] width 1012 height 367
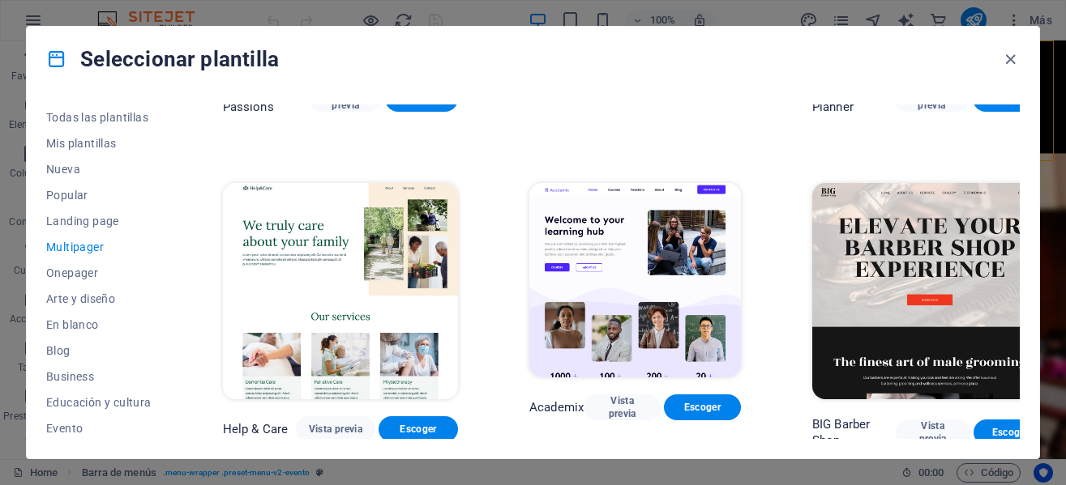
click at [1019, 174] on div "Todas las plantillas Mis plantillas Nueva Popular Landing page Multipager Onepa…" at bounding box center [533, 275] width 1012 height 367
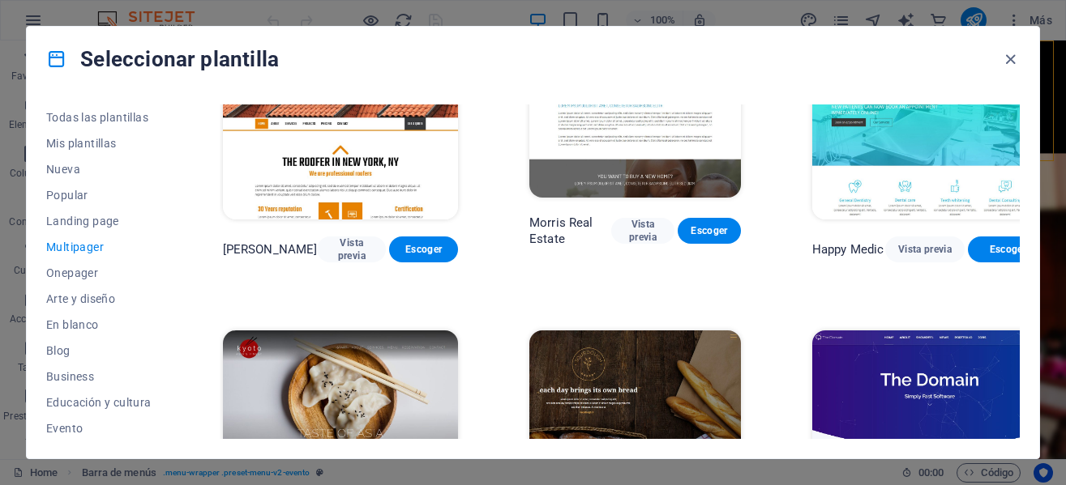
scroll to position [5001, 0]
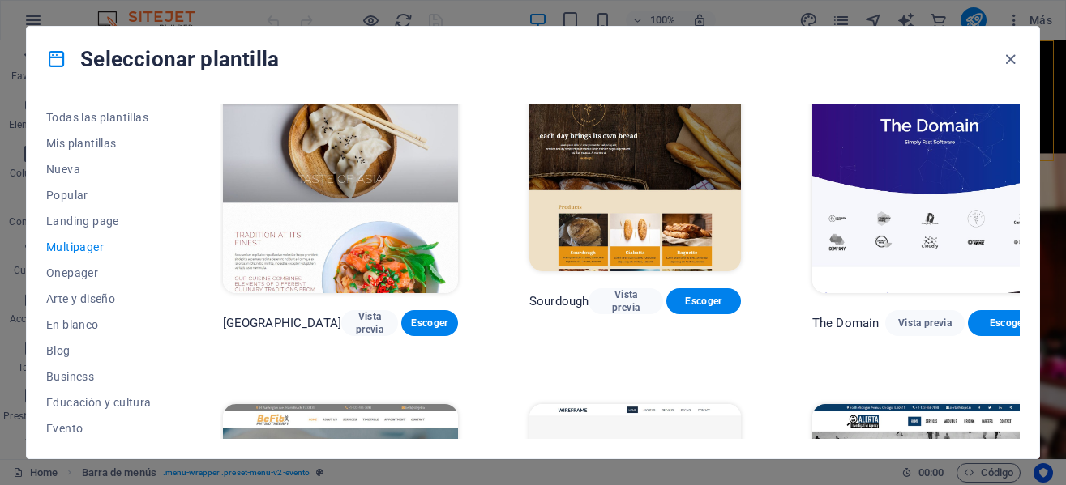
click at [1022, 359] on div "Todas las plantillas Mis plantillas Nueva Popular Landing page Multipager Onepa…" at bounding box center [533, 275] width 1012 height 367
click at [1015, 359] on div "Todas las plantillas Mis plantillas Nueva Popular Landing page Multipager Onepa…" at bounding box center [533, 275] width 1012 height 367
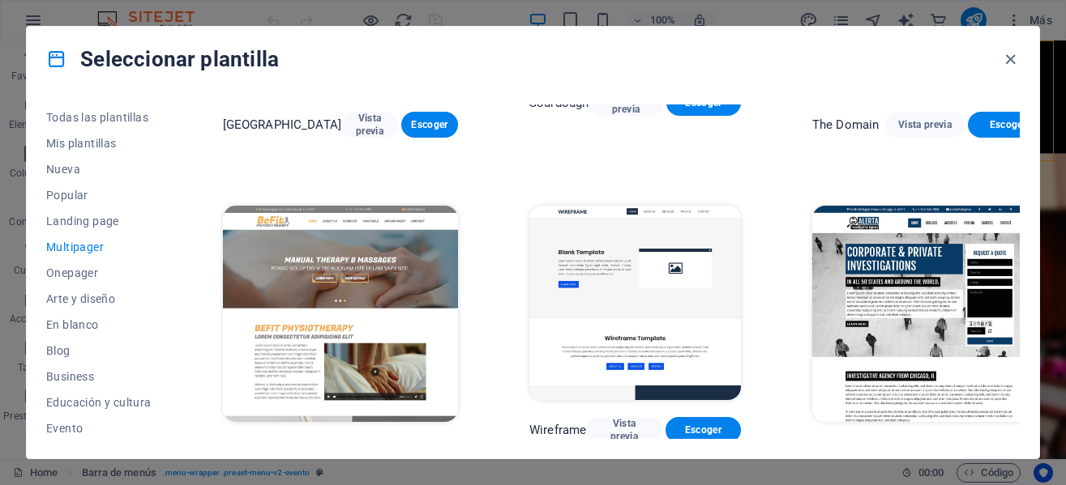
scroll to position [5290, 0]
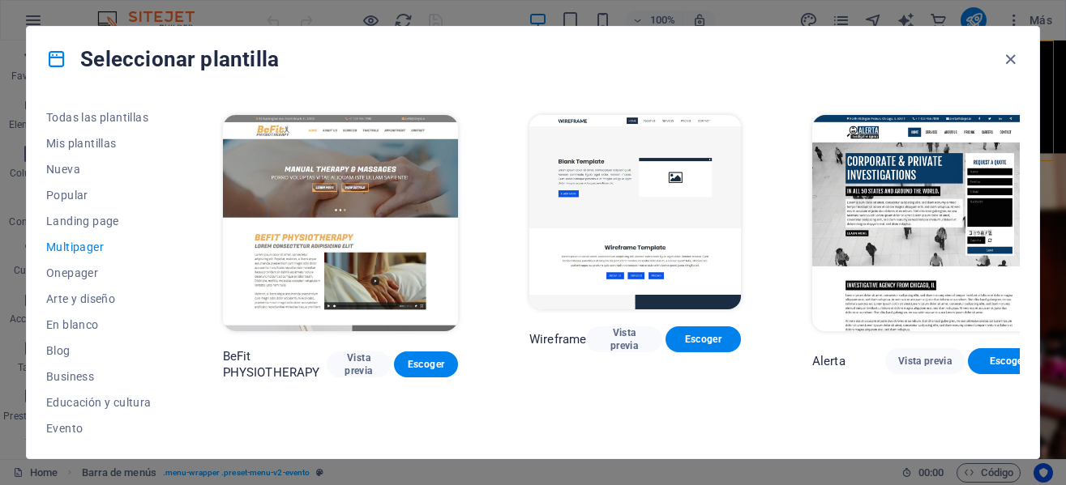
click at [1020, 366] on div "Todas las plantillas Mis plantillas Nueva Popular Landing page Multipager Onepa…" at bounding box center [533, 275] width 1012 height 367
click at [1019, 358] on div "Todas las plantillas Mis plantillas Nueva Popular Landing page Multipager Onepa…" at bounding box center [533, 275] width 1012 height 367
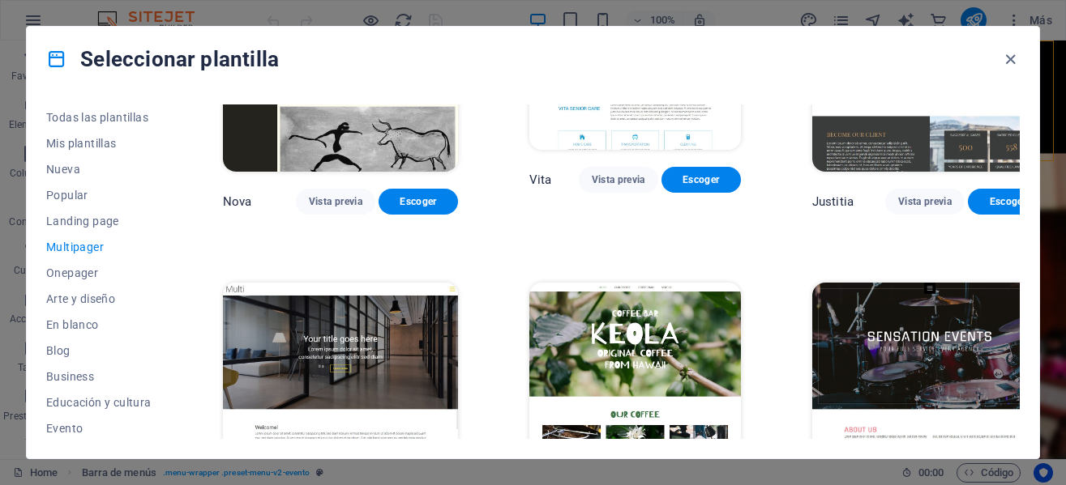
scroll to position [7157, 0]
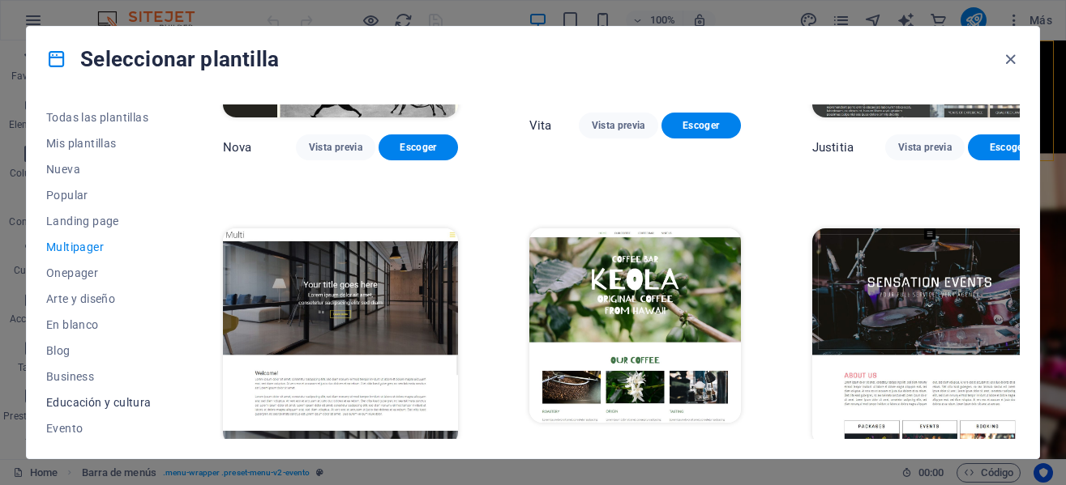
click at [92, 400] on span "Educación y cultura" at bounding box center [98, 402] width 105 height 13
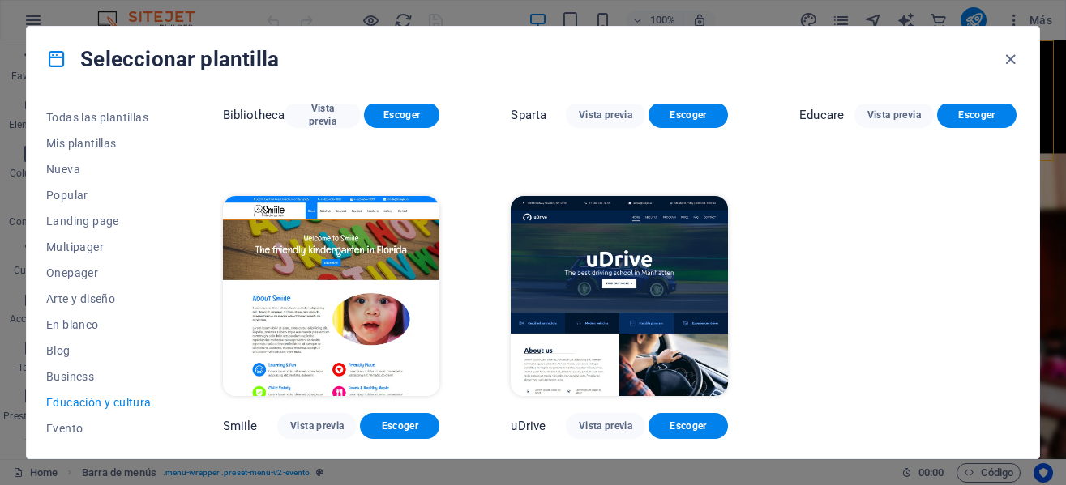
scroll to position [534, 0]
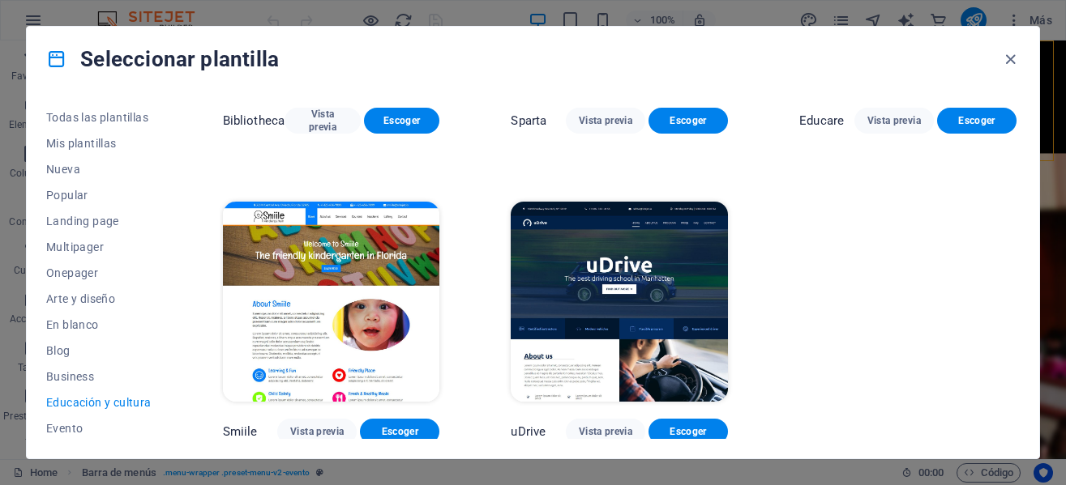
click at [1019, 203] on div "Todas las plantillas Mis plantillas Nueva Popular Landing page Multipager Onepa…" at bounding box center [533, 275] width 1012 height 367
click at [1015, 225] on div "Art Museum Vista previa Escoger Academix Vista previa Escoger Volare Vista prev…" at bounding box center [620, 7] width 800 height 874
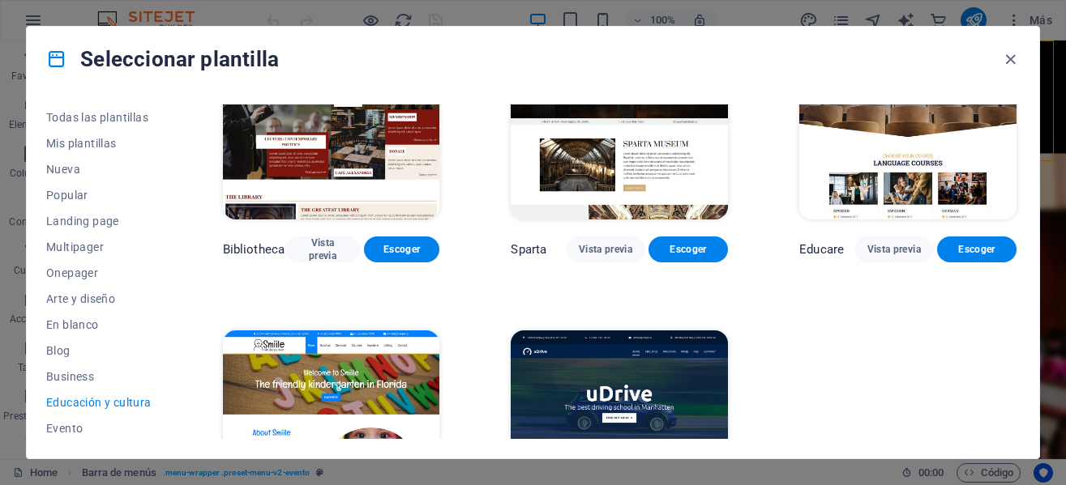
scroll to position [332, 0]
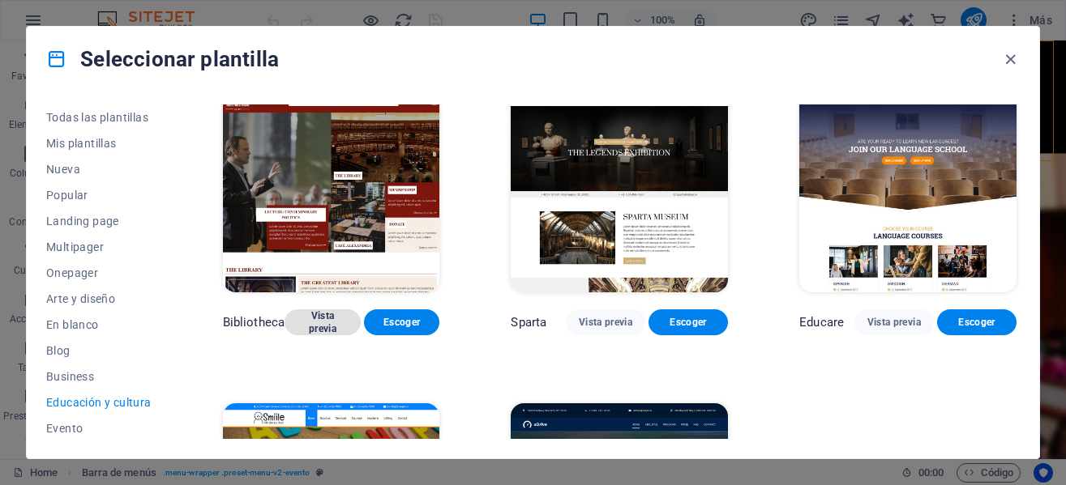
click at [327, 319] on span "Vista previa" at bounding box center [322, 323] width 50 height 26
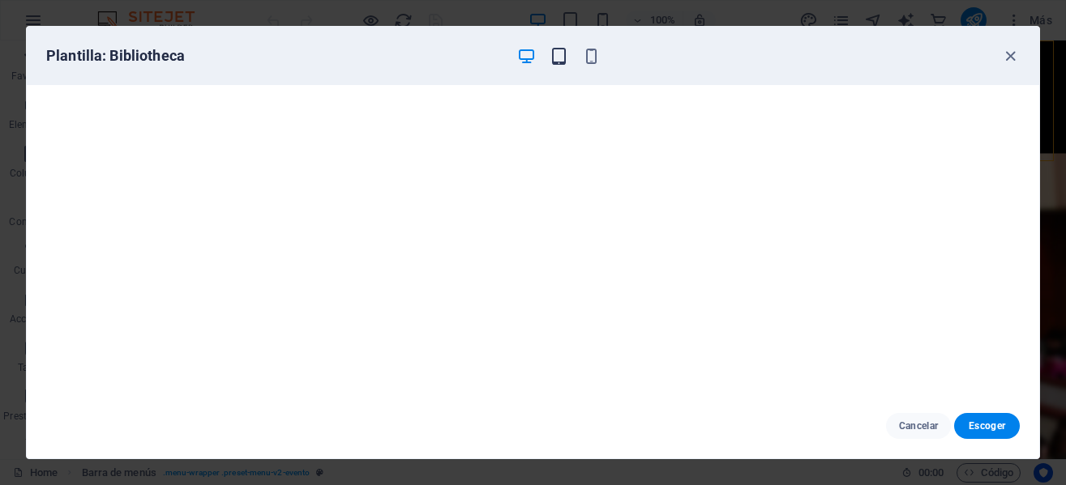
click at [562, 64] on icon "button" at bounding box center [558, 56] width 19 height 19
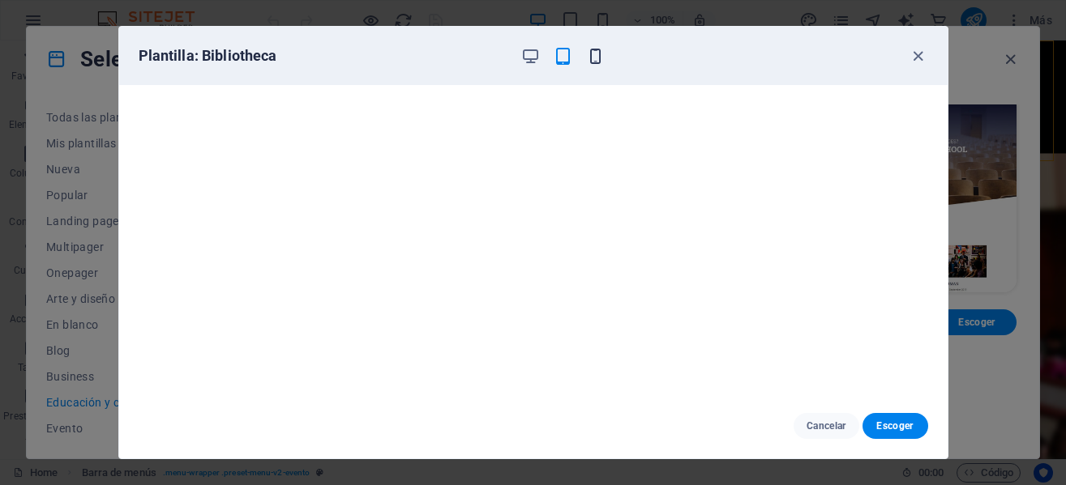
click at [598, 57] on icon "button" at bounding box center [595, 56] width 19 height 19
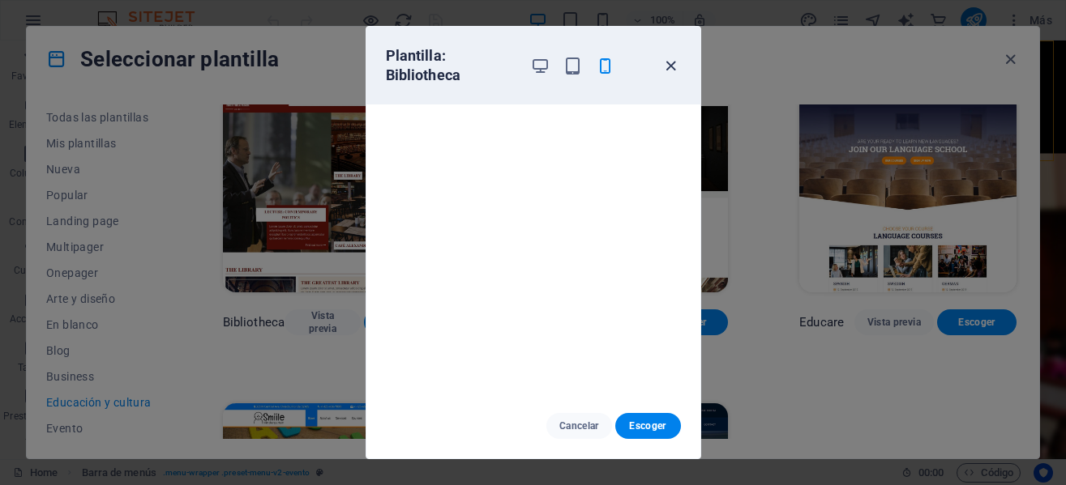
click at [669, 63] on icon "button" at bounding box center [670, 66] width 19 height 19
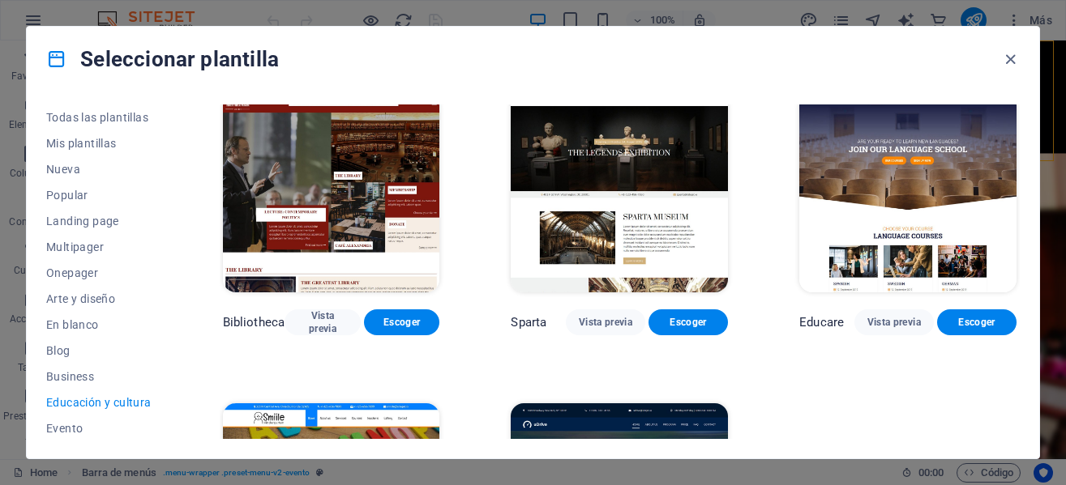
click at [669, 63] on icon "button" at bounding box center [670, 66] width 19 height 19
click at [123, 117] on span "Todas las plantillas" at bounding box center [98, 117] width 105 height 13
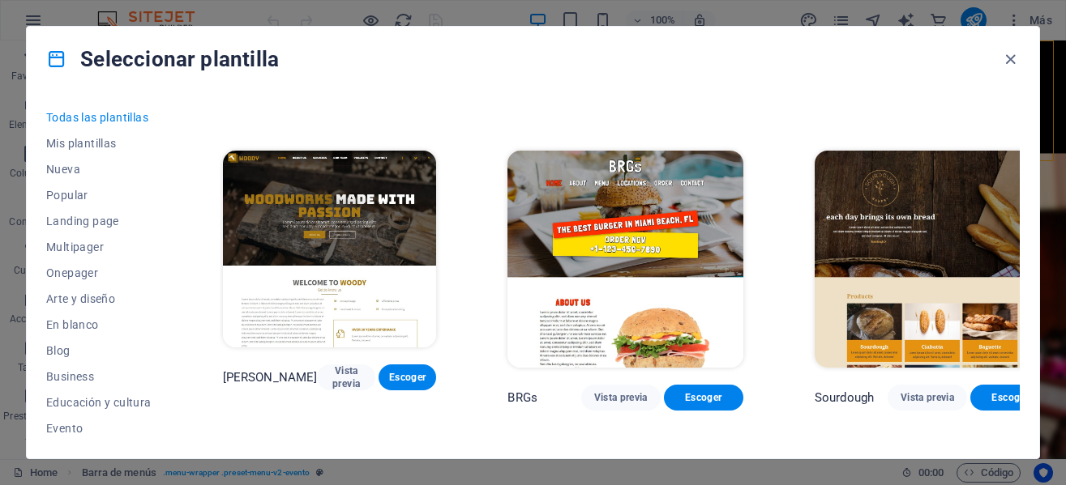
scroll to position [9125, 0]
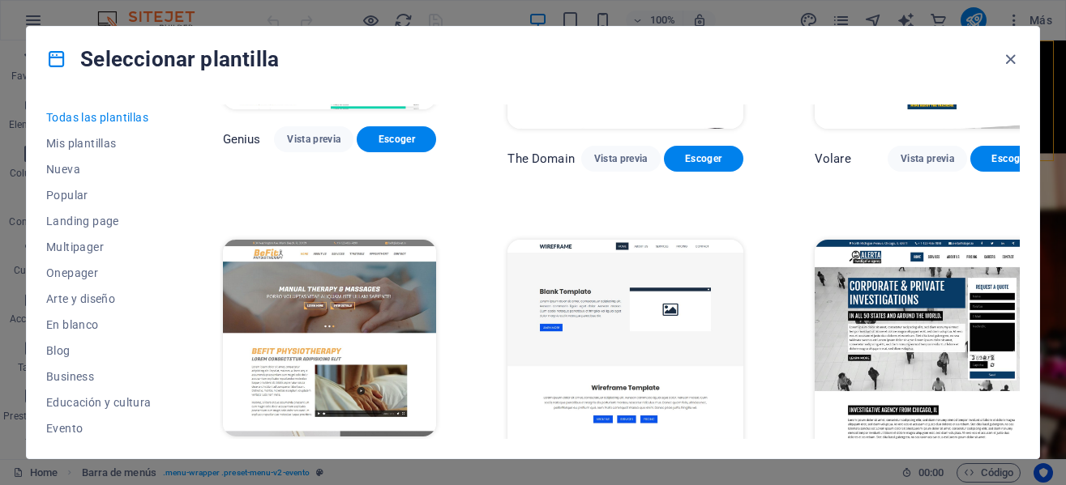
click at [1025, 173] on div "Todas las plantillas Mis plantillas Nueva Popular Landing page Multipager Onepa…" at bounding box center [533, 275] width 1012 height 367
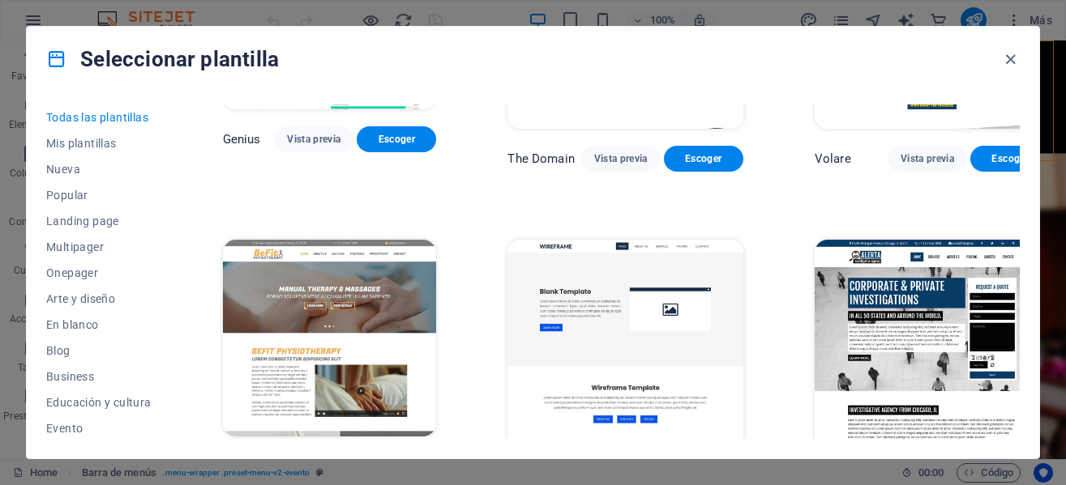
click at [1025, 173] on div "Todas las plantillas Mis plantillas Nueva Popular Landing page Multipager Onepa…" at bounding box center [533, 275] width 1012 height 367
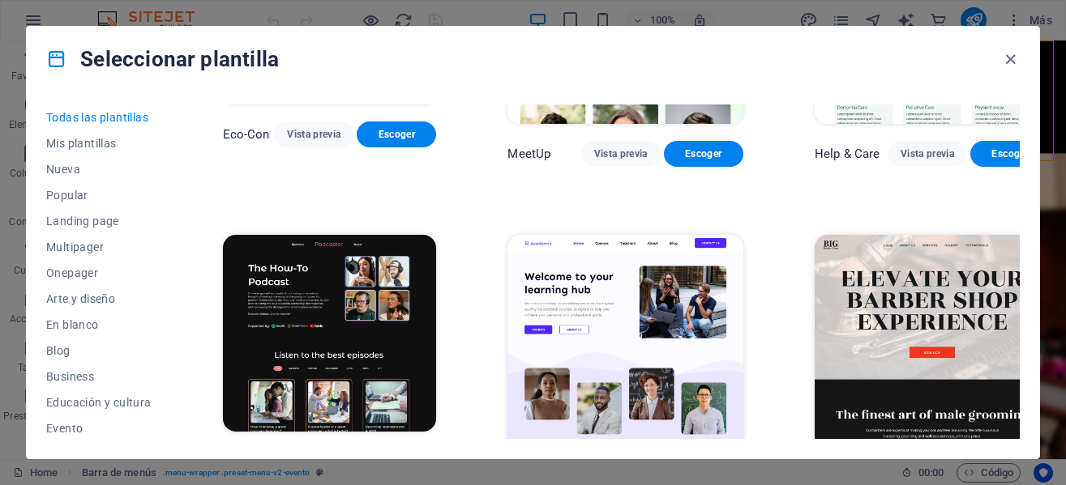
scroll to position [1904, 0]
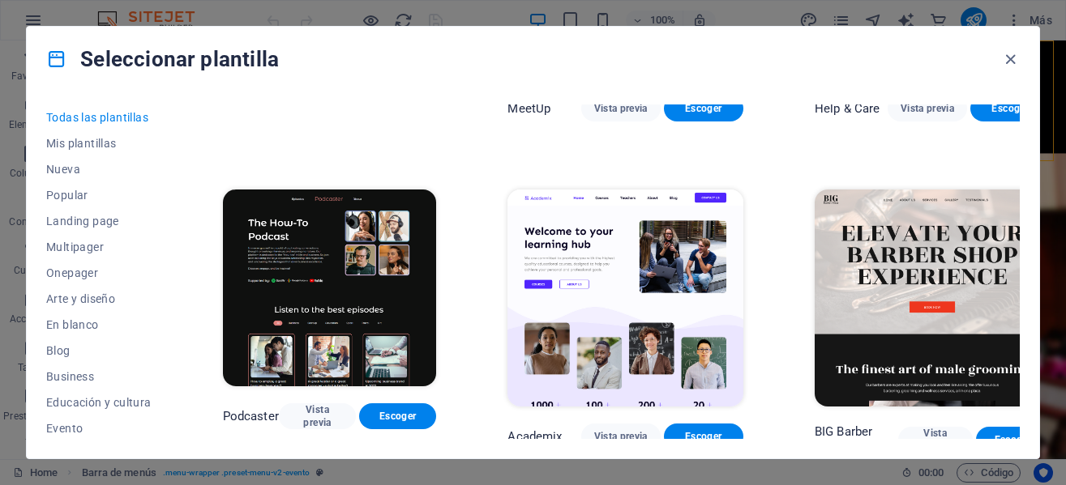
click at [1020, 143] on div "Todas las plantillas Mis plantillas Nueva Popular Landing page Multipager Onepa…" at bounding box center [533, 275] width 1012 height 367
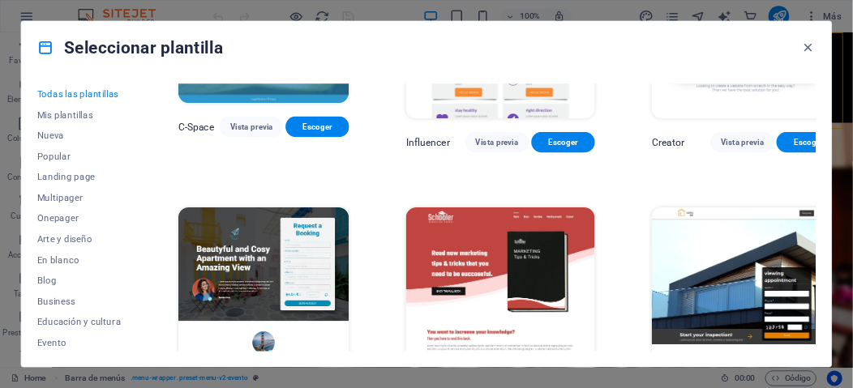
scroll to position [18048, 0]
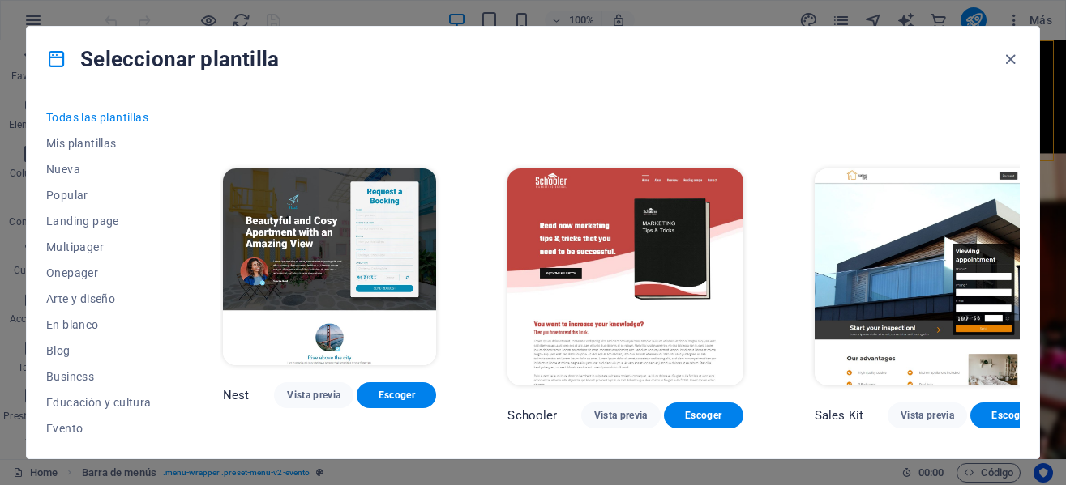
click at [791, 338] on div "Todas las plantillas Mis plantillas Nueva Popular Landing page Multipager Onepa…" at bounding box center [533, 275] width 1012 height 367
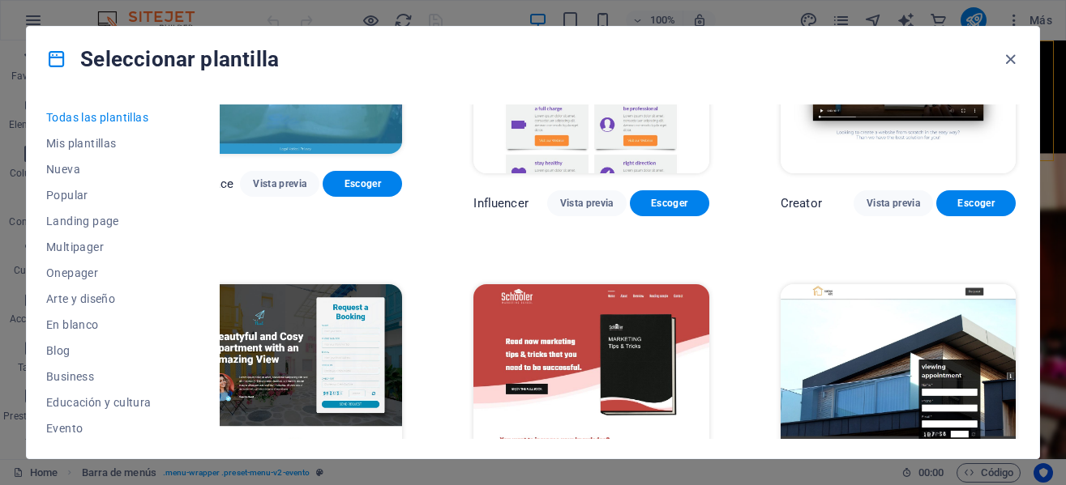
scroll to position [17932, 0]
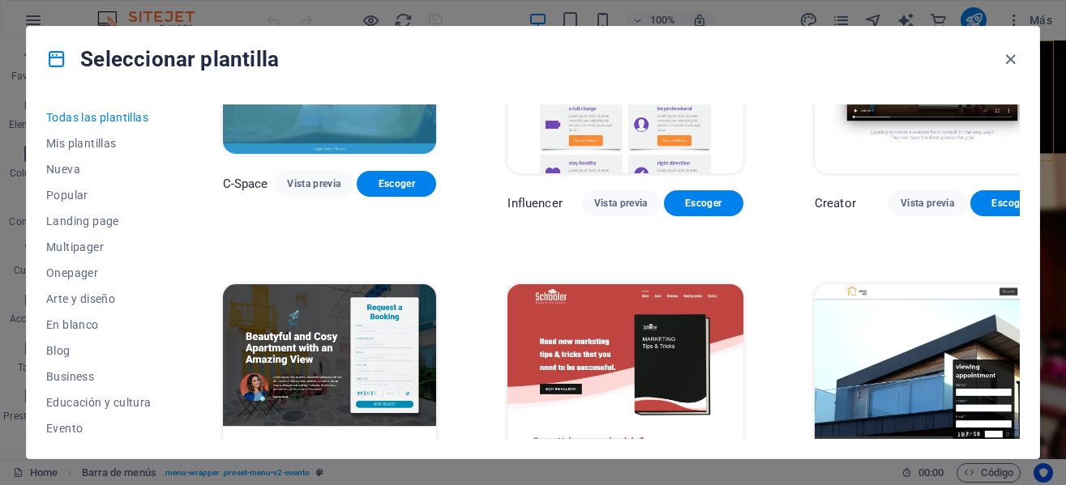
click at [1019, 385] on div "Todas las plantillas Mis plantillas Nueva Popular Landing page Multipager Onepa…" at bounding box center [533, 275] width 1012 height 367
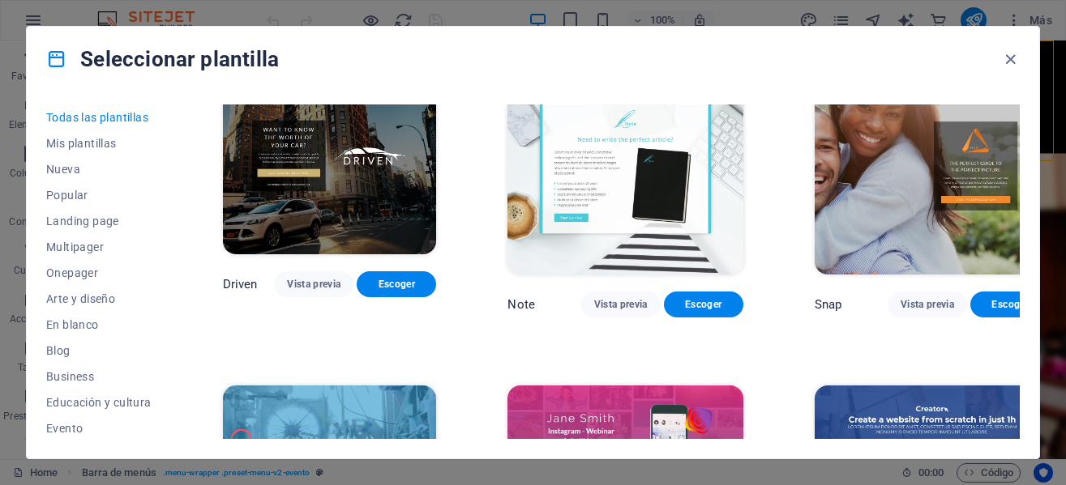
scroll to position [17550, 0]
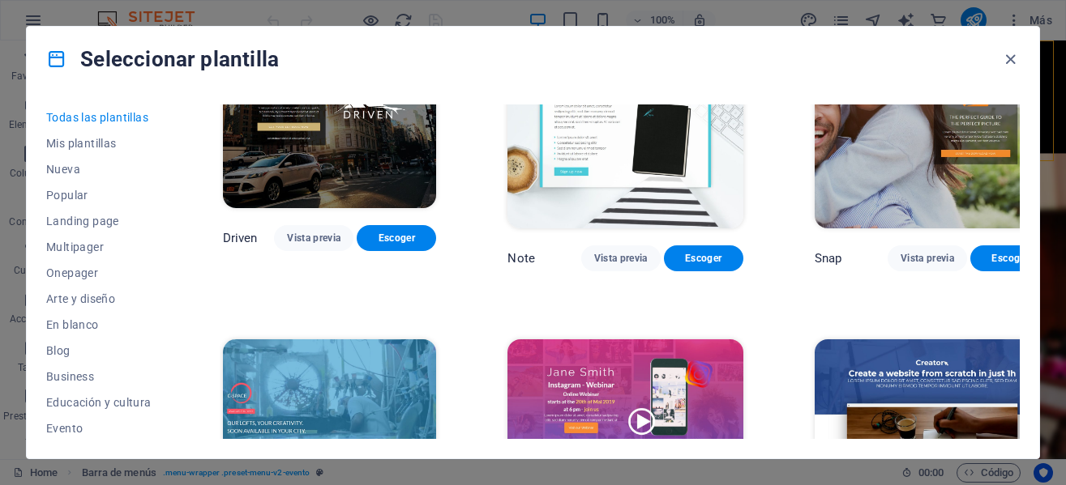
click at [1019, 420] on div "Todas las plantillas Mis plantillas Nueva Popular Landing page Multipager Onepa…" at bounding box center [533, 275] width 1012 height 367
click at [1019, 425] on div "Todas las plantillas Mis plantillas Nueva Popular Landing page Multipager Onepa…" at bounding box center [533, 275] width 1012 height 367
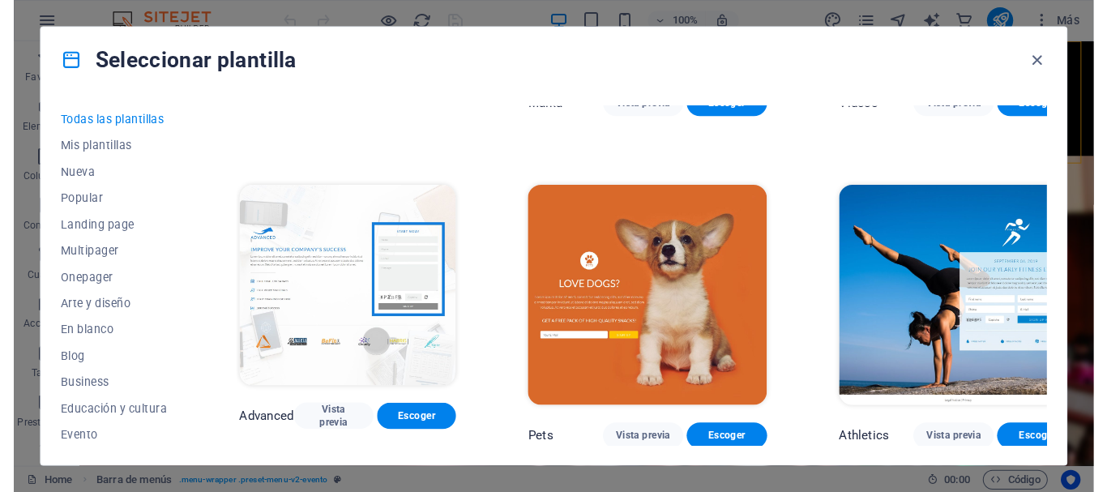
scroll to position [16824, 0]
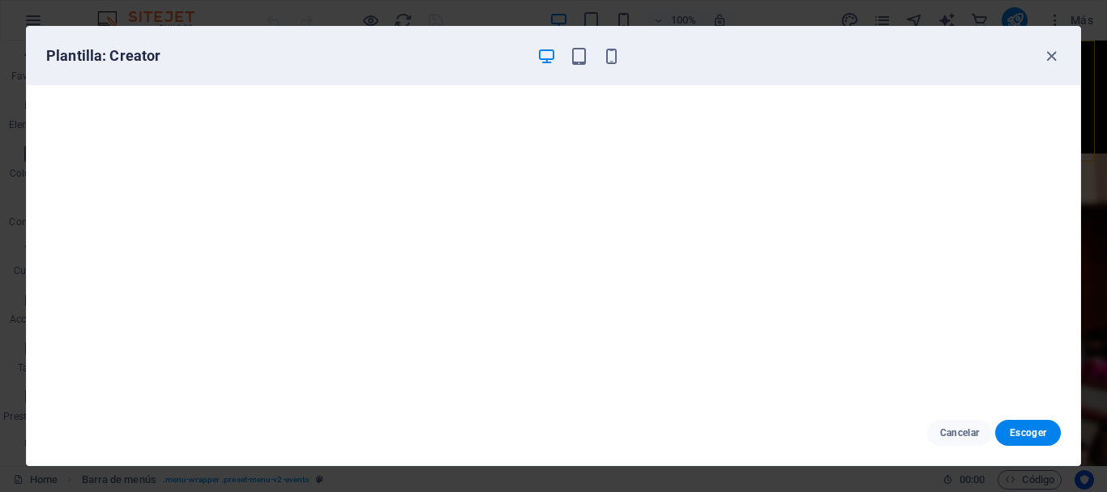
scroll to position [17483, 0]
click at [1052, 58] on icon "button" at bounding box center [1051, 56] width 19 height 19
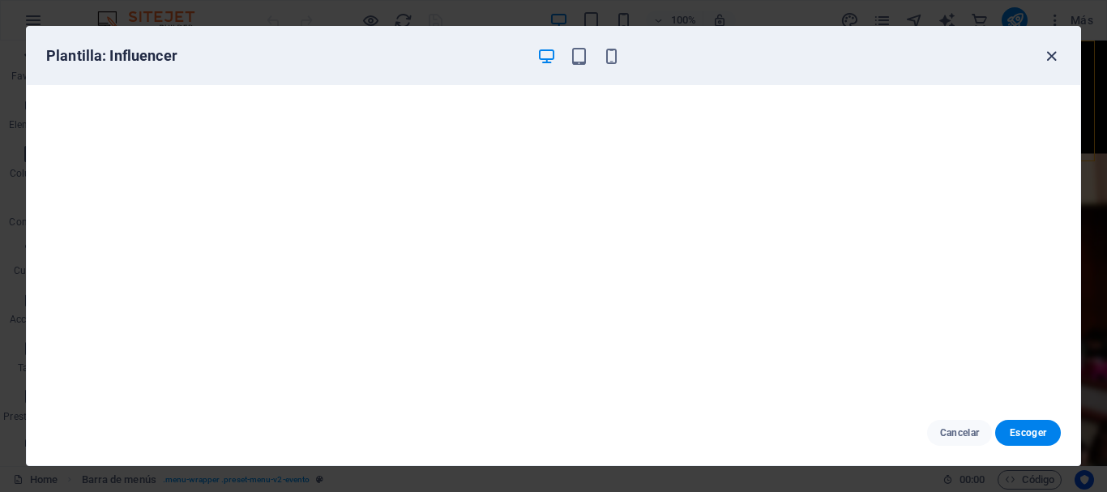
click at [1054, 61] on icon "button" at bounding box center [1051, 56] width 19 height 19
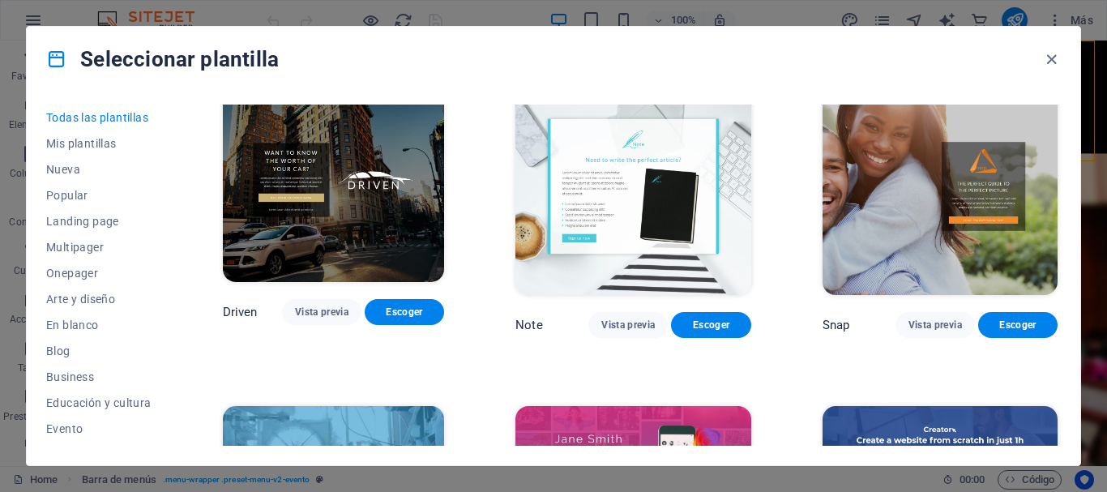
click at [1054, 61] on icon "button" at bounding box center [1051, 56] width 19 height 19
click at [1061, 395] on div "Todas las plantillas Mis plantillas Nueva Popular Landing page Multipager Onepa…" at bounding box center [554, 279] width 1054 height 374
click at [1061, 396] on div "Todas las plantillas Mis plantillas Nueva Popular Landing page Multipager Onepa…" at bounding box center [554, 279] width 1054 height 374
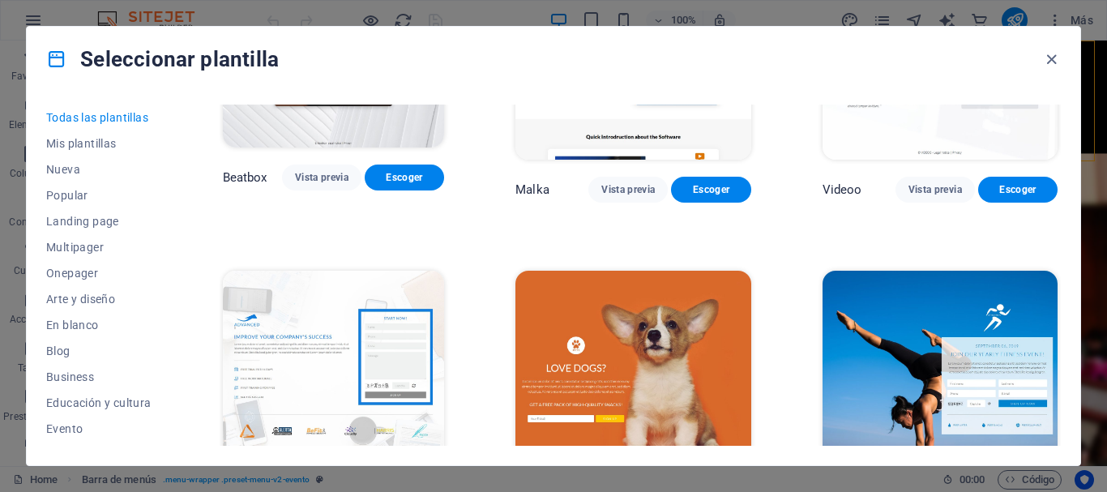
scroll to position [16871, 0]
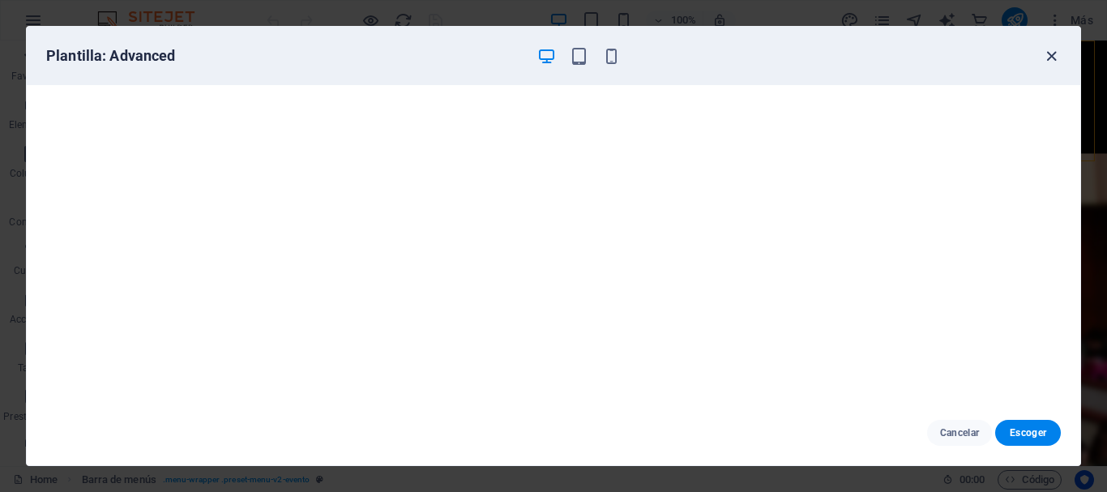
click at [1049, 53] on icon "button" at bounding box center [1051, 56] width 19 height 19
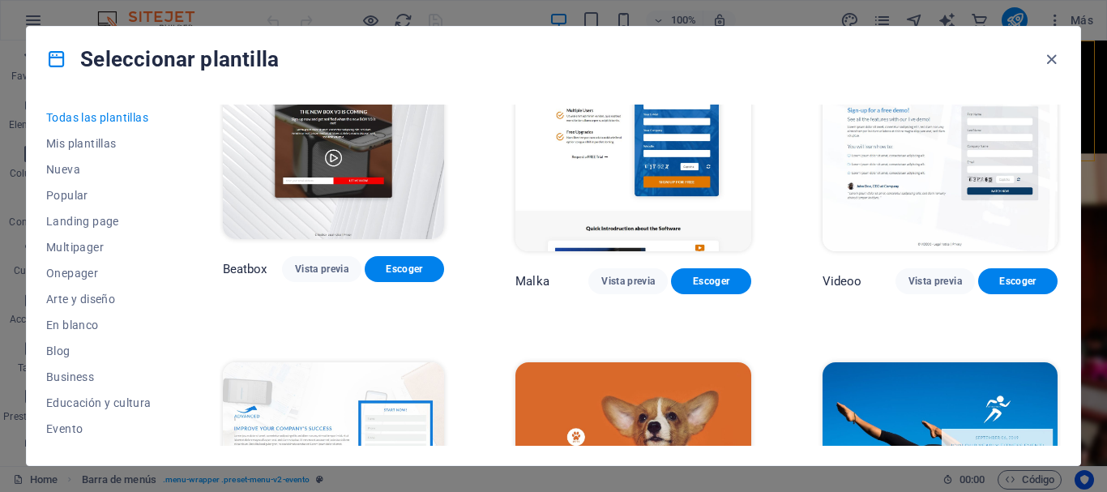
click at [1063, 361] on div "Todas las plantillas Mis plantillas Nueva Popular Landing page Multipager Onepa…" at bounding box center [554, 279] width 1054 height 374
click at [1062, 369] on div "Todas las plantillas Mis plantillas Nueva Popular Landing page Multipager Onepa…" at bounding box center [554, 279] width 1054 height 374
click at [1062, 386] on div "Todas las plantillas Mis plantillas Nueva Popular Landing page Multipager Onepa…" at bounding box center [554, 279] width 1054 height 374
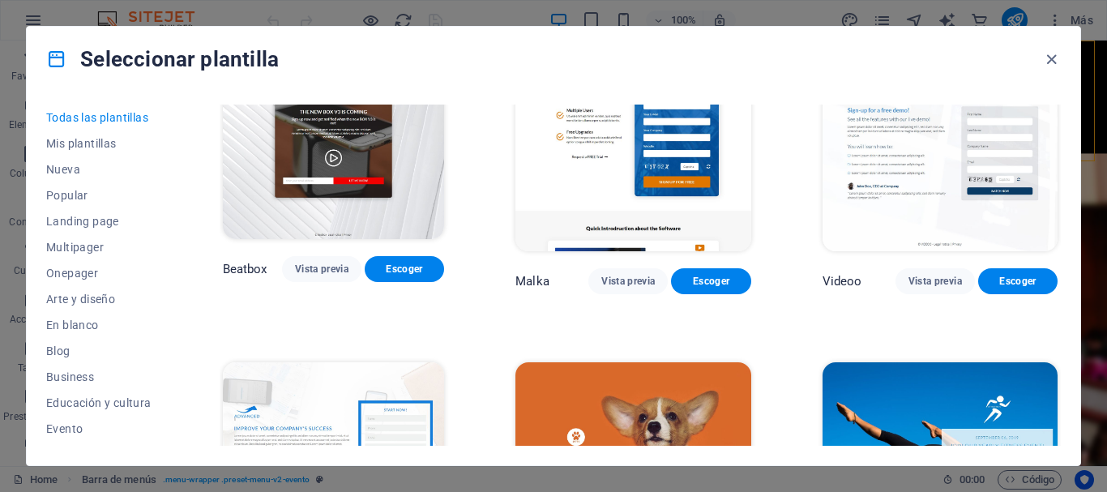
click at [1062, 386] on div "Todas las plantillas Mis plantillas Nueva Popular Landing page Multipager Onepa…" at bounding box center [554, 279] width 1054 height 374
drag, startPoint x: 1061, startPoint y: 398, endPoint x: 1059, endPoint y: 387, distance: 10.7
click at [1059, 387] on div "Todas las plantillas Mis plantillas Nueva Popular Landing page Multipager Onepa…" at bounding box center [554, 279] width 1054 height 374
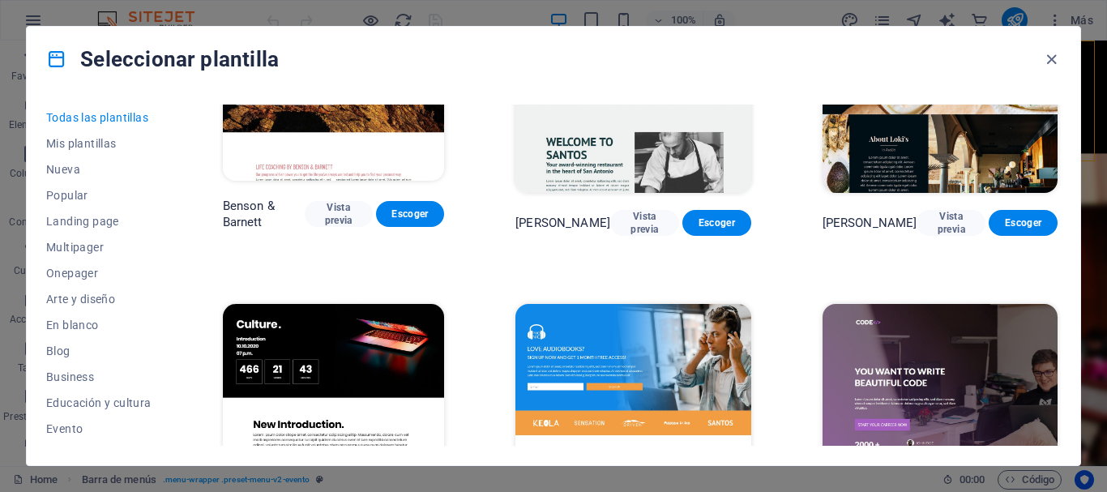
drag, startPoint x: 1061, startPoint y: 395, endPoint x: 1059, endPoint y: 387, distance: 9.1
click at [1059, 387] on div "Todas las plantillas Mis plantillas Nueva Popular Landing page Multipager Onepa…" at bounding box center [554, 279] width 1054 height 374
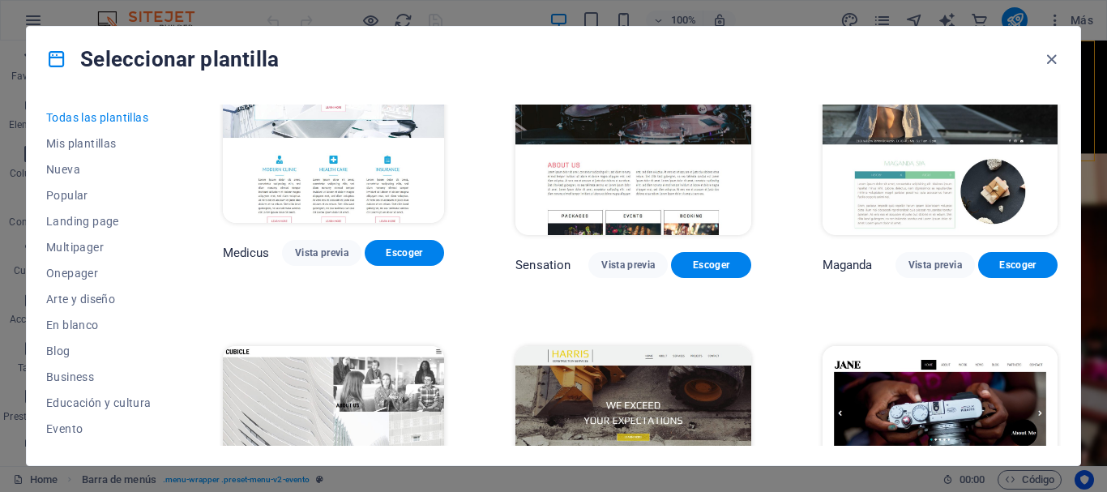
scroll to position [16501, 0]
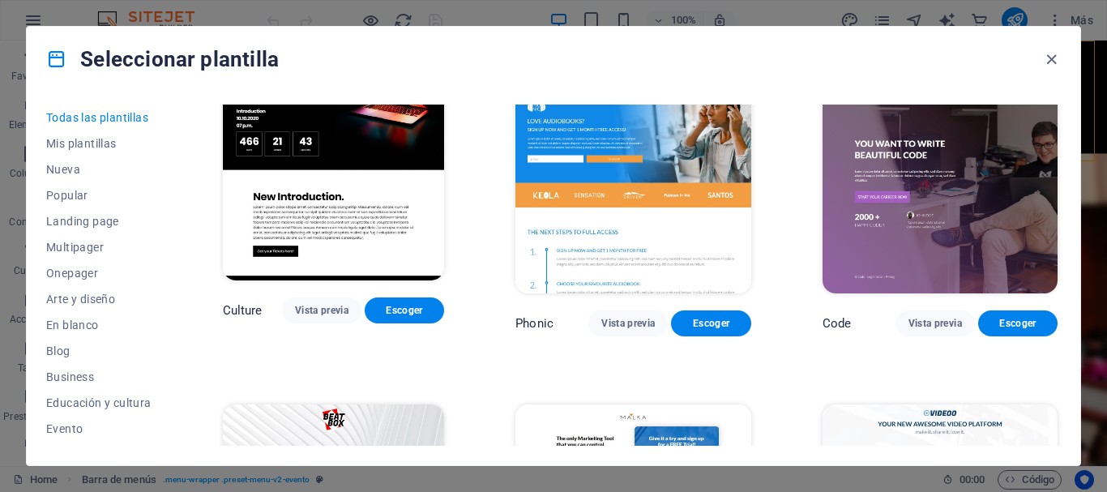
drag, startPoint x: 1056, startPoint y: 401, endPoint x: 1056, endPoint y: 386, distance: 15.4
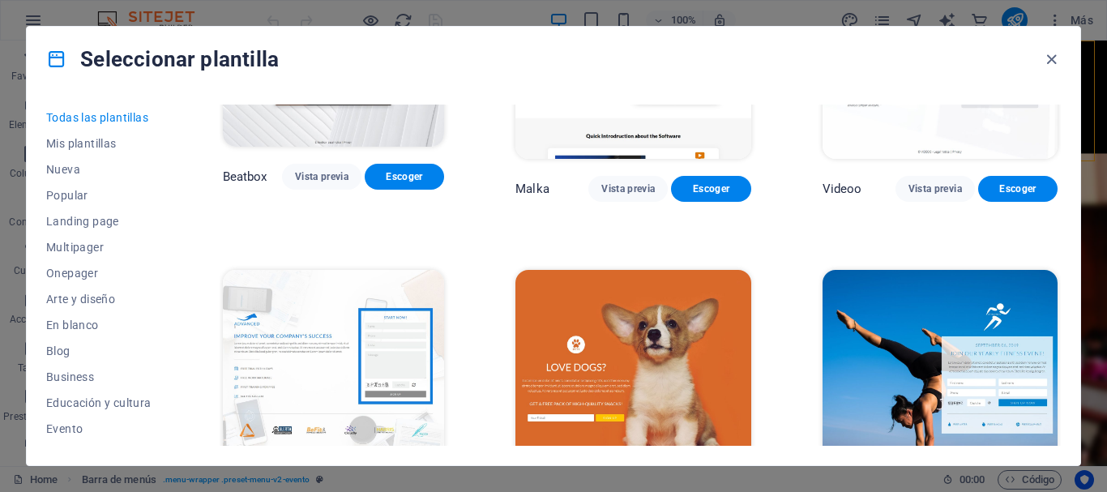
scroll to position [17055, 0]
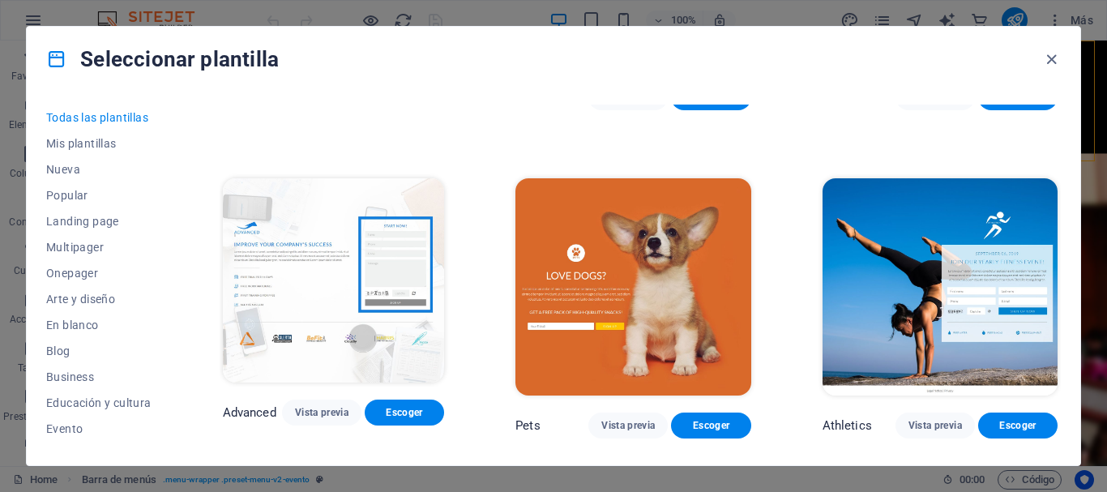
drag, startPoint x: 1062, startPoint y: 405, endPoint x: 1059, endPoint y: 414, distance: 9.2
click at [1059, 414] on div "Todas las plantillas Mis plantillas Nueva Popular Landing page Multipager Onepa…" at bounding box center [554, 279] width 1054 height 374
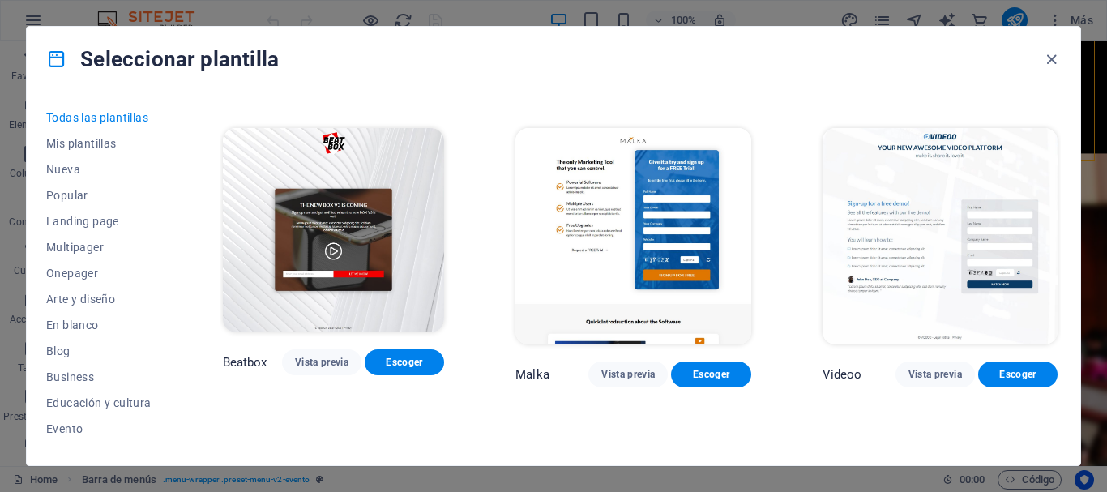
scroll to position [16362, 0]
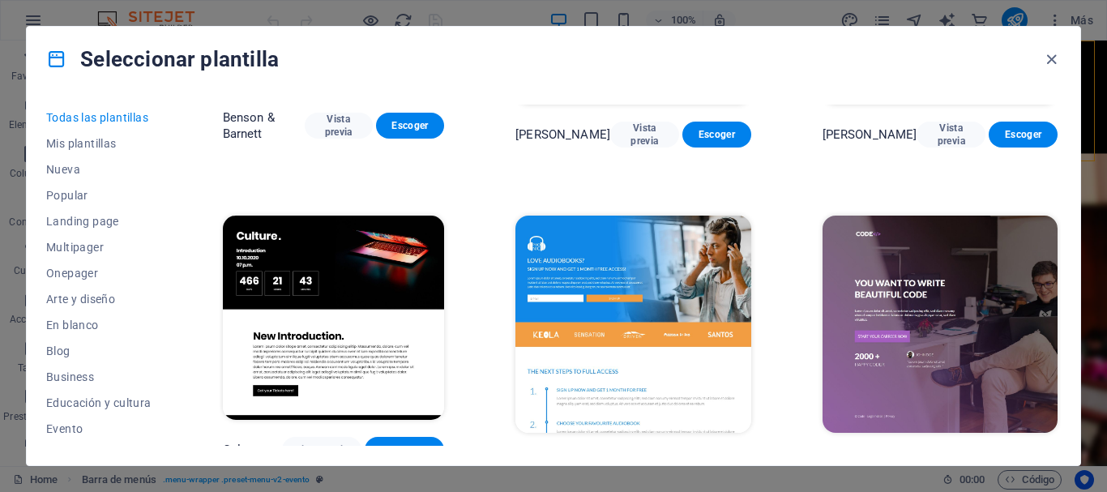
click at [1062, 384] on div "Todas las plantillas Mis plantillas Nueva Popular Landing page Multipager Onepa…" at bounding box center [554, 279] width 1054 height 374
click at [1062, 392] on div "Todas las plantillas Mis plantillas Nueva Popular Landing page Multipager Onepa…" at bounding box center [554, 279] width 1054 height 374
click at [1061, 393] on div "Todas las plantillas Mis plantillas Nueva Popular Landing page Multipager Onepa…" at bounding box center [554, 279] width 1054 height 374
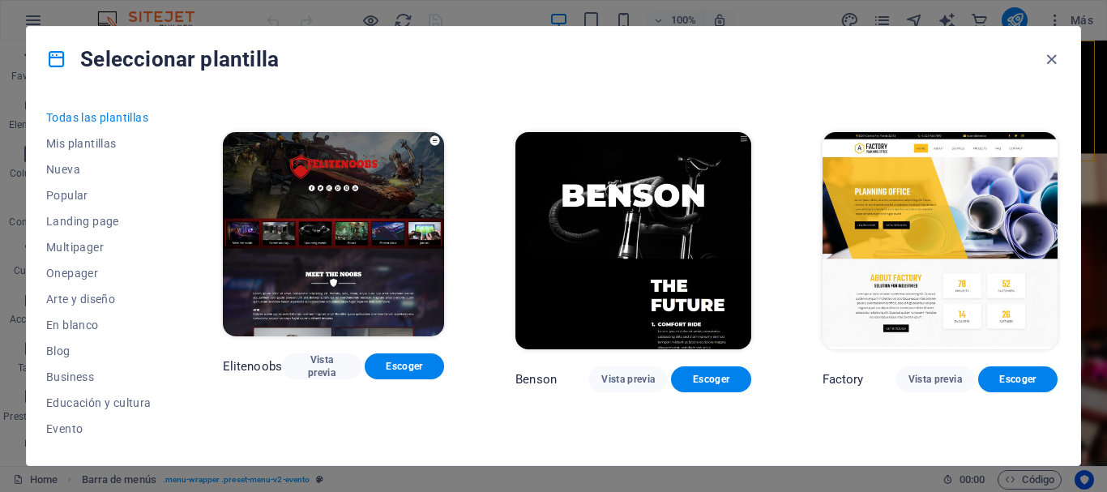
scroll to position [13138, 0]
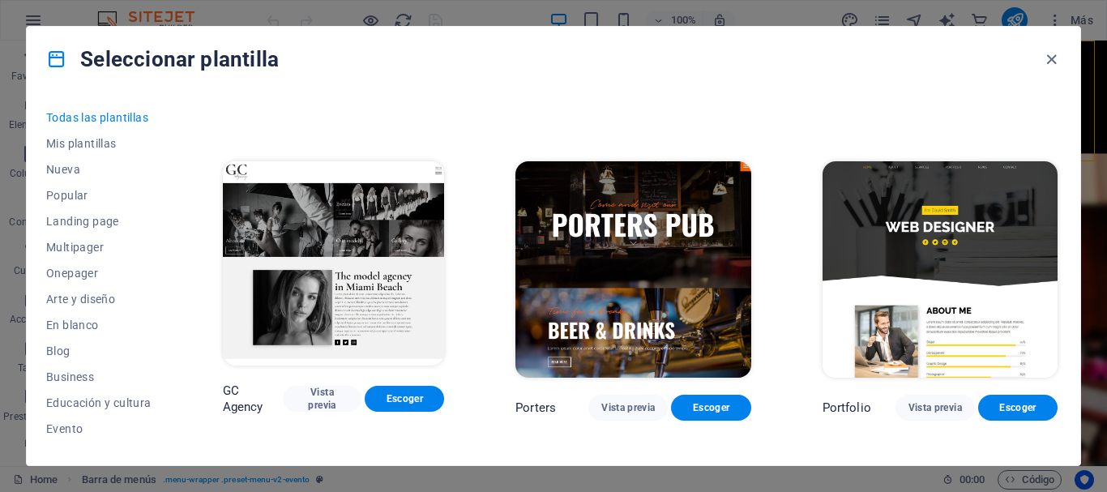
click at [1062, 326] on div "Todas las plantillas Mis plantillas Nueva Popular Landing page Multipager Onepa…" at bounding box center [554, 279] width 1054 height 374
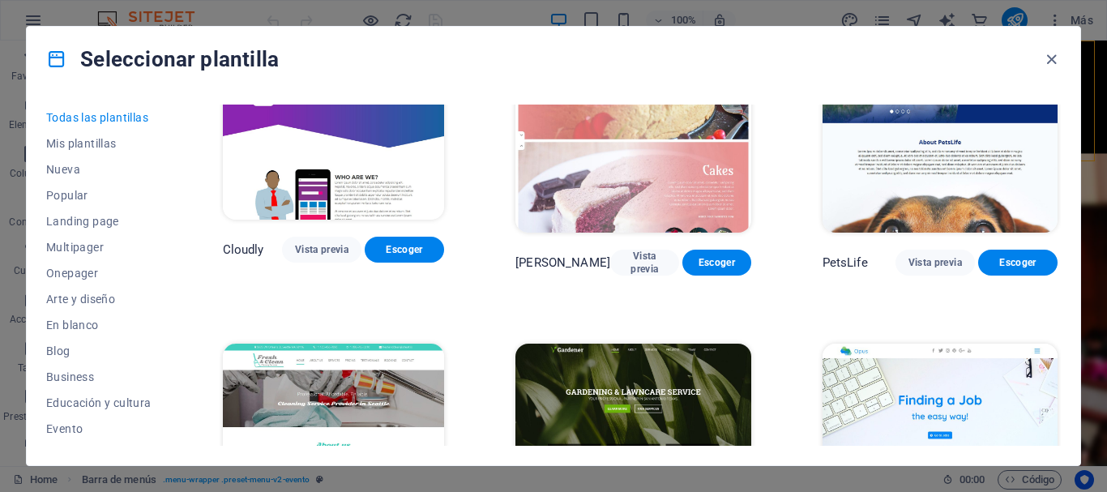
scroll to position [11943, 0]
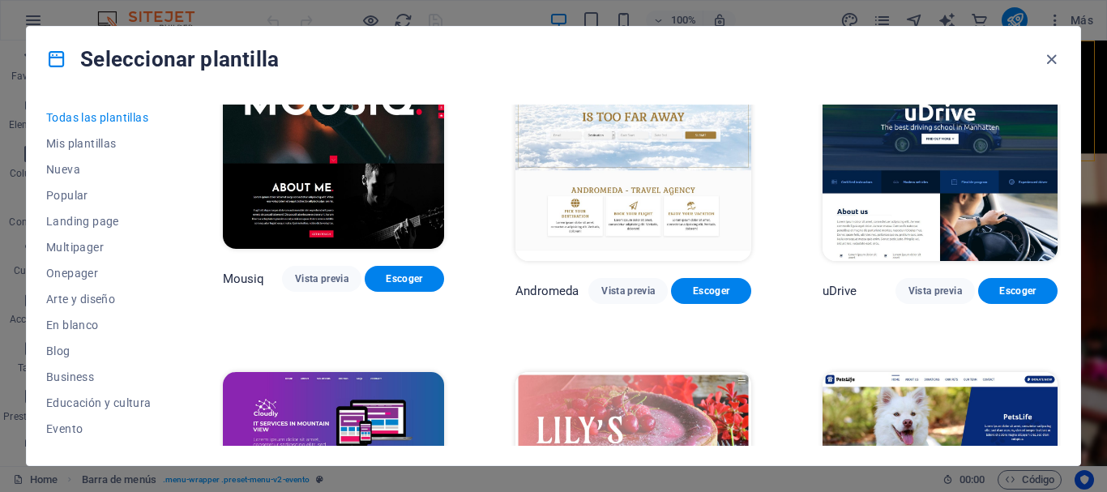
click at [1065, 301] on div "Todas las plantillas Mis plantillas Nueva Popular Landing page Multipager Onepa…" at bounding box center [554, 279] width 1054 height 374
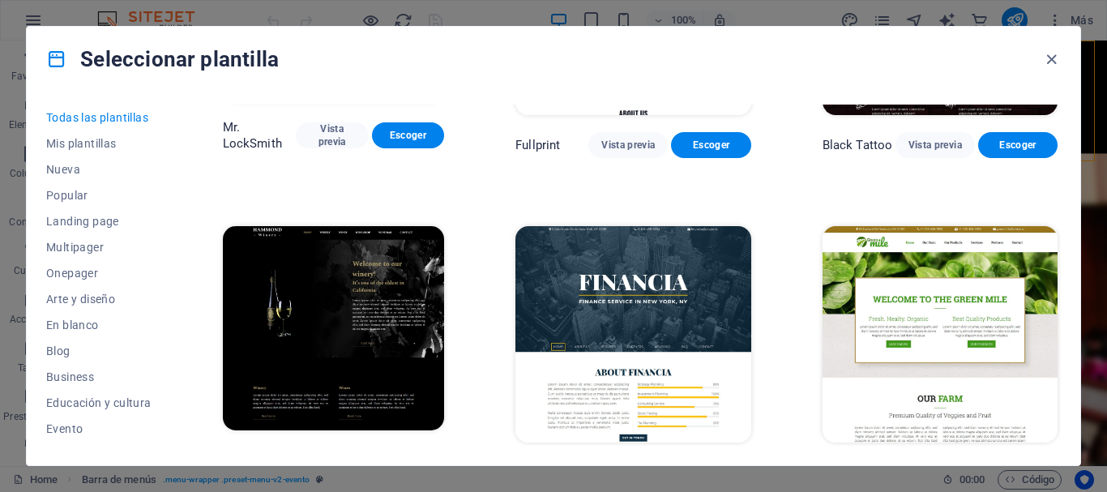
scroll to position [9854, 0]
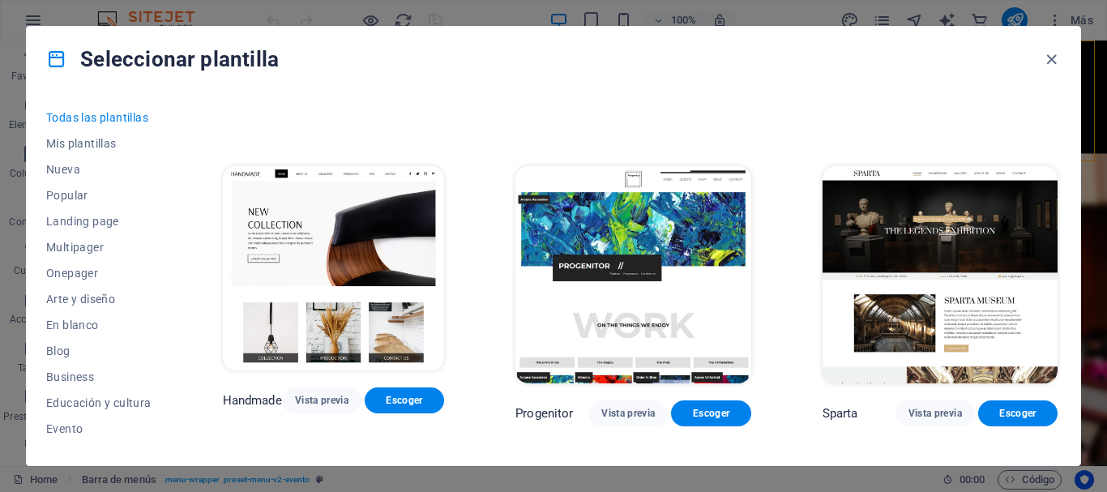
click at [1065, 240] on div "Todas las plantillas Mis plantillas Nueva Popular Landing page Multipager Onepa…" at bounding box center [554, 279] width 1054 height 374
click at [1062, 244] on div "Todas las plantillas Mis plantillas Nueva Popular Landing page Multipager Onepa…" at bounding box center [554, 279] width 1054 height 374
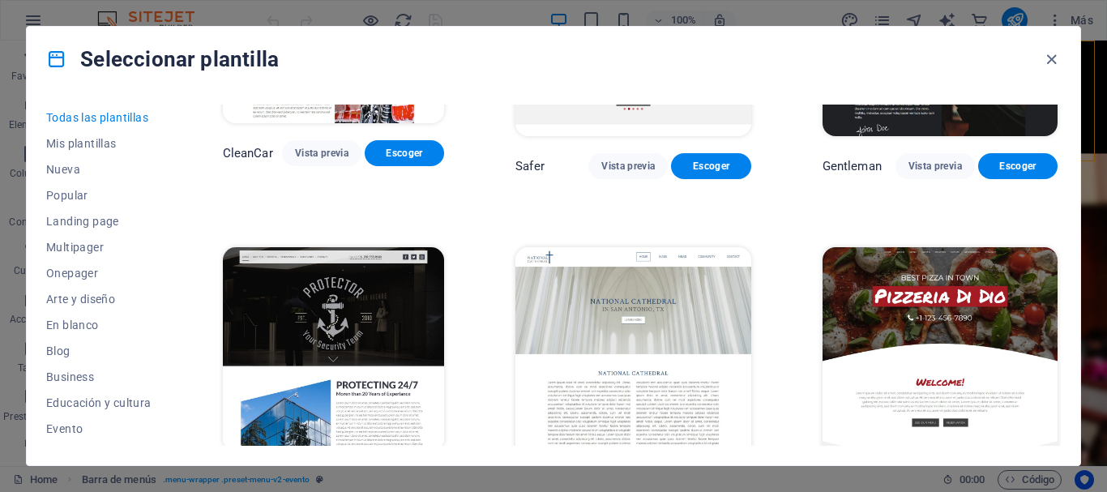
scroll to position [7764, 0]
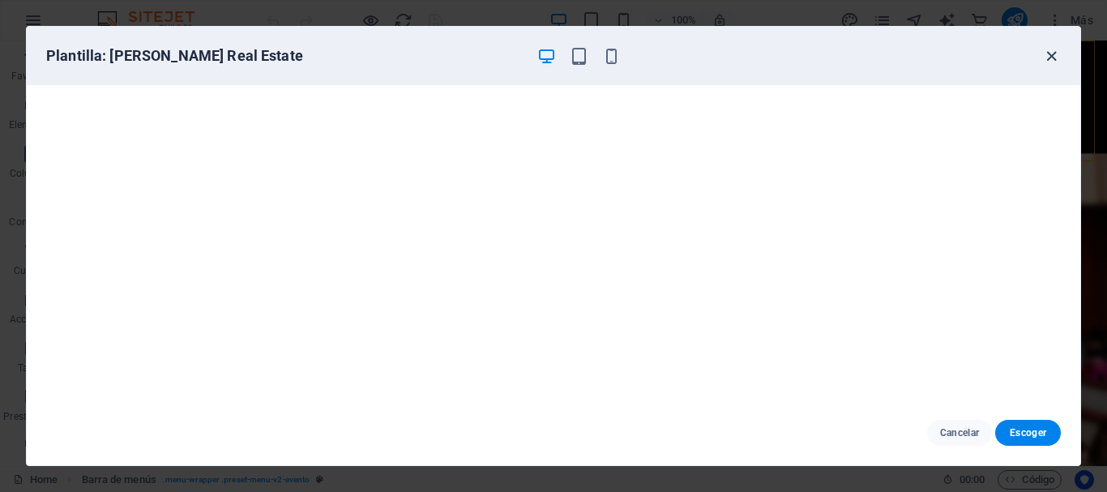
click at [1051, 53] on icon "button" at bounding box center [1051, 56] width 19 height 19
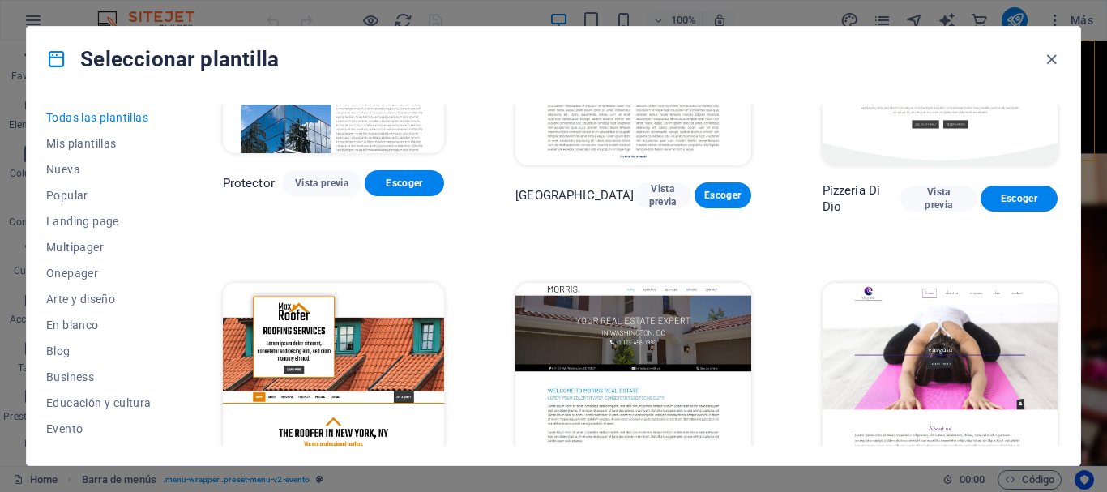
click at [1062, 219] on div "Todas las plantillas Mis plantillas Nueva Popular Landing page Multipager Onepa…" at bounding box center [554, 279] width 1054 height 374
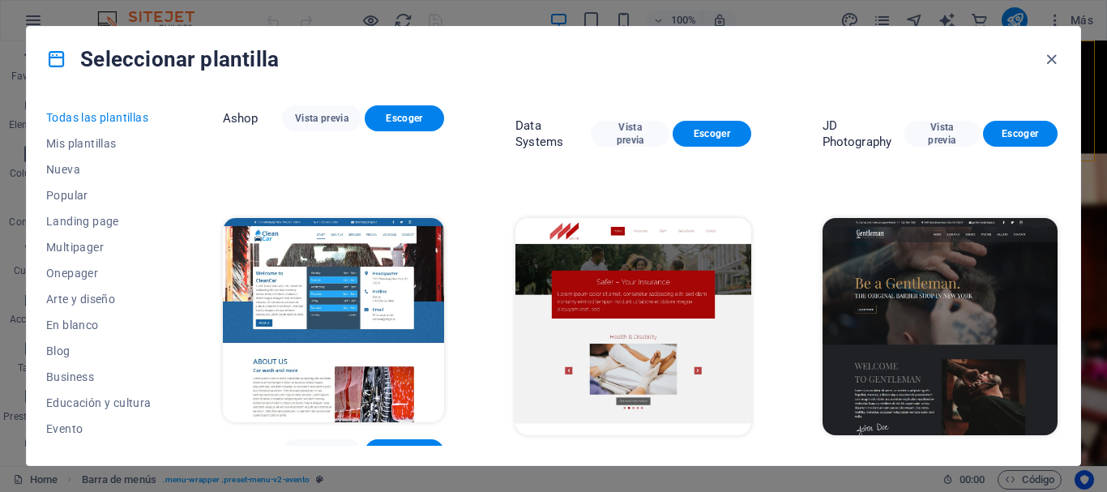
click at [708, 452] on button "Escoger" at bounding box center [710, 465] width 79 height 26
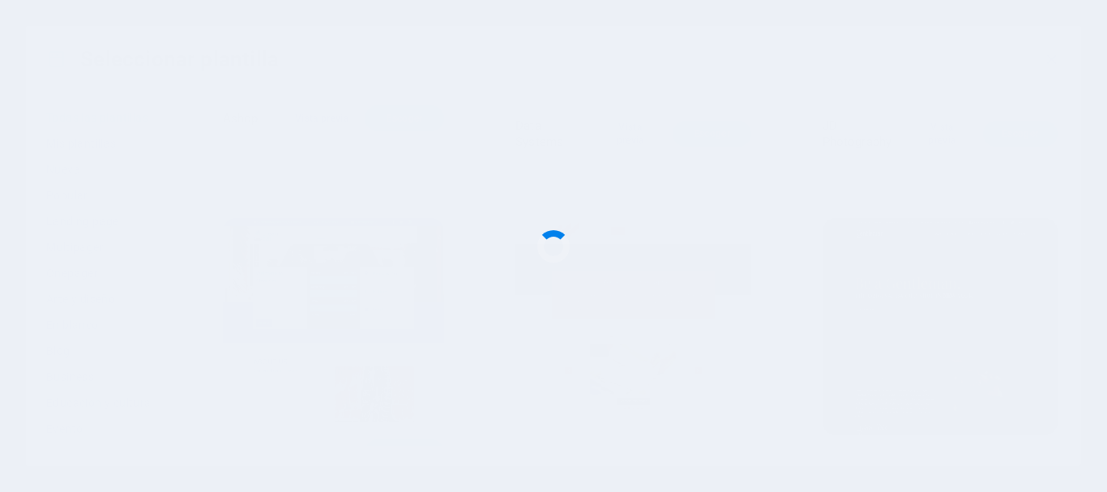
click at [331, 365] on div at bounding box center [553, 246] width 1107 height 492
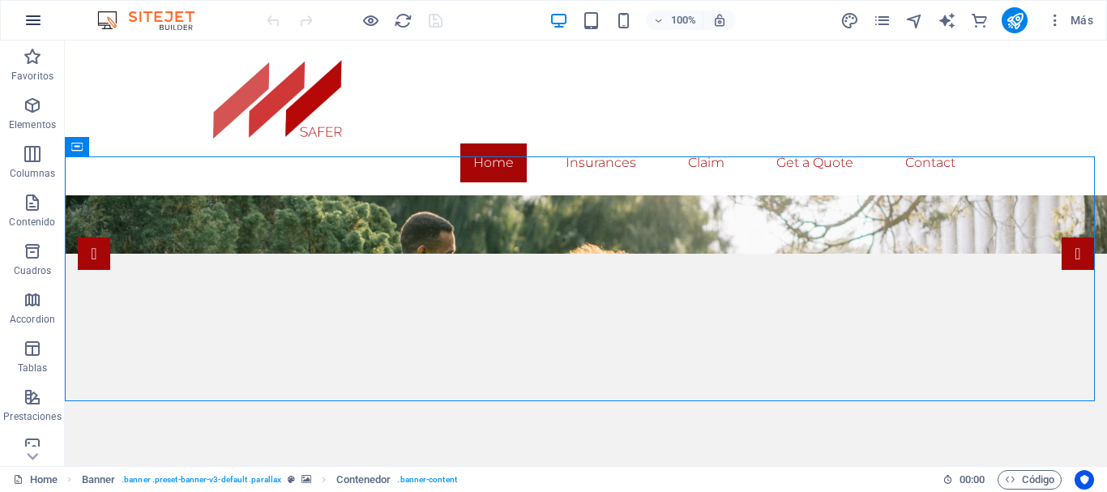
click at [40, 21] on icon "button" at bounding box center [33, 20] width 19 height 19
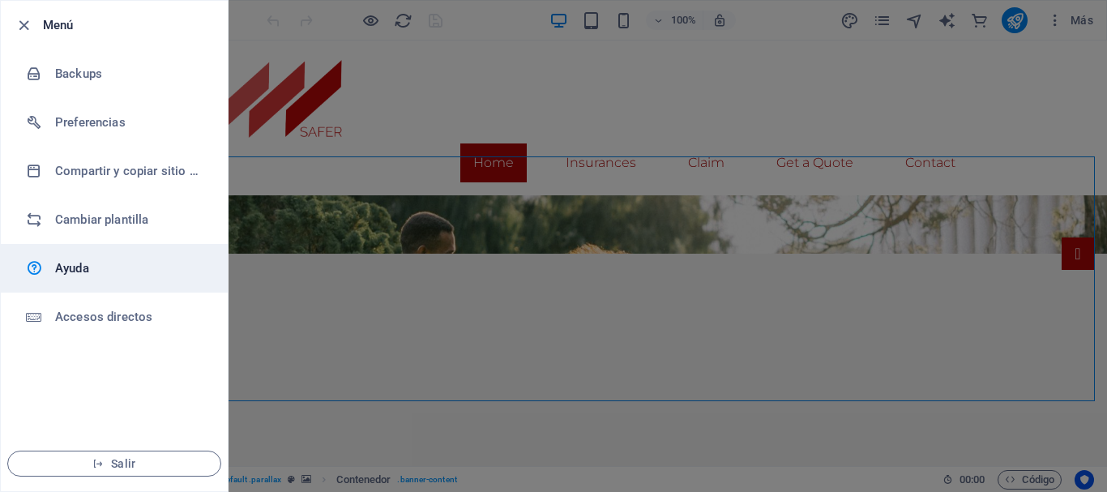
click at [114, 253] on link "Ayuda" at bounding box center [114, 268] width 227 height 49
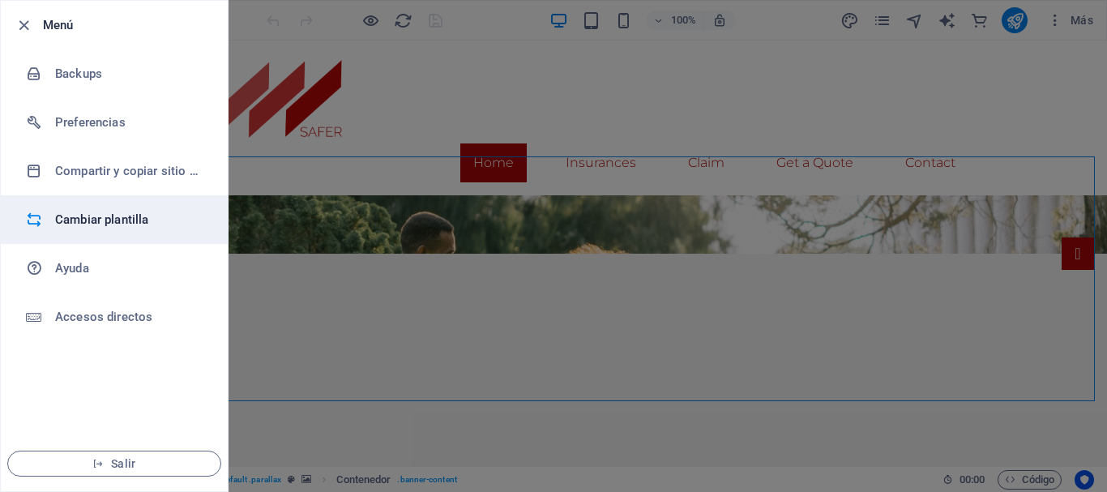
click at [141, 216] on h6 "Cambiar plantilla" at bounding box center [130, 219] width 150 height 19
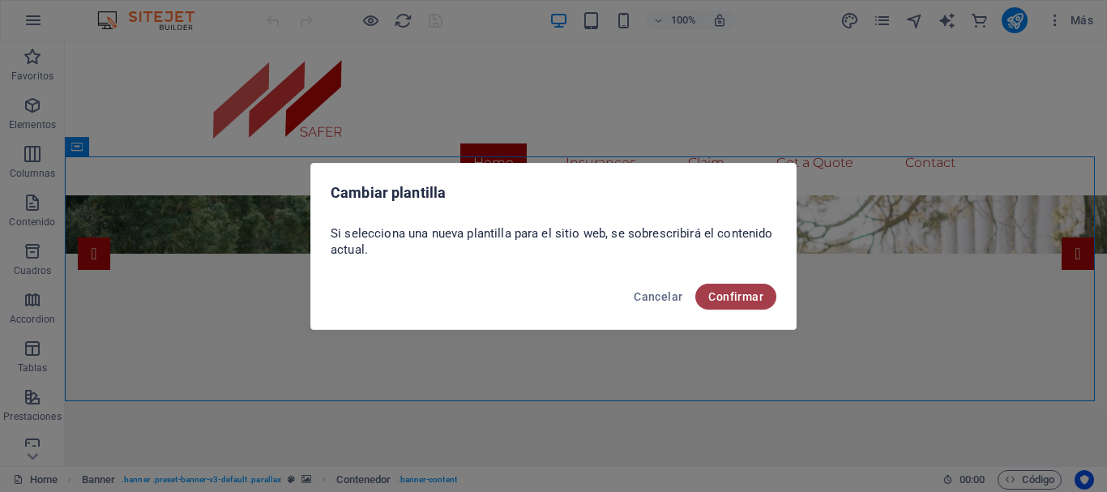
click at [721, 294] on span "Confirmar" at bounding box center [735, 296] width 55 height 13
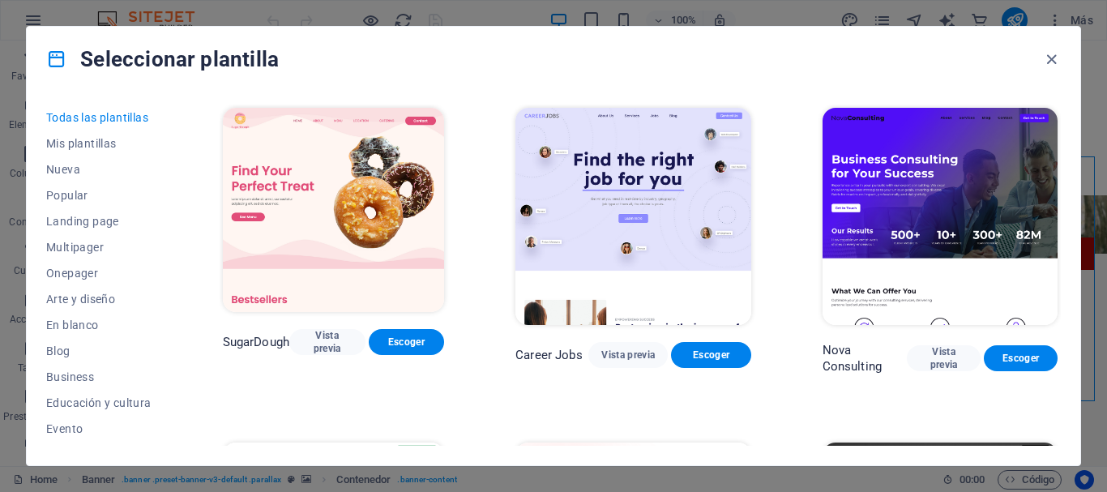
click at [1062, 147] on div "Todas las plantillas Mis plantillas Nueva Popular Landing page Multipager Onepa…" at bounding box center [554, 279] width 1054 height 374
click at [1061, 147] on div "Todas las plantillas Mis plantillas Nueva Popular Landing page Multipager Onepa…" at bounding box center [554, 279] width 1054 height 374
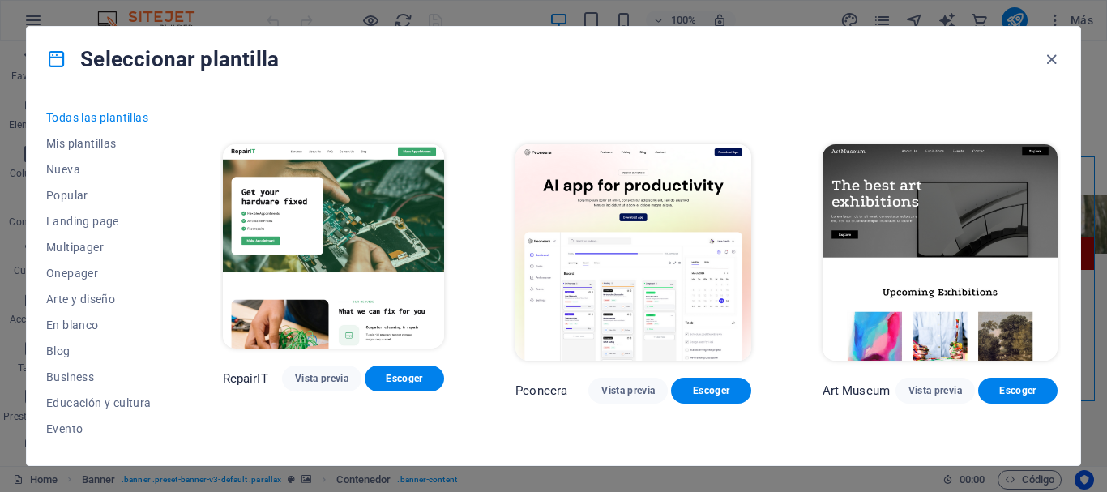
click at [1065, 137] on div "Todas las plantillas Mis plantillas Nueva Popular Landing page Multipager Onepa…" at bounding box center [554, 279] width 1054 height 374
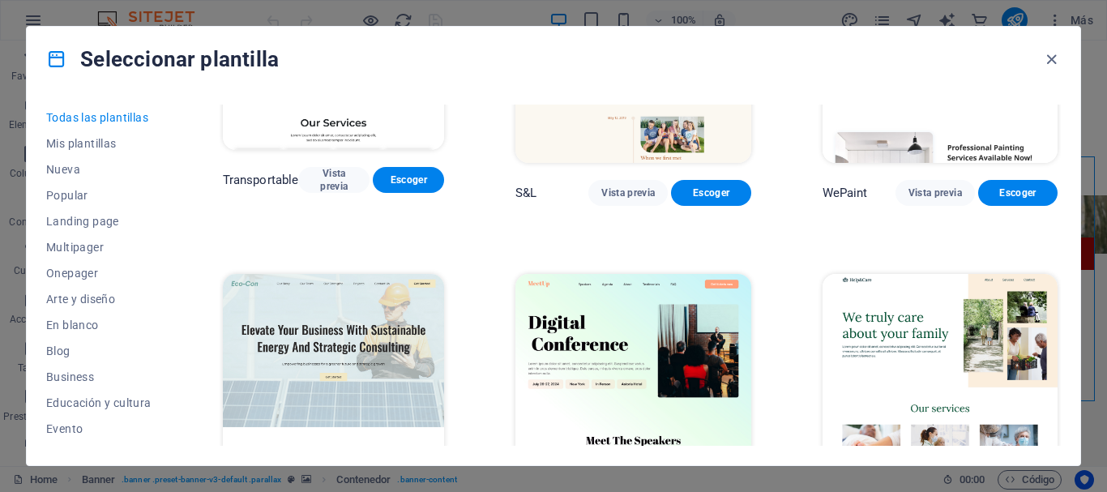
scroll to position [1791, 0]
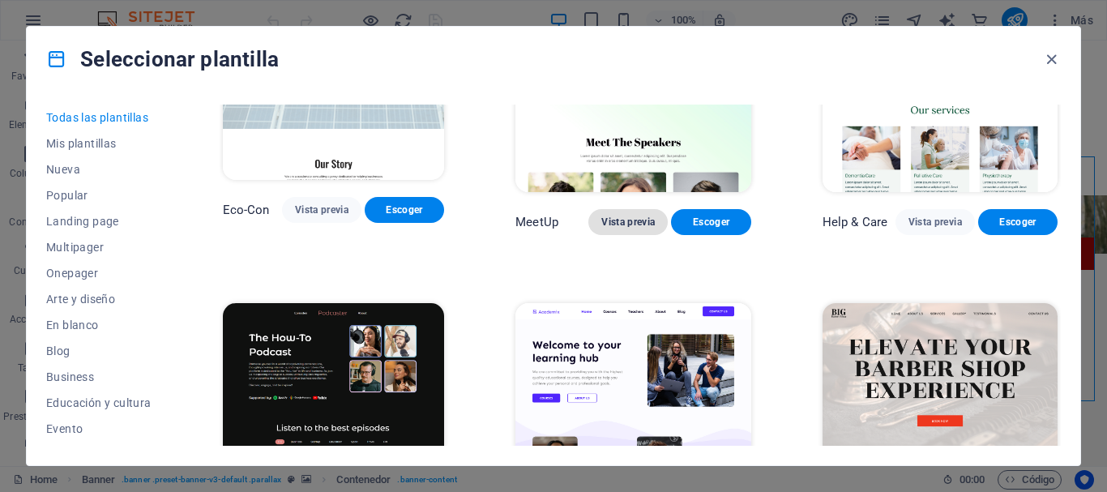
click at [619, 216] on span "Vista previa" at bounding box center [627, 222] width 53 height 13
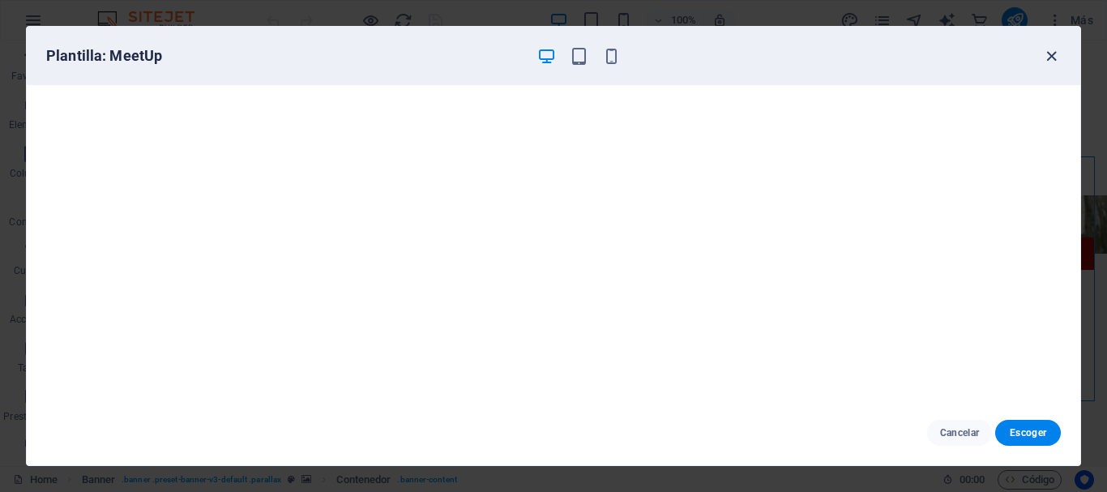
click at [1049, 58] on icon "button" at bounding box center [1051, 56] width 19 height 19
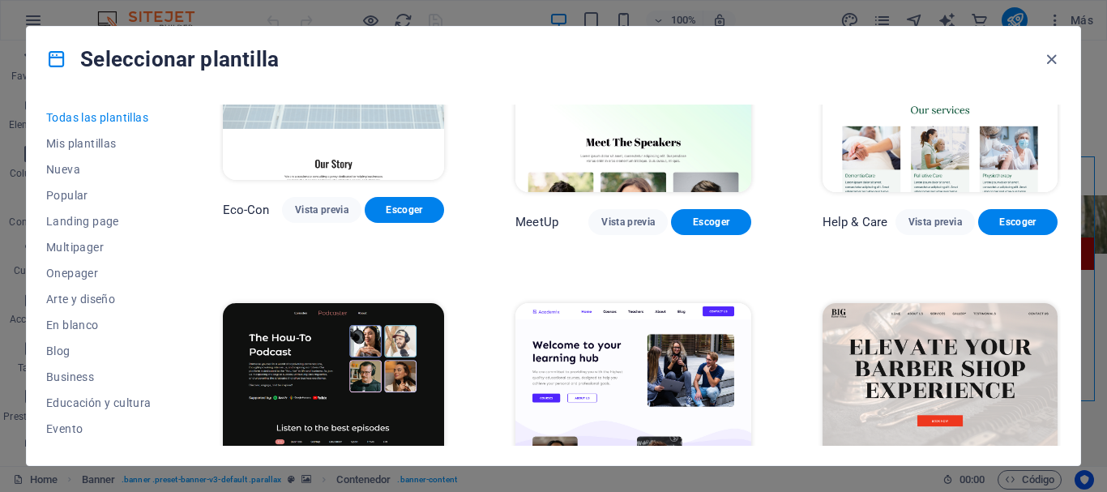
scroll to position [2090, 0]
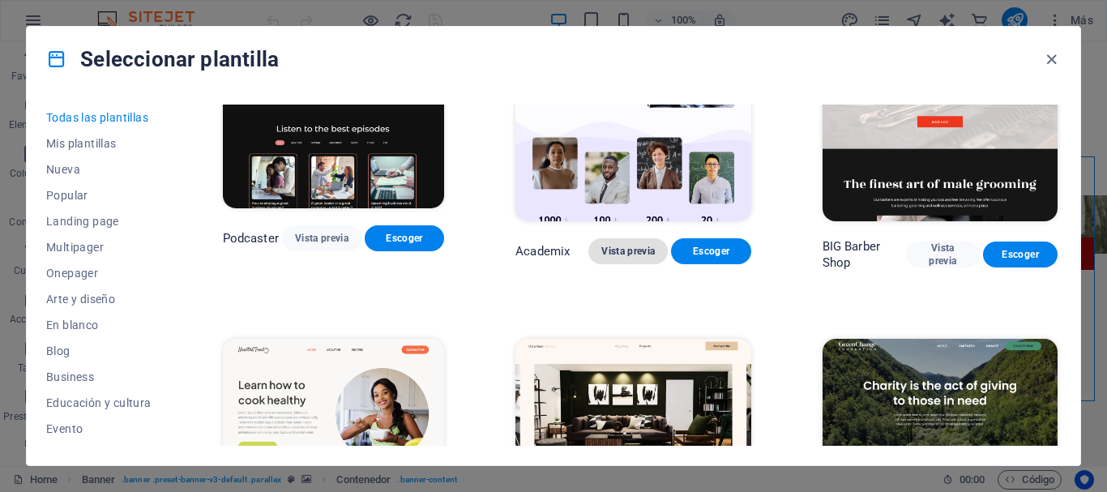
click at [622, 245] on span "Vista previa" at bounding box center [627, 251] width 53 height 13
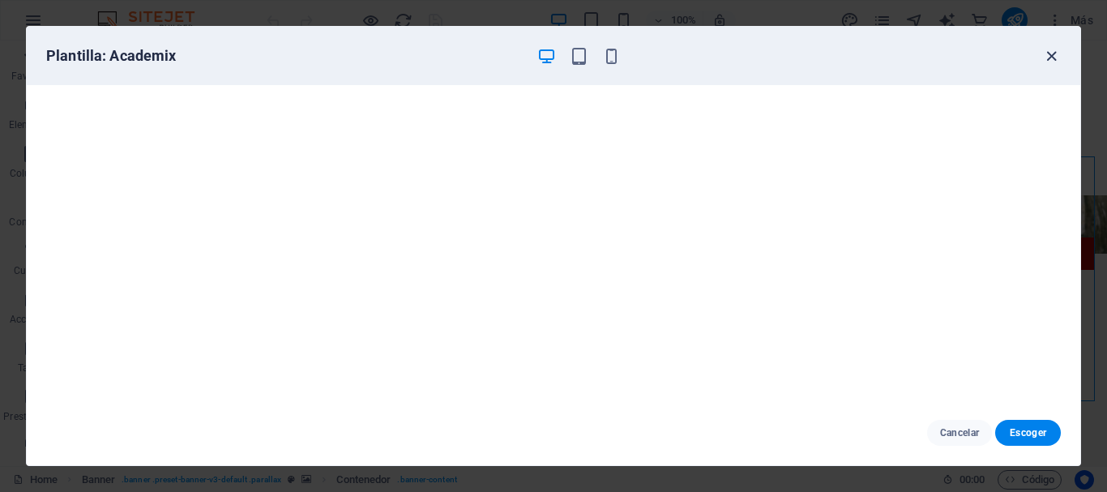
click at [1047, 61] on icon "button" at bounding box center [1051, 56] width 19 height 19
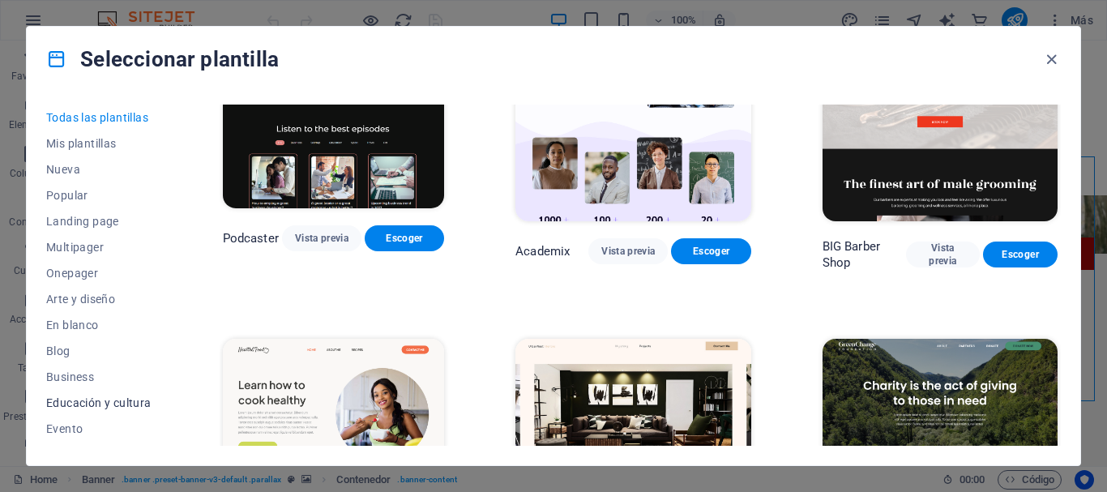
click at [107, 403] on span "Educación y cultura" at bounding box center [98, 402] width 105 height 13
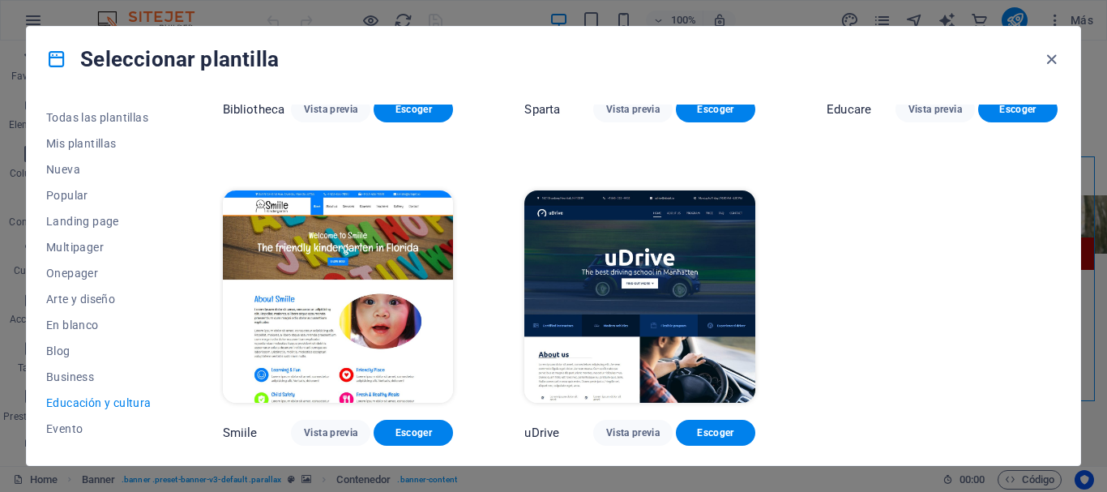
scroll to position [126, 0]
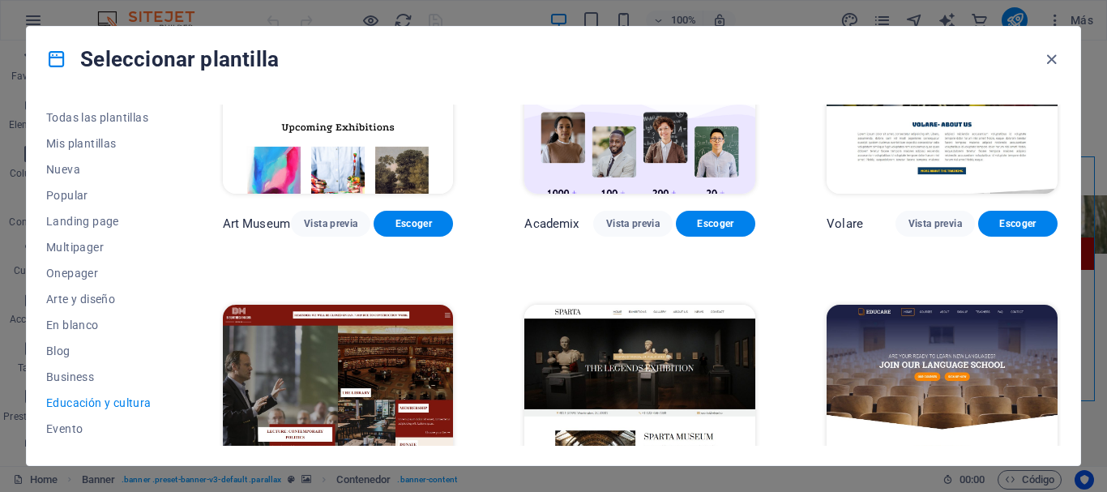
click at [1062, 135] on div "Todas las plantillas Mis plantillas Nueva Popular Landing page Multipager Onepa…" at bounding box center [554, 279] width 1054 height 374
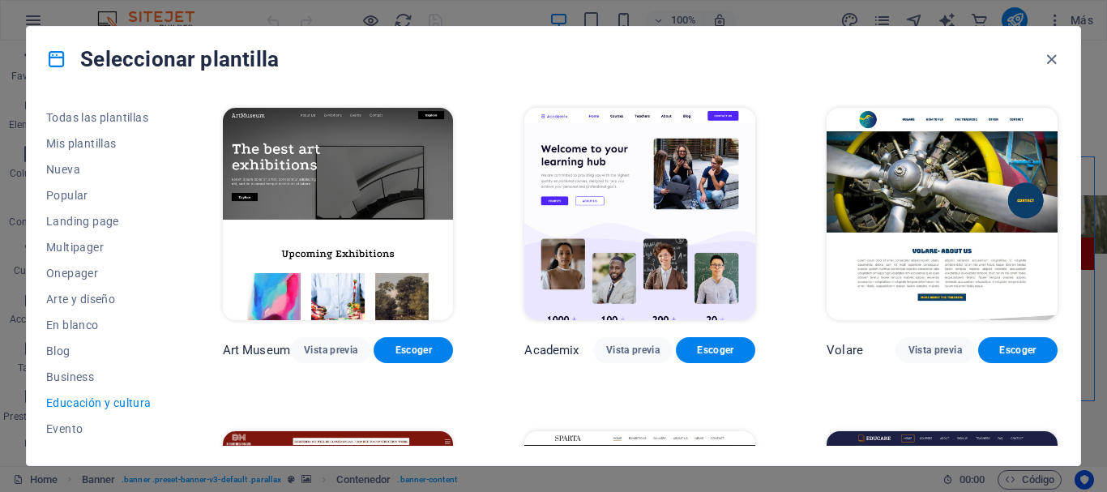
click at [1061, 248] on div "Todas las plantillas Mis plantillas Nueva Popular Landing page Multipager Onepa…" at bounding box center [554, 279] width 1054 height 374
click at [1058, 248] on div "Todas las plantillas Mis plantillas Nueva Popular Landing page Multipager Onepa…" at bounding box center [554, 279] width 1054 height 374
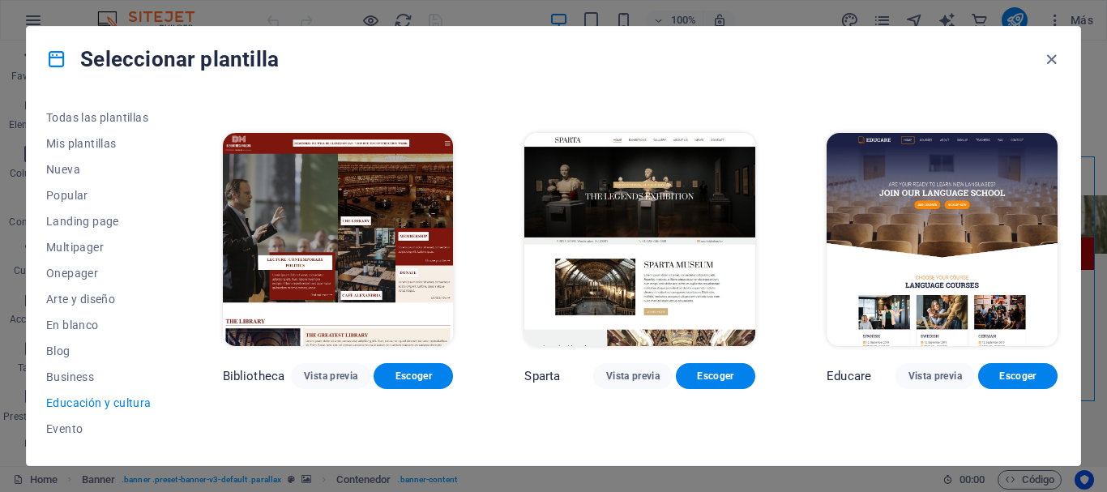
click at [1061, 349] on div "Todas las plantillas Mis plantillas Nueva Popular Landing page Multipager Onepa…" at bounding box center [554, 279] width 1054 height 374
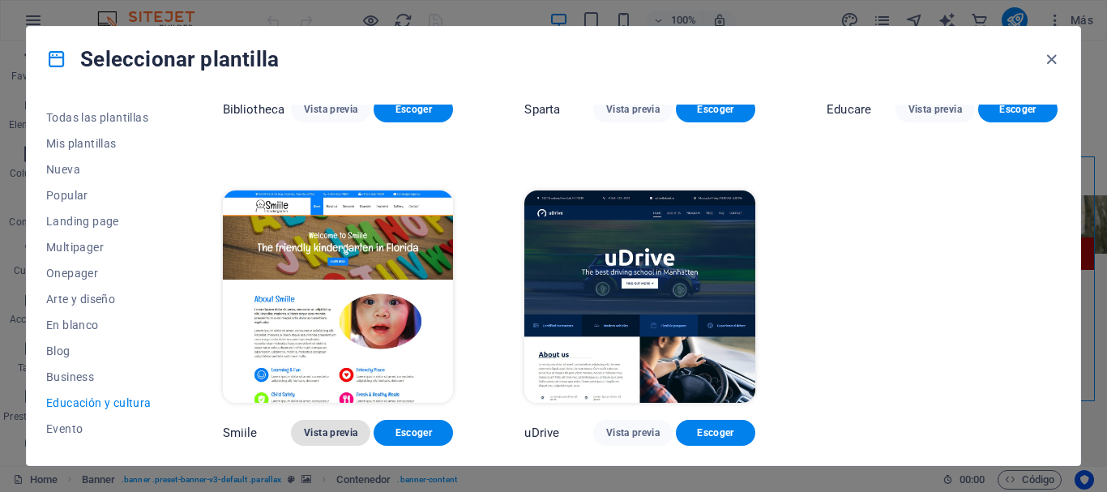
click at [341, 430] on span "Vista previa" at bounding box center [330, 432] width 53 height 13
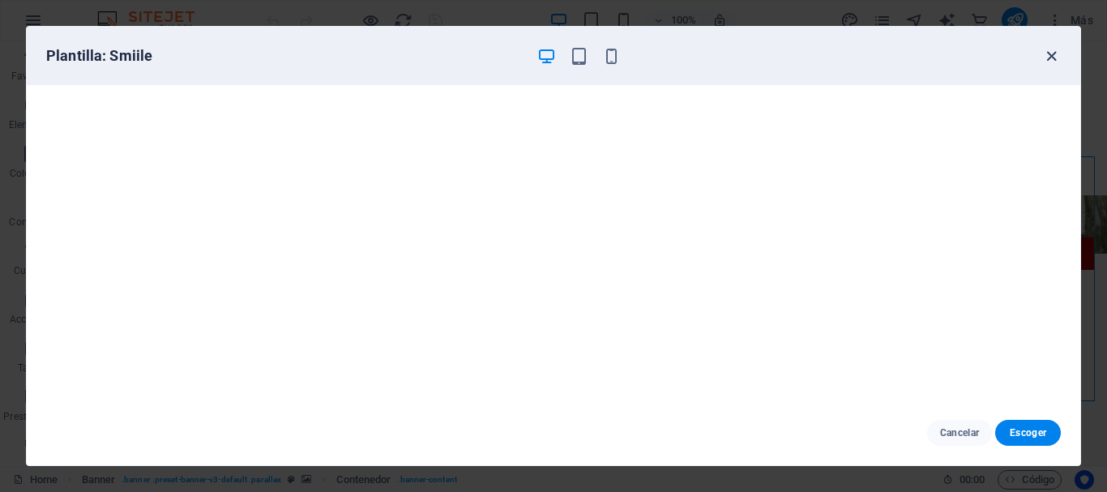
click at [1054, 59] on icon "button" at bounding box center [1051, 56] width 19 height 19
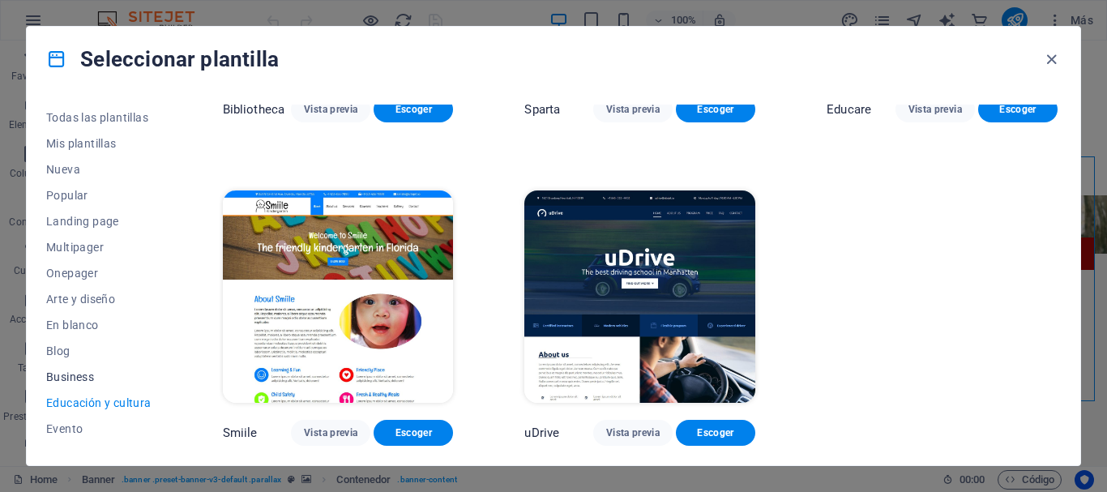
click at [79, 375] on span "Business" at bounding box center [98, 376] width 105 height 13
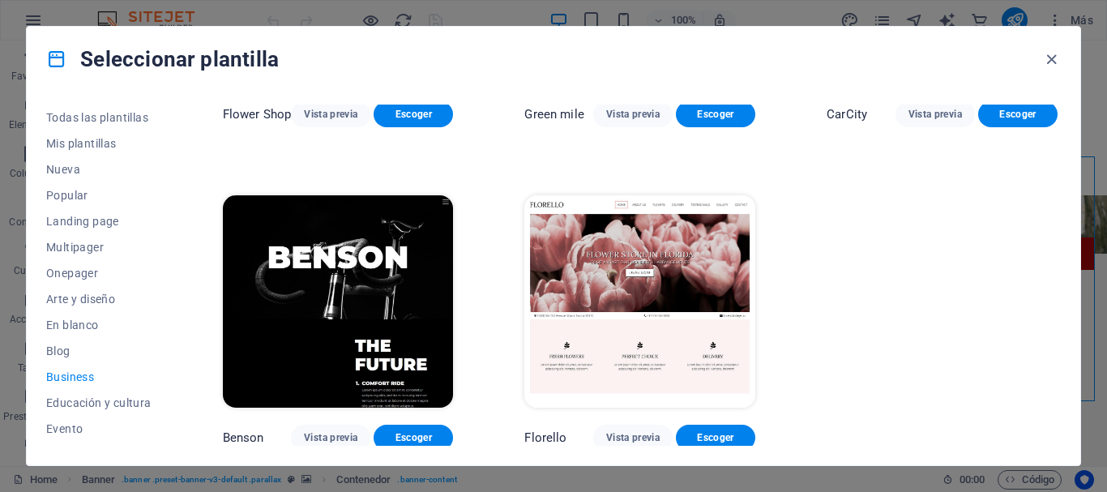
scroll to position [0, 0]
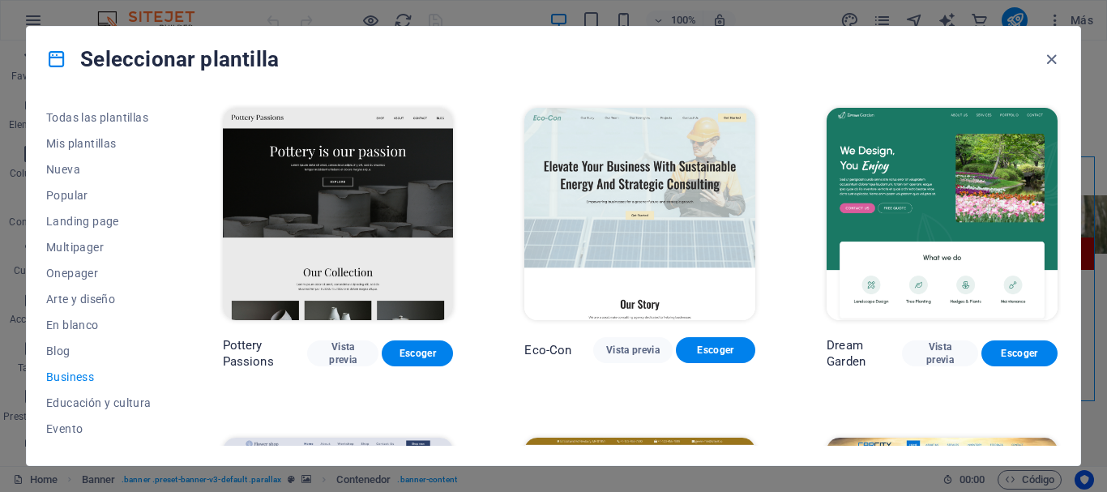
drag, startPoint x: 1055, startPoint y: 206, endPoint x: 1063, endPoint y: 217, distance: 13.9
click at [1063, 217] on div "Todas las plantillas Mis plantillas Nueva Popular Landing page Multipager Onepa…" at bounding box center [554, 279] width 1054 height 374
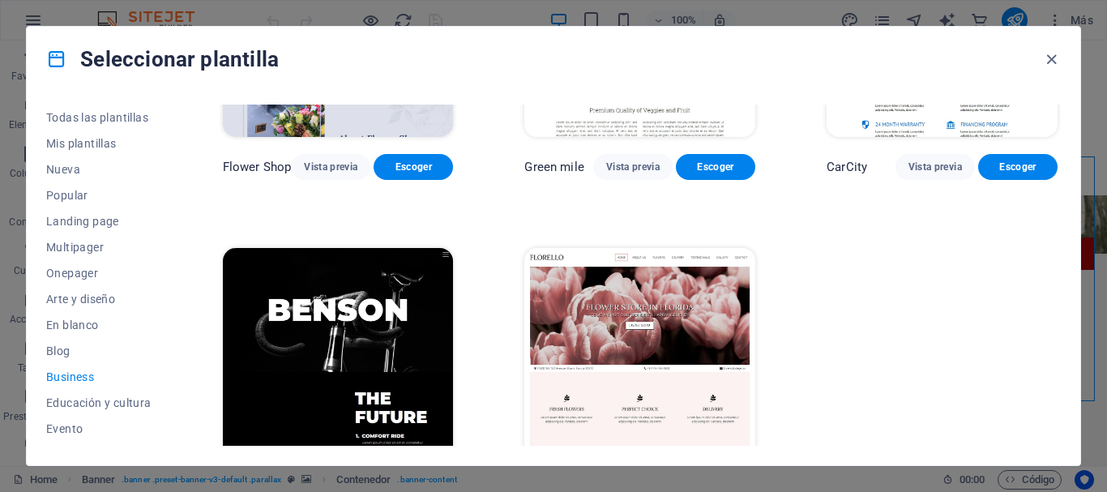
scroll to position [538, 0]
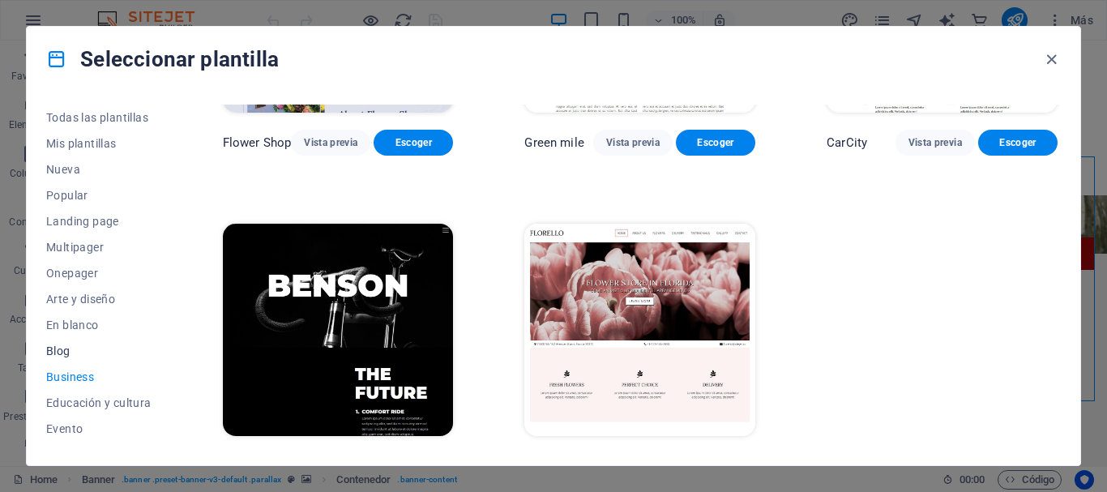
click at [61, 352] on span "Blog" at bounding box center [98, 350] width 105 height 13
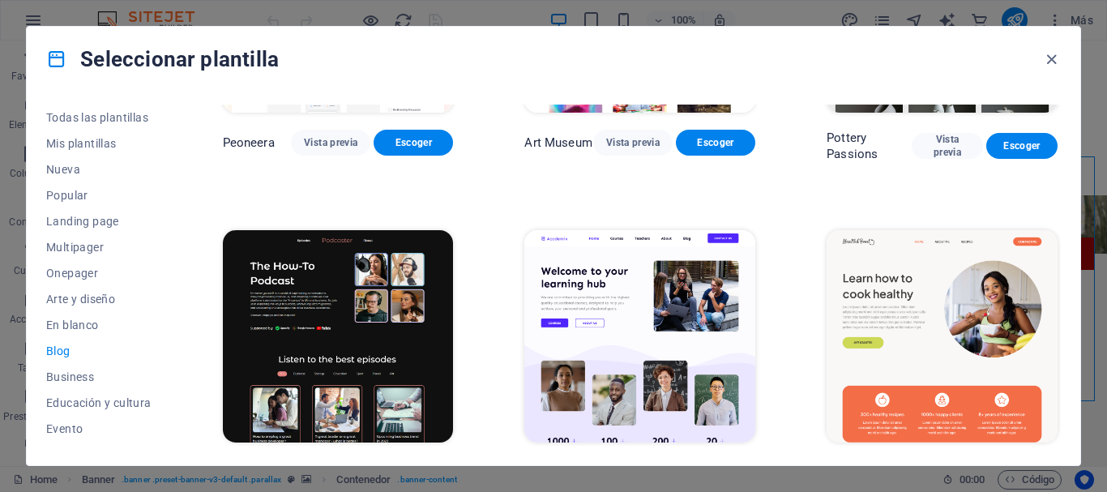
click at [1056, 227] on div "Health & Food Vista previa Escoger" at bounding box center [941, 359] width 237 height 265
click at [1057, 233] on div "Health & Food Vista previa Escoger" at bounding box center [941, 359] width 237 height 265
click at [1062, 225] on div "Todas las plantillas Mis plantillas Nueva Popular Landing page Multipager Onepa…" at bounding box center [554, 279] width 1054 height 374
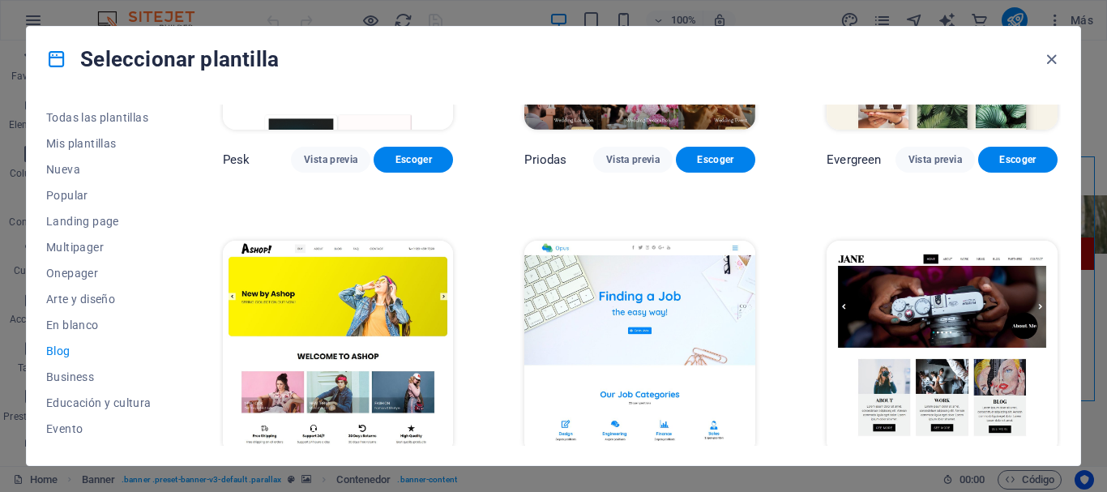
scroll to position [2524, 0]
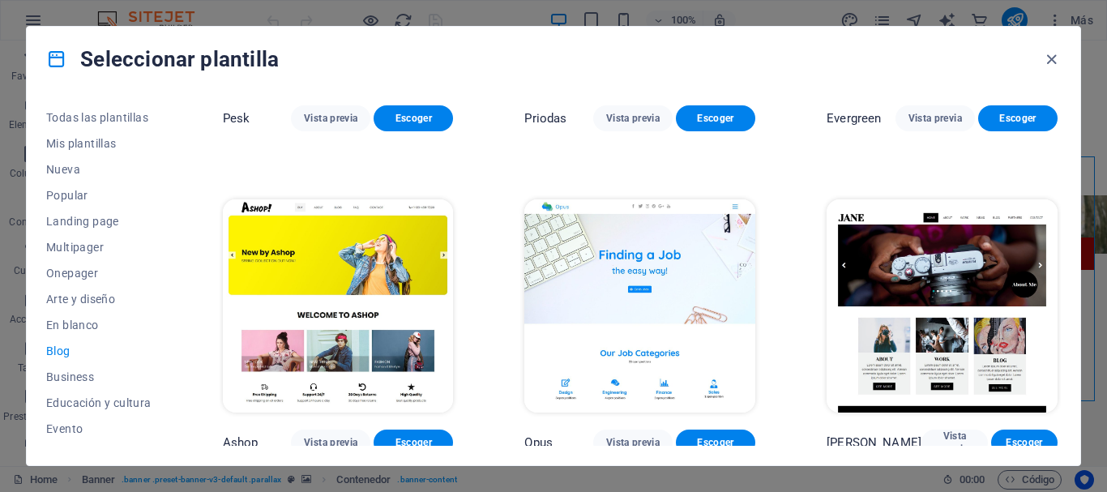
click at [1062, 433] on div "Todas las plantillas Mis plantillas Nueva Popular Landing page Multipager Onepa…" at bounding box center [554, 279] width 1054 height 374
click at [1057, 428] on div "Jane Vista previa Escoger" at bounding box center [941, 325] width 237 height 259
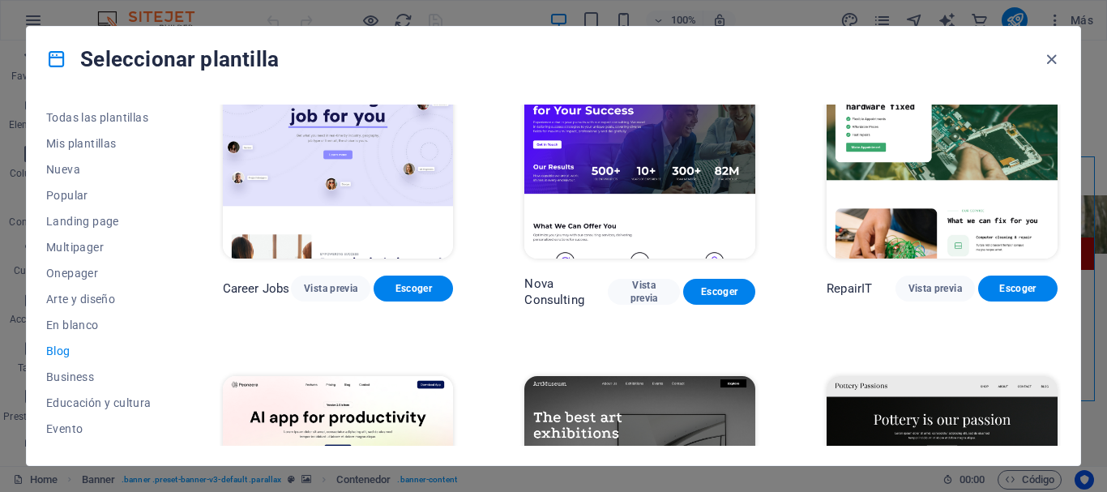
scroll to position [0, 0]
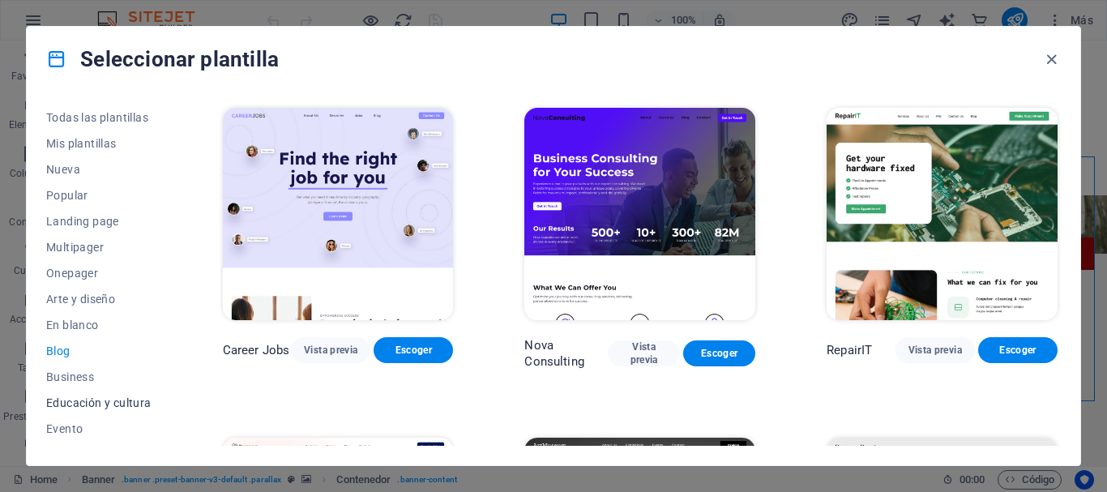
click at [122, 401] on span "Educación y cultura" at bounding box center [98, 402] width 105 height 13
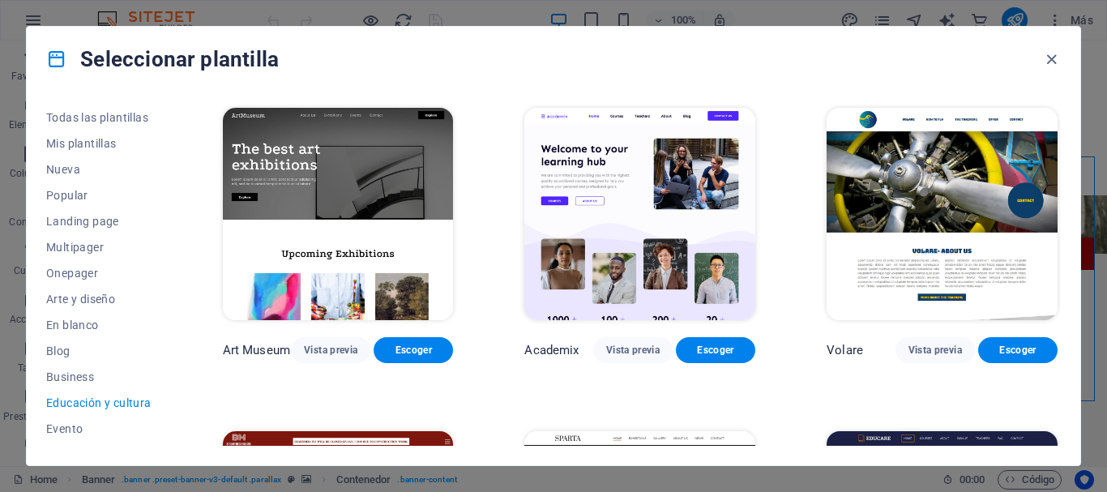
click at [122, 401] on span "Educación y cultura" at bounding box center [98, 402] width 105 height 13
click at [73, 431] on span "Evento" at bounding box center [98, 428] width 105 height 13
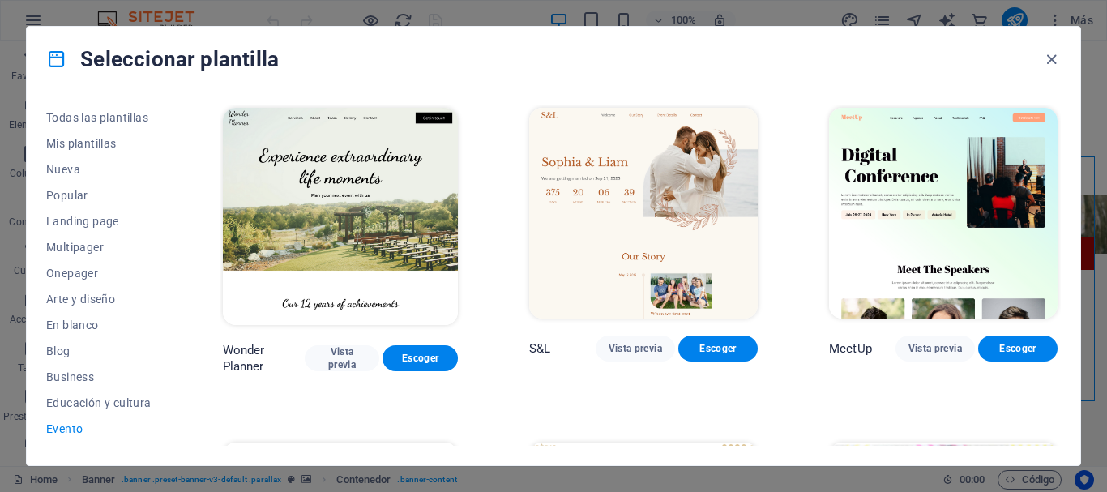
scroll to position [298, 0]
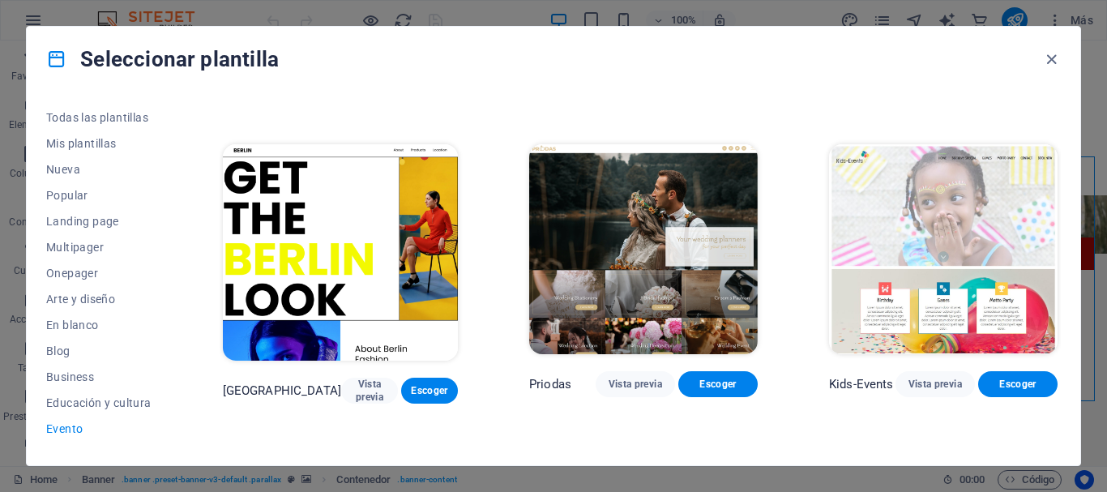
click at [1063, 372] on div "Todas las plantillas Mis plantillas Nueva Popular Landing page Multipager Onepa…" at bounding box center [554, 279] width 1054 height 374
click at [1061, 373] on div "Todas las plantillas Mis plantillas Nueva Popular Landing page Multipager Onepa…" at bounding box center [554, 279] width 1054 height 374
drag, startPoint x: 1061, startPoint y: 374, endPoint x: 1060, endPoint y: 383, distance: 9.0
click at [1060, 383] on div "Todas las plantillas Mis plantillas Nueva Popular Landing page Multipager Onepa…" at bounding box center [554, 279] width 1054 height 374
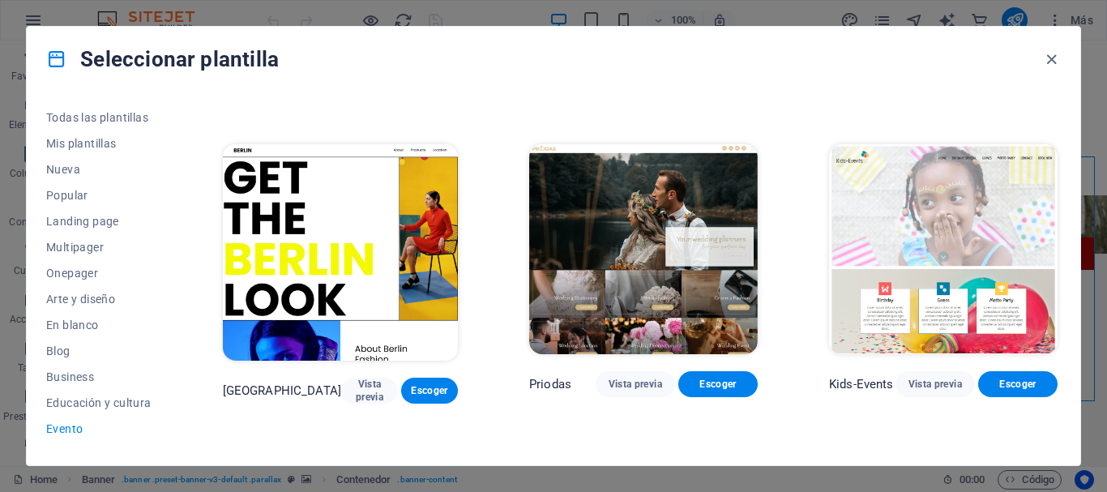
scroll to position [572, 0]
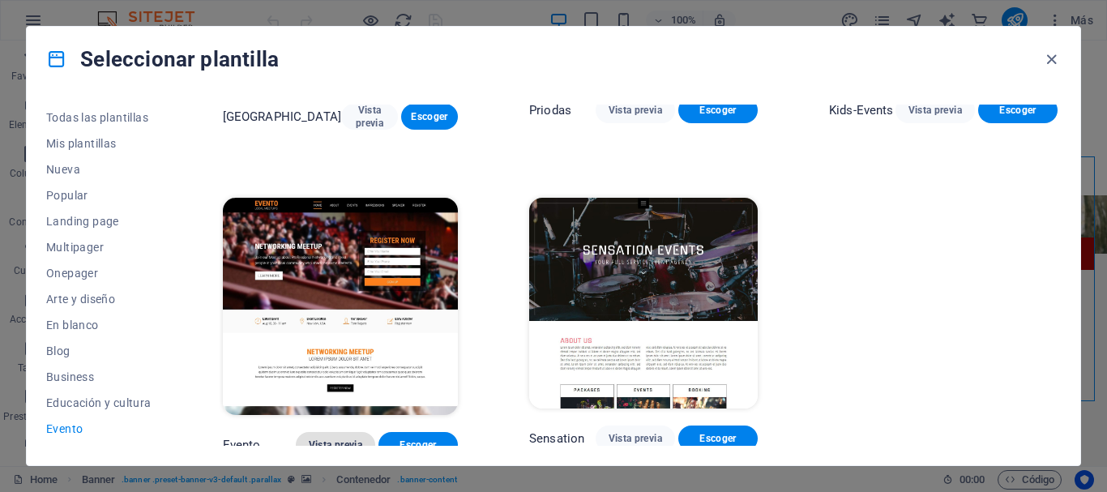
click at [340, 438] on span "Vista previa" at bounding box center [335, 444] width 53 height 13
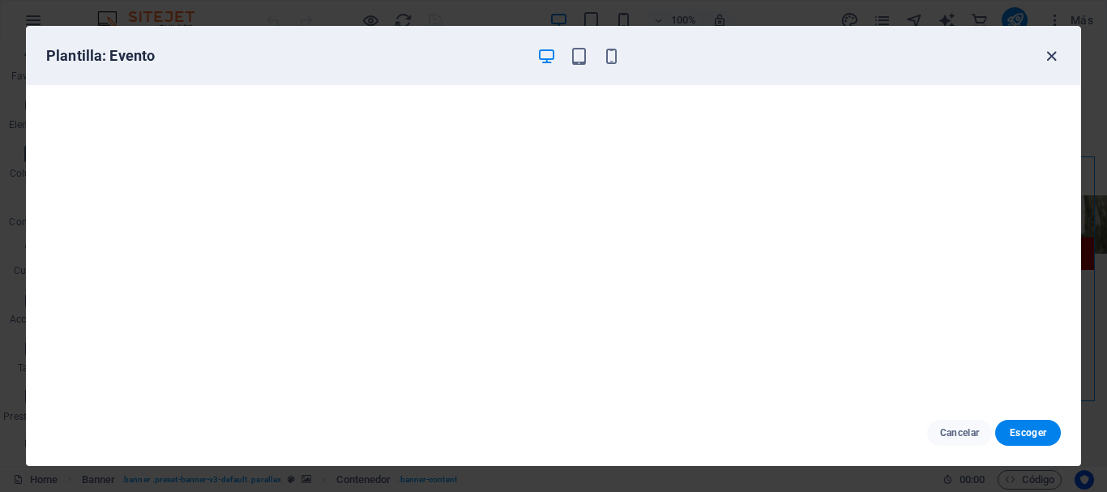
click at [1050, 61] on icon "button" at bounding box center [1051, 56] width 19 height 19
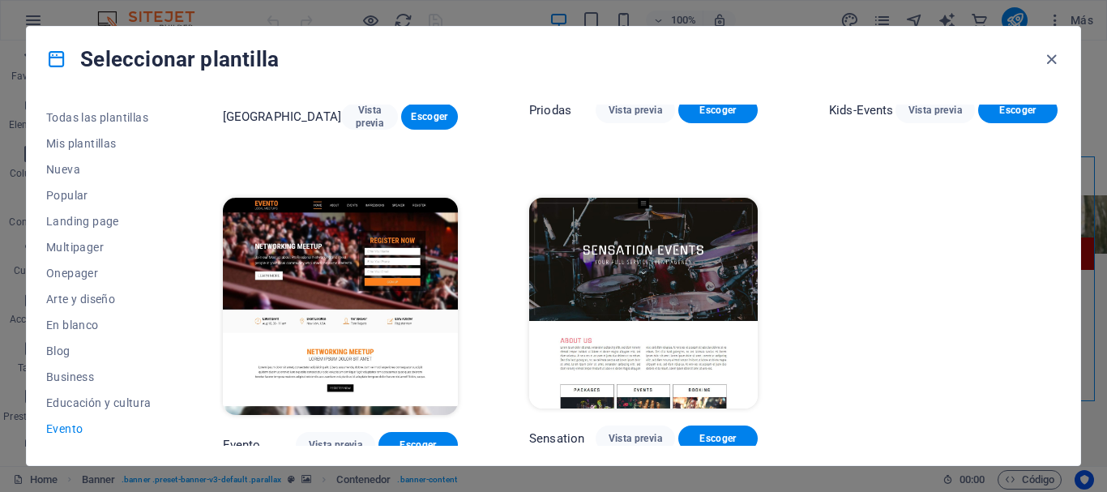
click at [173, 319] on div "Todas las plantillas Mis plantillas Nueva Popular Landing page Multipager Onepa…" at bounding box center [554, 279] width 1054 height 374
click at [165, 307] on div "Todas las plantillas Mis plantillas Nueva Popular Landing page Multipager Onepa…" at bounding box center [108, 275] width 125 height 341
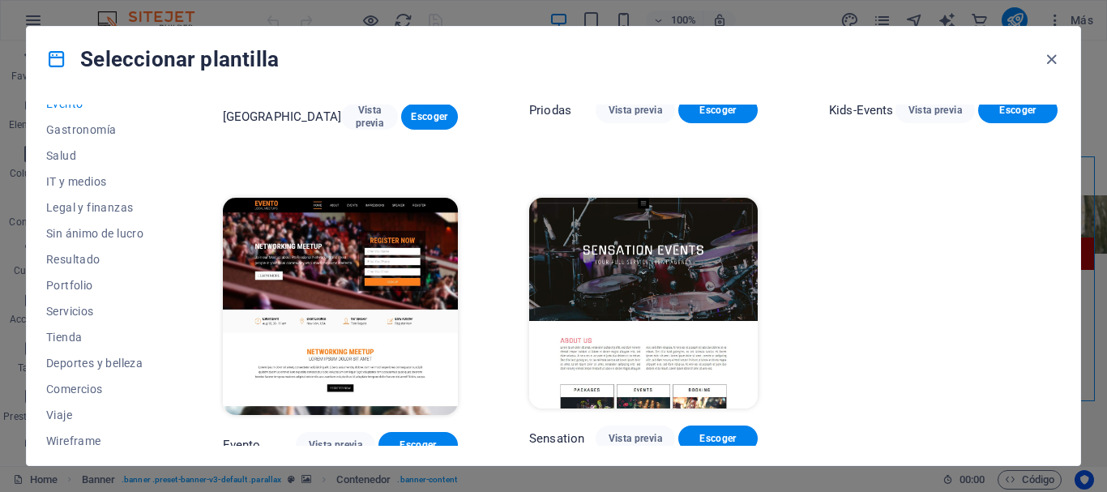
scroll to position [322, 0]
click at [101, 188] on span "IT y medios" at bounding box center [98, 184] width 105 height 13
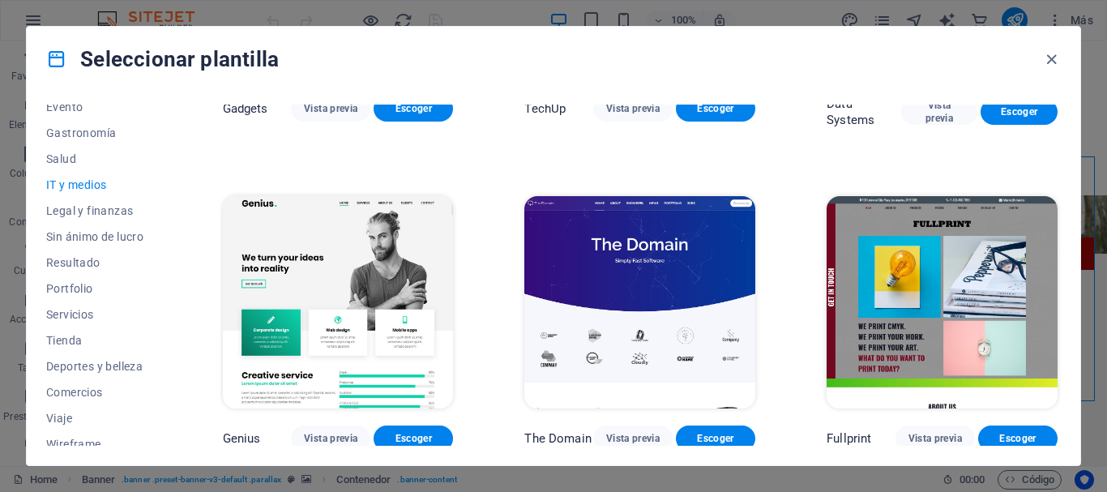
scroll to position [274, 0]
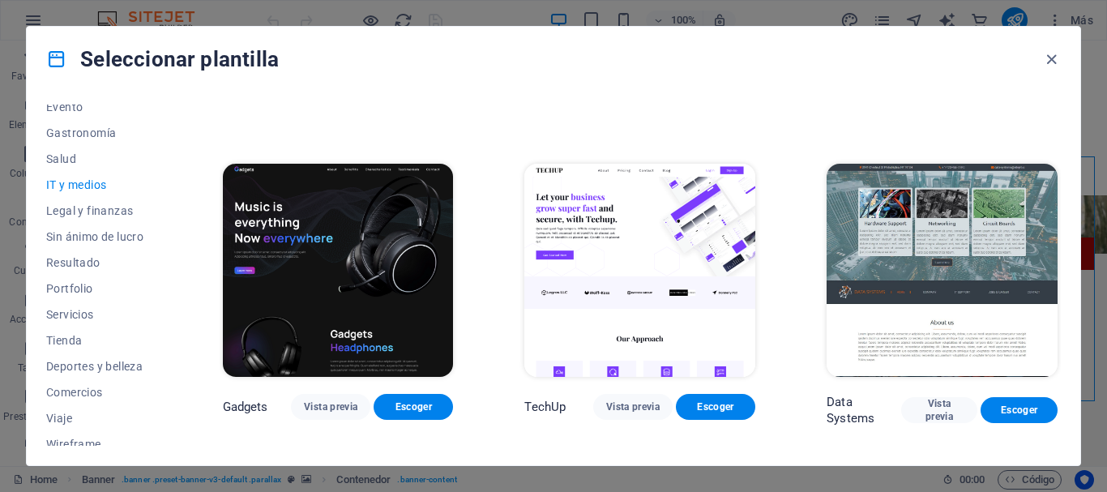
click at [1056, 152] on div "RepairIT Vista previa Escoger Peoneera Vista previa Escoger MakeIt Agency Vista…" at bounding box center [640, 452] width 841 height 1243
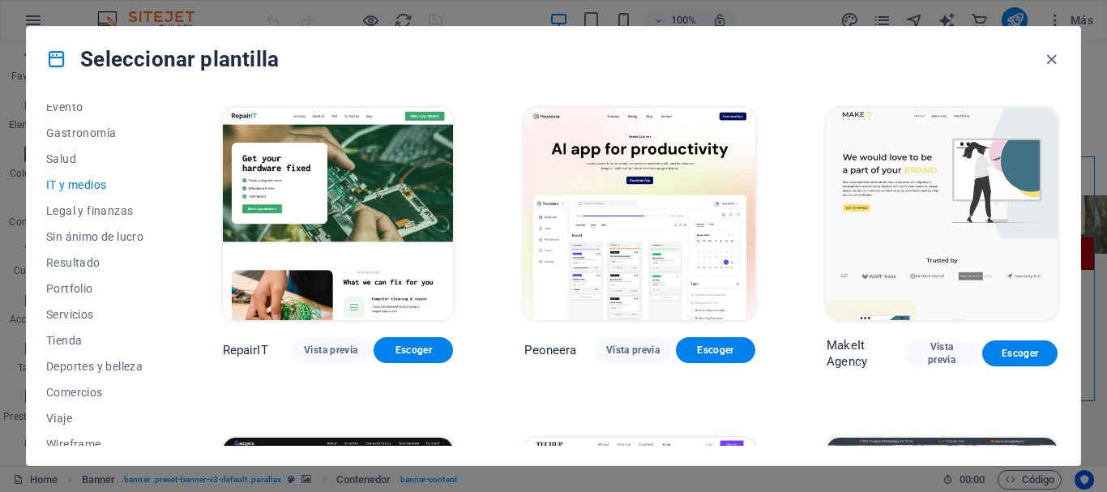
click at [1056, 229] on div "MakeIt Agency Vista previa Escoger" at bounding box center [941, 237] width 237 height 265
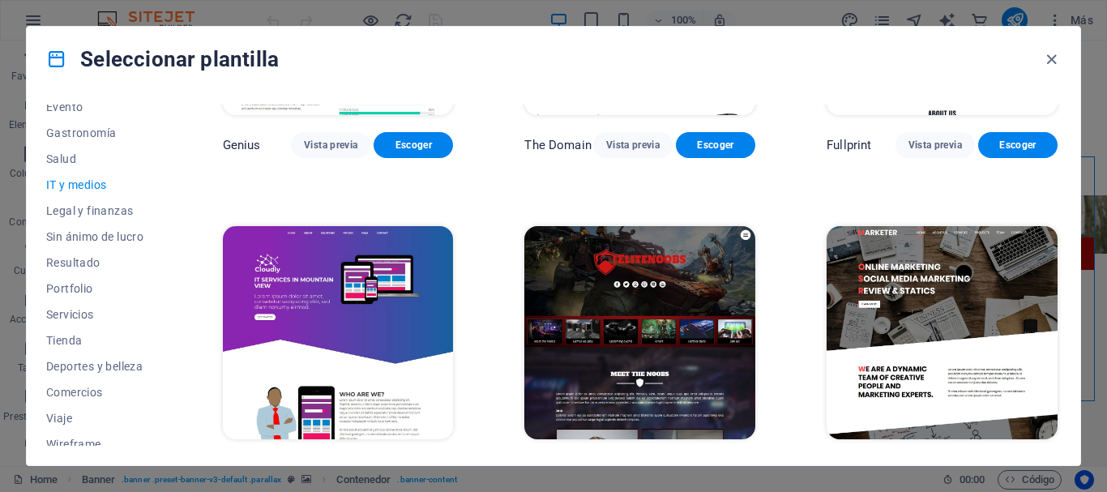
scroll to position [901, 0]
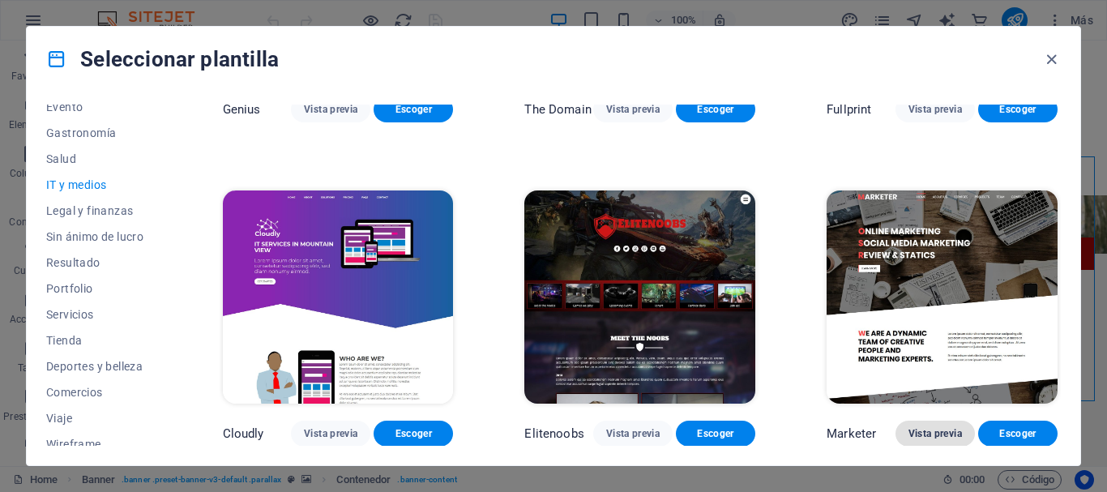
click at [937, 431] on span "Vista previa" at bounding box center [934, 433] width 53 height 13
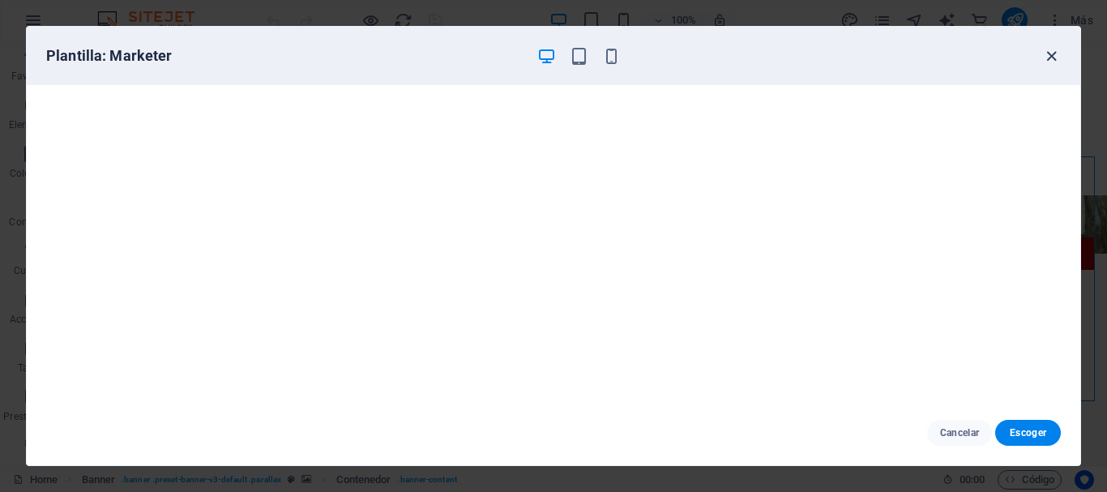
click at [1050, 57] on icon "button" at bounding box center [1051, 56] width 19 height 19
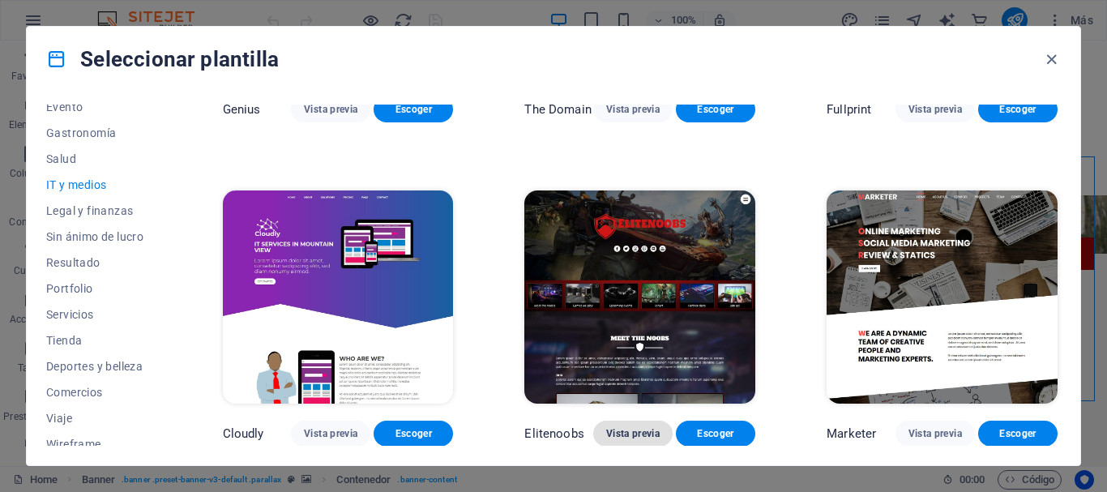
click at [635, 423] on button "Vista previa" at bounding box center [632, 434] width 79 height 26
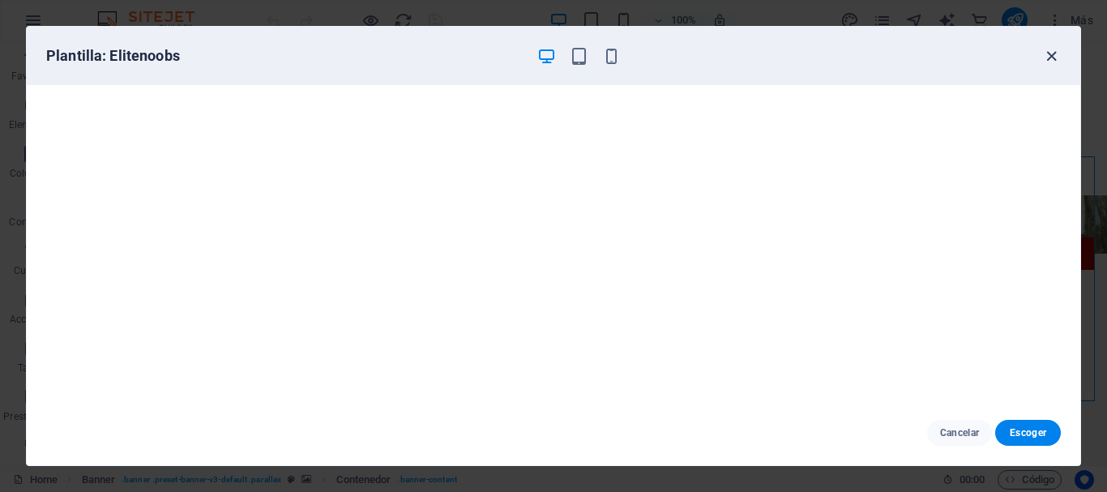
click at [1050, 59] on icon "button" at bounding box center [1051, 56] width 19 height 19
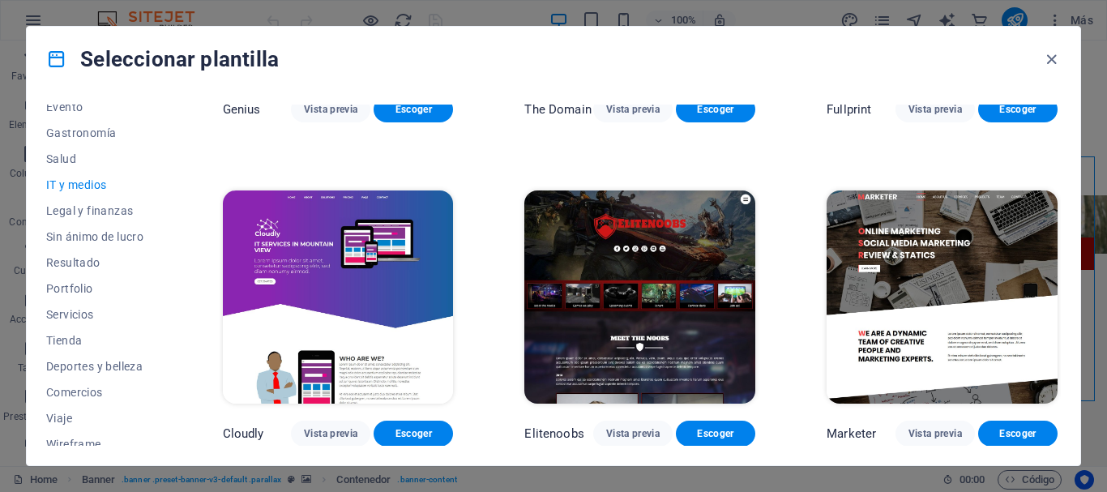
drag, startPoint x: 489, startPoint y: 413, endPoint x: 441, endPoint y: 411, distance: 48.7
click at [315, 429] on span "Vista previa" at bounding box center [330, 433] width 53 height 13
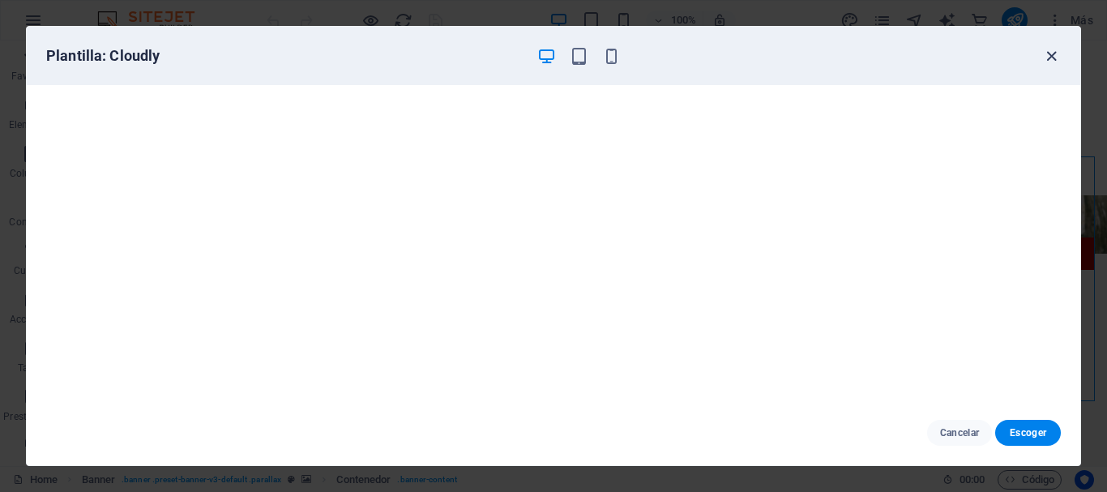
click at [1049, 55] on icon "button" at bounding box center [1051, 56] width 19 height 19
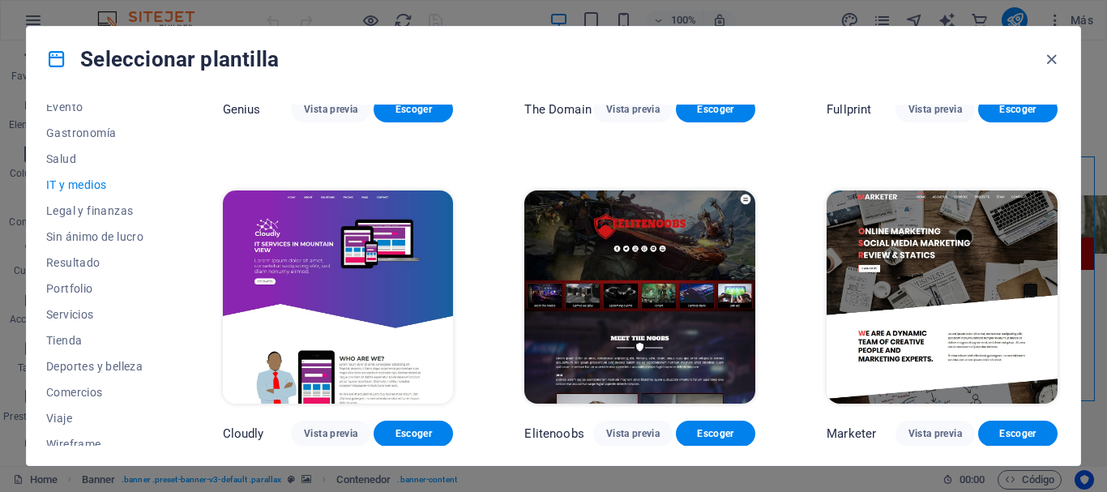
click at [1049, 55] on icon "button" at bounding box center [1051, 56] width 19 height 19
click at [113, 316] on span "Servicios" at bounding box center [98, 314] width 105 height 13
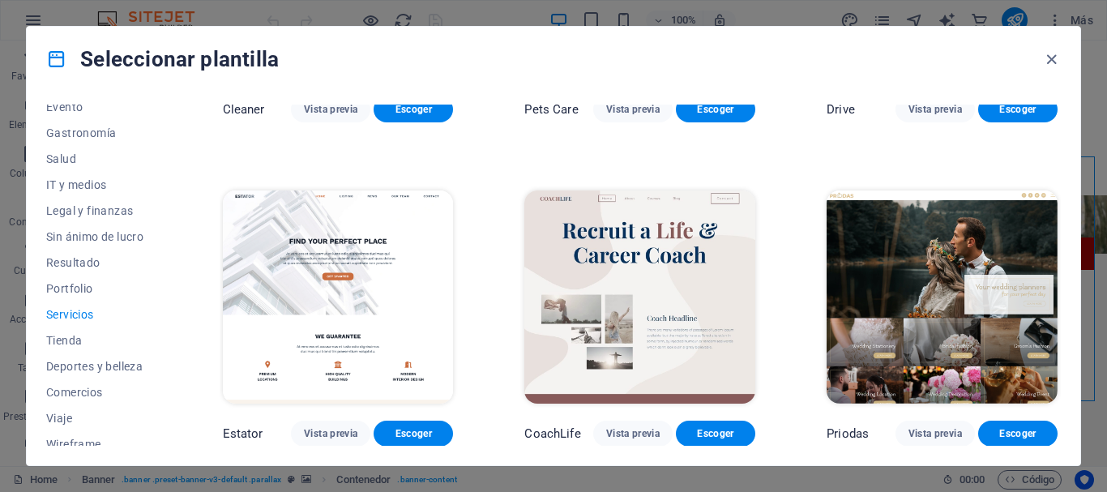
click at [113, 316] on span "Servicios" at bounding box center [98, 314] width 105 height 13
click at [1057, 176] on div "Career Jobs Vista previa Escoger Nova Consulting Vista previa Escoger RepairIT …" at bounding box center [640, 475] width 841 height 2544
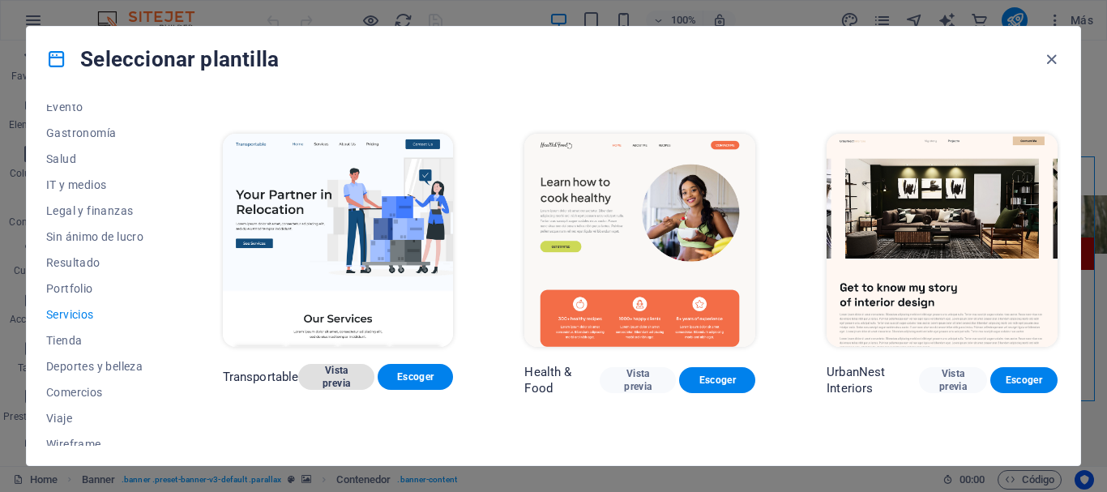
click at [344, 367] on span "Vista previa" at bounding box center [335, 377] width 49 height 26
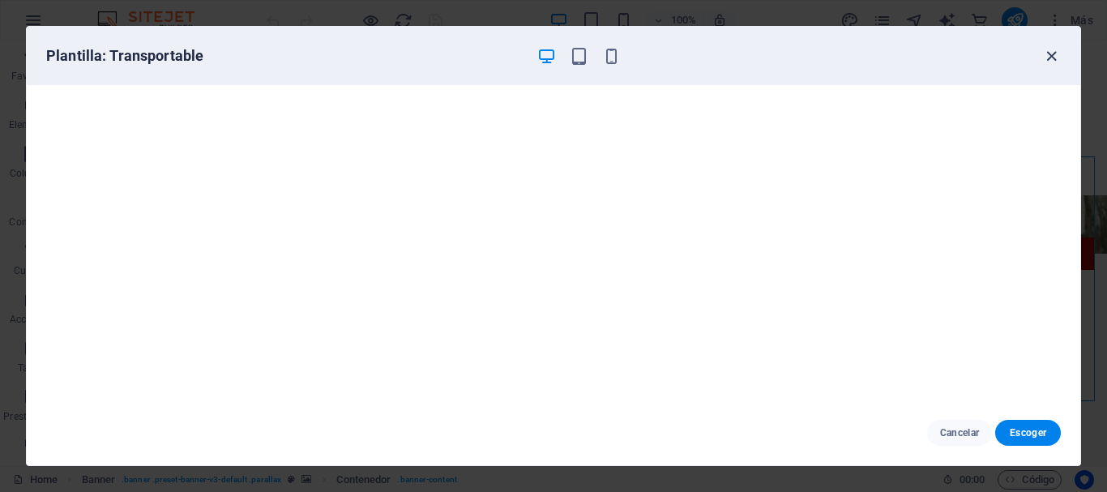
click at [1054, 58] on icon "button" at bounding box center [1051, 56] width 19 height 19
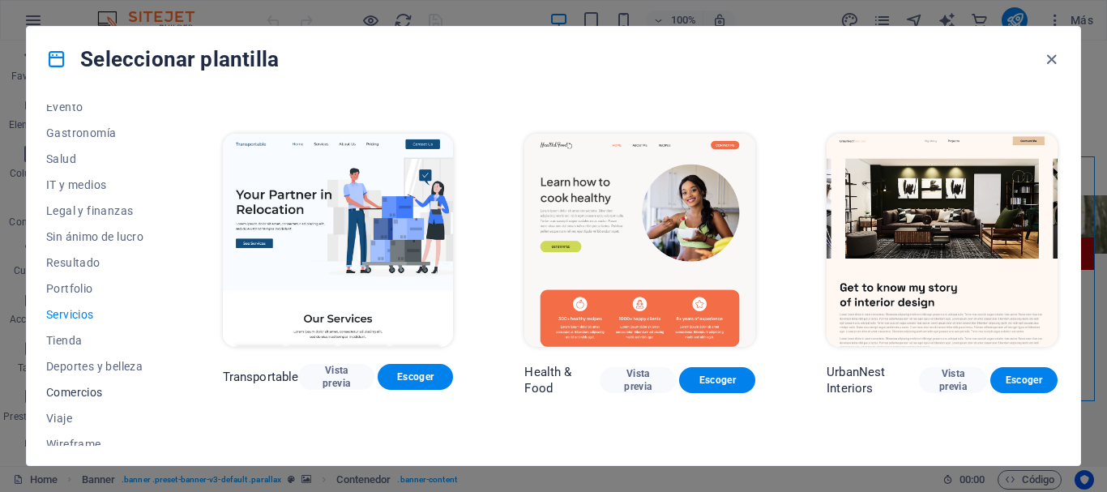
click at [88, 391] on span "Comercios" at bounding box center [98, 392] width 105 height 13
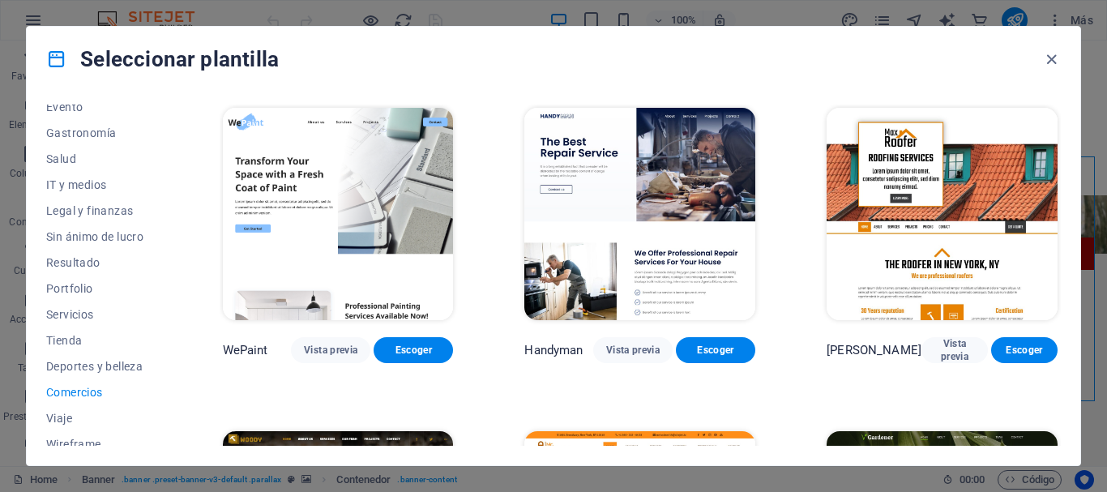
scroll to position [298, 0]
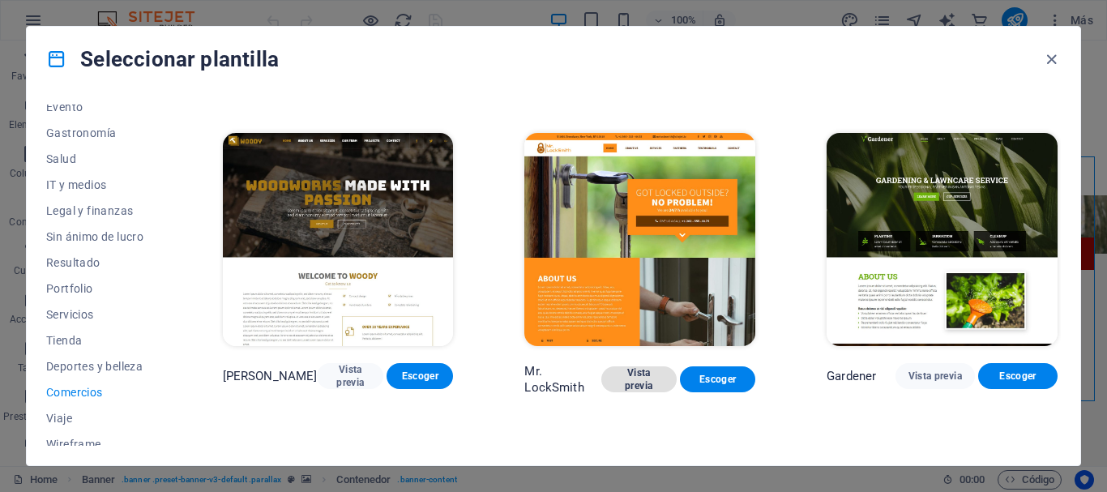
click at [644, 381] on span "Vista previa" at bounding box center [638, 379] width 49 height 26
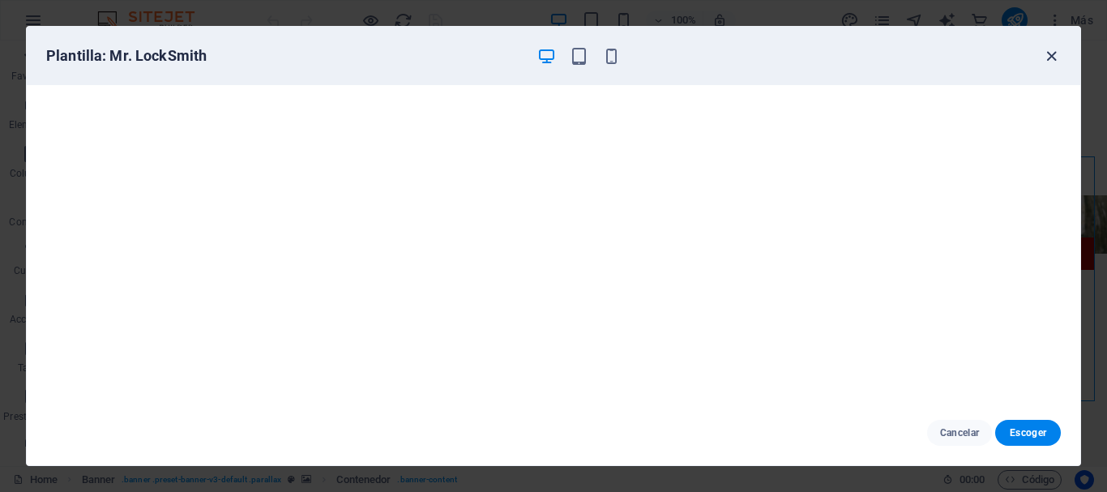
click at [1053, 59] on icon "button" at bounding box center [1051, 56] width 19 height 19
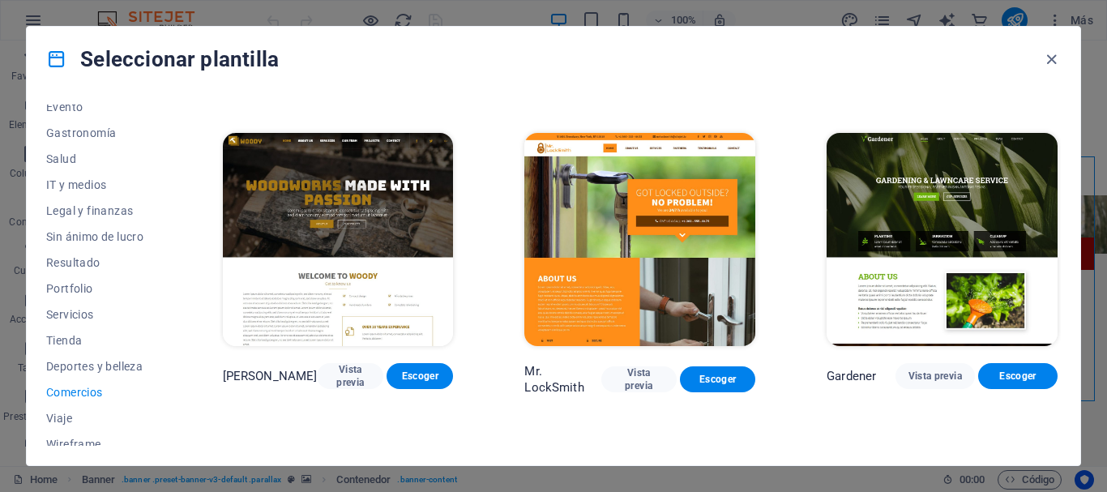
drag, startPoint x: 1057, startPoint y: 254, endPoint x: 1062, endPoint y: 276, distance: 21.6
click at [1062, 276] on div "Todas las plantillas Mis plantillas Nueva Popular Landing page Multipager Onepa…" at bounding box center [554, 279] width 1054 height 374
click at [1056, 280] on div "Gardener Vista previa Escoger" at bounding box center [941, 262] width 237 height 265
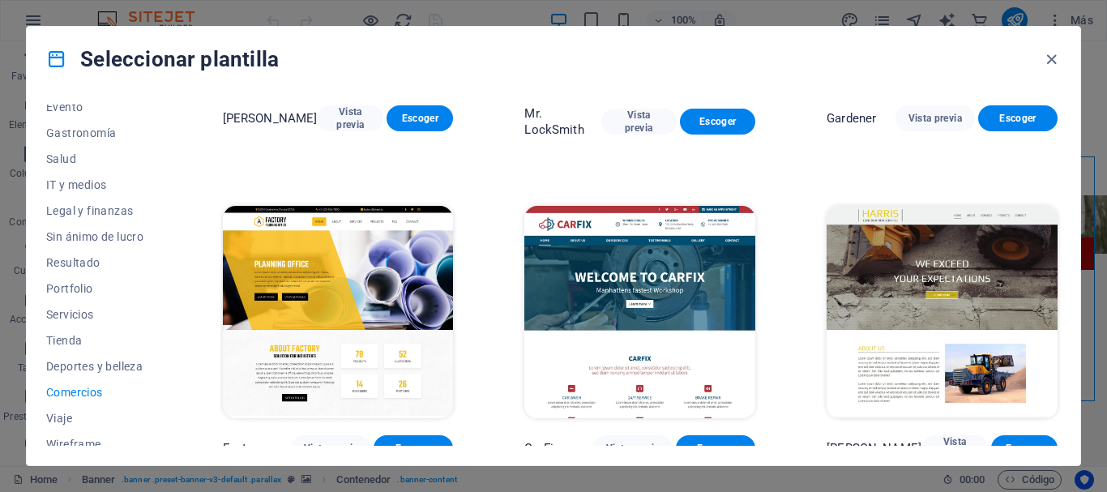
scroll to position [566, 0]
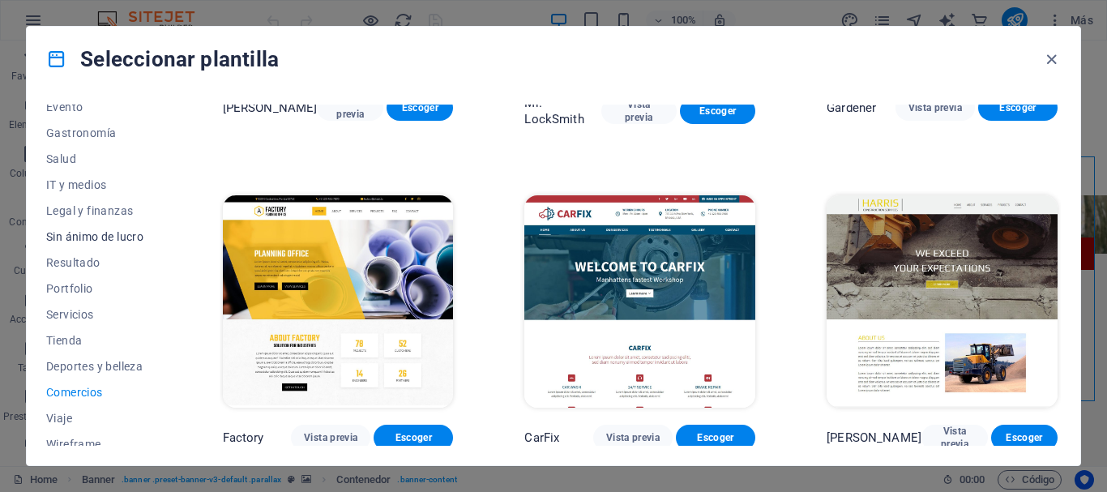
click at [109, 236] on span "Sin ánimo de lucro" at bounding box center [98, 236] width 105 height 13
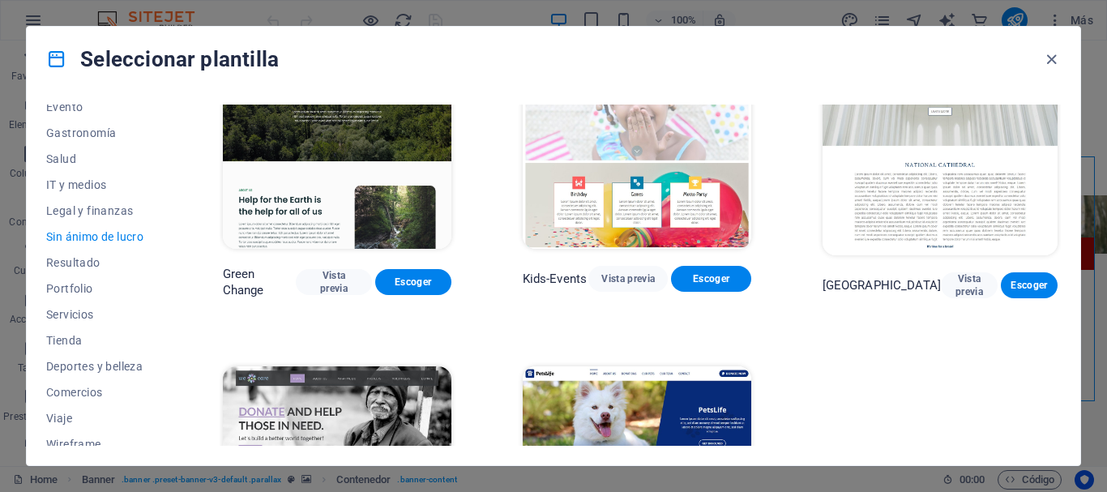
scroll to position [244, 0]
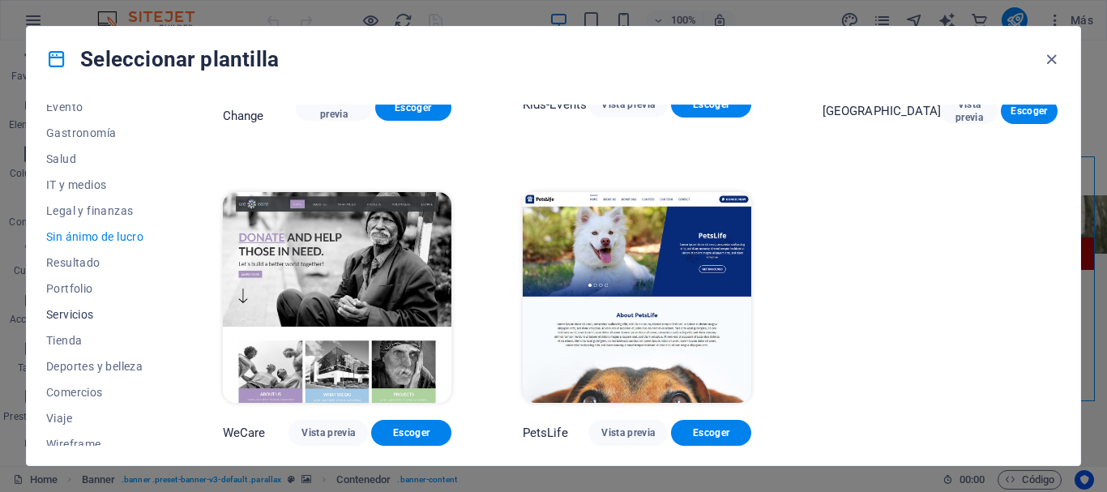
click at [83, 315] on span "Servicios" at bounding box center [98, 314] width 105 height 13
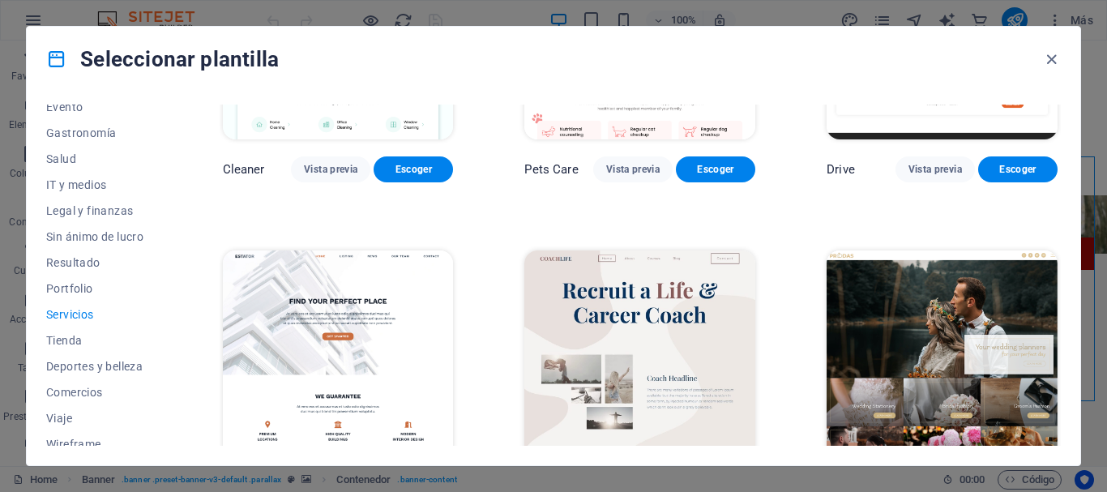
scroll to position [1139, 0]
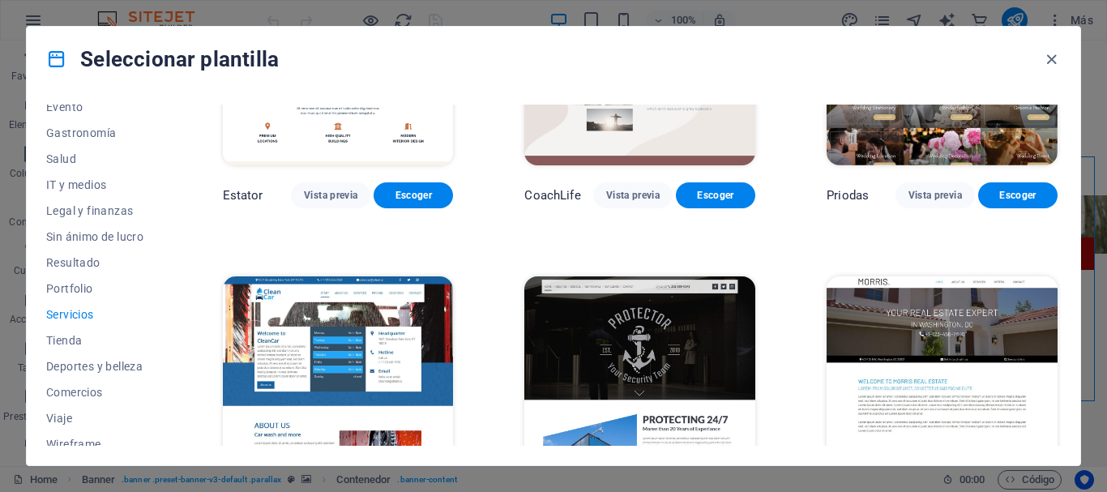
click at [1061, 330] on div "Todas las plantillas Mis plantillas Nueva Popular Landing page Multipager Onepa…" at bounding box center [554, 279] width 1054 height 374
click at [1062, 320] on div "Todas las plantillas Mis plantillas Nueva Popular Landing page Multipager Onepa…" at bounding box center [554, 279] width 1054 height 374
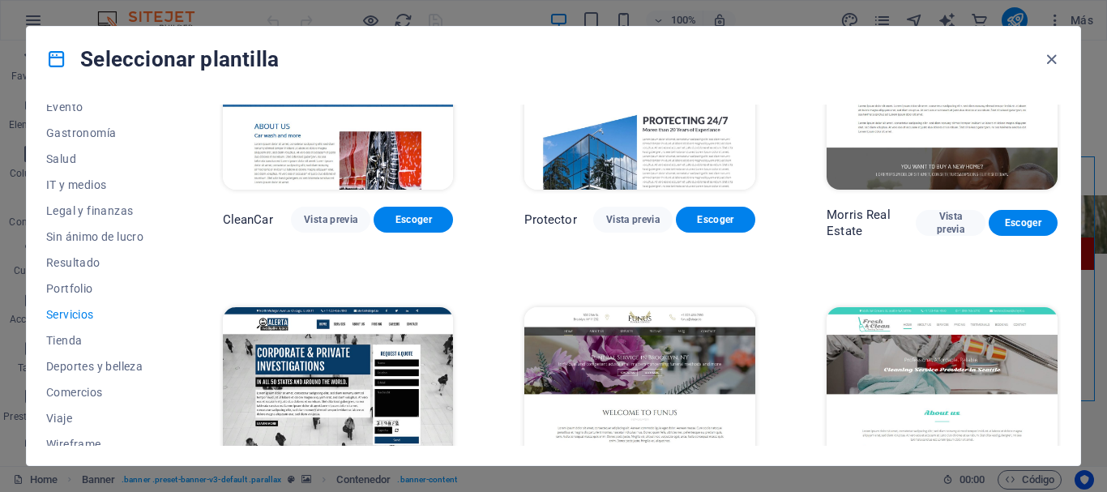
drag, startPoint x: 808, startPoint y: 320, endPoint x: 782, endPoint y: 316, distance: 26.2
click at [336, 213] on span "Vista previa" at bounding box center [330, 219] width 53 height 13
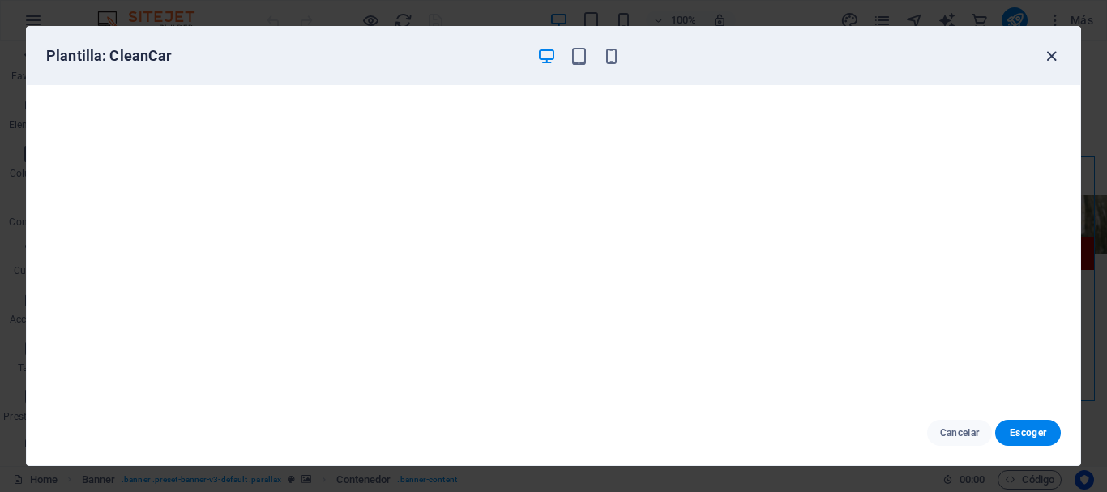
click at [1045, 55] on icon "button" at bounding box center [1051, 56] width 19 height 19
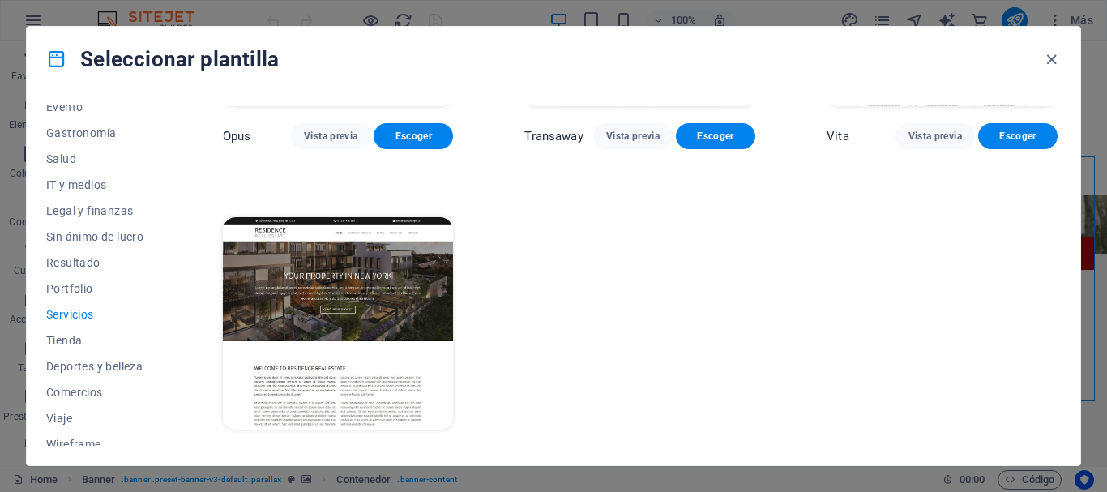
scroll to position [2188, 0]
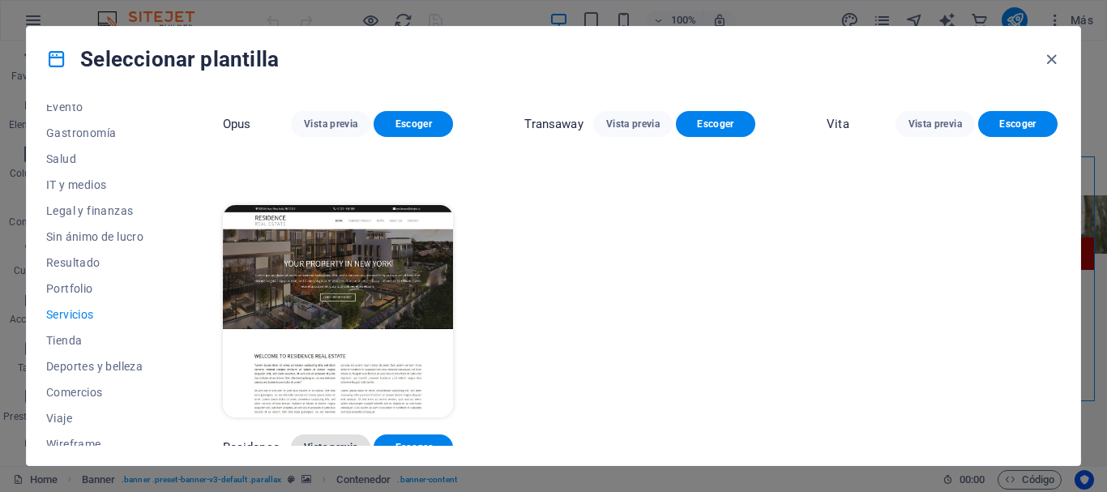
click at [334, 441] on span "Vista previa" at bounding box center [330, 447] width 53 height 13
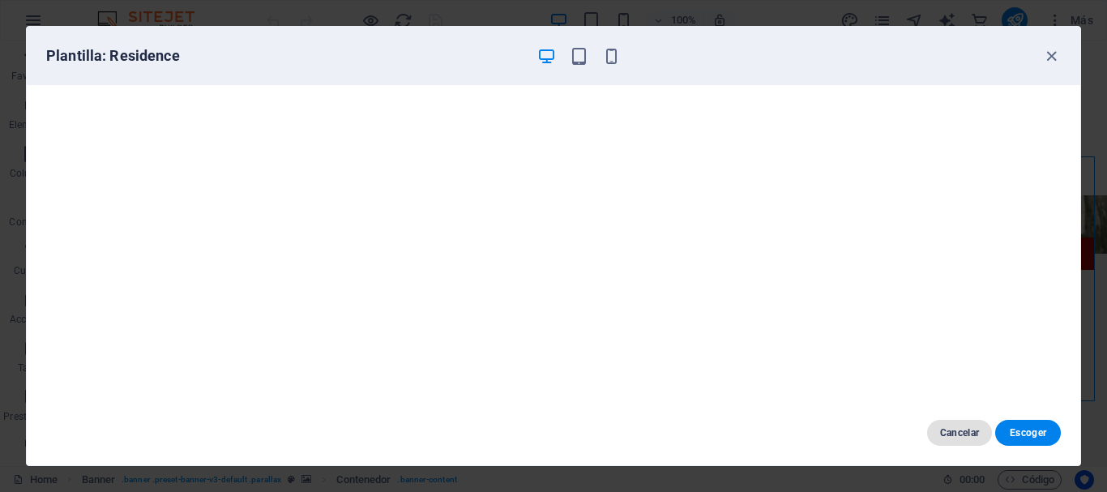
click at [950, 426] on span "Cancelar" at bounding box center [960, 432] width 40 height 13
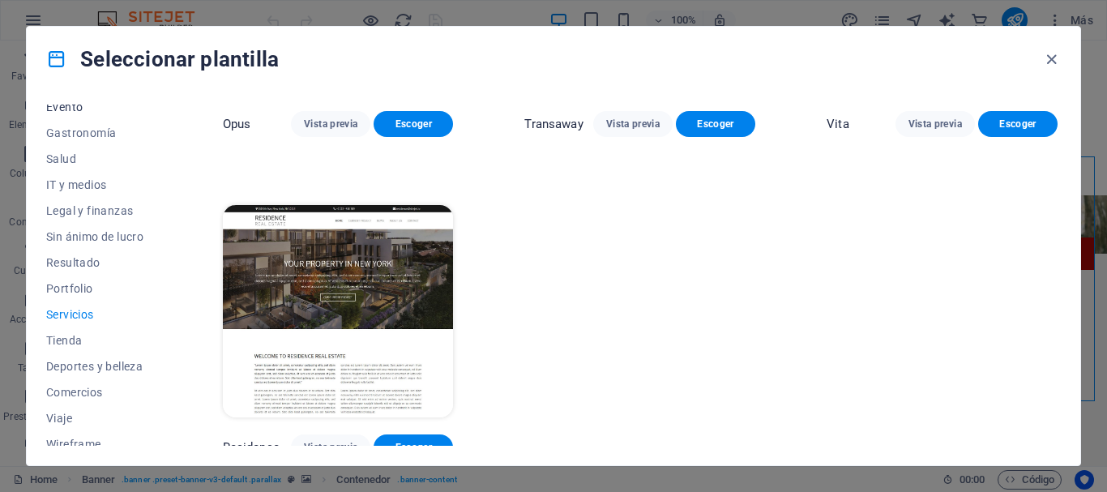
click at [81, 110] on span "Evento" at bounding box center [98, 106] width 105 height 13
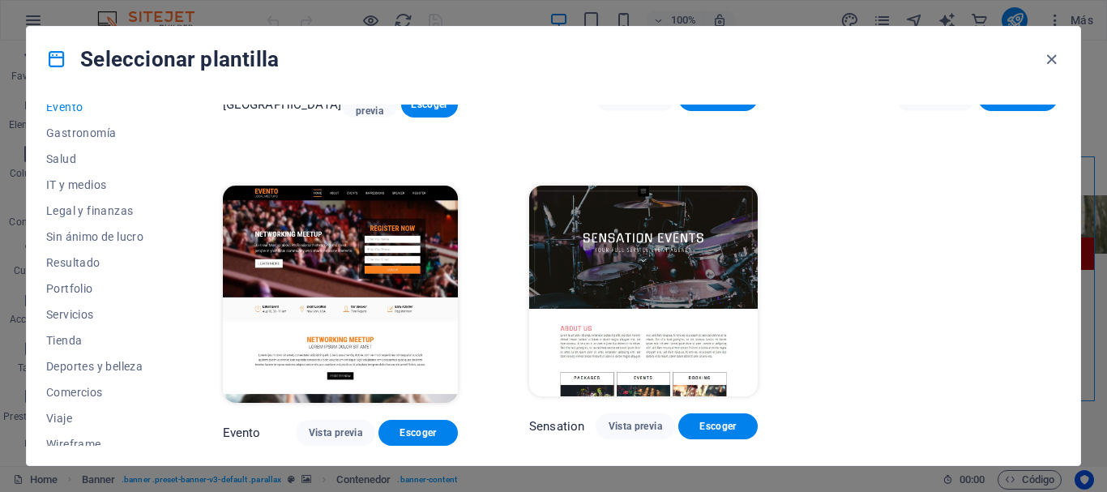
scroll to position [572, 0]
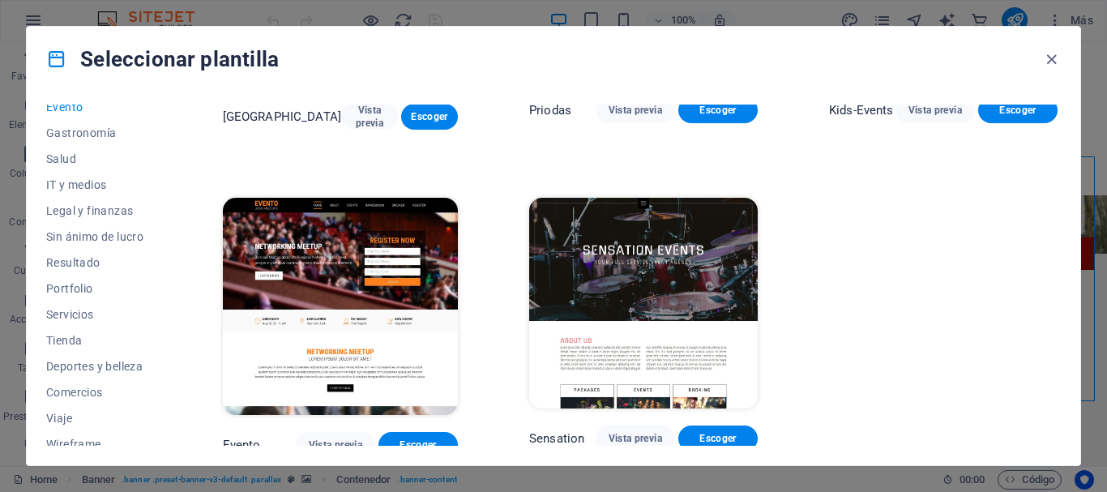
drag, startPoint x: 530, startPoint y: 145, endPoint x: 683, endPoint y: 144, distance: 153.2
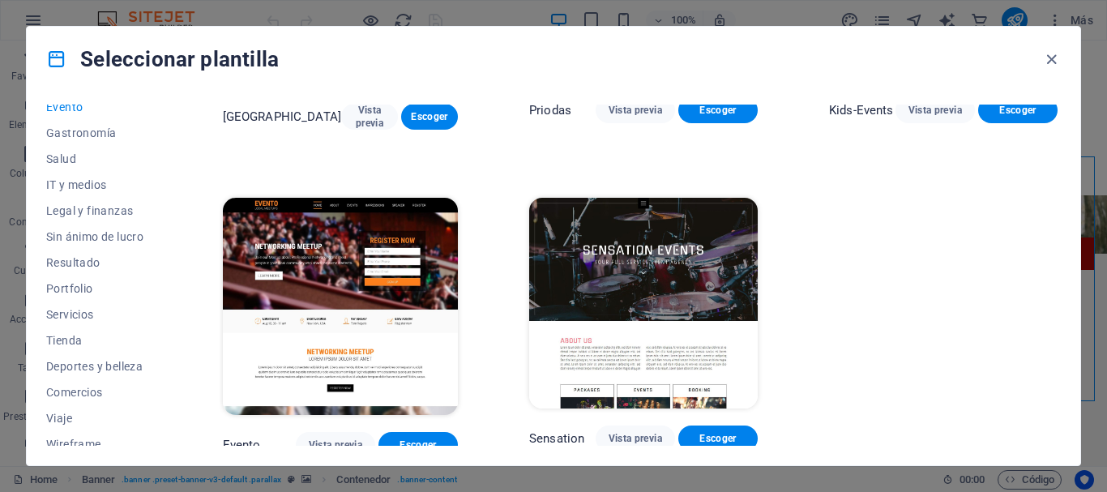
click at [1061, 295] on div "Todas las plantillas Mis plantillas Nueva Popular Landing page Multipager Onepa…" at bounding box center [554, 279] width 1054 height 374
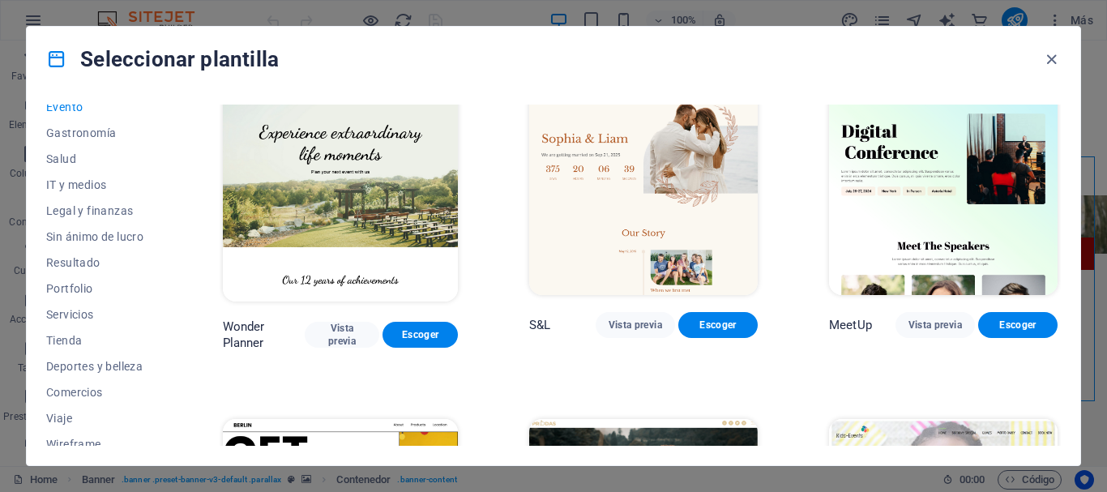
scroll to position [0, 0]
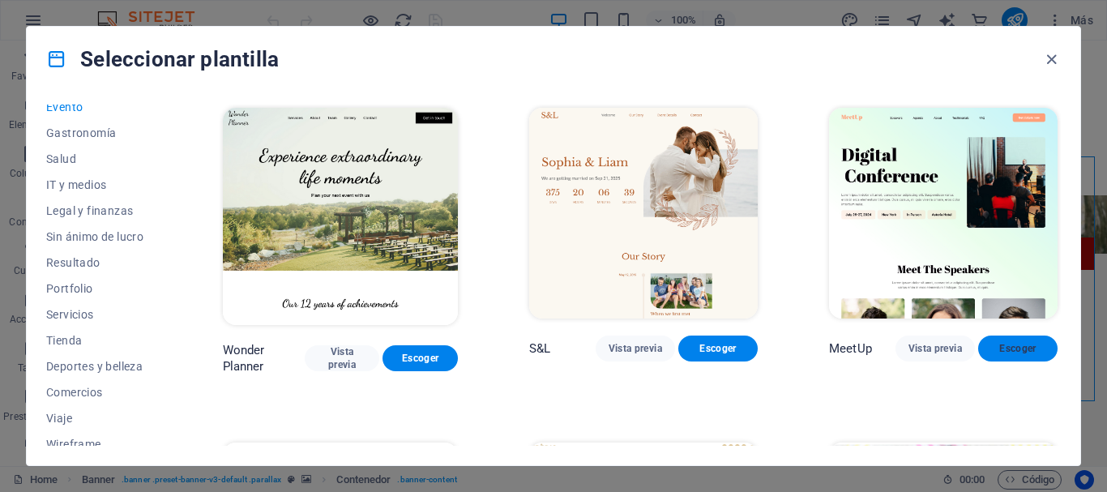
click at [994, 348] on span "Escoger" at bounding box center [1017, 348] width 53 height 13
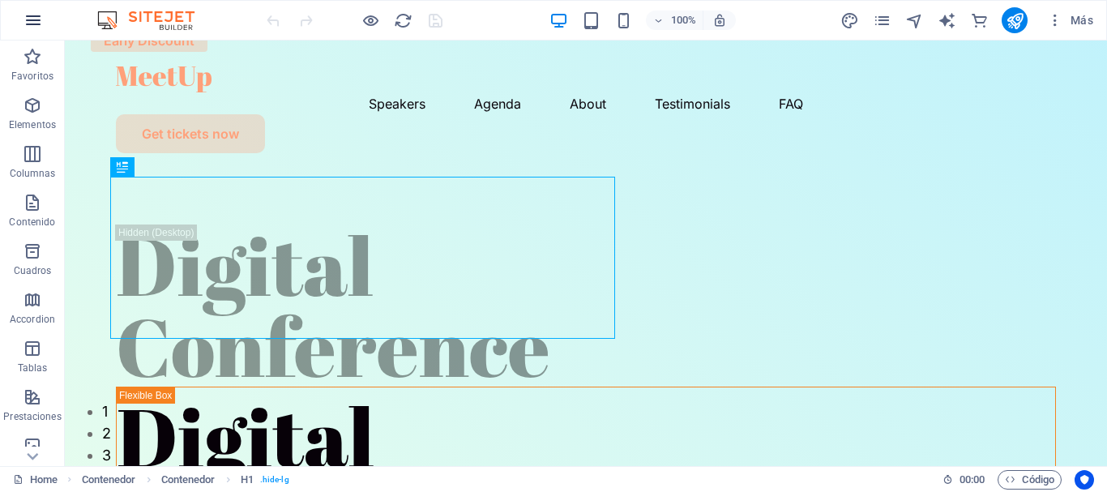
click at [29, 18] on icon "button" at bounding box center [33, 20] width 19 height 19
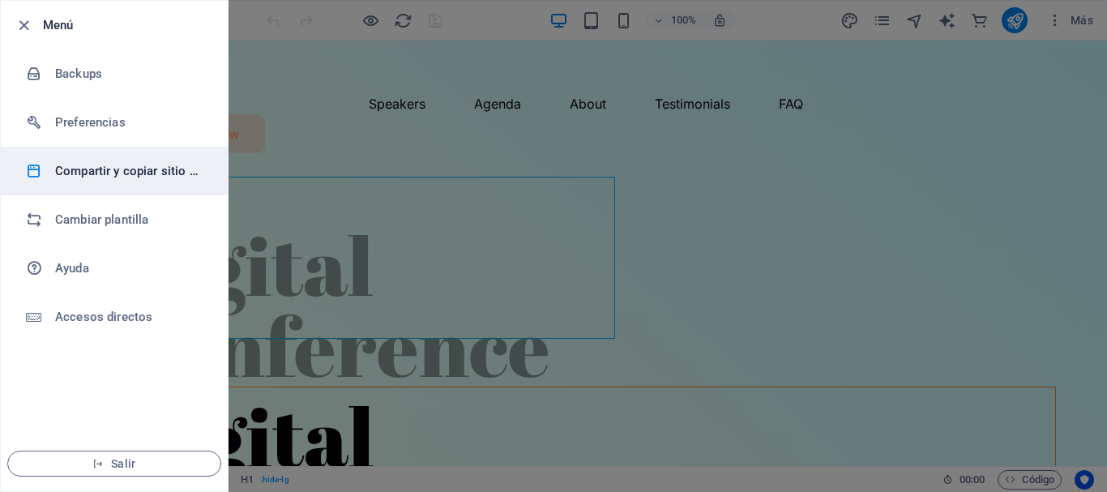
click at [123, 168] on h6 "Compartir y copiar sitio web" at bounding box center [130, 170] width 150 height 19
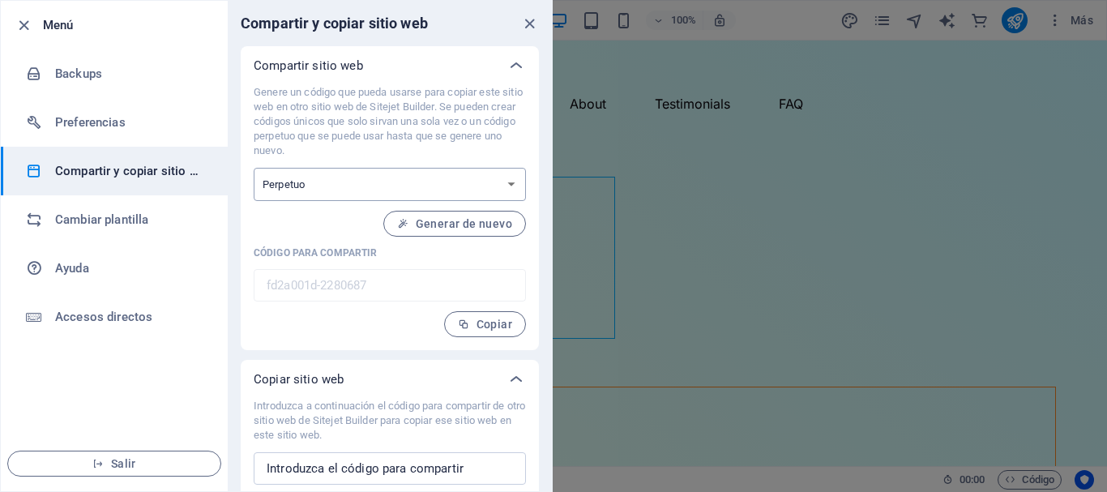
click at [290, 190] on select "Único Perpetuo" at bounding box center [390, 184] width 272 height 33
select select "onetime"
click at [254, 168] on select "Único Perpetuo" at bounding box center [390, 184] width 272 height 33
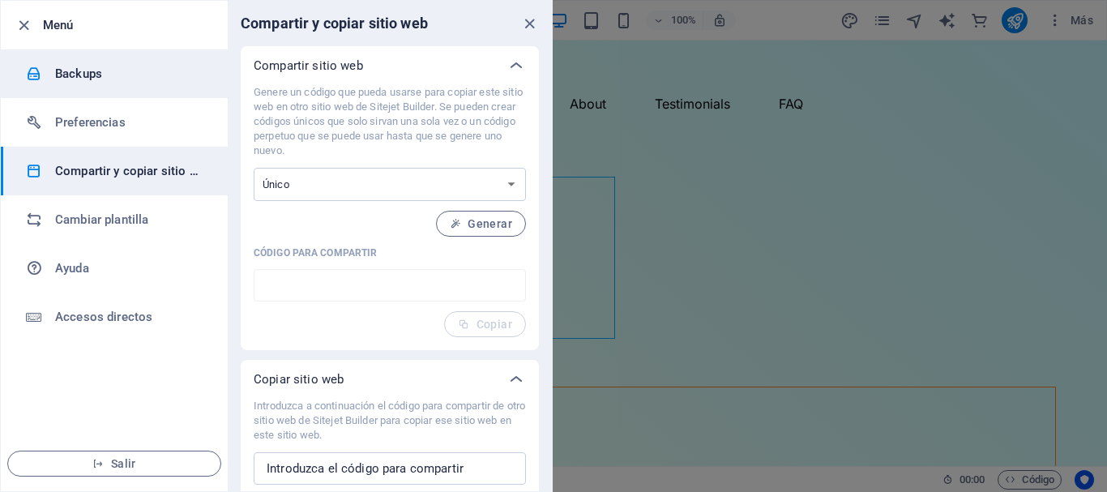
click at [117, 88] on li "Backups" at bounding box center [114, 73] width 227 height 49
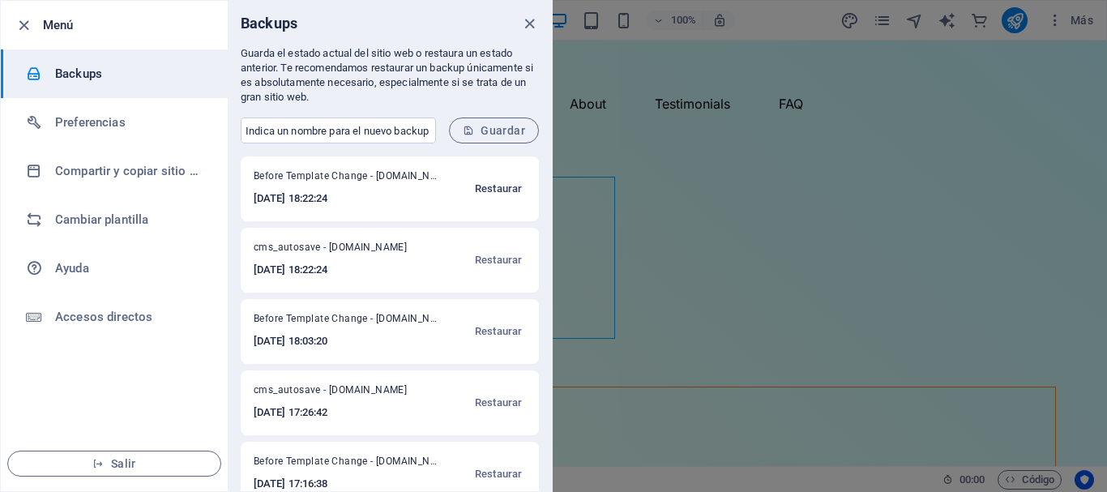
click at [485, 191] on span "Restaurar" at bounding box center [498, 188] width 47 height 19
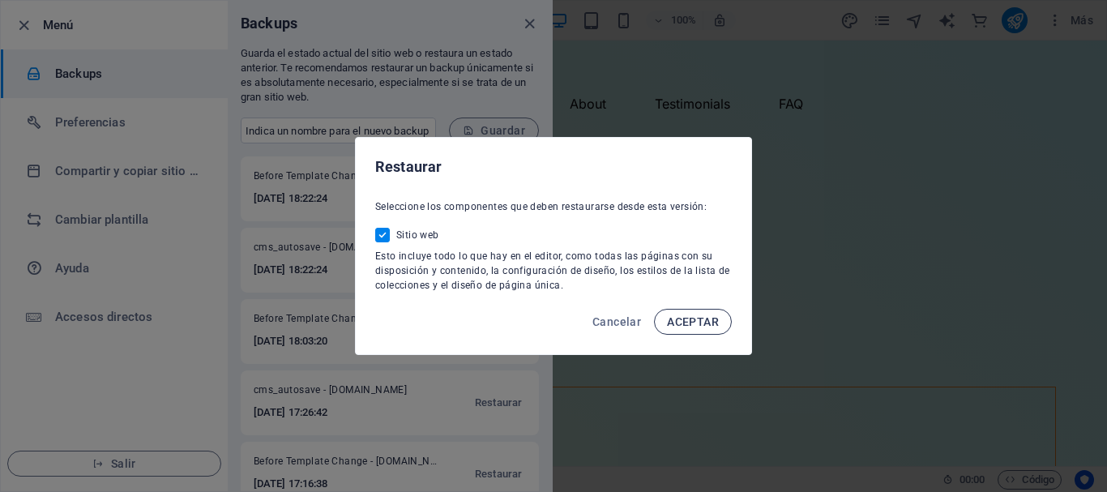
click at [678, 310] on button "ACEPTAR" at bounding box center [693, 322] width 78 height 26
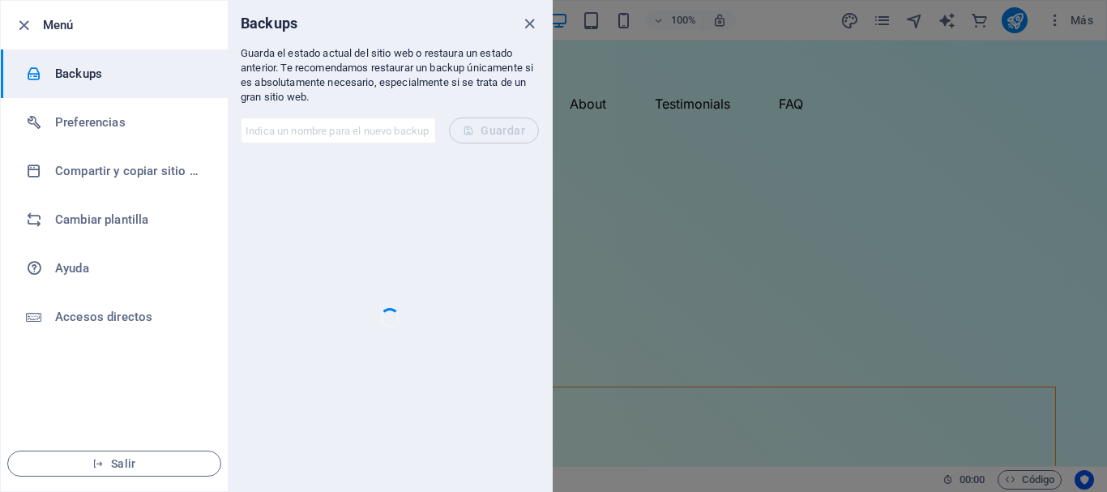
checkbox input "false"
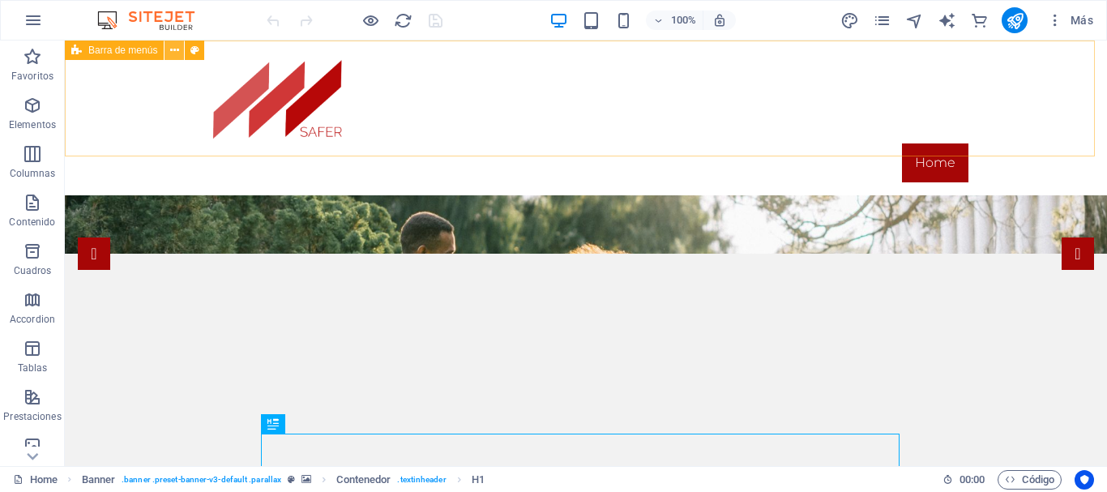
click at [170, 49] on icon at bounding box center [174, 50] width 9 height 17
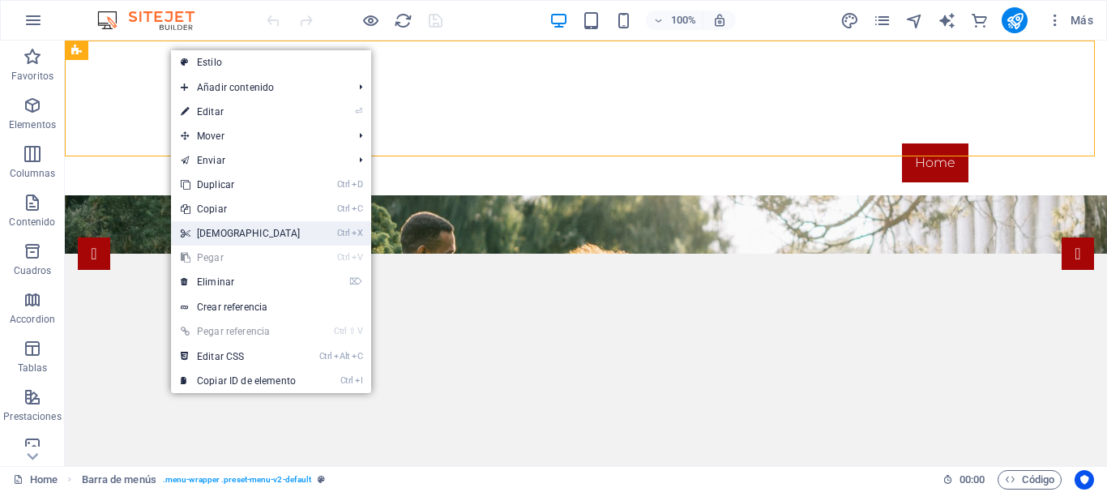
click at [250, 224] on link "Ctrl X Cortar" at bounding box center [240, 233] width 139 height 24
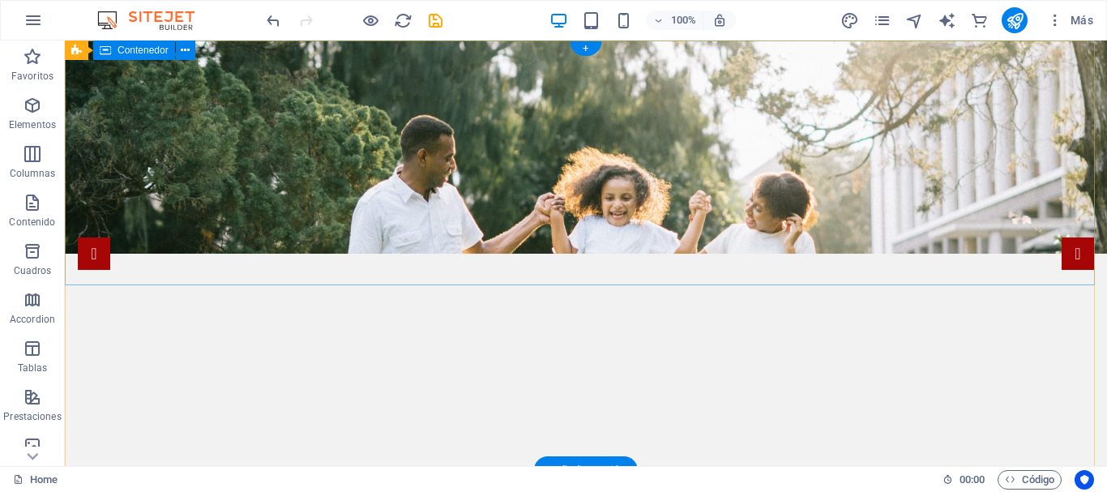
drag, startPoint x: 315, startPoint y: 265, endPoint x: 319, endPoint y: 198, distance: 67.4
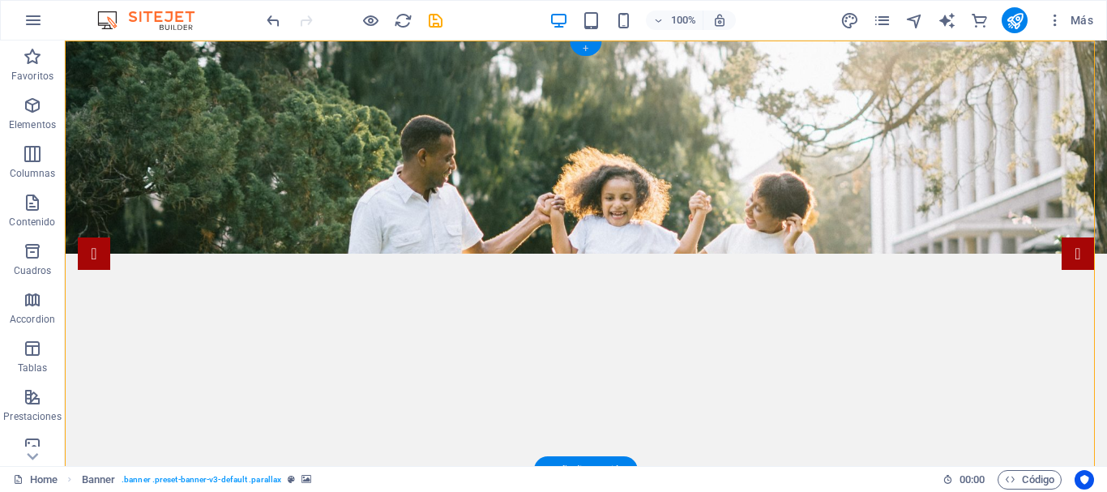
click at [579, 50] on div "+" at bounding box center [586, 48] width 32 height 15
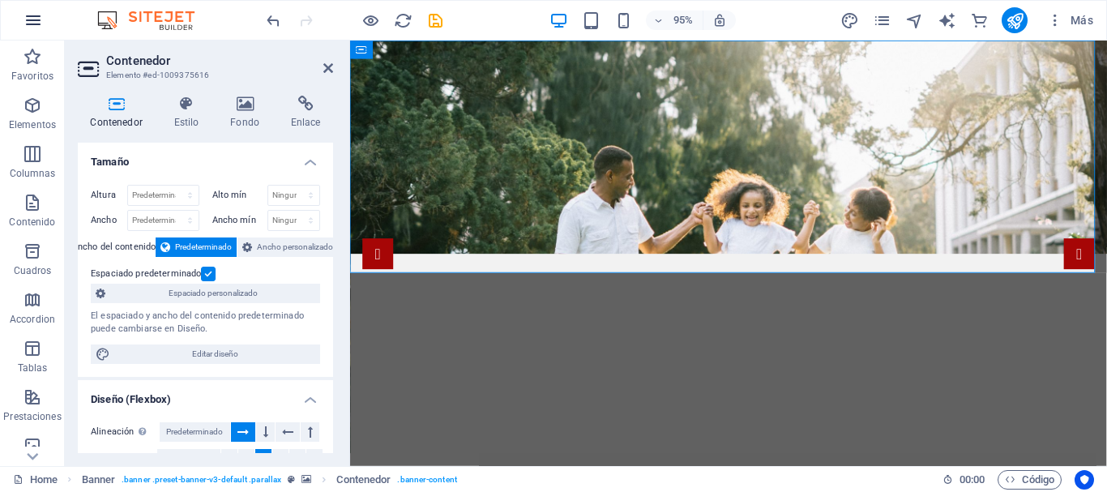
click at [36, 28] on icon "button" at bounding box center [33, 20] width 19 height 19
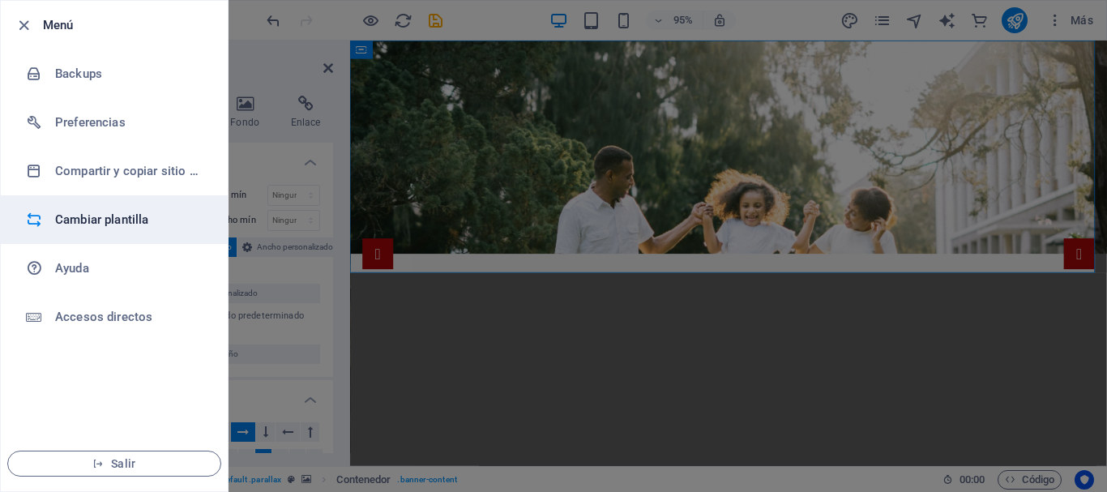
click at [114, 207] on li "Cambiar plantilla" at bounding box center [114, 219] width 227 height 49
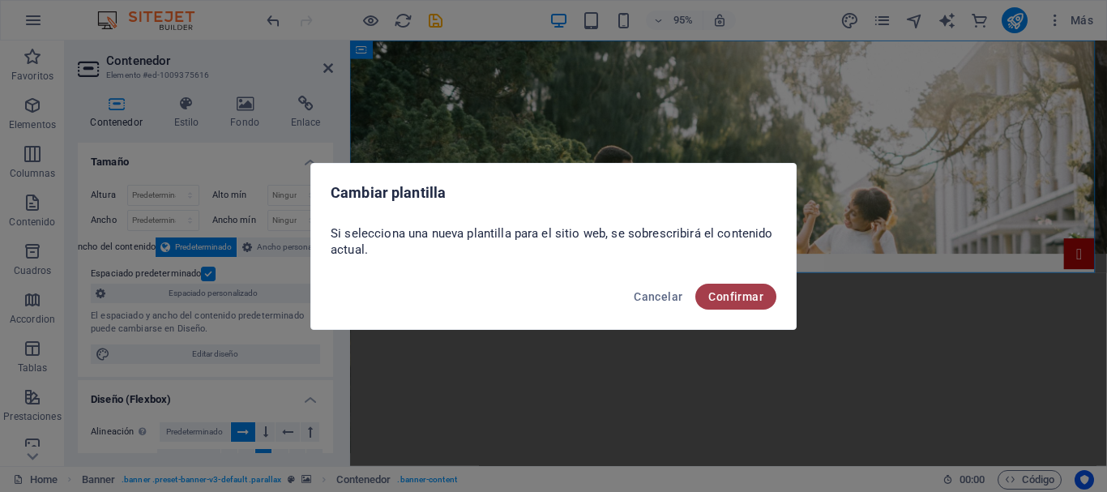
click at [725, 293] on span "Confirmar" at bounding box center [735, 296] width 55 height 13
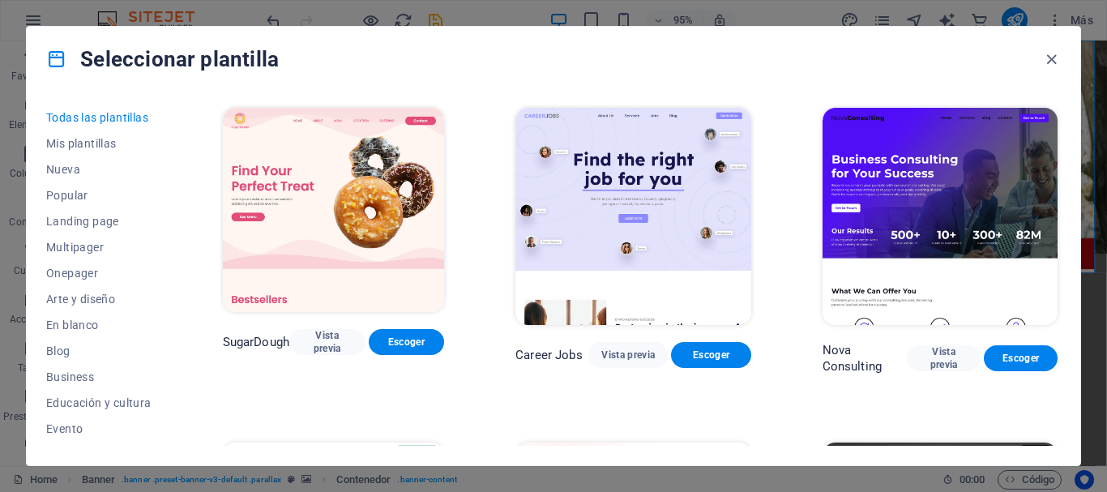
click at [1068, 387] on div "Todas las plantillas Mis plantillas Nueva Popular Landing page Multipager Onepa…" at bounding box center [554, 279] width 1054 height 374
drag, startPoint x: 1068, startPoint y: 387, endPoint x: 1059, endPoint y: 383, distance: 9.5
click at [1059, 383] on div "Todas las plantillas Mis plantillas Nueva Popular Landing page Multipager Onepa…" at bounding box center [554, 279] width 1054 height 374
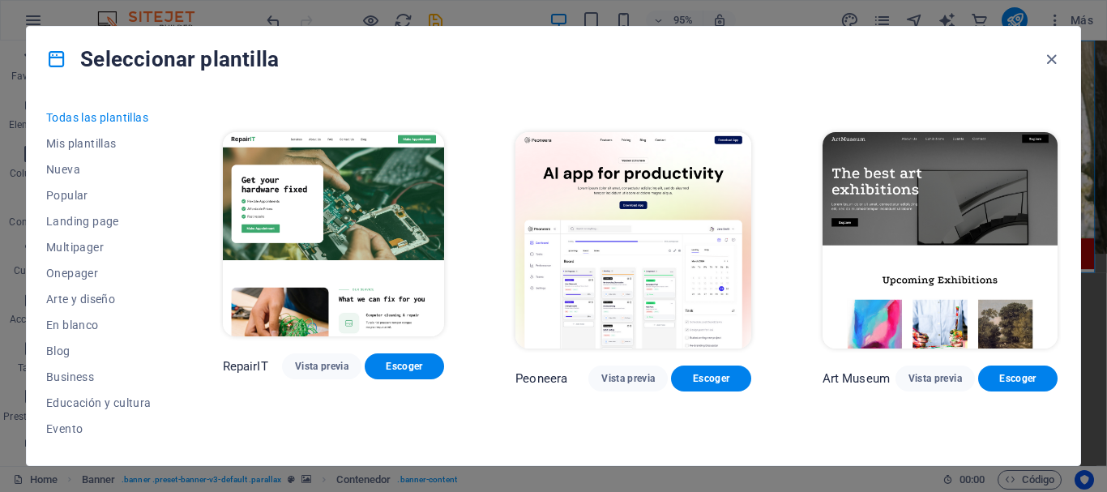
scroll to position [895, 0]
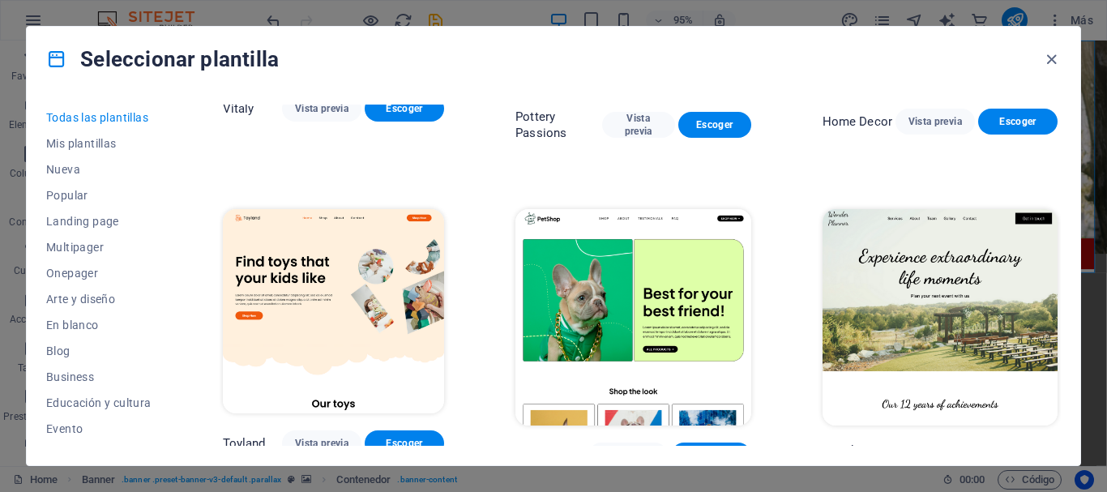
click at [1062, 277] on div "Todas las plantillas Mis plantillas Nueva Popular Landing page Multipager Onepa…" at bounding box center [554, 279] width 1054 height 374
click at [1066, 277] on div "Todas las plantillas Mis plantillas Nueva Popular Landing page Multipager Onepa…" at bounding box center [554, 279] width 1054 height 374
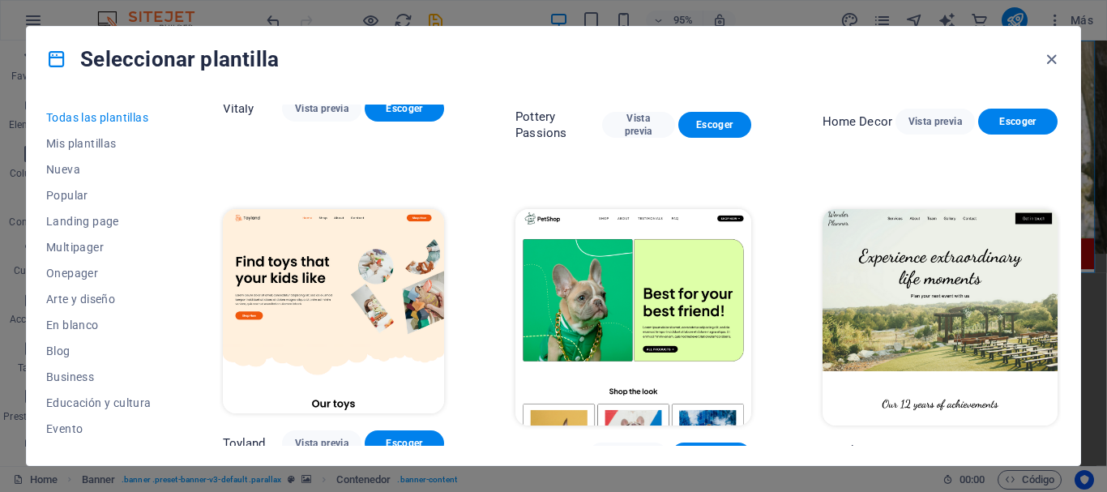
click at [1066, 277] on div "Todas las plantillas Mis plantillas Nueva Popular Landing page Multipager Onepa…" at bounding box center [554, 279] width 1054 height 374
click at [1062, 172] on div "Todas las plantillas Mis plantillas Nueva Popular Landing page Multipager Onepa…" at bounding box center [554, 279] width 1054 height 374
click at [1062, 170] on div "Todas las plantillas Mis plantillas Nueva Popular Landing page Multipager Onepa…" at bounding box center [554, 279] width 1054 height 374
drag, startPoint x: 1061, startPoint y: 127, endPoint x: 1061, endPoint y: 144, distance: 17.0
click at [1061, 144] on div "Todas las plantillas Mis plantillas Nueva Popular Landing page Multipager Onepa…" at bounding box center [554, 279] width 1054 height 374
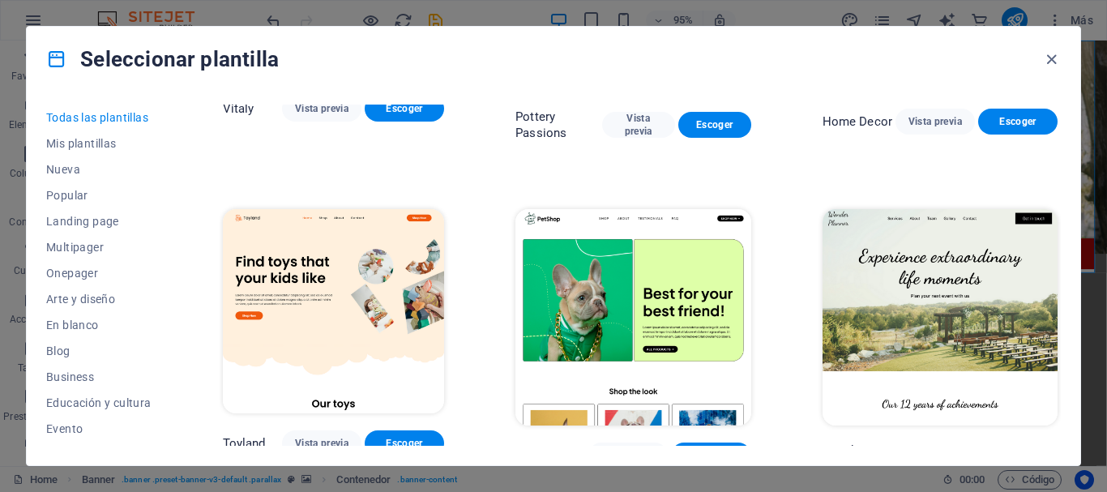
click at [1061, 144] on div "Todas las plantillas Mis plantillas Nueva Popular Landing page Multipager Onepa…" at bounding box center [554, 279] width 1054 height 374
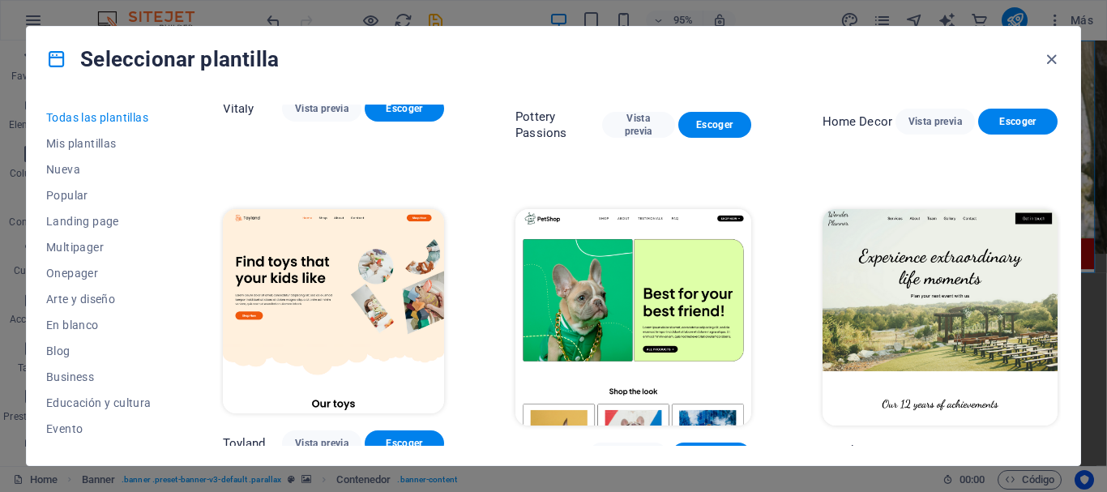
drag, startPoint x: 1061, startPoint y: 144, endPoint x: 1051, endPoint y: 147, distance: 10.3
click at [1051, 147] on div "Todas las plantillas Mis plantillas Nueva Popular Landing page Multipager Onepa…" at bounding box center [554, 279] width 1054 height 374
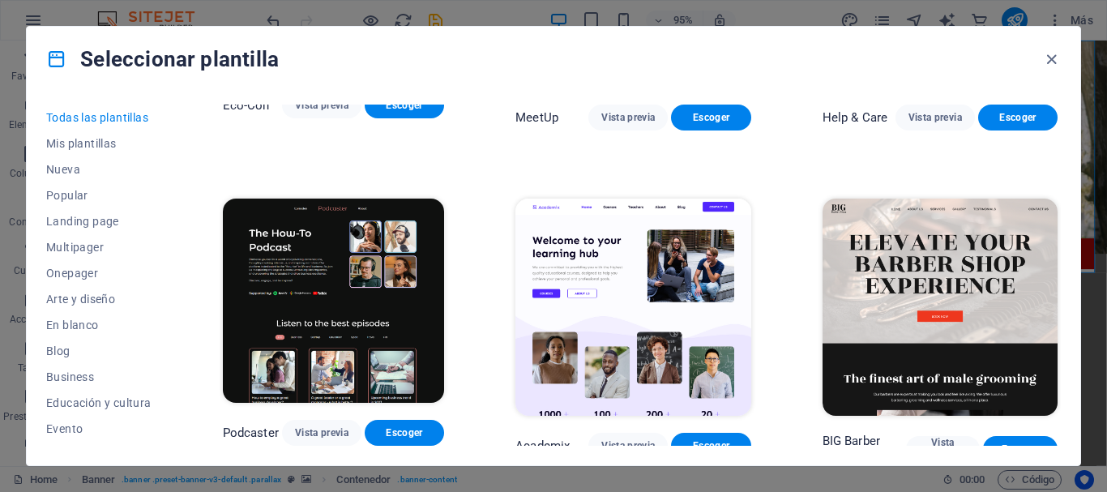
scroll to position [1941, 0]
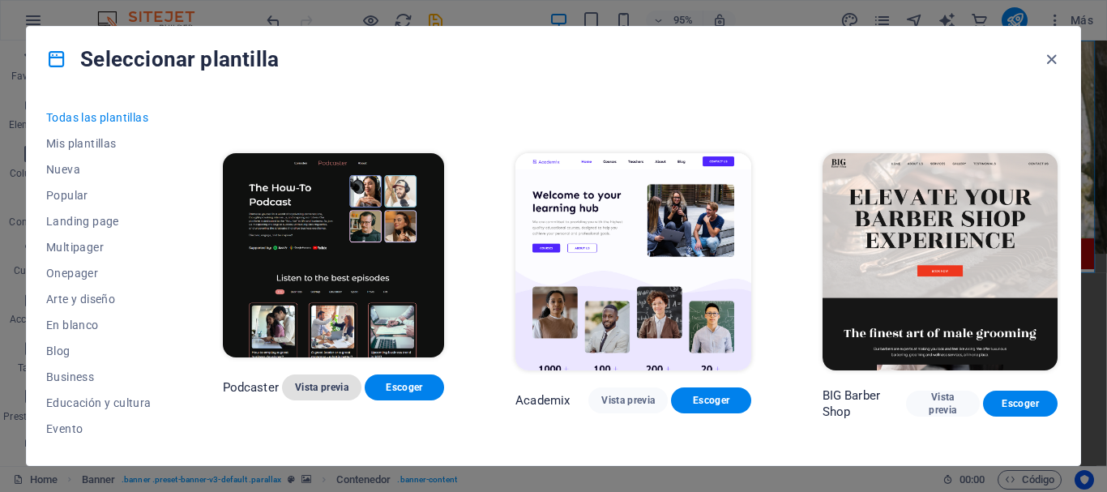
click at [328, 381] on span "Vista previa" at bounding box center [321, 387] width 53 height 13
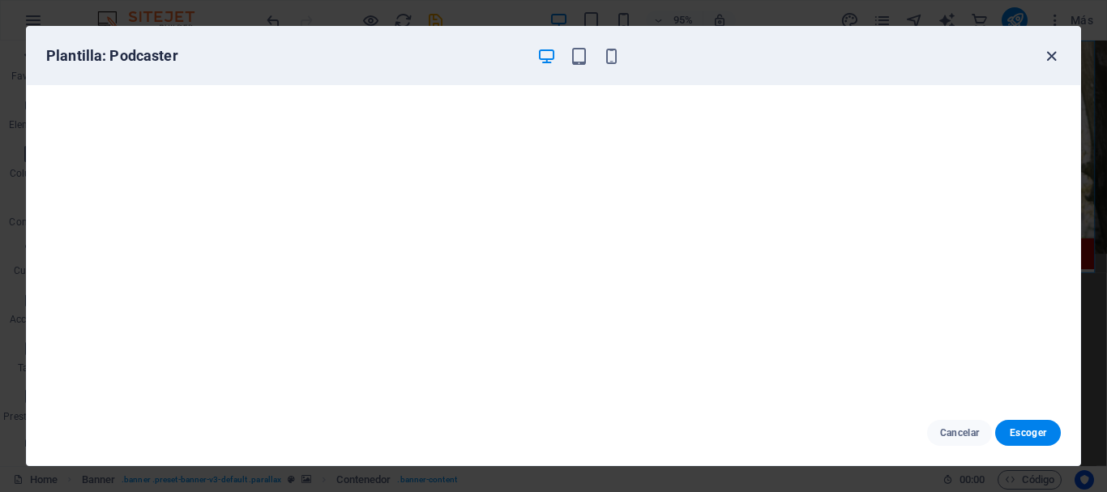
click at [1043, 62] on icon "button" at bounding box center [1051, 56] width 19 height 19
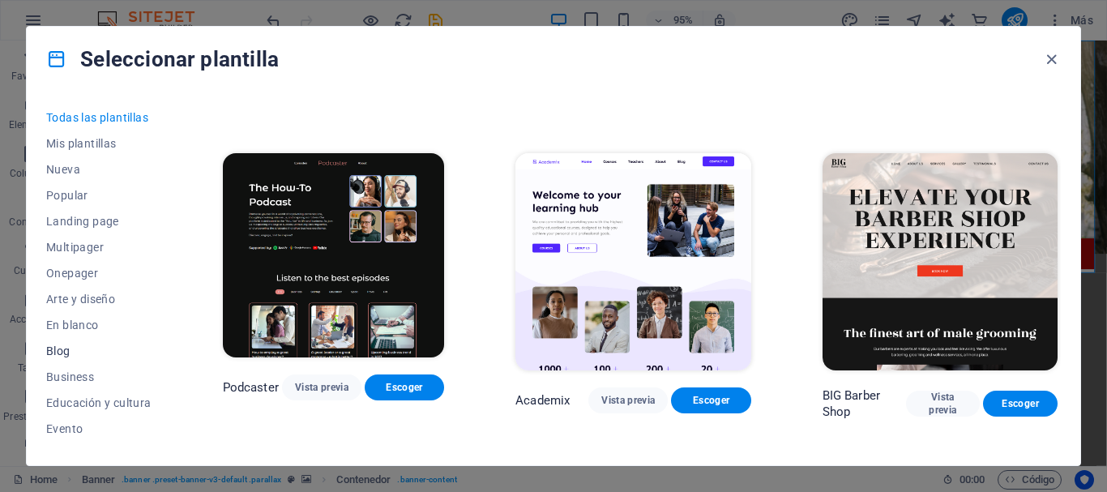
click at [83, 353] on span "Blog" at bounding box center [98, 350] width 105 height 13
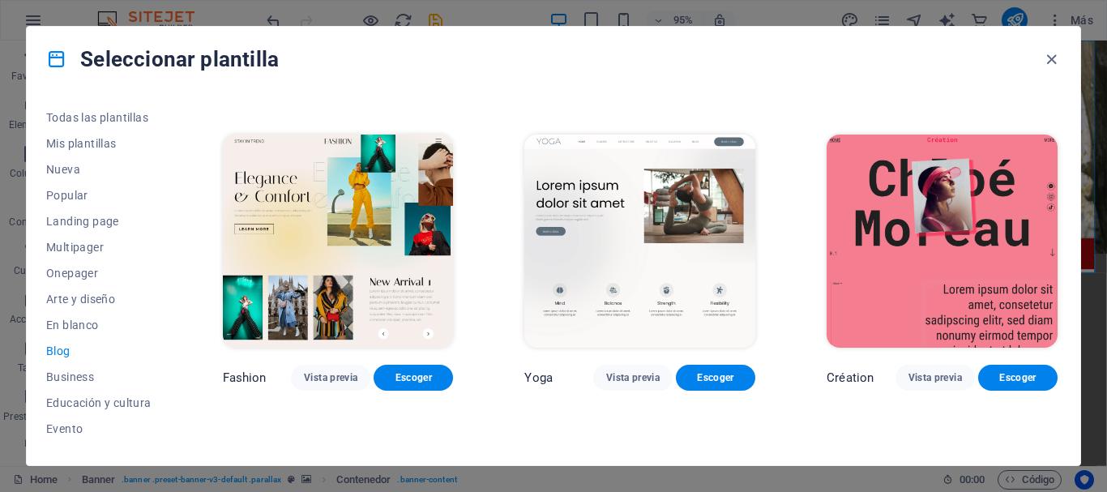
scroll to position [634, 0]
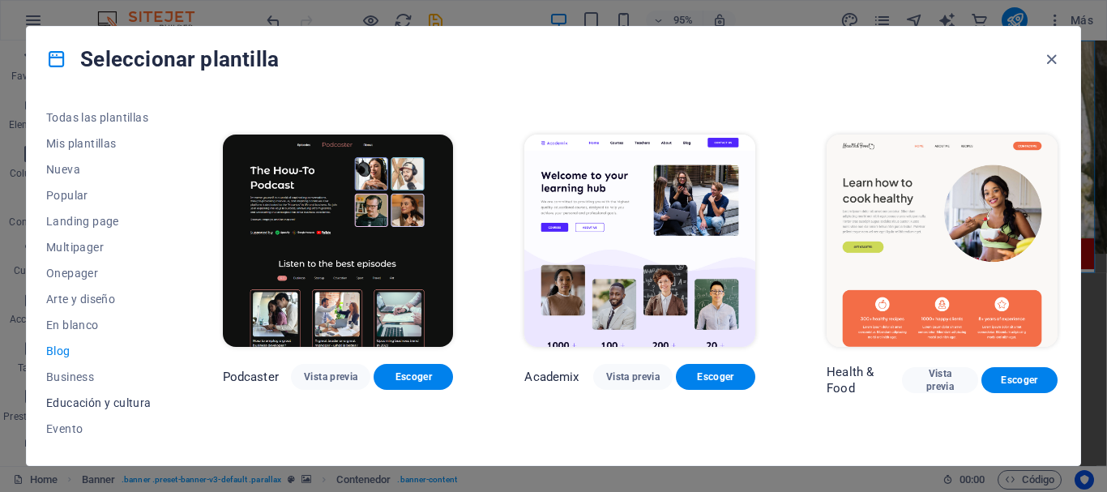
click at [102, 407] on span "Educación y cultura" at bounding box center [98, 402] width 105 height 13
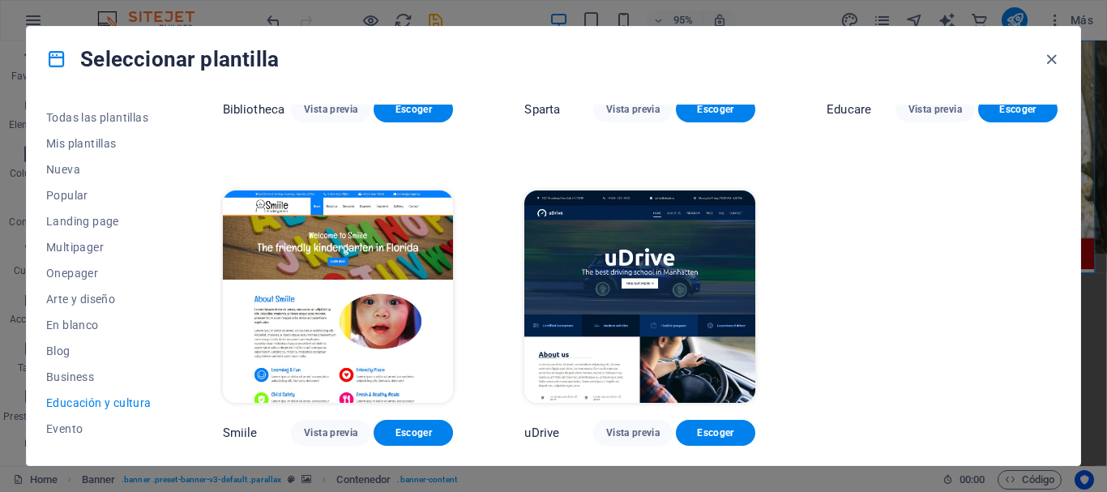
scroll to position [0, 0]
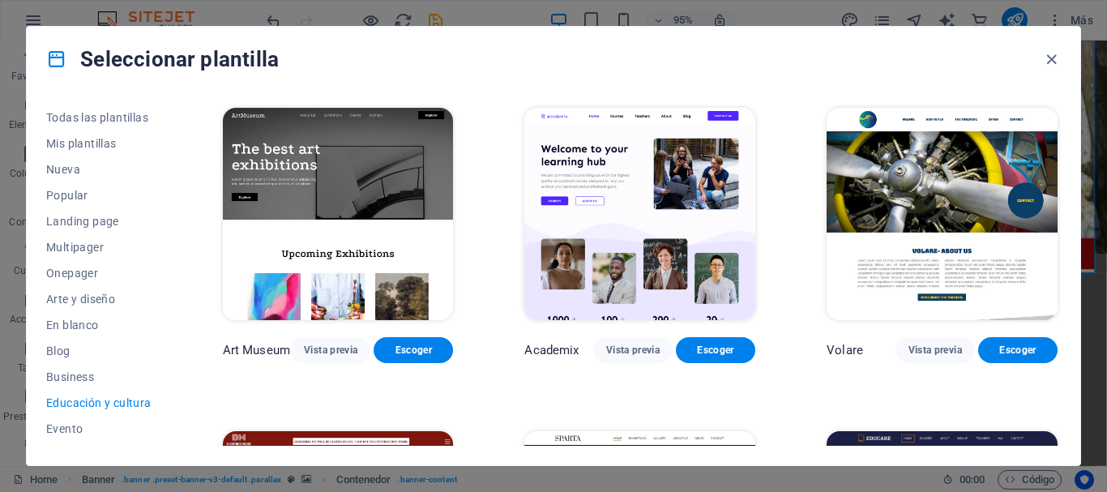
click at [102, 407] on span "Educación y cultura" at bounding box center [98, 402] width 105 height 13
click at [1064, 300] on div "Todas las plantillas Mis plantillas Nueva Popular Landing page Multipager Onepa…" at bounding box center [554, 279] width 1054 height 374
drag, startPoint x: 1064, startPoint y: 300, endPoint x: 1063, endPoint y: 285, distance: 14.6
click at [1063, 285] on div "Todas las plantillas Mis plantillas Nueva Popular Landing page Multipager Onepa…" at bounding box center [554, 279] width 1054 height 374
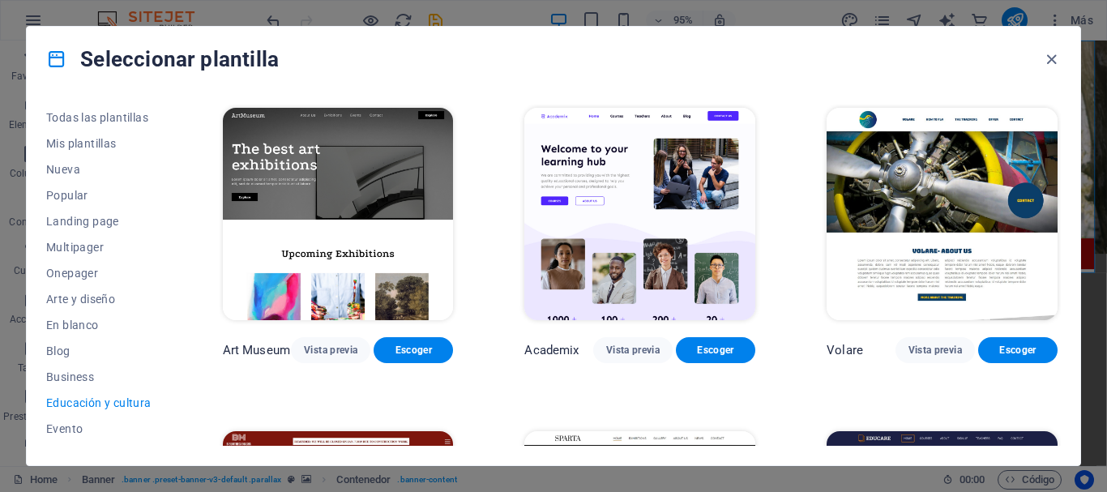
drag, startPoint x: 1061, startPoint y: 226, endPoint x: 1063, endPoint y: 241, distance: 15.6
click at [1063, 241] on div "Todas las plantillas Mis plantillas Nueva Popular Landing page Multipager Onepa…" at bounding box center [554, 279] width 1054 height 374
drag, startPoint x: 1063, startPoint y: 241, endPoint x: 1058, endPoint y: 216, distance: 26.5
click at [1058, 216] on div "Todas las plantillas Mis plantillas Nueva Popular Landing page Multipager Onepa…" at bounding box center [554, 279] width 1054 height 374
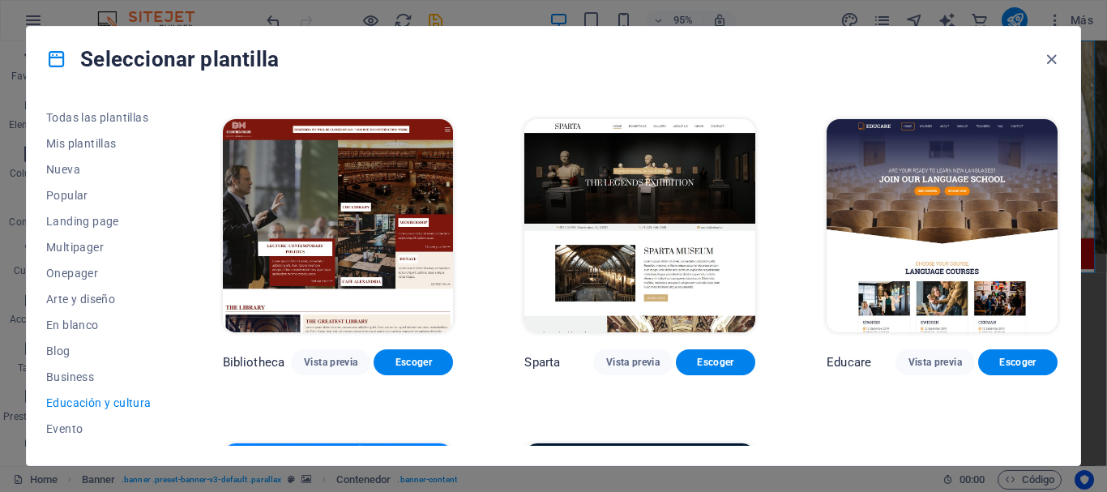
scroll to position [318, 0]
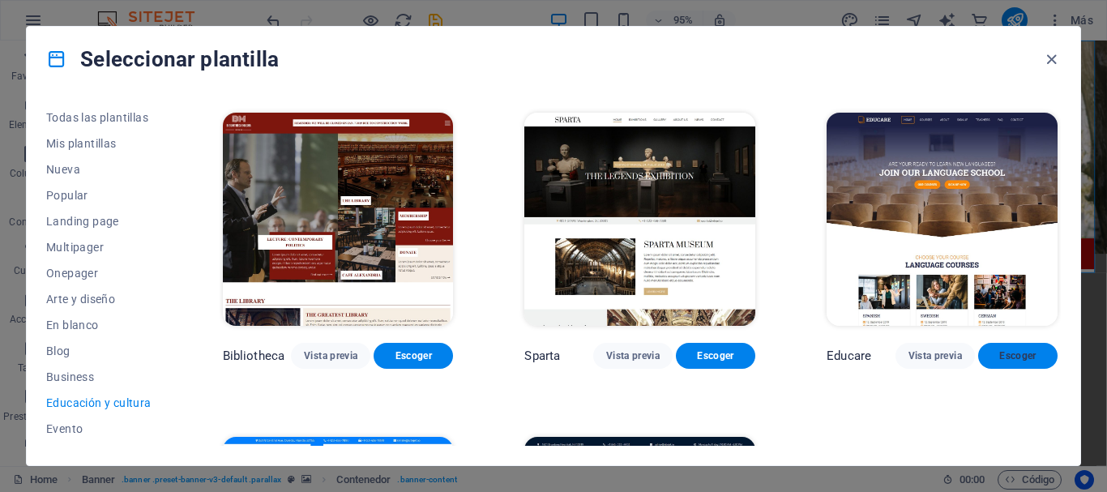
click at [1018, 353] on span "Escoger" at bounding box center [1017, 355] width 53 height 13
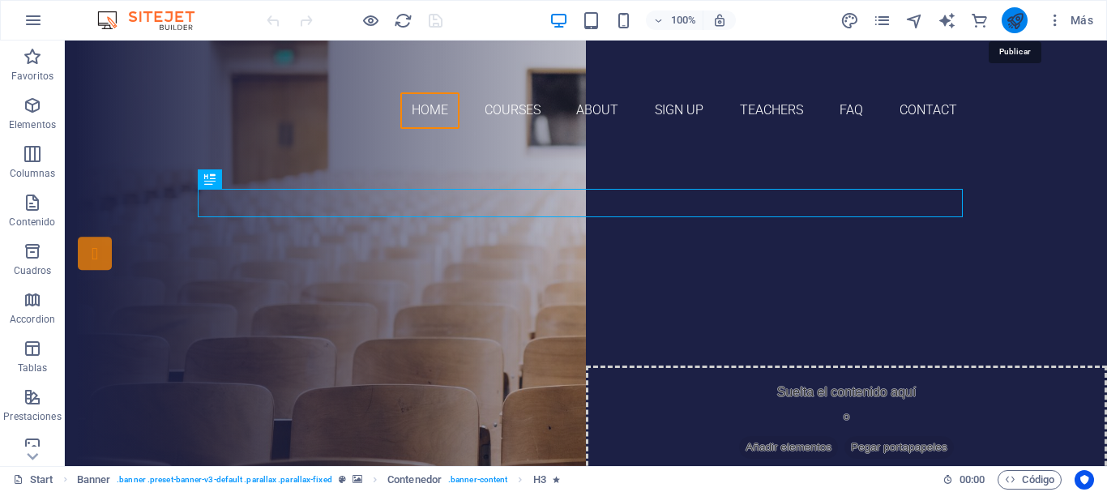
click at [1019, 28] on icon "publish" at bounding box center [1015, 20] width 19 height 19
